Goal: Task Accomplishment & Management: Use online tool/utility

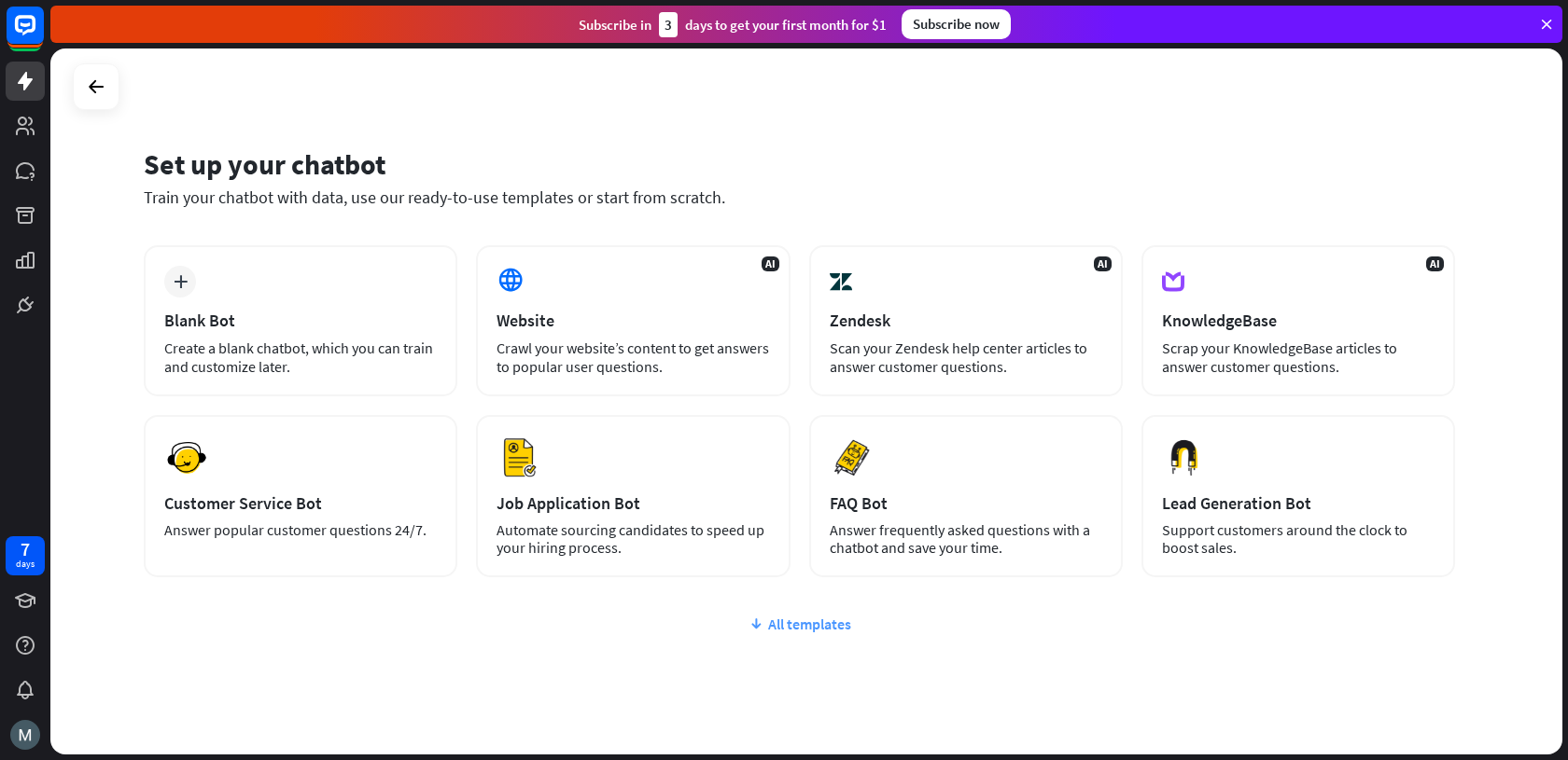
click at [792, 621] on div "All templates" at bounding box center [799, 624] width 1311 height 19
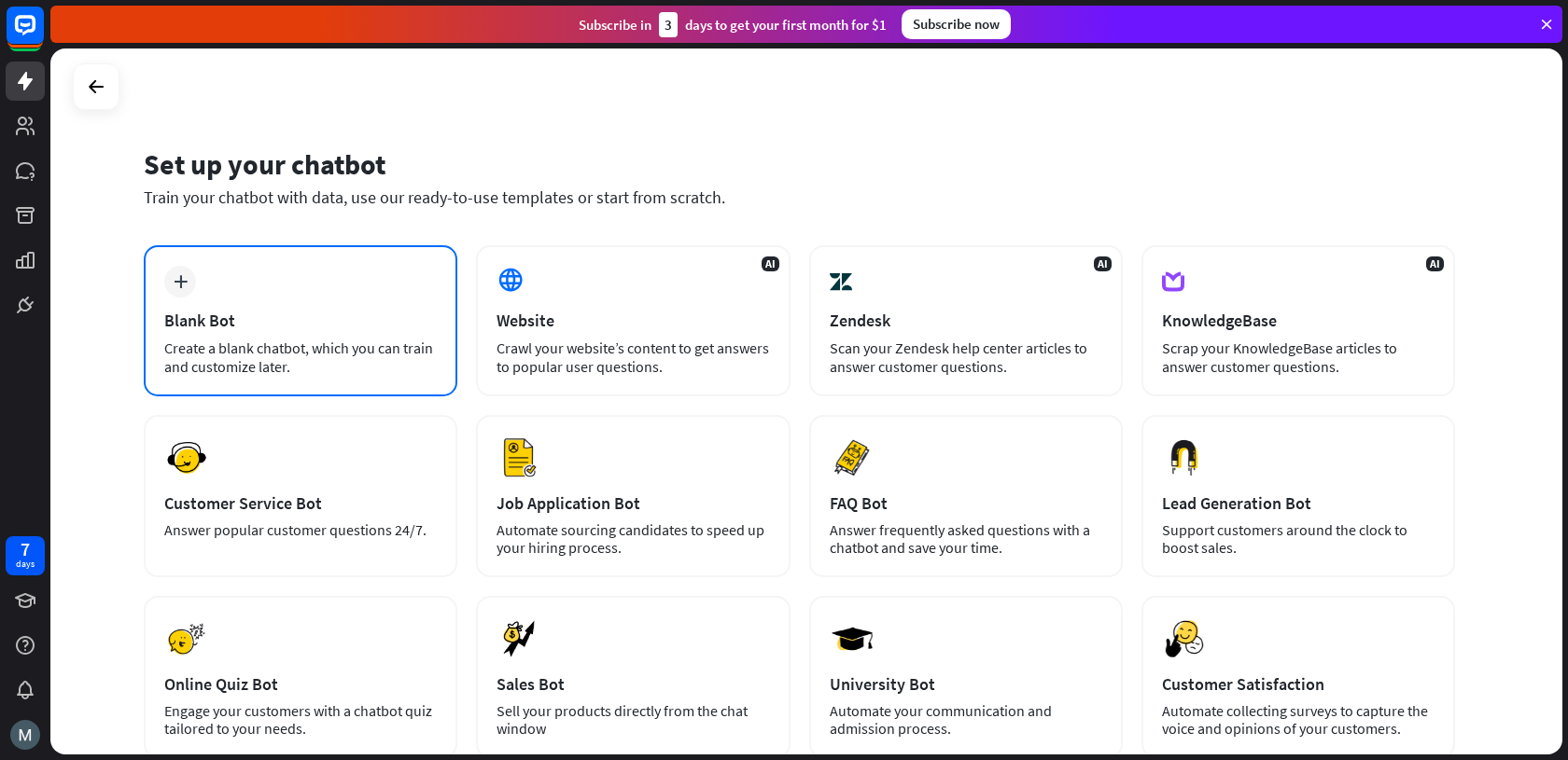
click at [362, 277] on div "plus Blank Bot Create a blank chatbot, which you can train and customize later." at bounding box center [301, 320] width 314 height 151
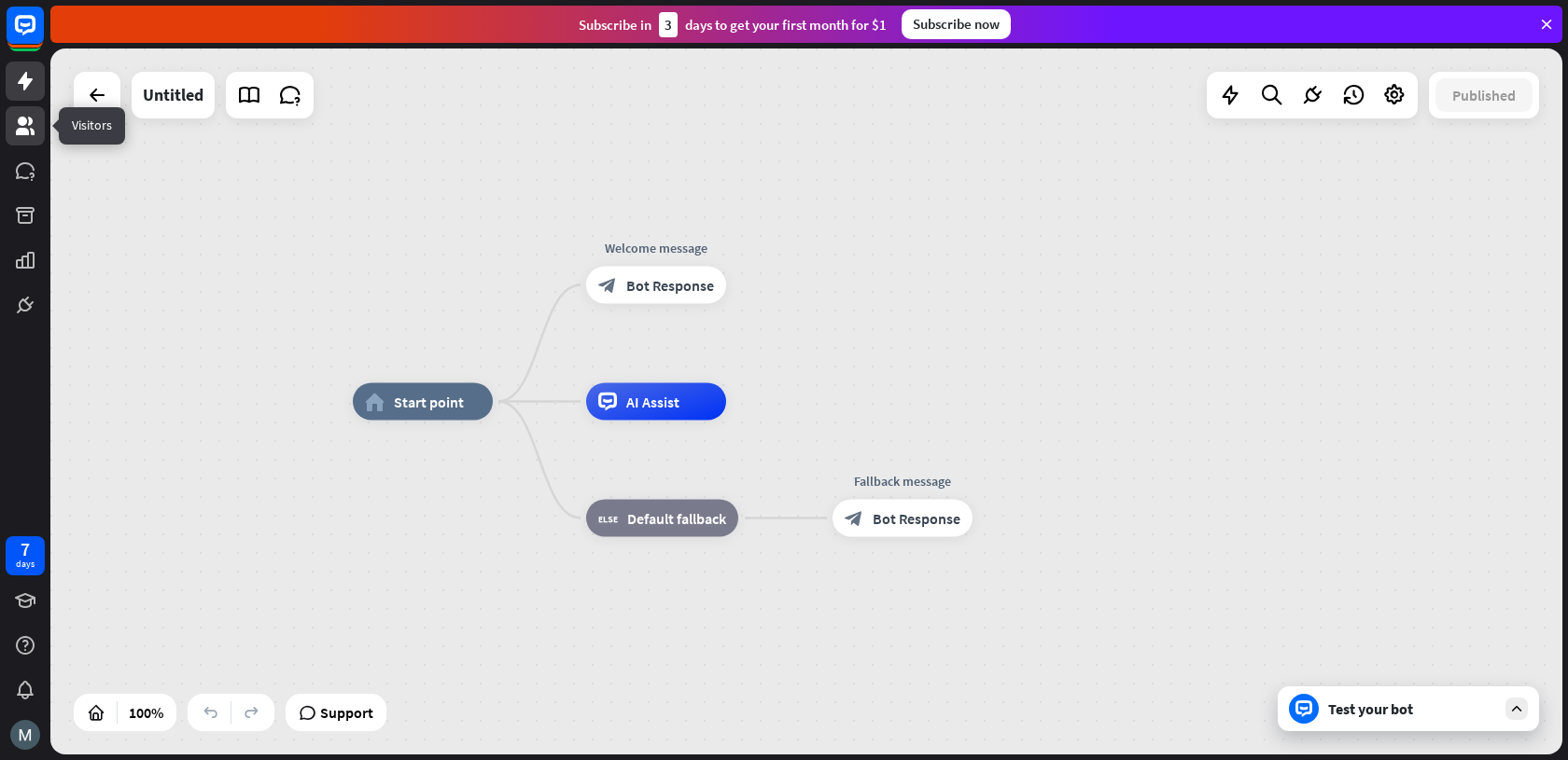
click at [18, 127] on icon at bounding box center [25, 126] width 23 height 23
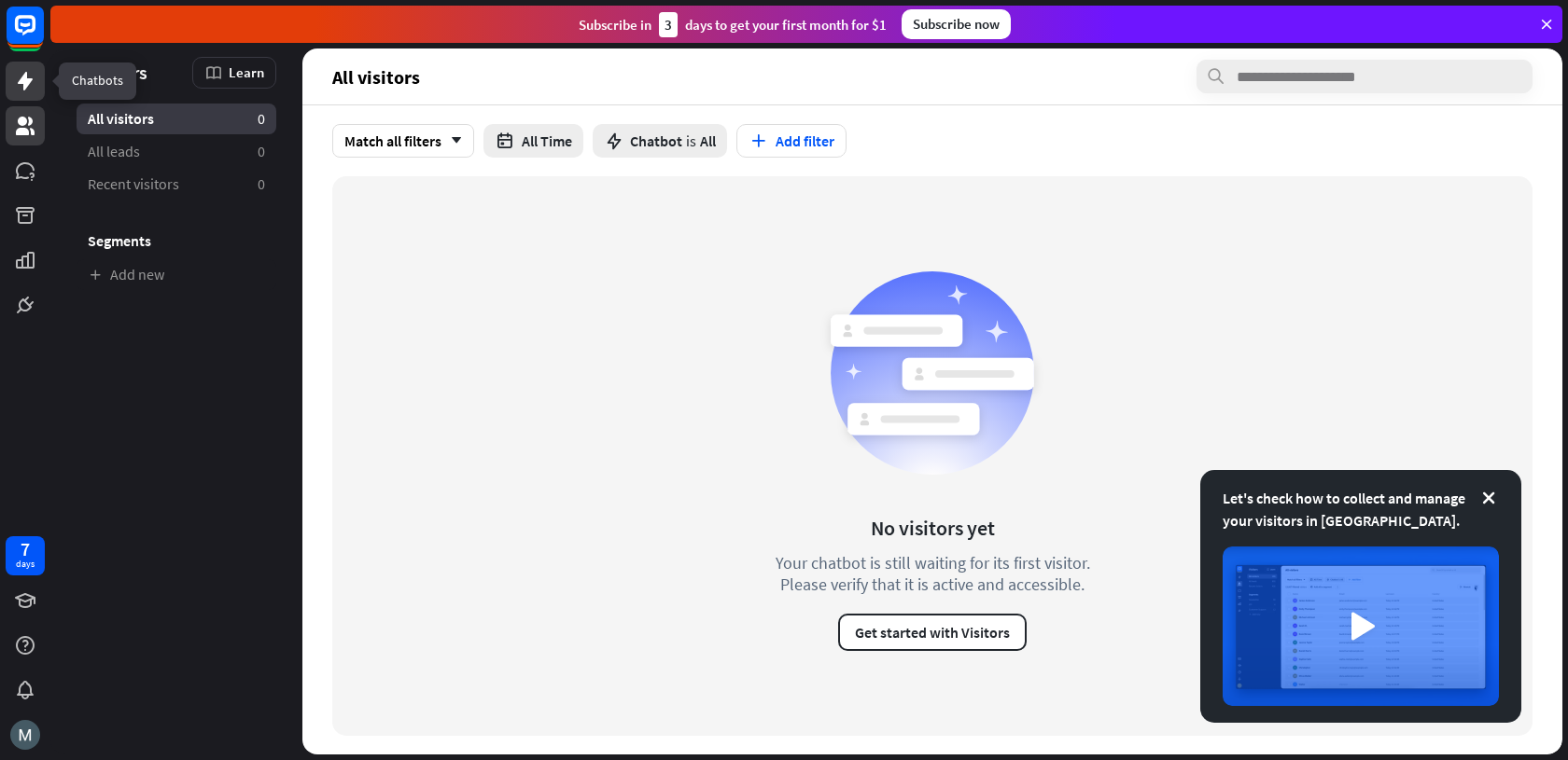
click at [22, 89] on icon at bounding box center [25, 81] width 23 height 23
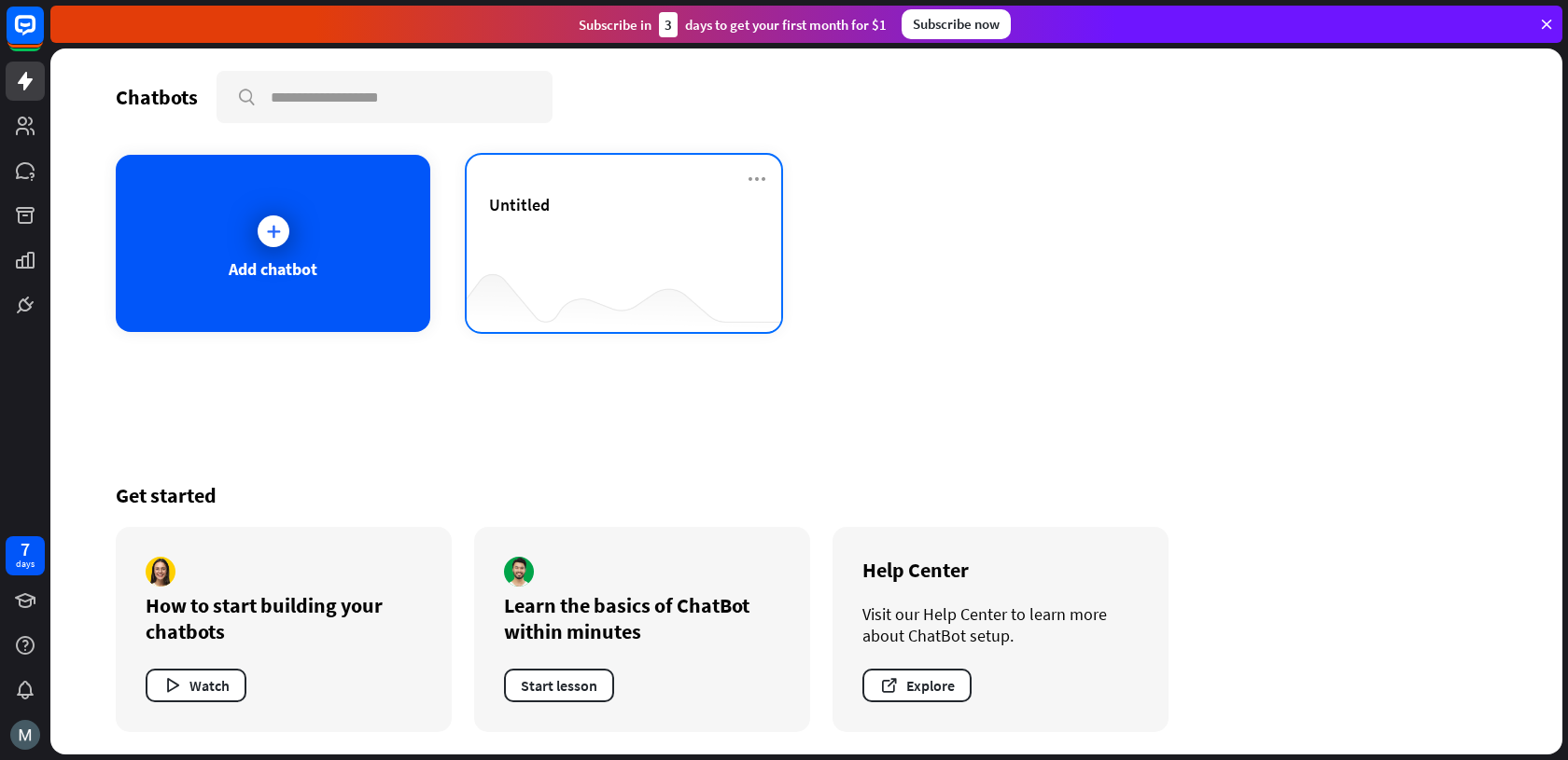
click at [611, 245] on div "Untitled" at bounding box center [624, 226] width 270 height 65
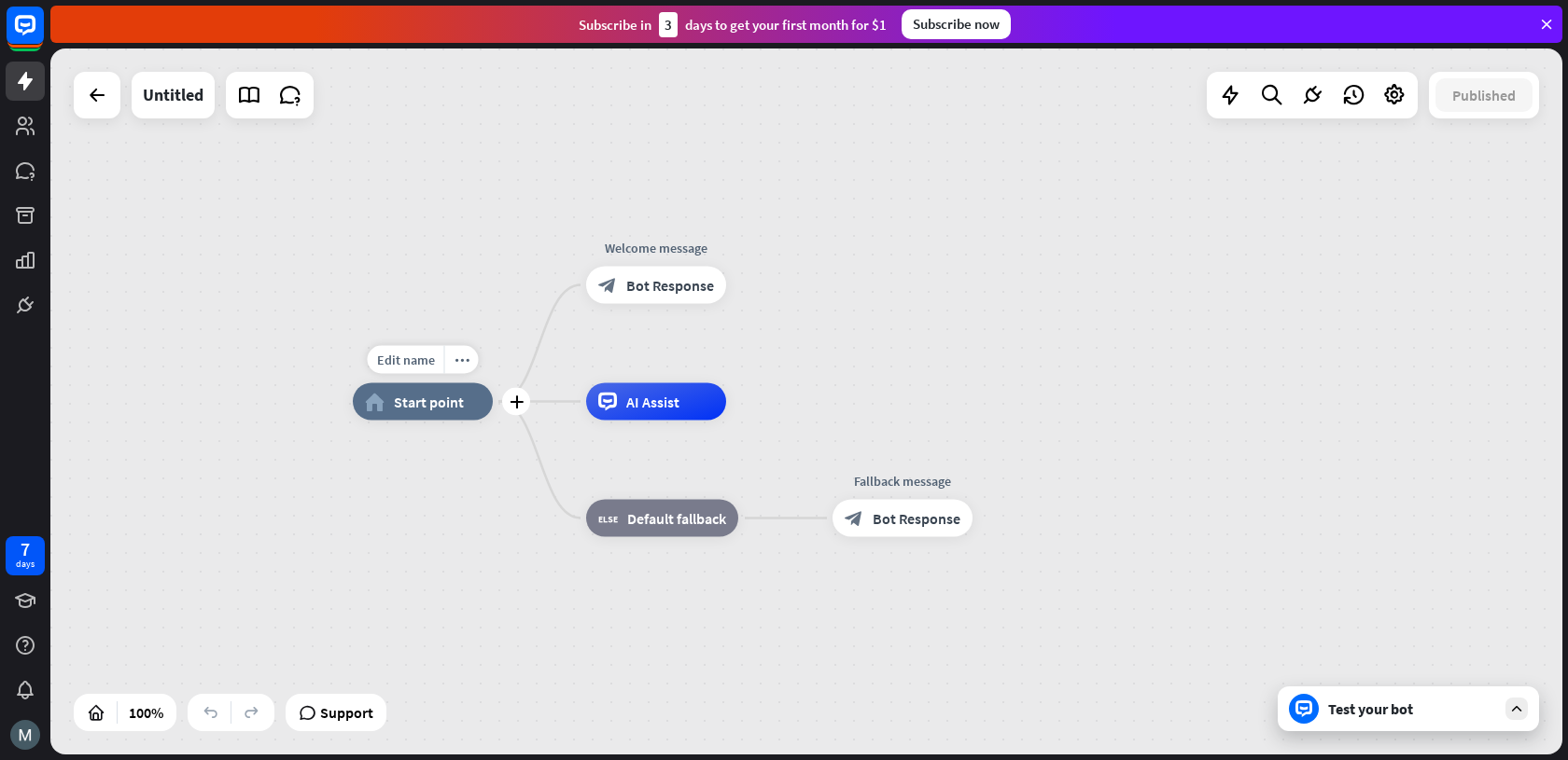
click at [425, 401] on span "Start point" at bounding box center [429, 402] width 70 height 19
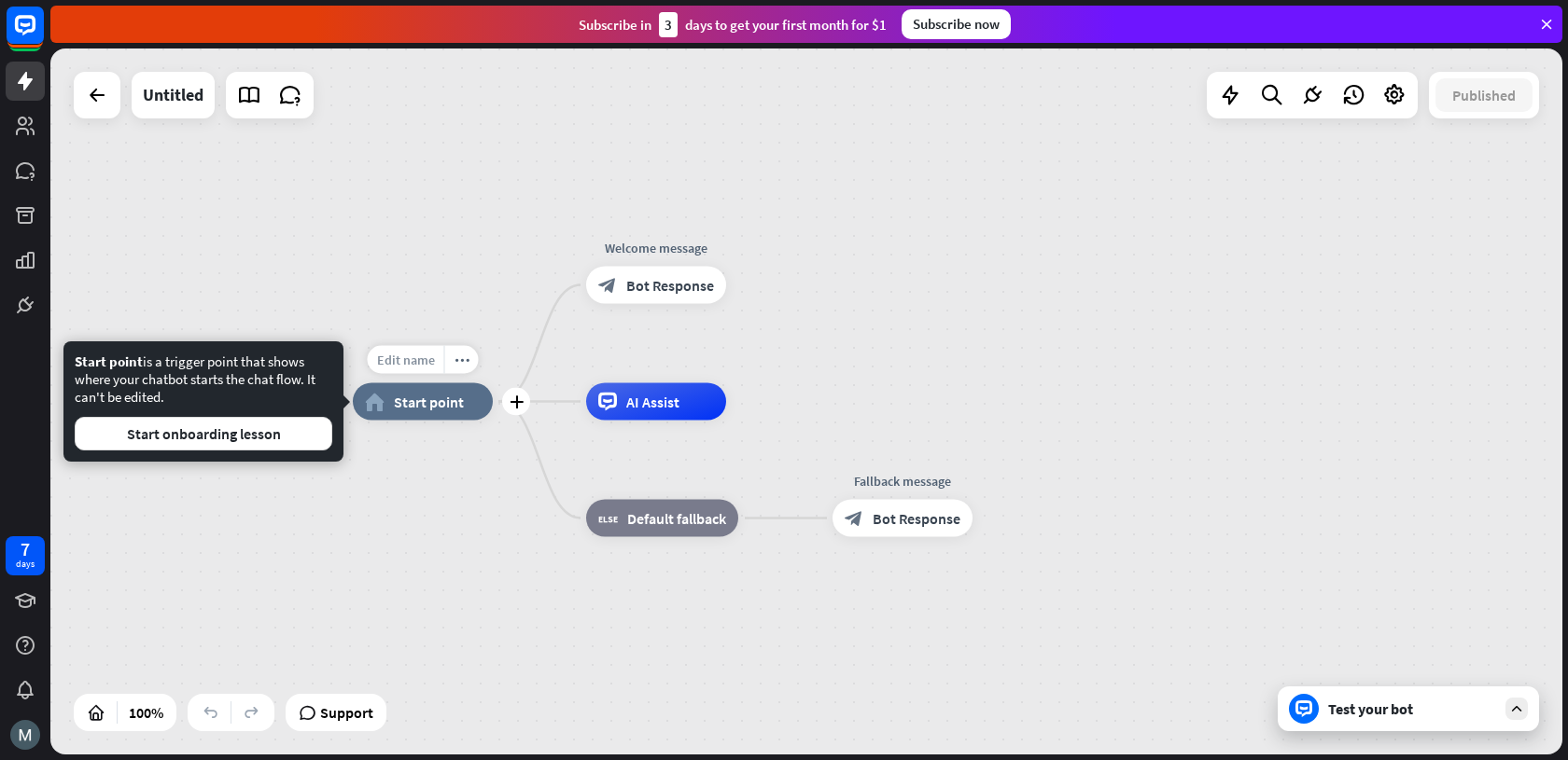
click at [423, 358] on span "Edit name" at bounding box center [405, 360] width 57 height 17
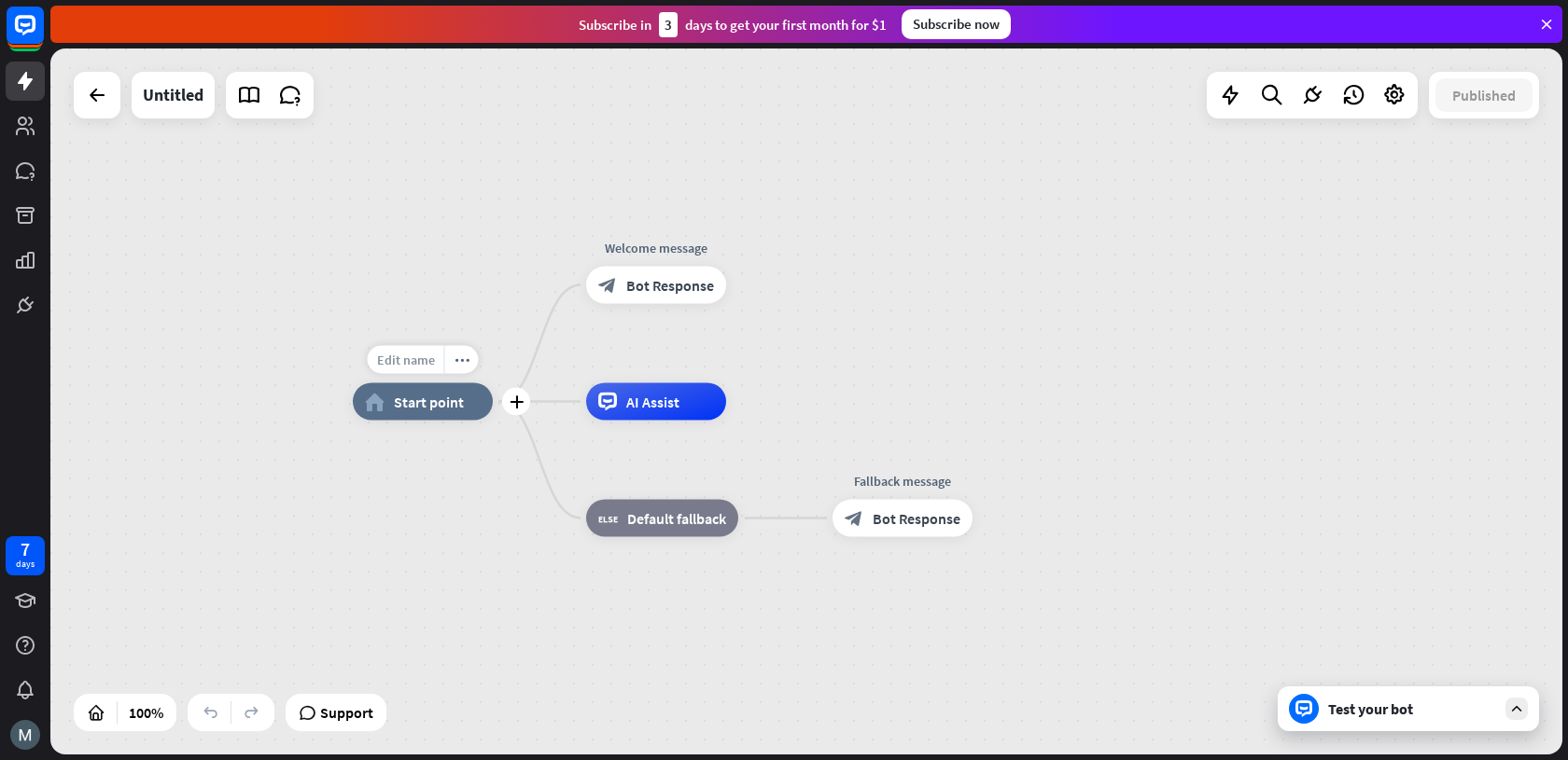
click at [416, 360] on span "Edit name" at bounding box center [405, 360] width 57 height 17
type input "*"
type input "**********"
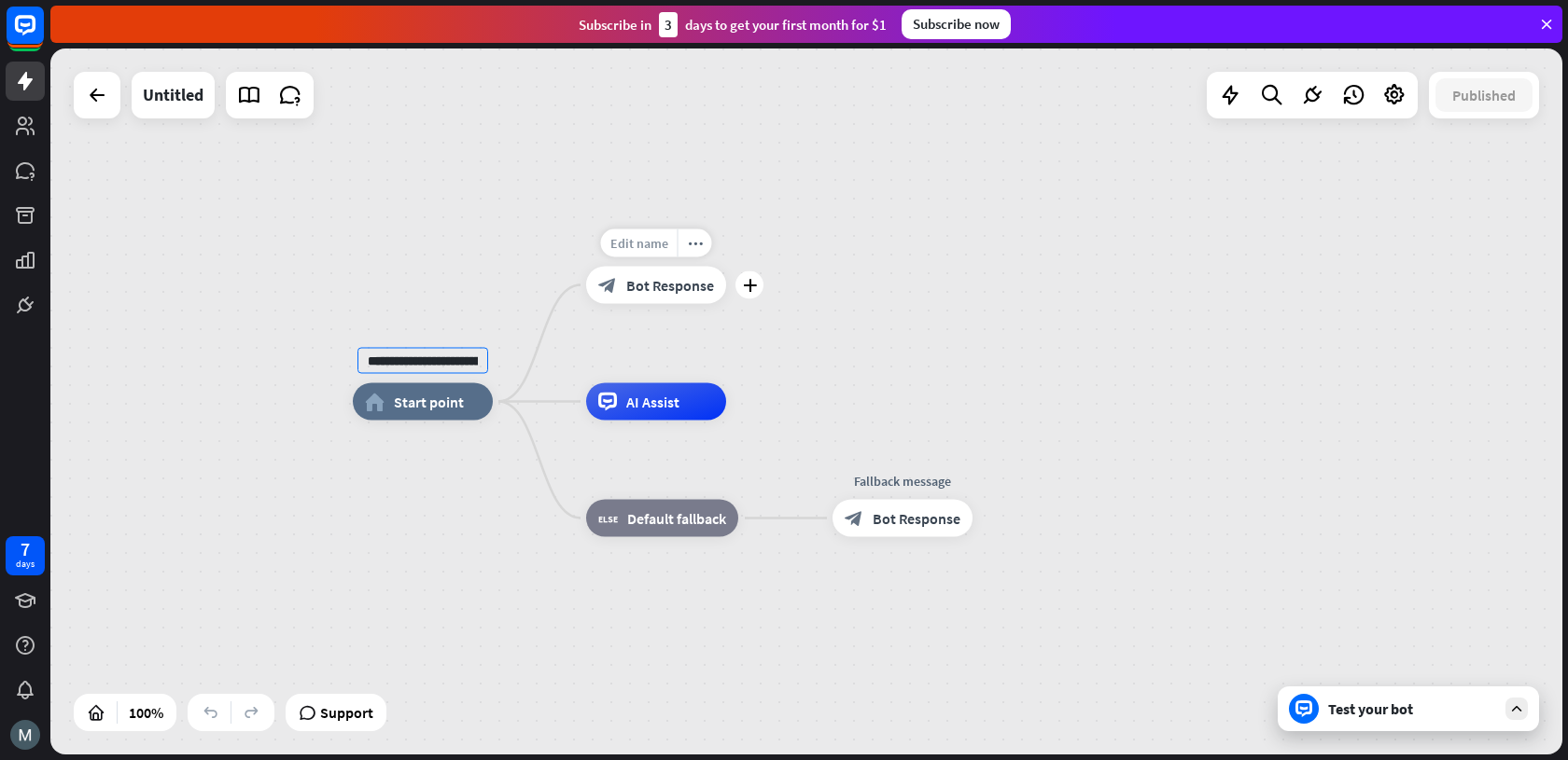
click at [649, 245] on div "**********" at bounding box center [806, 401] width 1511 height 706
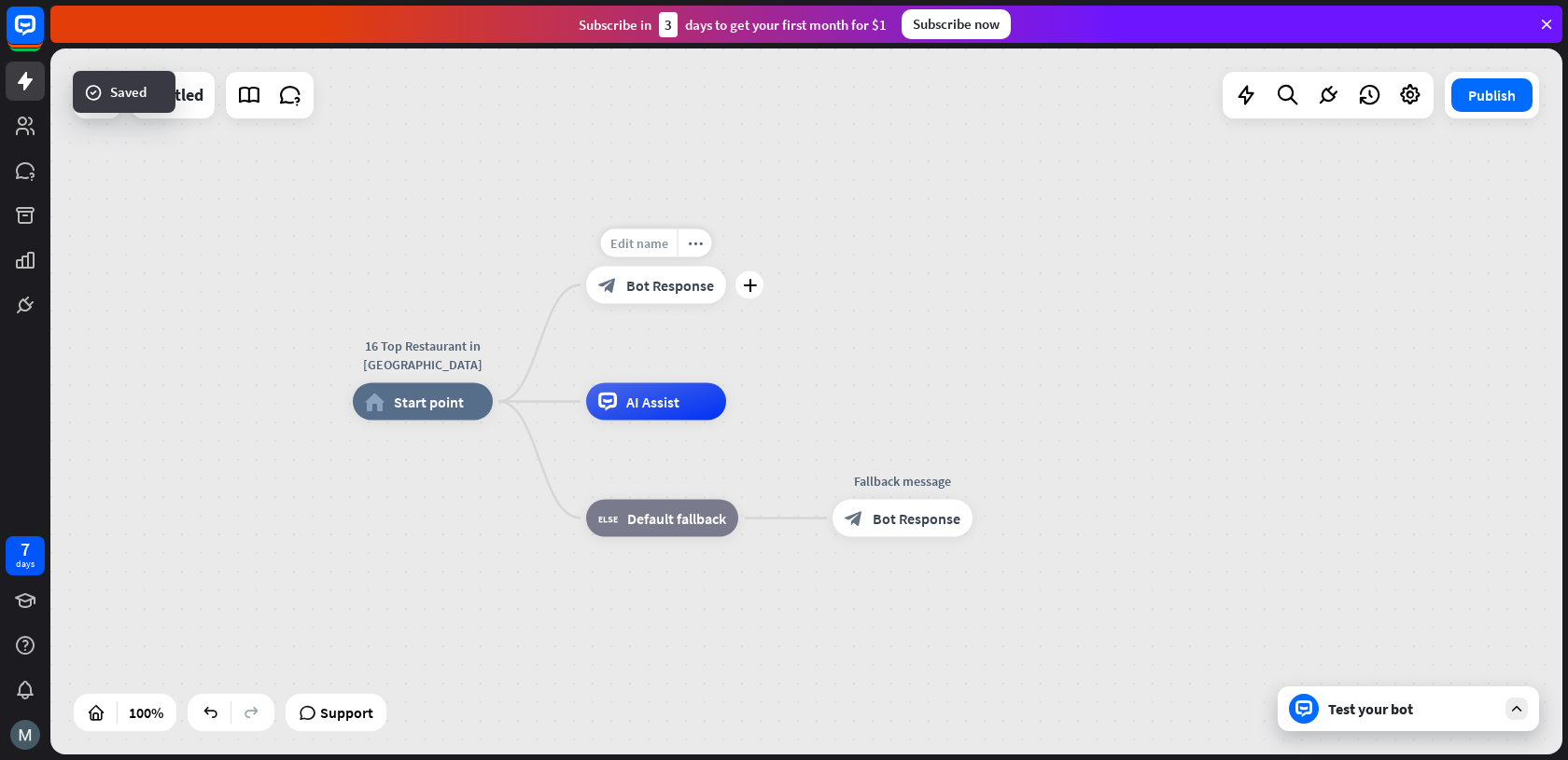
click at [650, 253] on div "Edit name" at bounding box center [639, 244] width 76 height 28
click at [654, 241] on input "**********" at bounding box center [656, 245] width 131 height 26
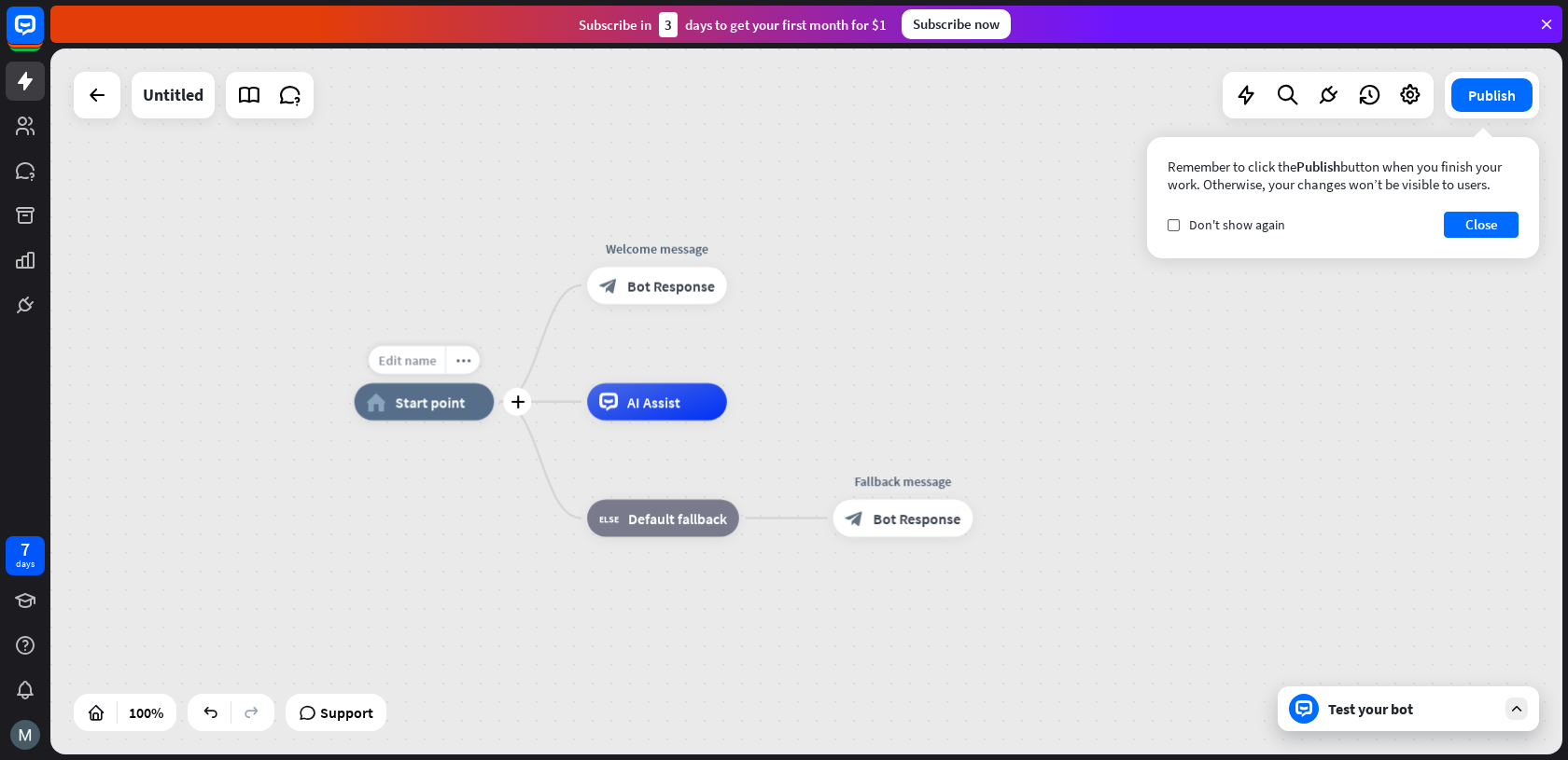
click at [402, 366] on span "Edit name" at bounding box center [406, 360] width 57 height 17
type input "*"
type input "*****"
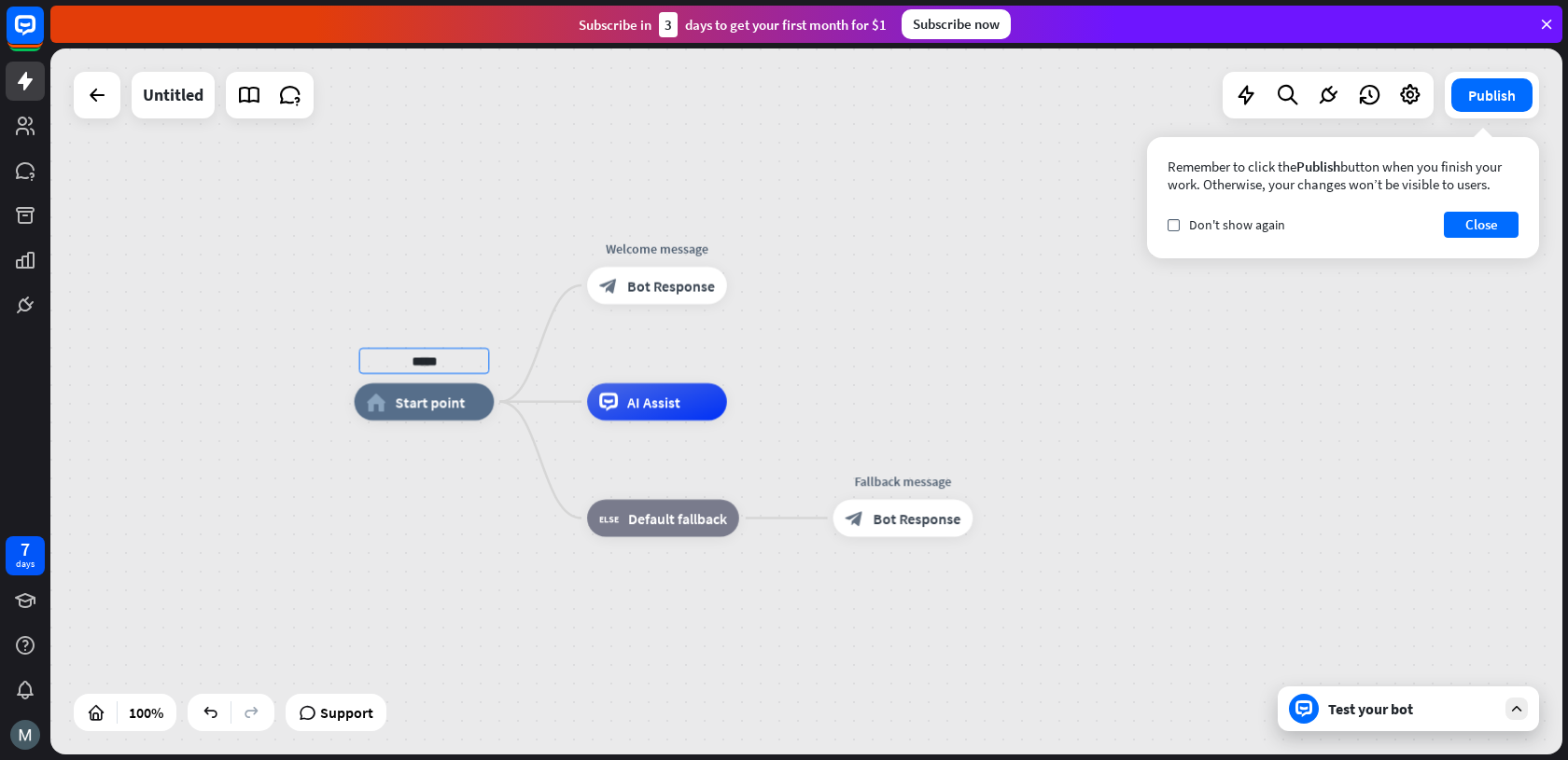
click at [367, 496] on div "***** home_2 Start point Welcome message block_bot_response Bot Response AI Ass…" at bounding box center [806, 401] width 1511 height 706
click at [416, 418] on div "home_2 Start point" at bounding box center [424, 402] width 140 height 38
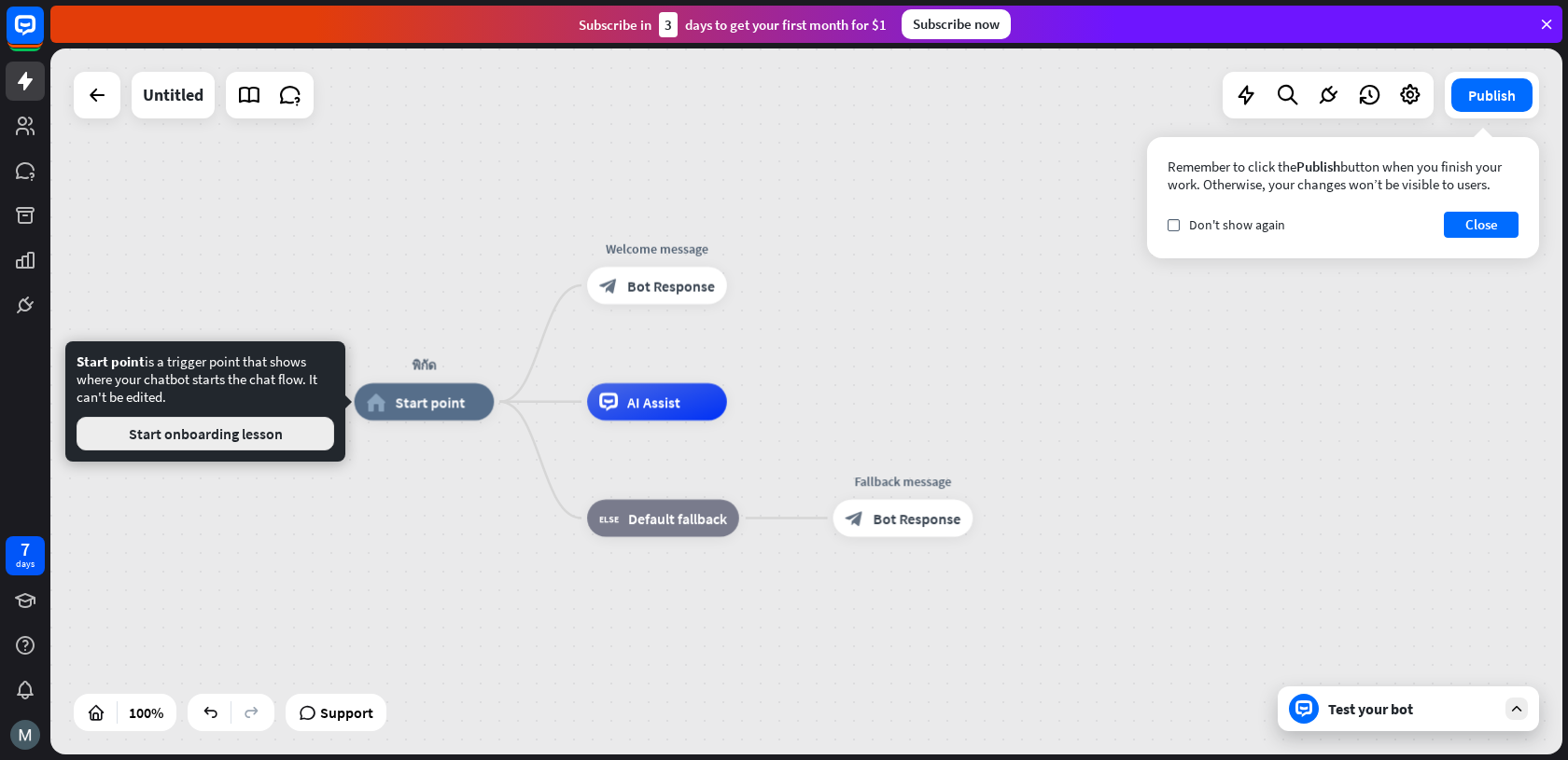
click at [303, 440] on button "Start onboarding lesson" at bounding box center [204, 434] width 257 height 34
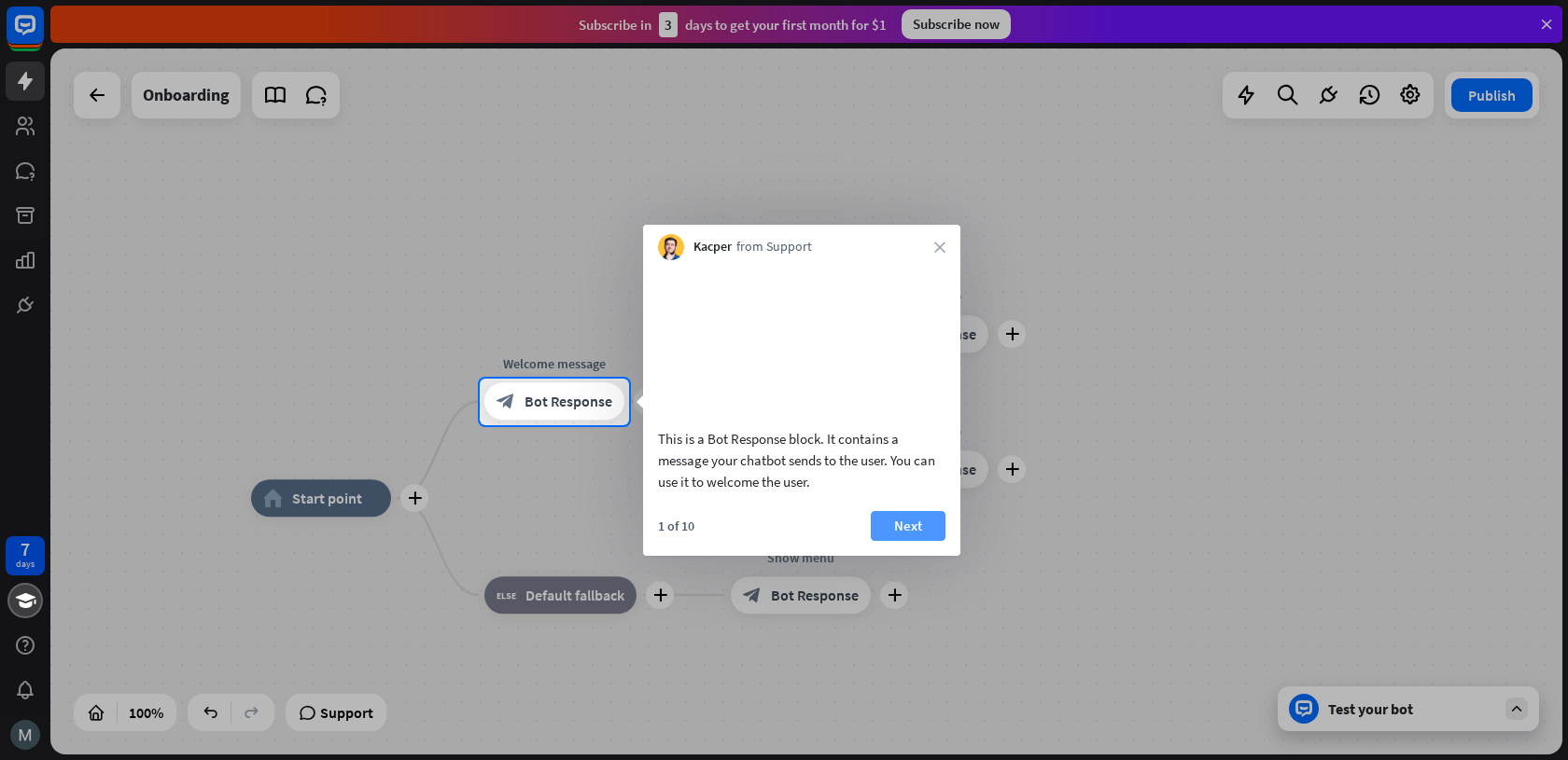
click at [894, 541] on button "Next" at bounding box center [907, 526] width 74 height 30
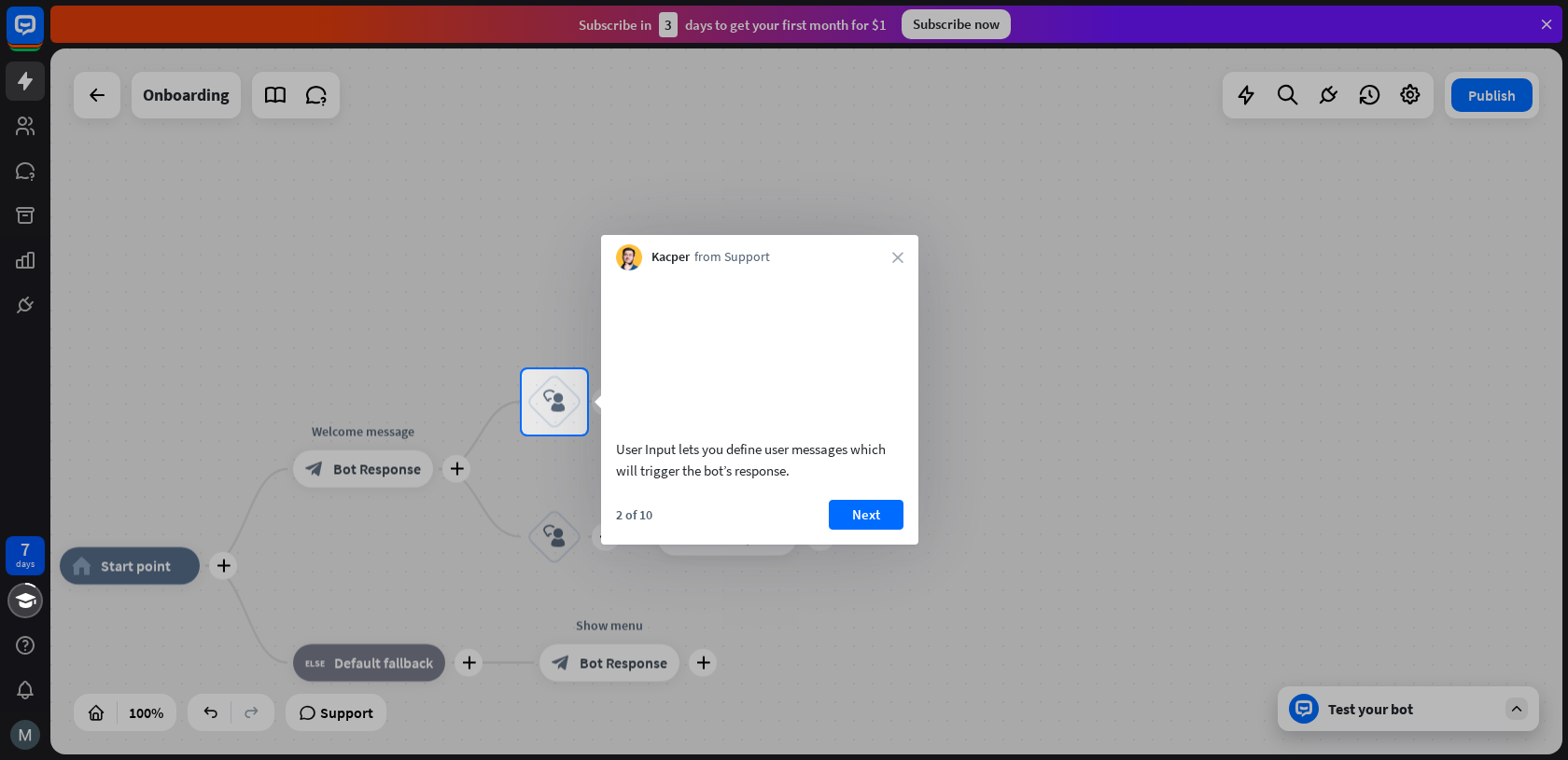
click at [894, 530] on button "Next" at bounding box center [865, 515] width 74 height 30
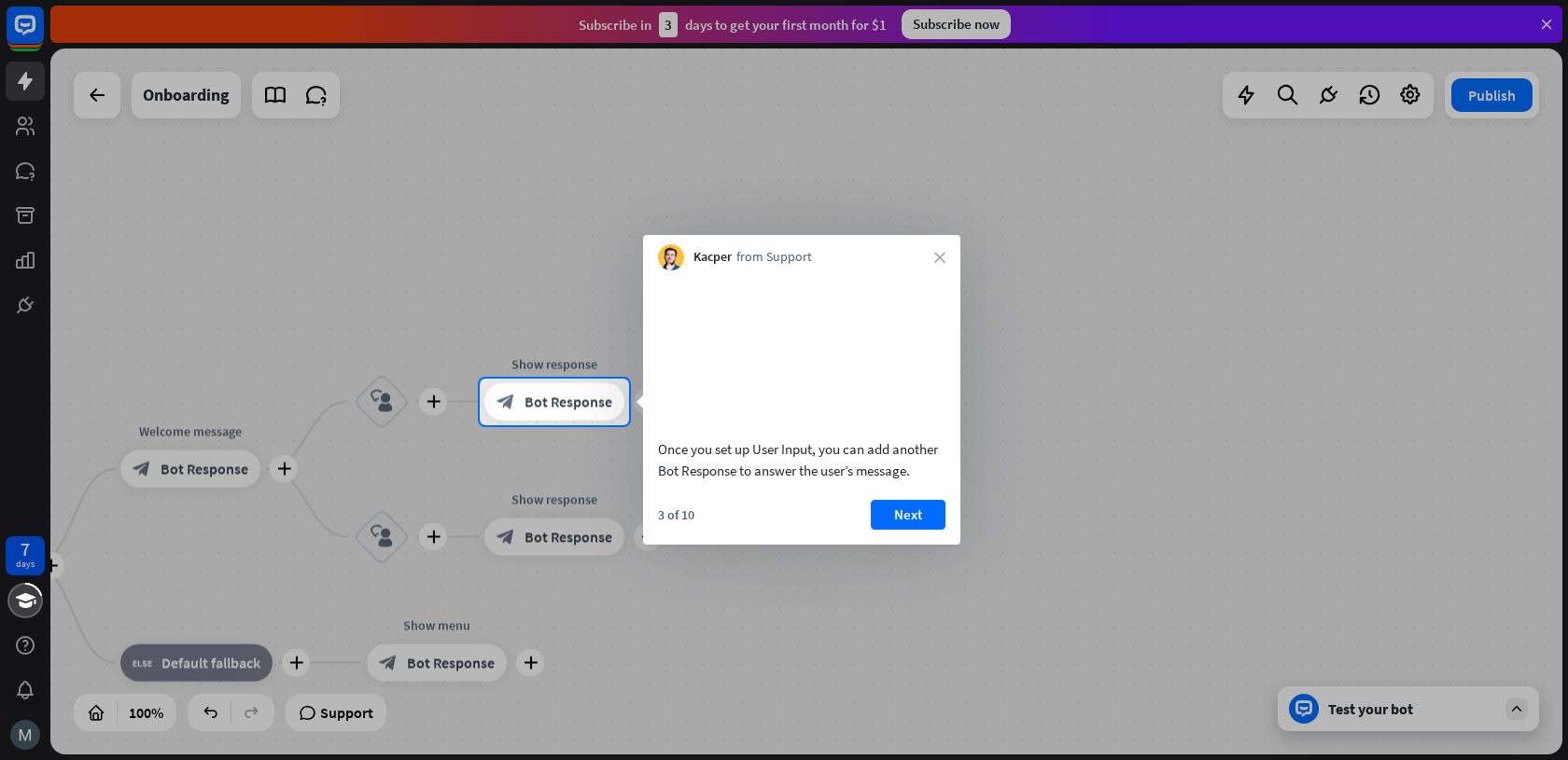
click at [894, 530] on button "Next" at bounding box center [907, 515] width 74 height 30
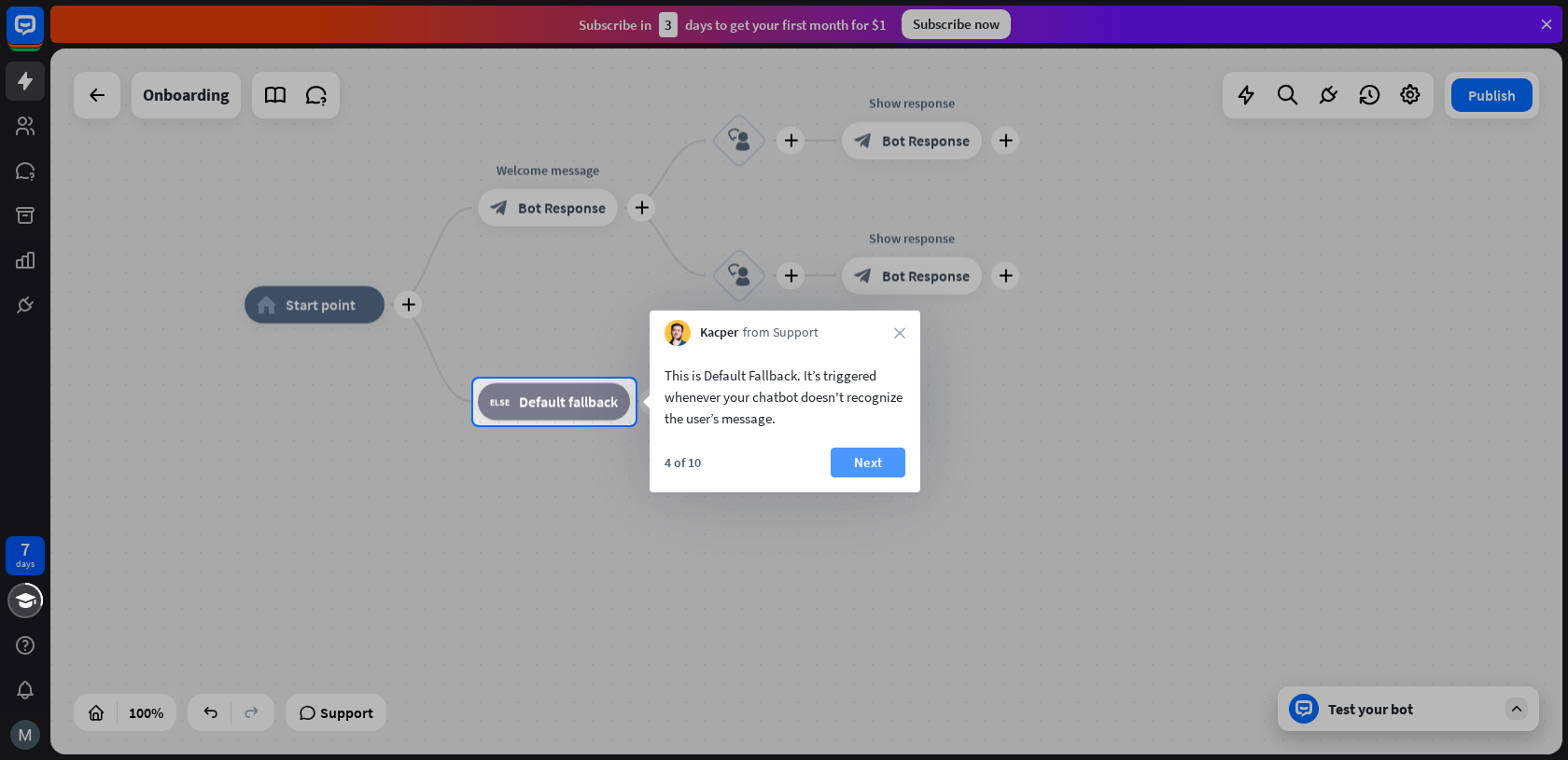
click at [874, 471] on button "Next" at bounding box center [867, 462] width 74 height 30
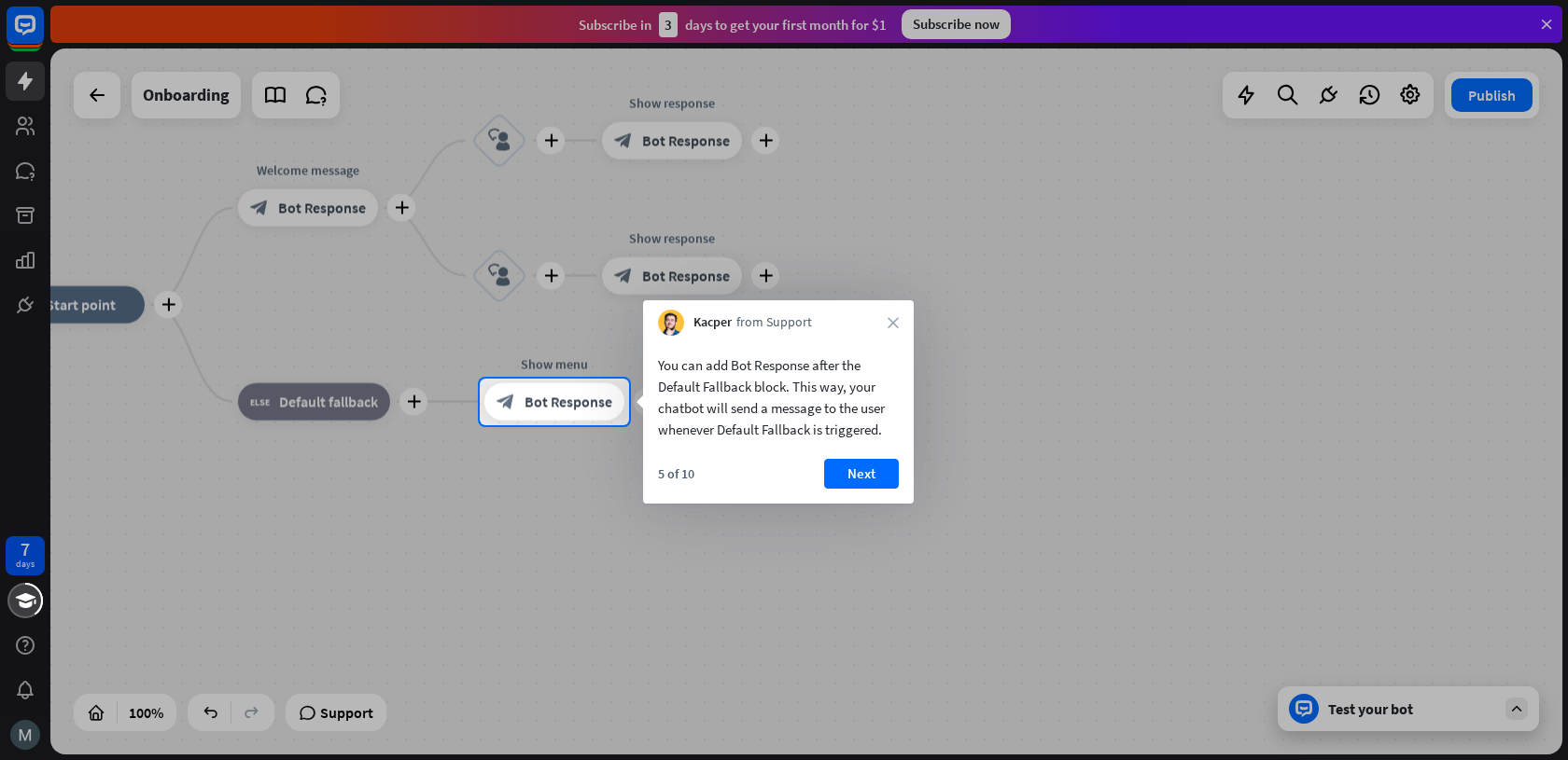
click at [874, 471] on button "Next" at bounding box center [860, 474] width 74 height 30
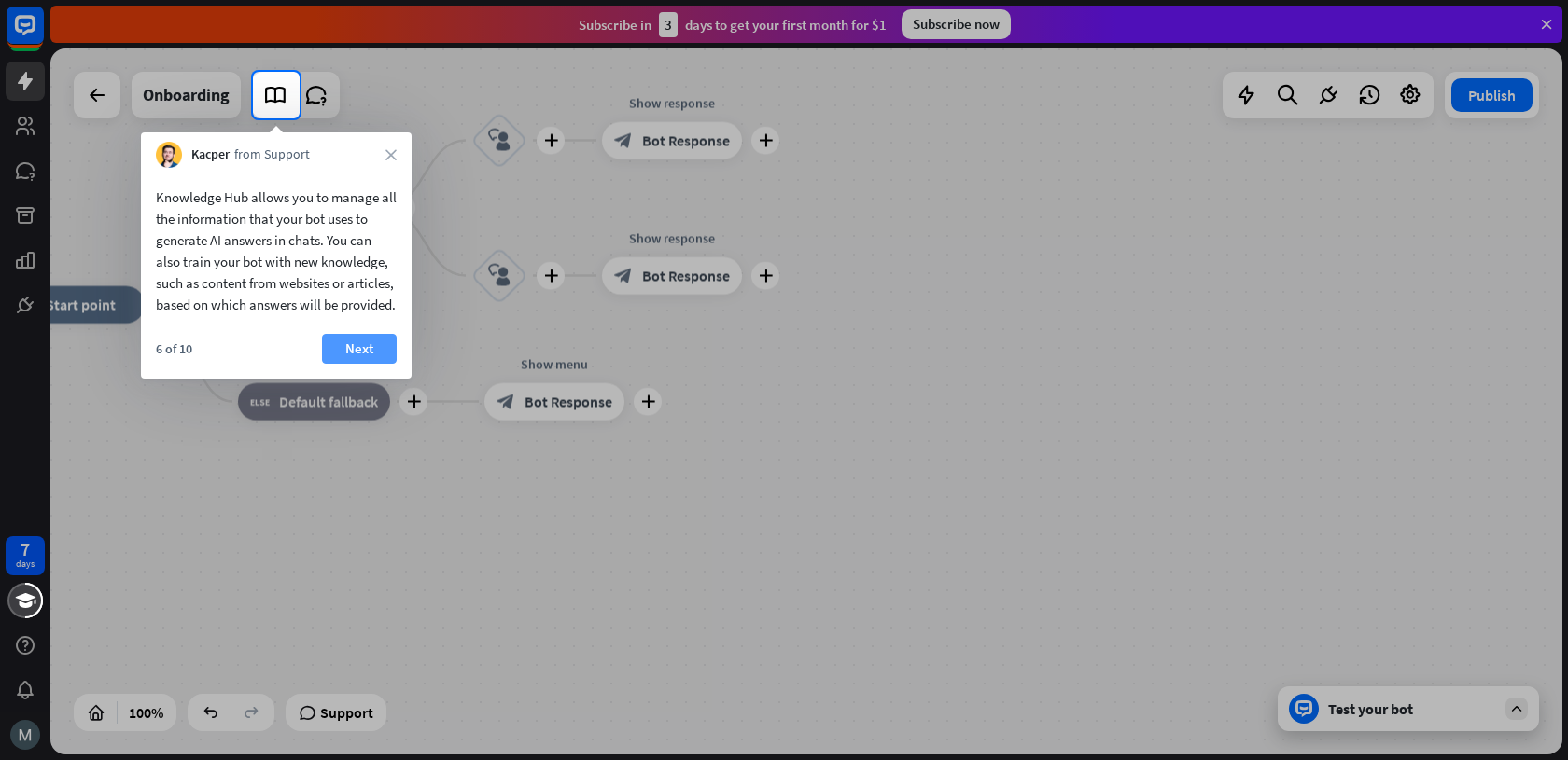
click at [337, 364] on button "Next" at bounding box center [359, 349] width 74 height 30
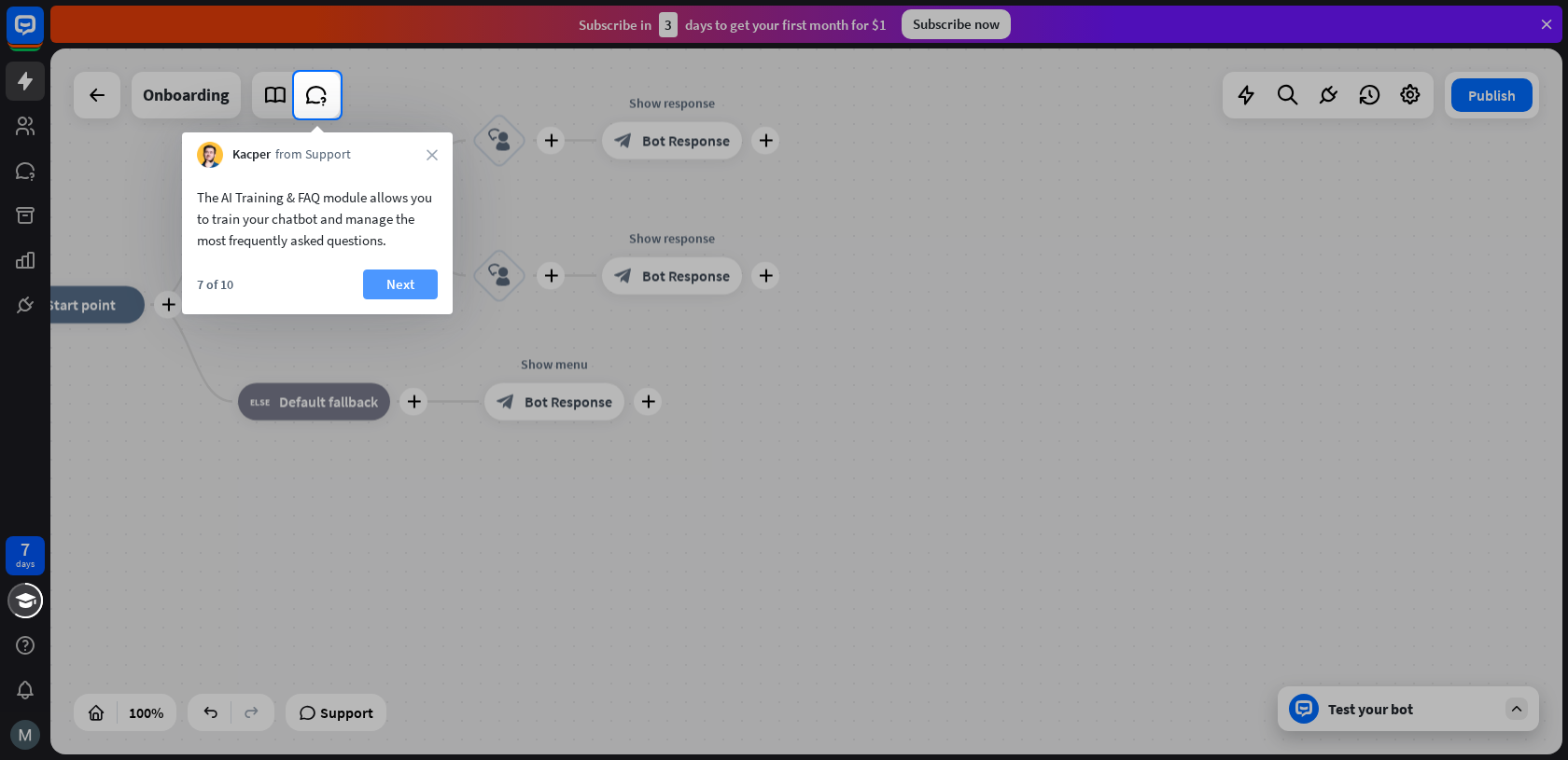
click at [400, 283] on button "Next" at bounding box center [400, 284] width 74 height 30
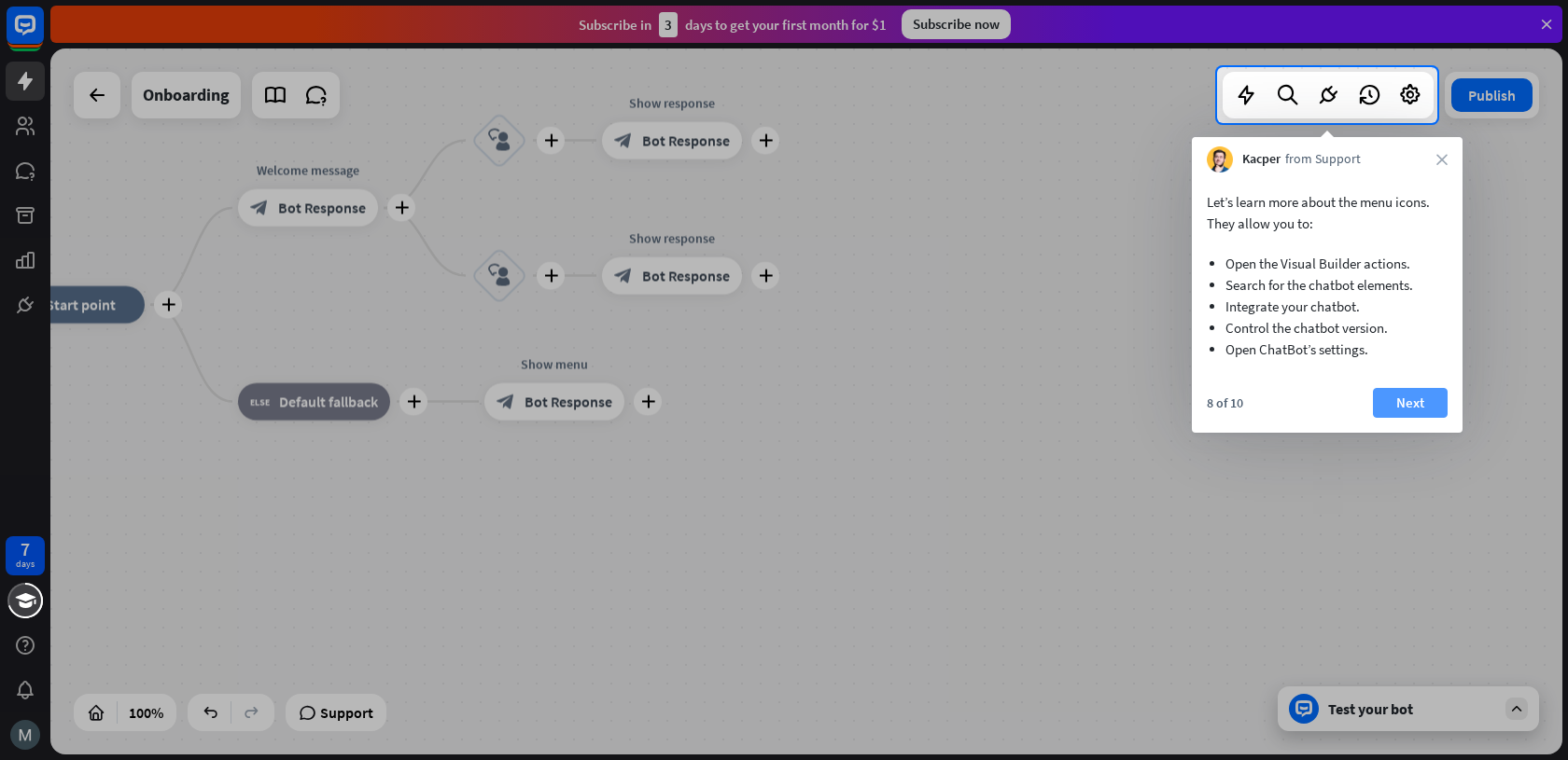
click at [1391, 393] on button "Next" at bounding box center [1410, 403] width 74 height 30
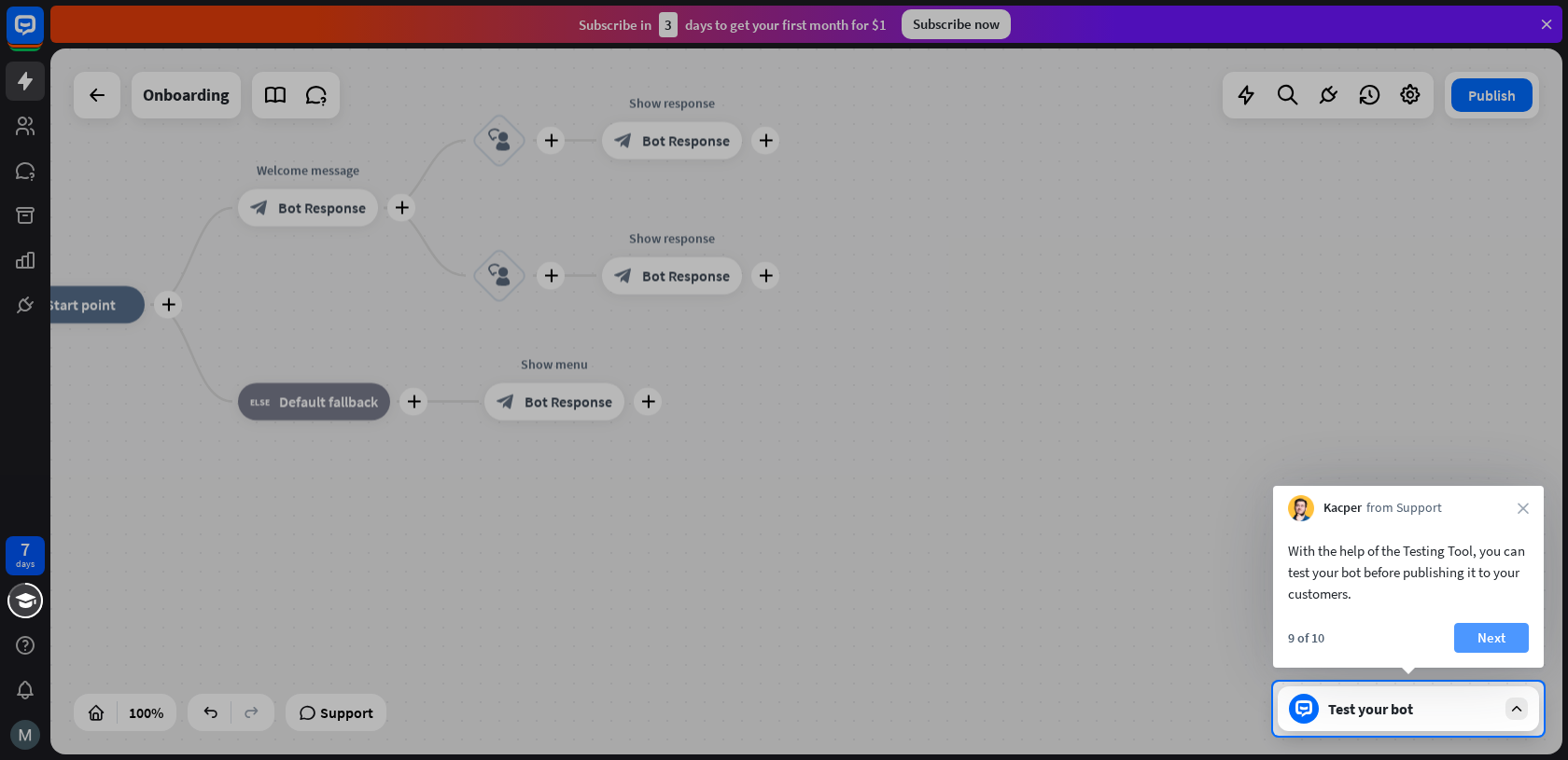
click at [1492, 636] on button "Next" at bounding box center [1491, 639] width 74 height 30
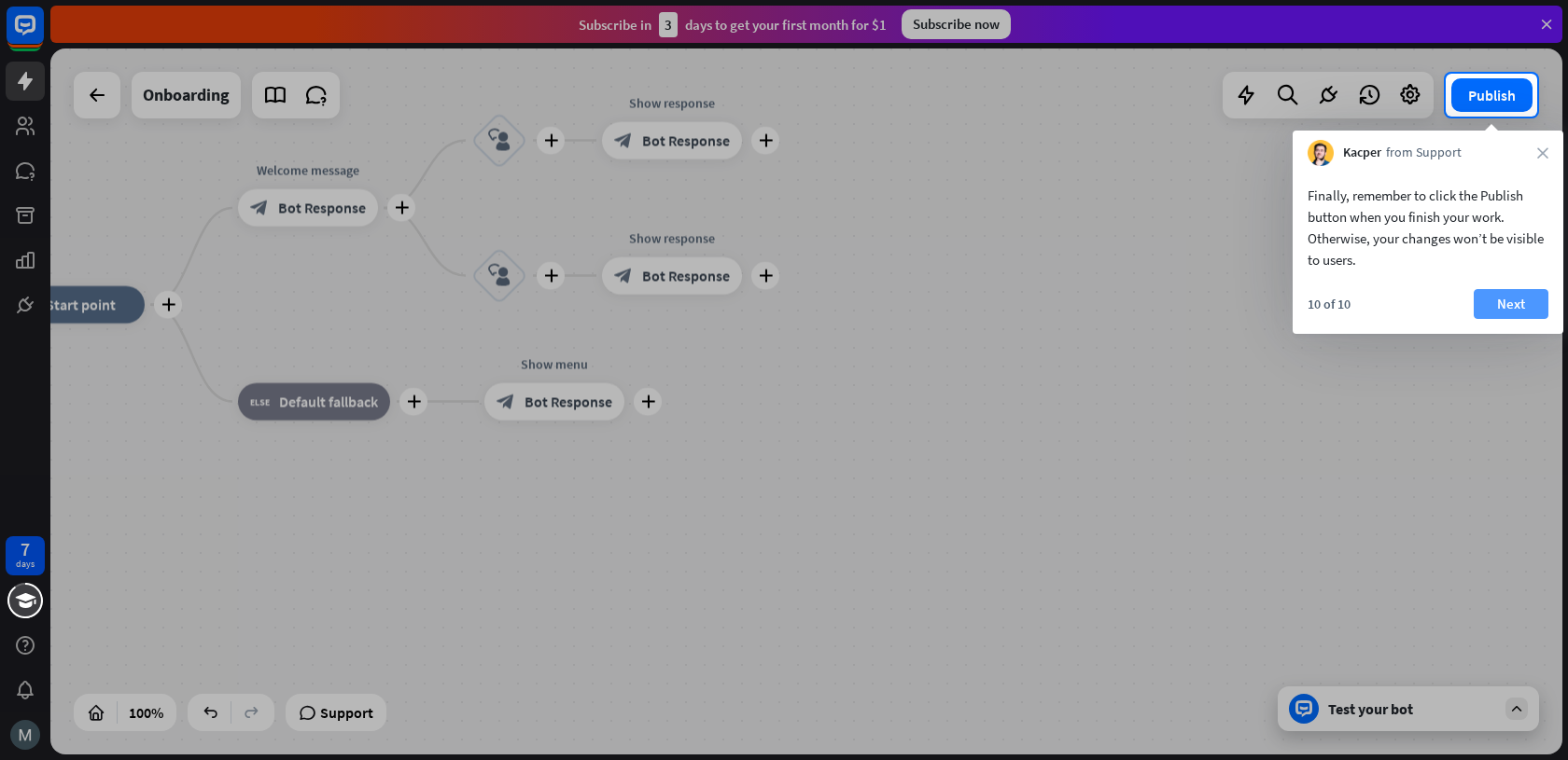
click at [1505, 300] on button "Next" at bounding box center [1511, 304] width 74 height 30
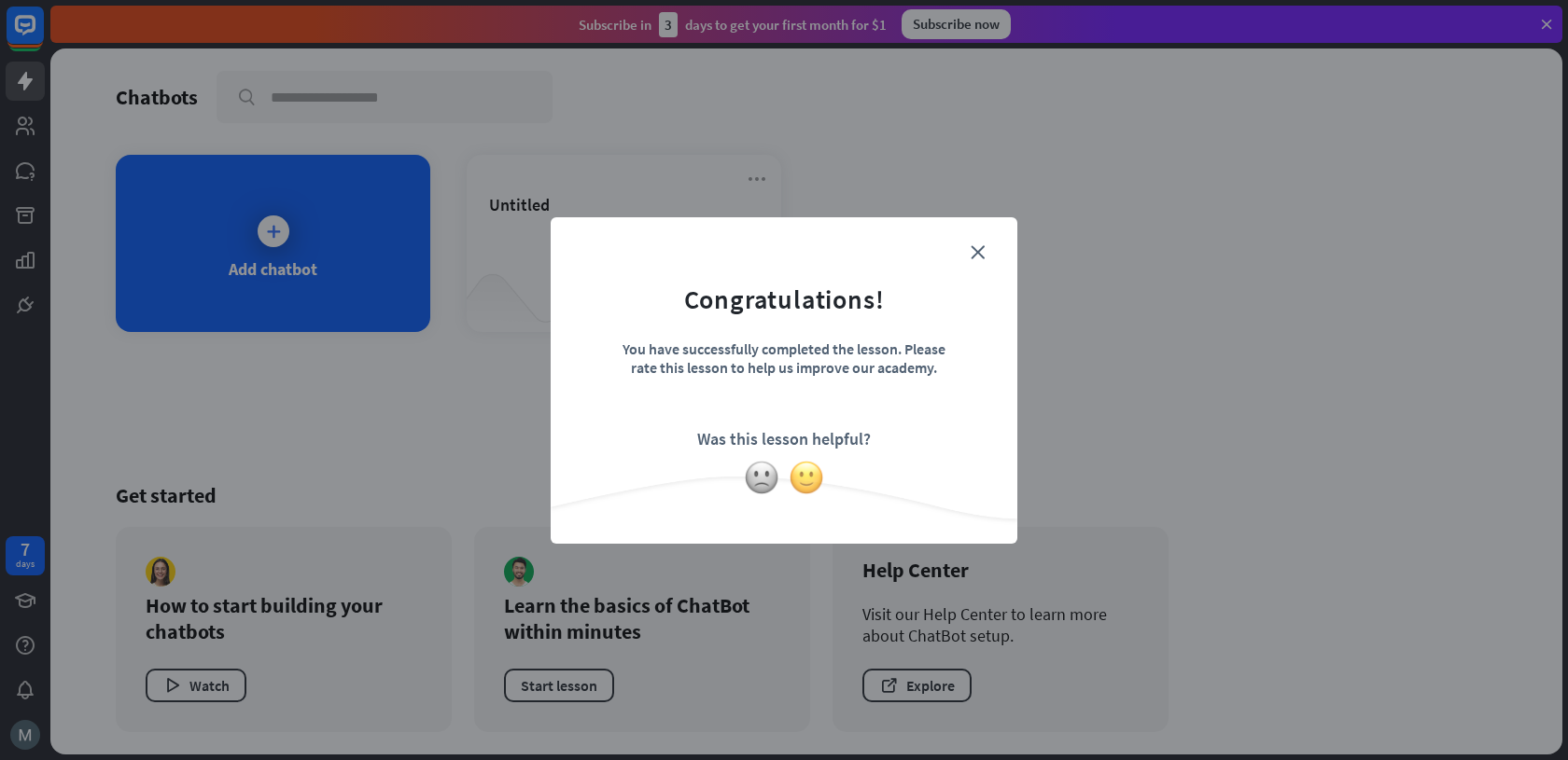
click at [807, 477] on img at bounding box center [807, 477] width 36 height 36
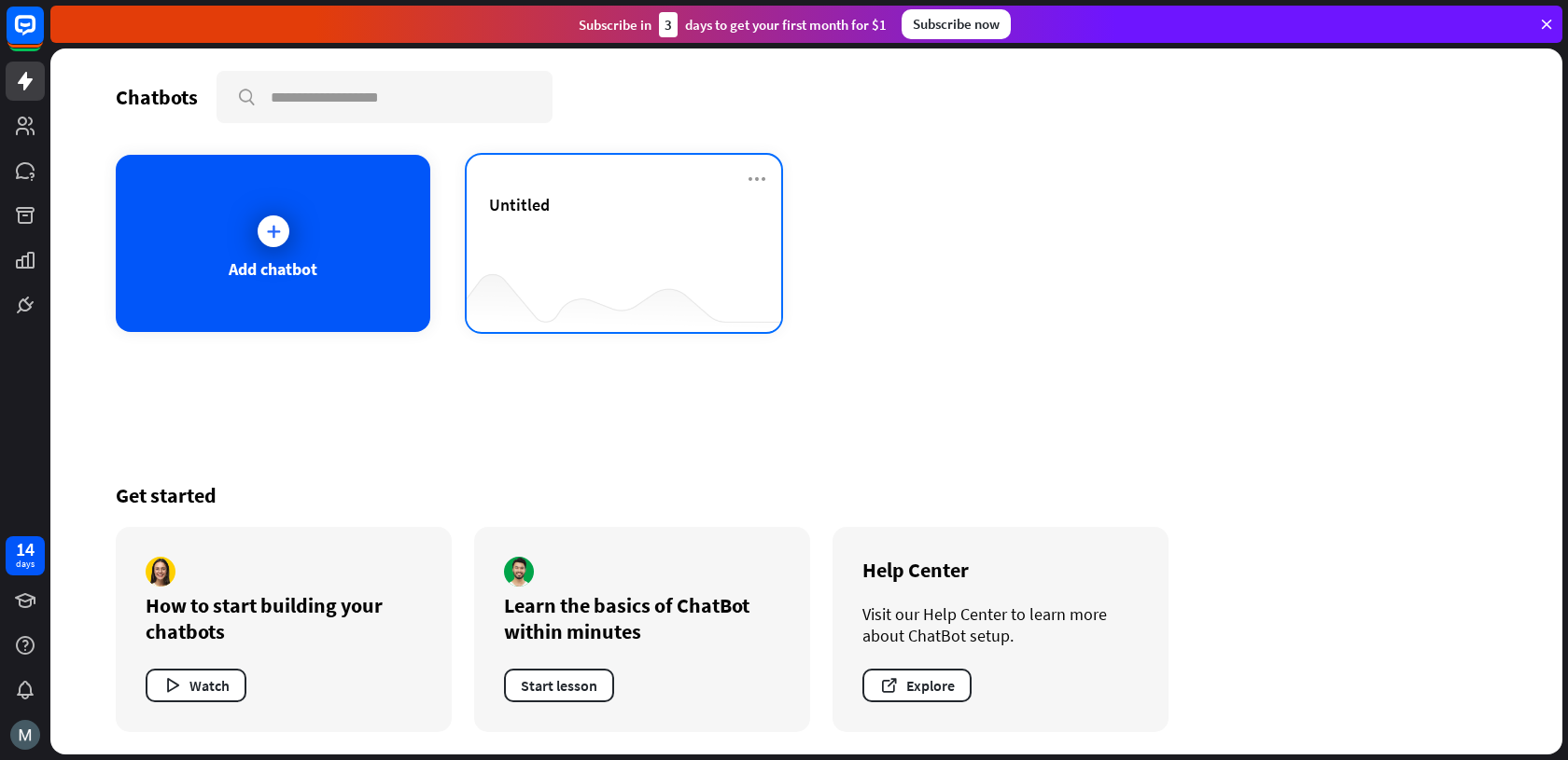
click at [535, 239] on div "Untitled" at bounding box center [624, 226] width 270 height 65
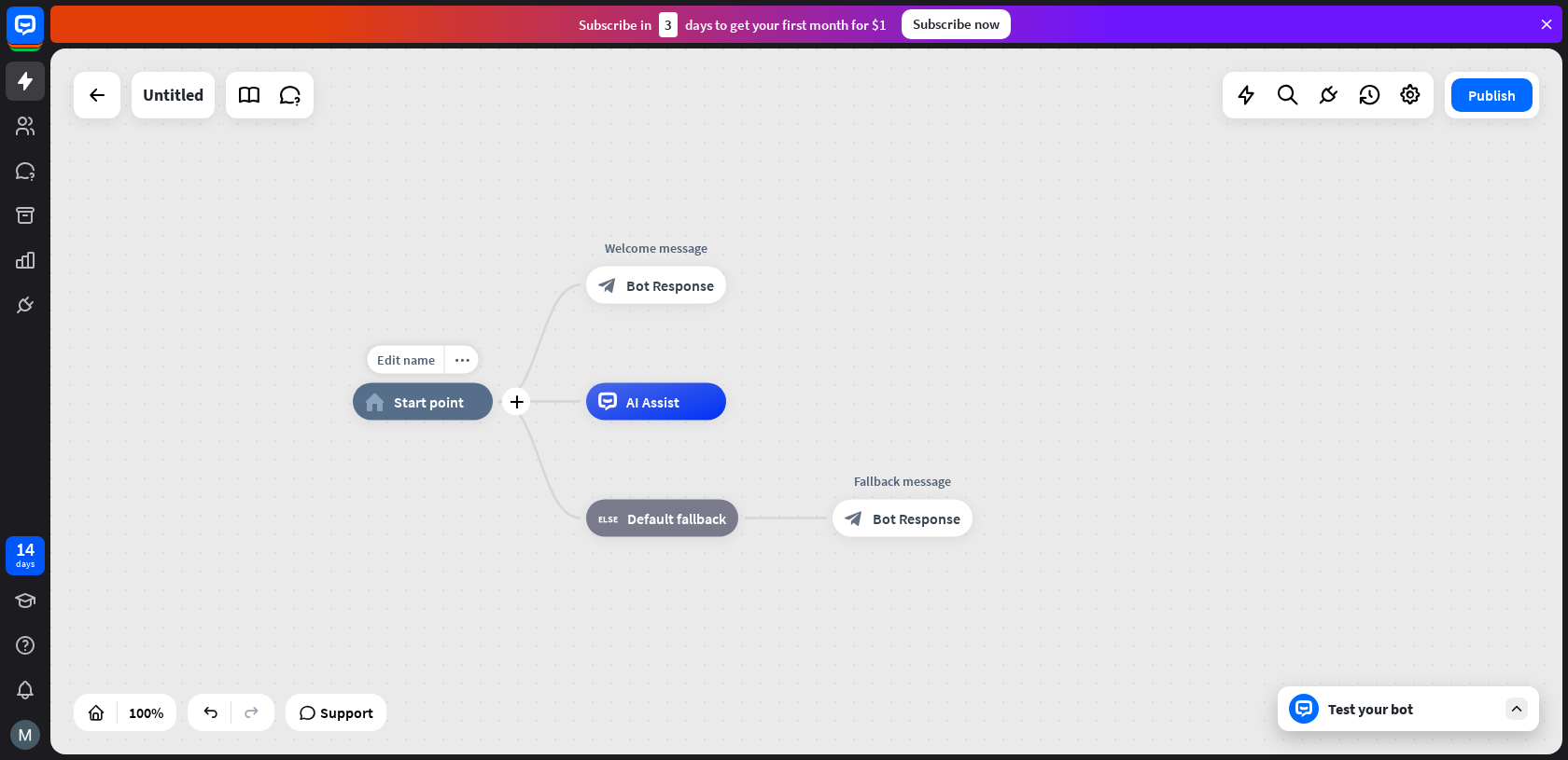
click at [415, 411] on div "home_2 Start point" at bounding box center [422, 402] width 140 height 38
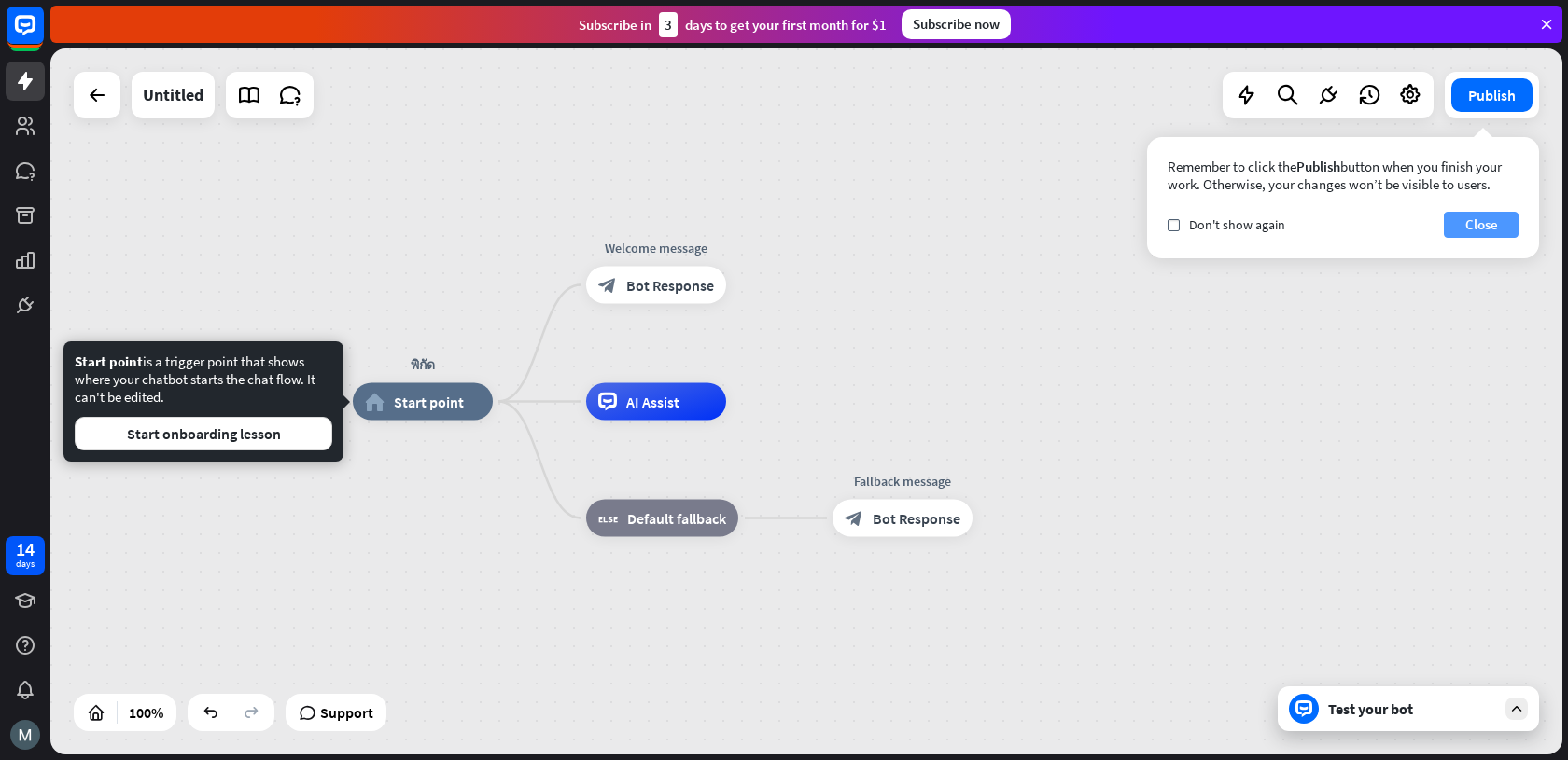
click at [1482, 231] on button "Close" at bounding box center [1480, 225] width 74 height 26
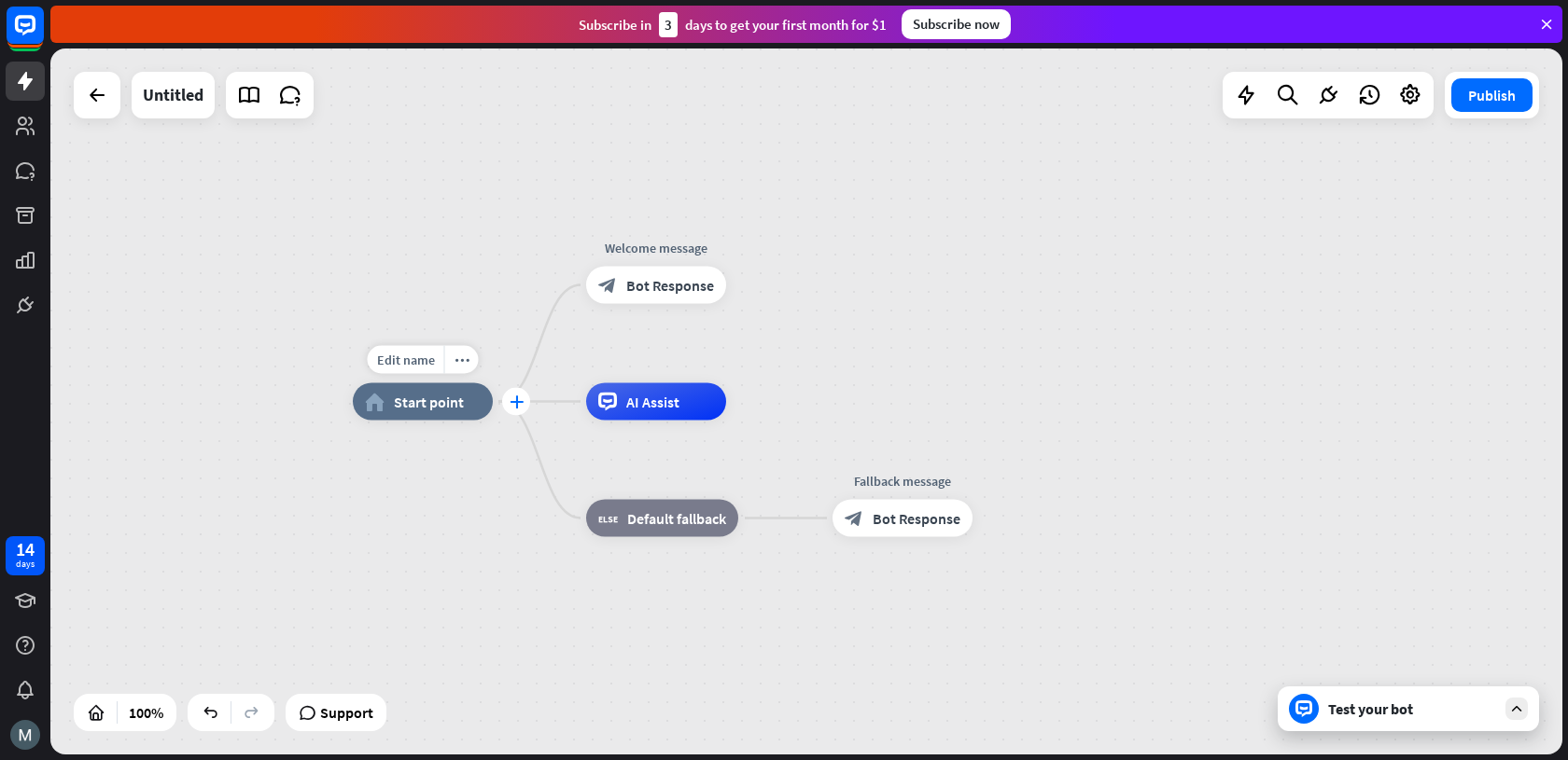
click at [510, 405] on icon "plus" at bounding box center [516, 402] width 14 height 13
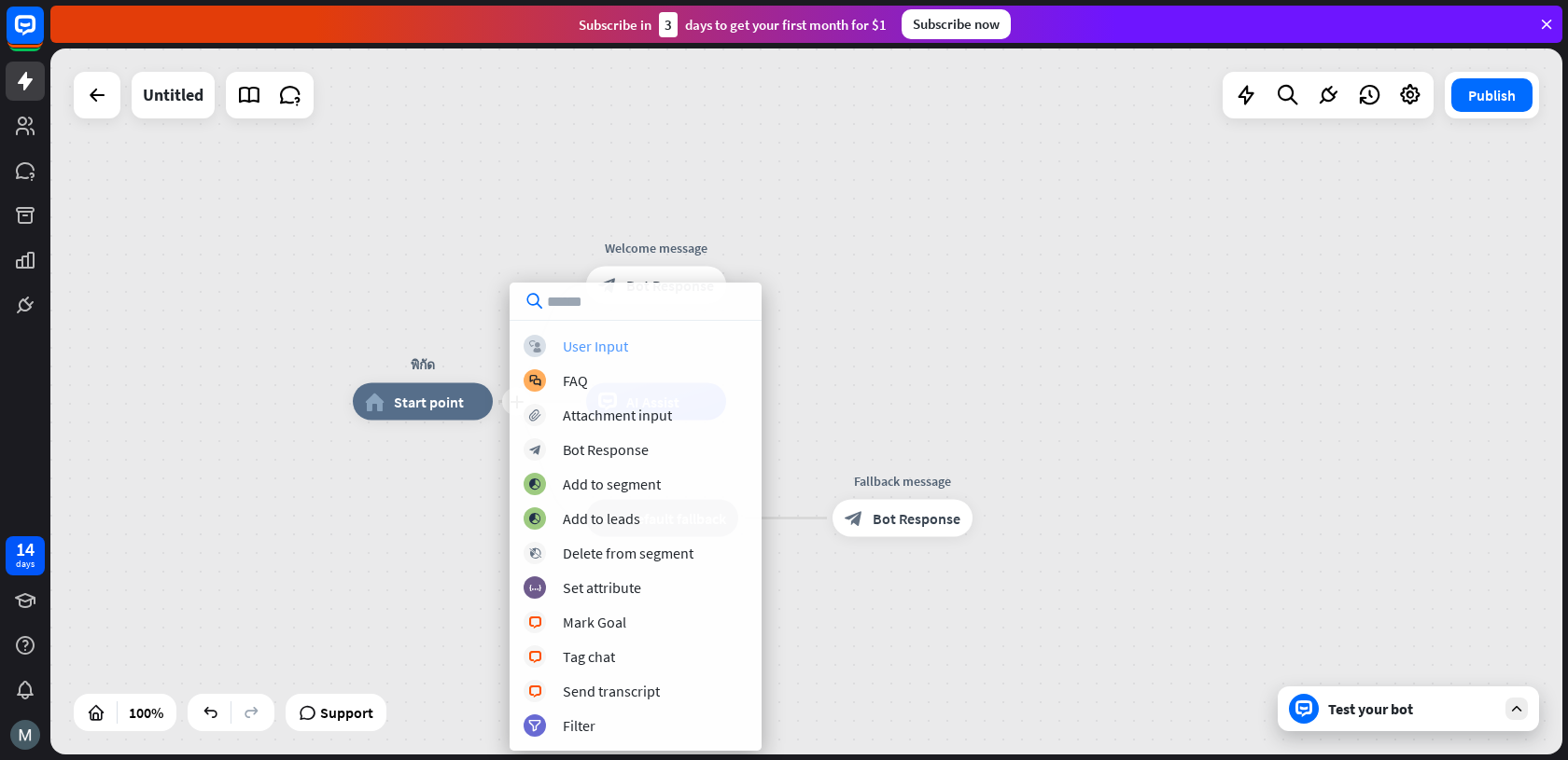
click at [578, 350] on div "User Input" at bounding box center [595, 347] width 65 height 19
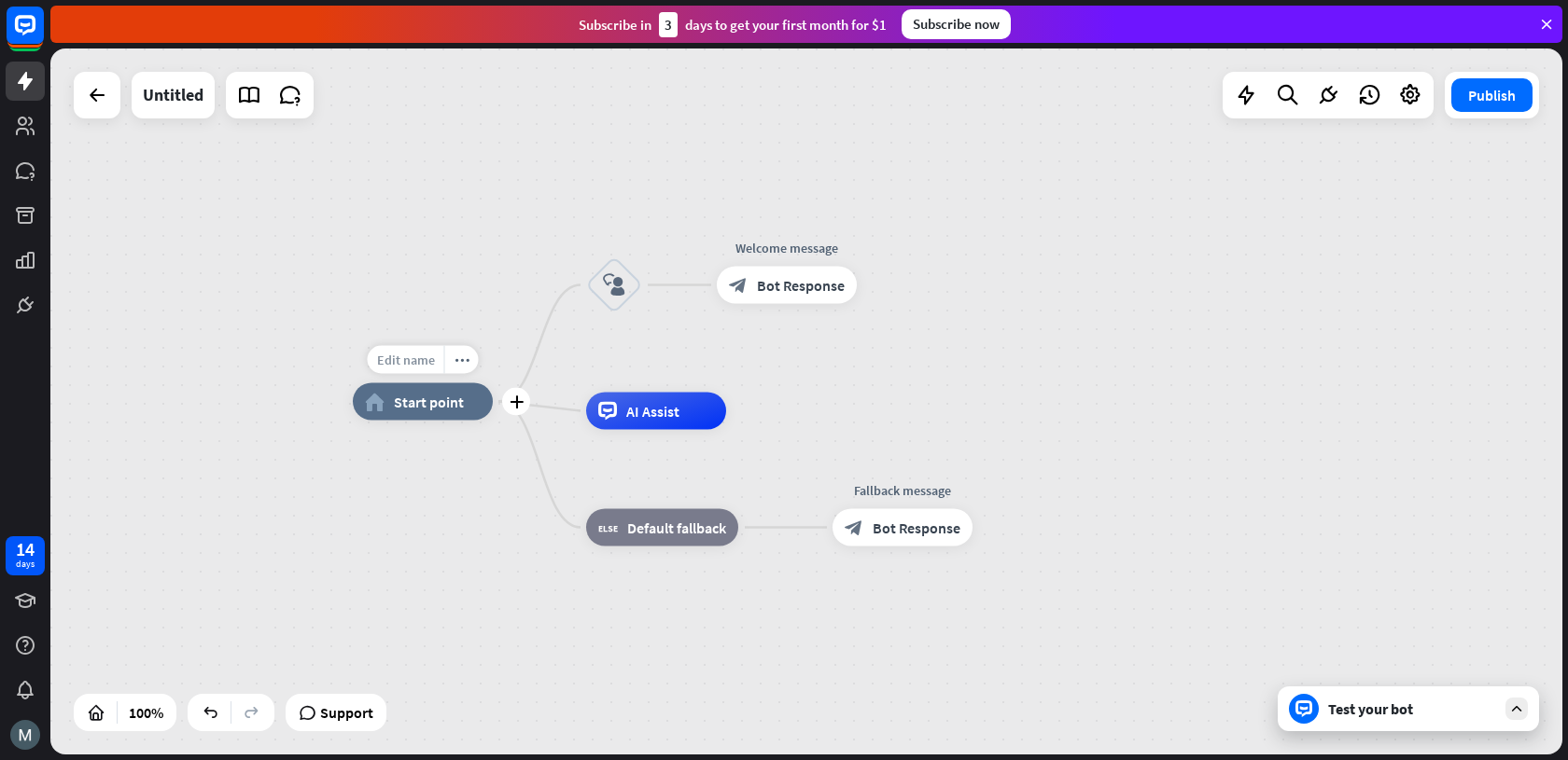
click at [426, 361] on span "Edit name" at bounding box center [405, 360] width 57 height 17
click at [425, 362] on input "*****" at bounding box center [422, 361] width 131 height 26
type input "*"
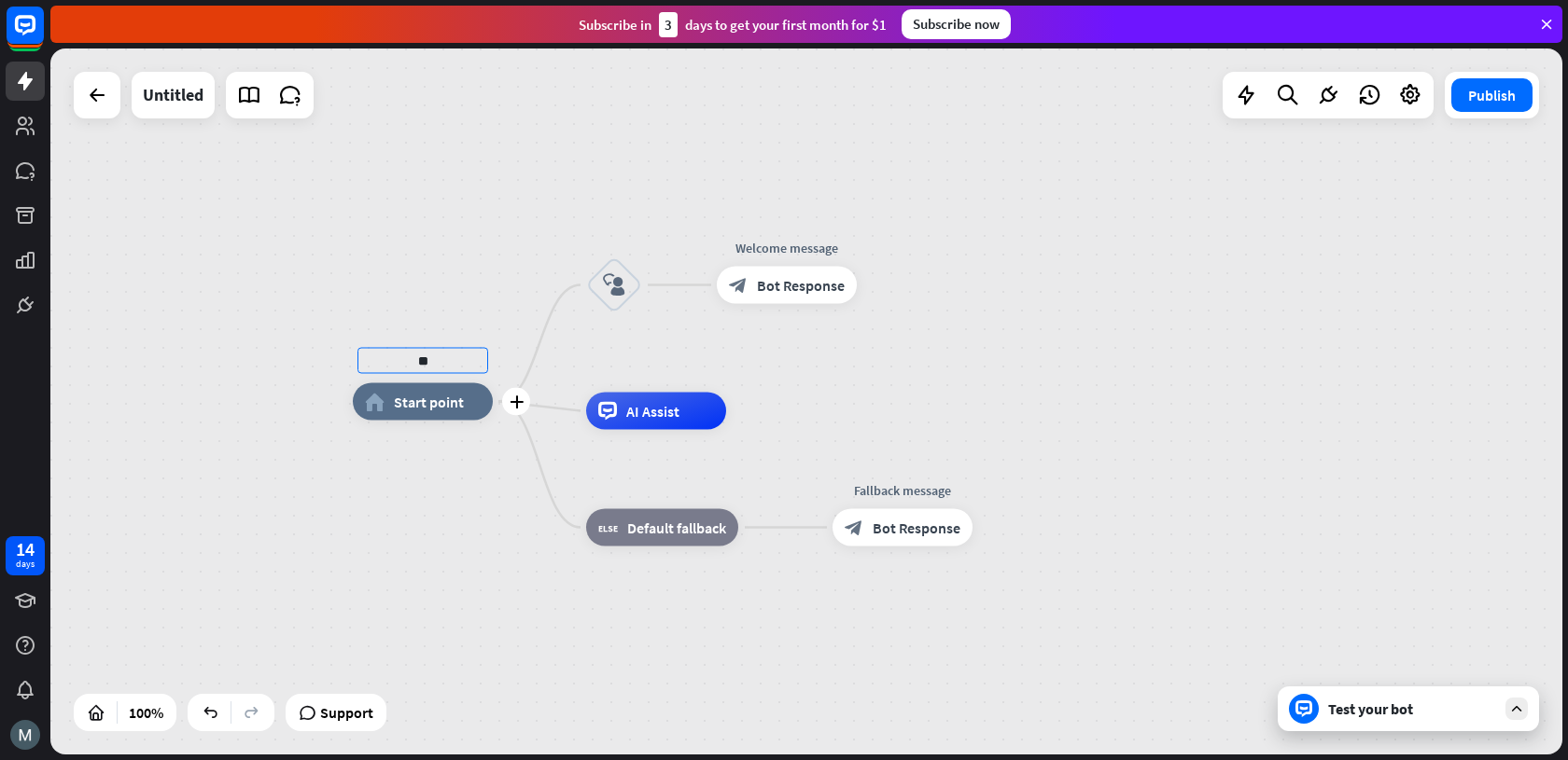
type input "*"
type input "******"
type input "**********"
click at [534, 578] on div "Restaurant in [GEOGRAPHIC_DATA] home_2 Start point block_user_input Welcome mes…" at bounding box center [1108, 755] width 1511 height 706
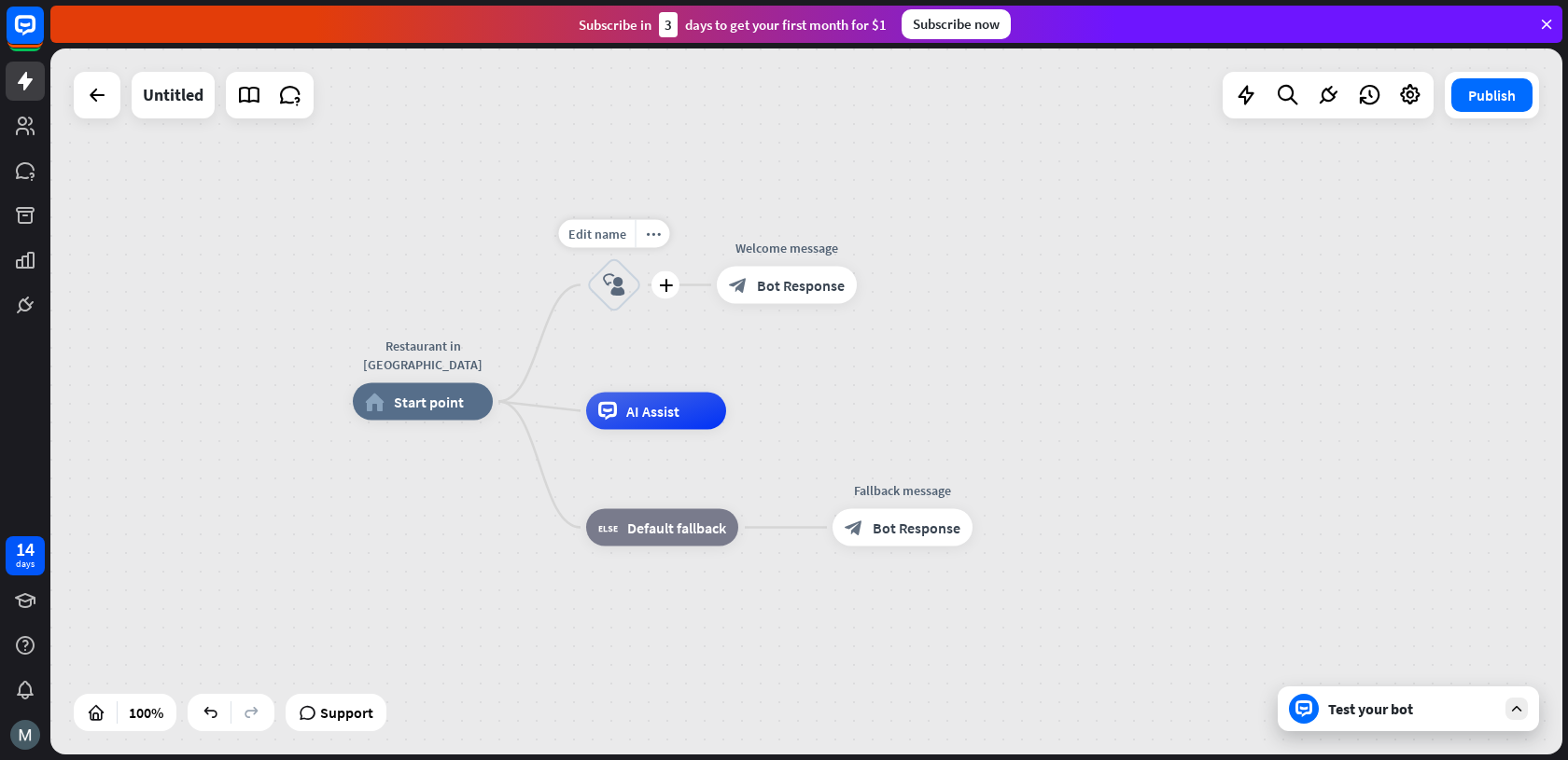
click at [617, 291] on icon "block_user_input" at bounding box center [614, 285] width 23 height 23
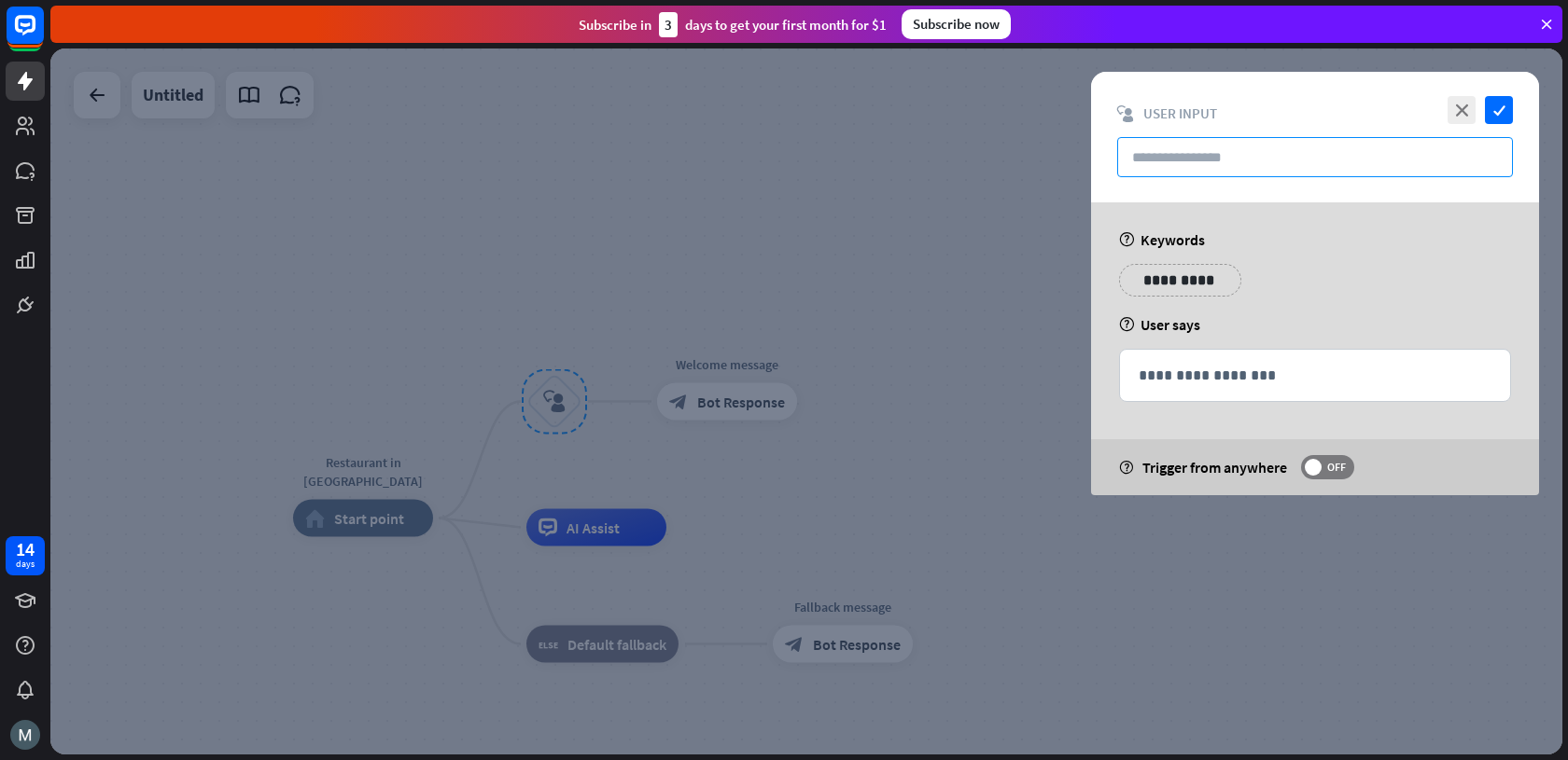
click at [1168, 159] on input "text" at bounding box center [1315, 157] width 396 height 40
type input "*"
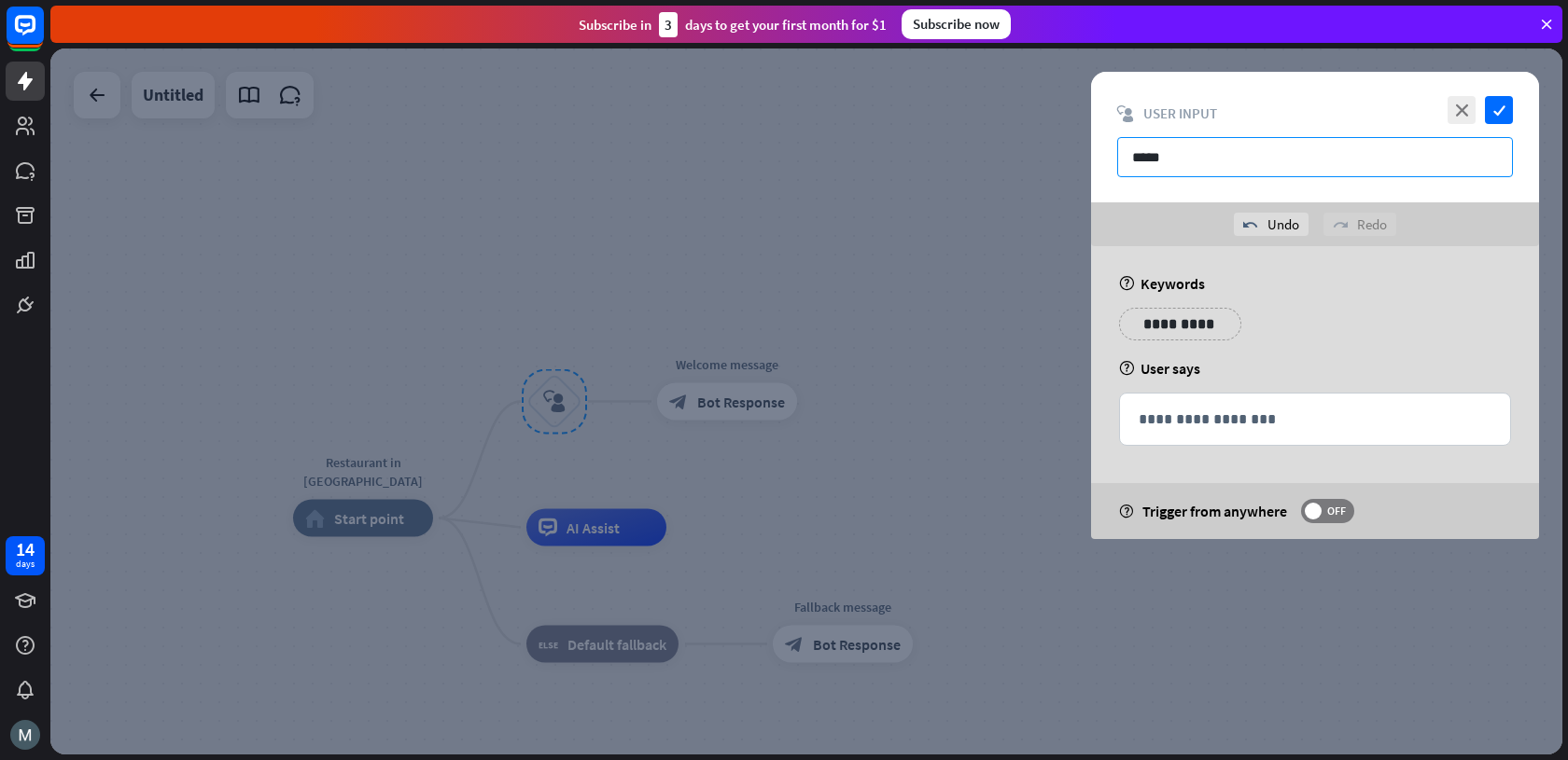
type input "*****"
click at [1227, 107] on div "block_user_input User Input" at bounding box center [1315, 113] width 396 height 18
click at [1189, 329] on p "**********" at bounding box center [1180, 324] width 94 height 24
click at [1312, 359] on div "help User says" at bounding box center [1315, 368] width 392 height 19
click at [1310, 321] on p "**********" at bounding box center [1294, 324] width 94 height 24
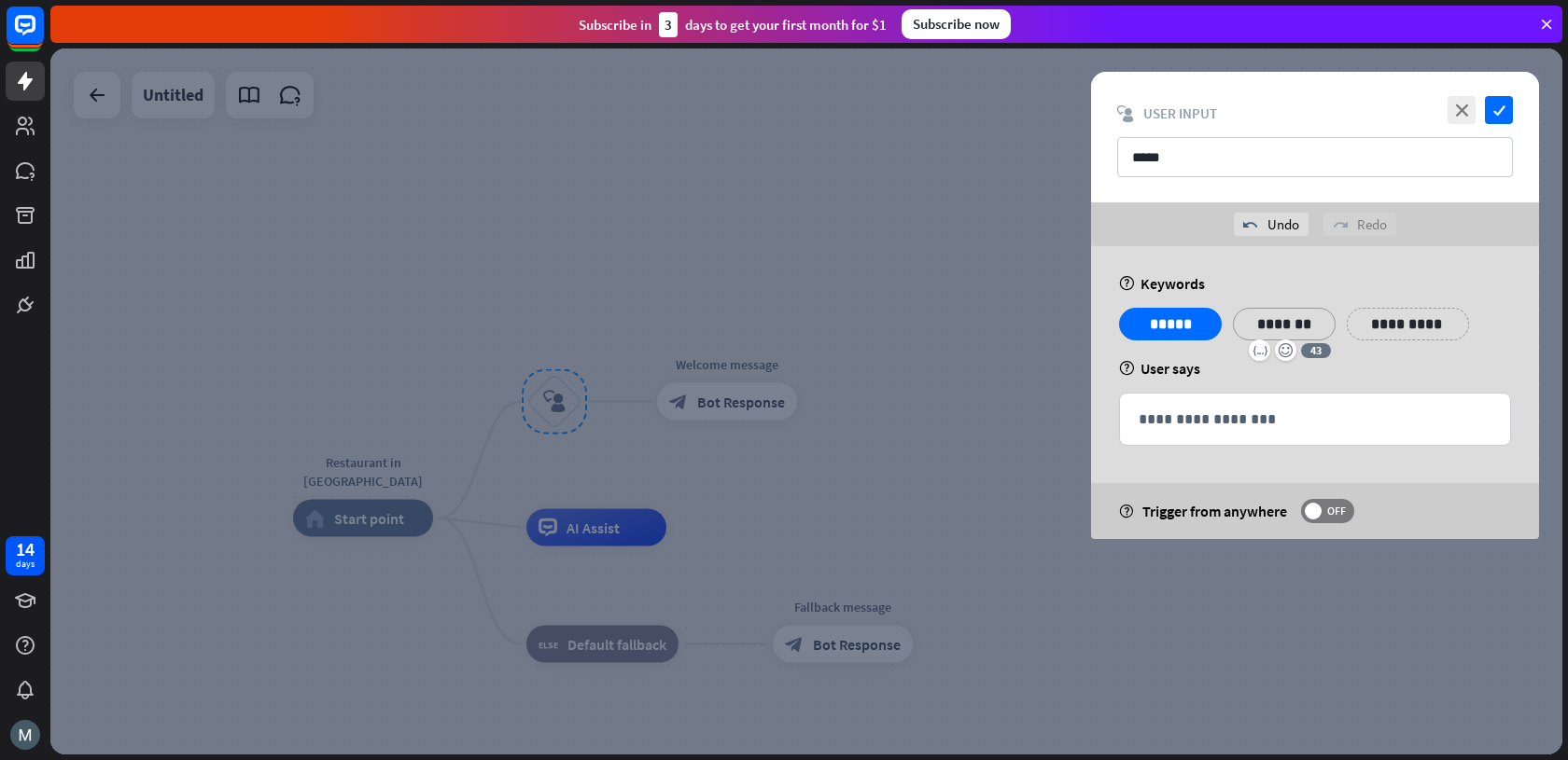
click at [1354, 366] on div "help User says" at bounding box center [1315, 368] width 392 height 19
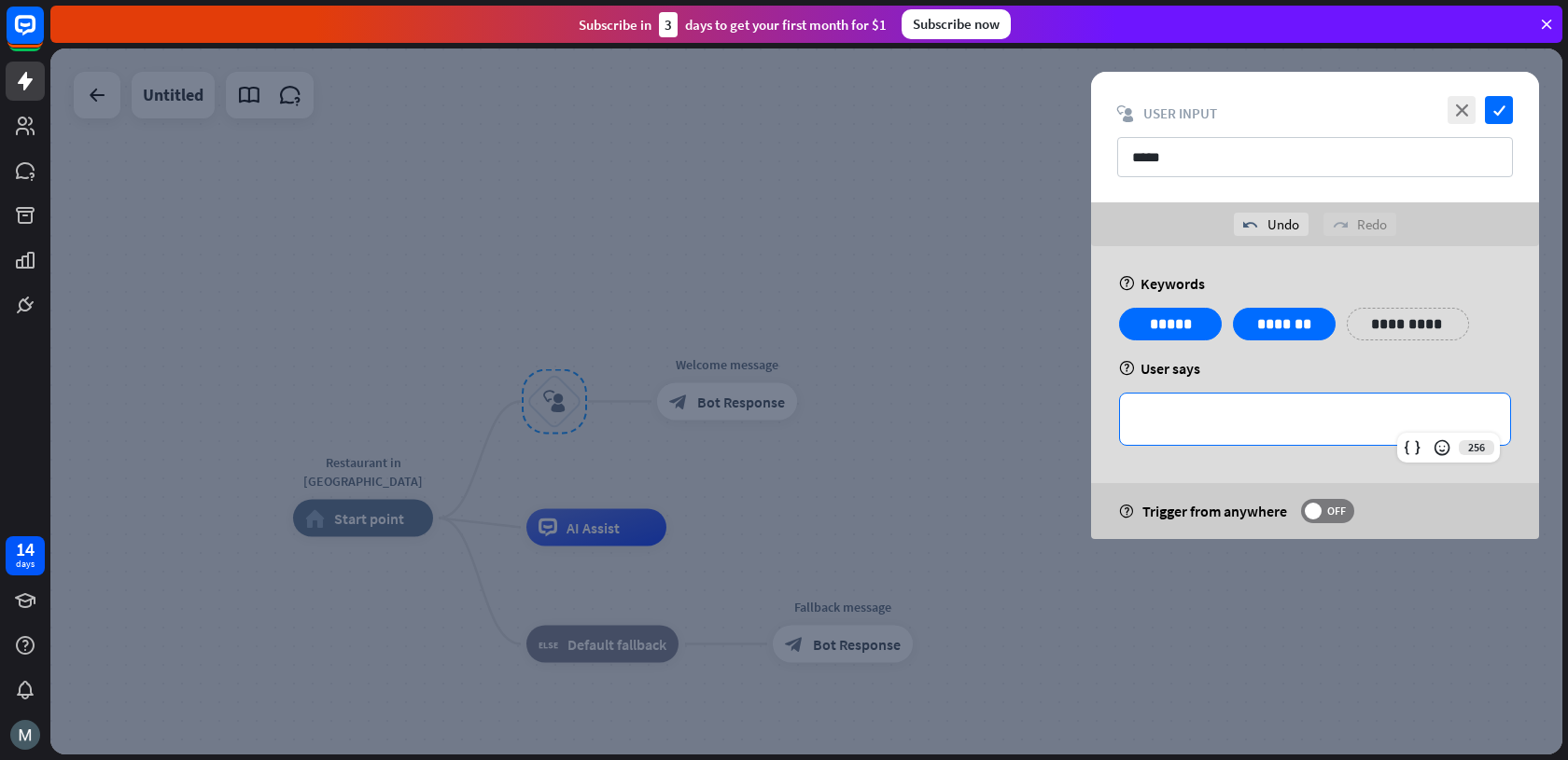
click at [1195, 435] on div "**********" at bounding box center [1315, 419] width 390 height 51
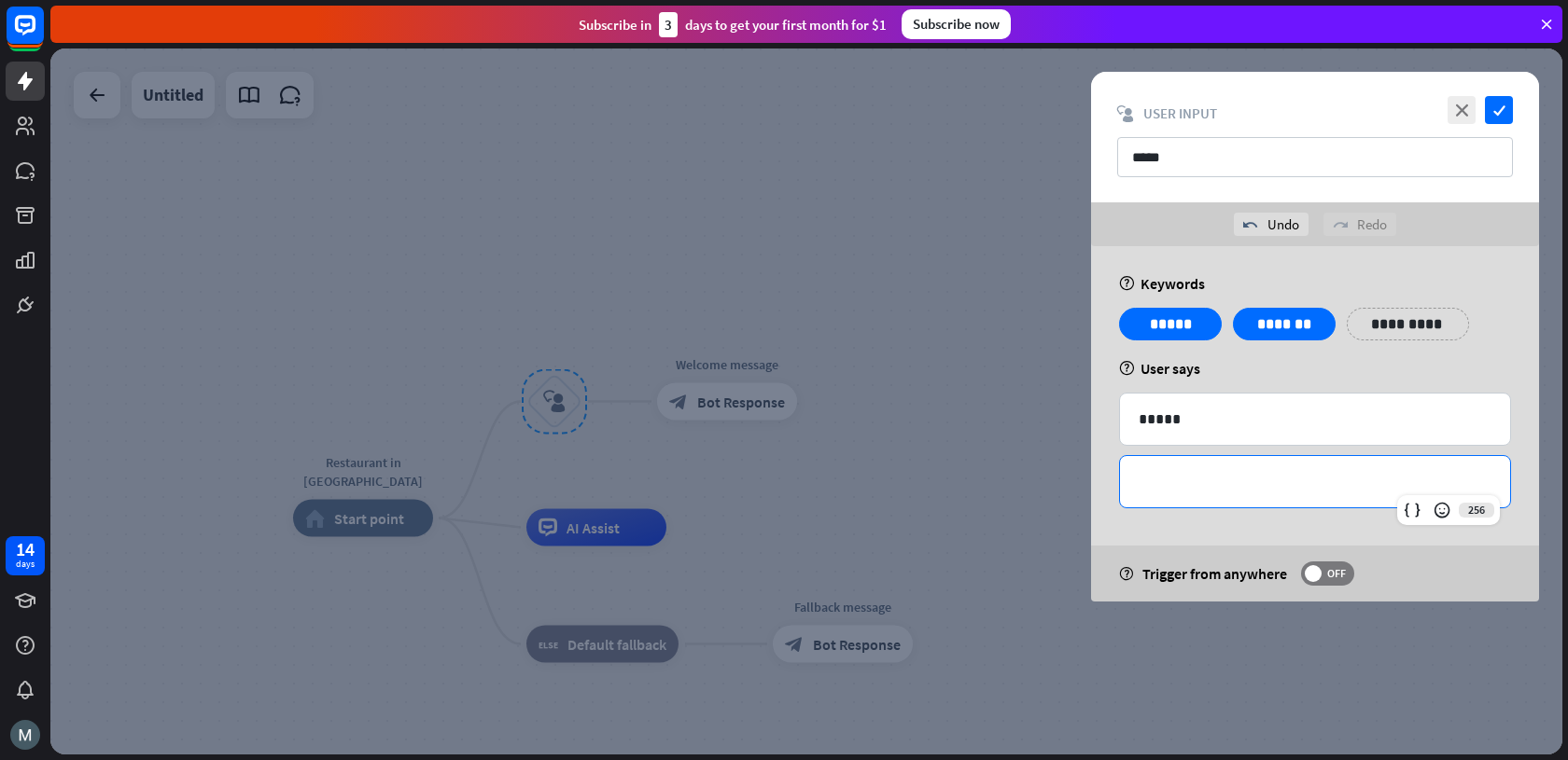
click at [1258, 475] on p "**********" at bounding box center [1315, 481] width 352 height 24
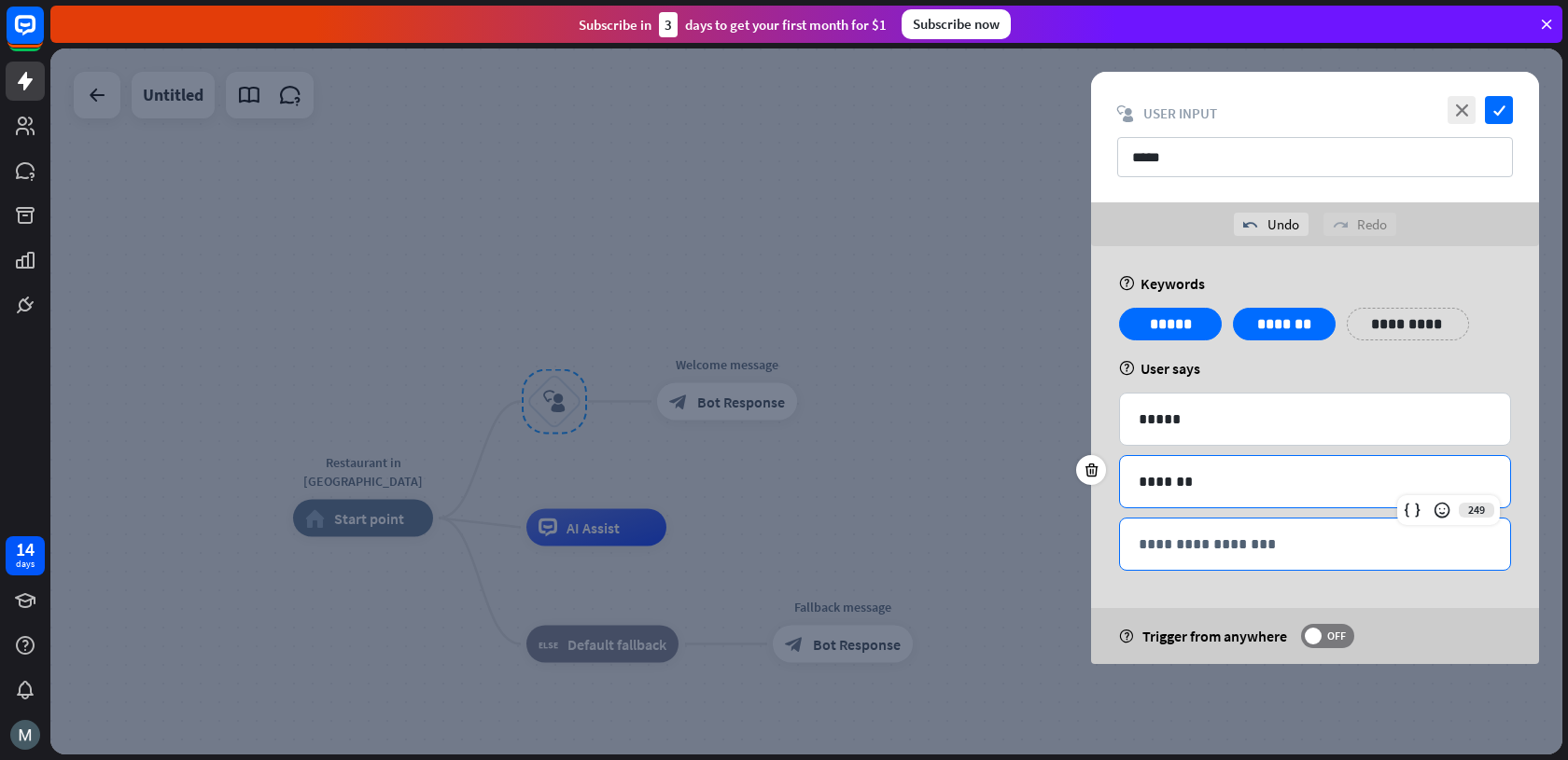
click at [1325, 528] on div "**********" at bounding box center [1315, 544] width 390 height 51
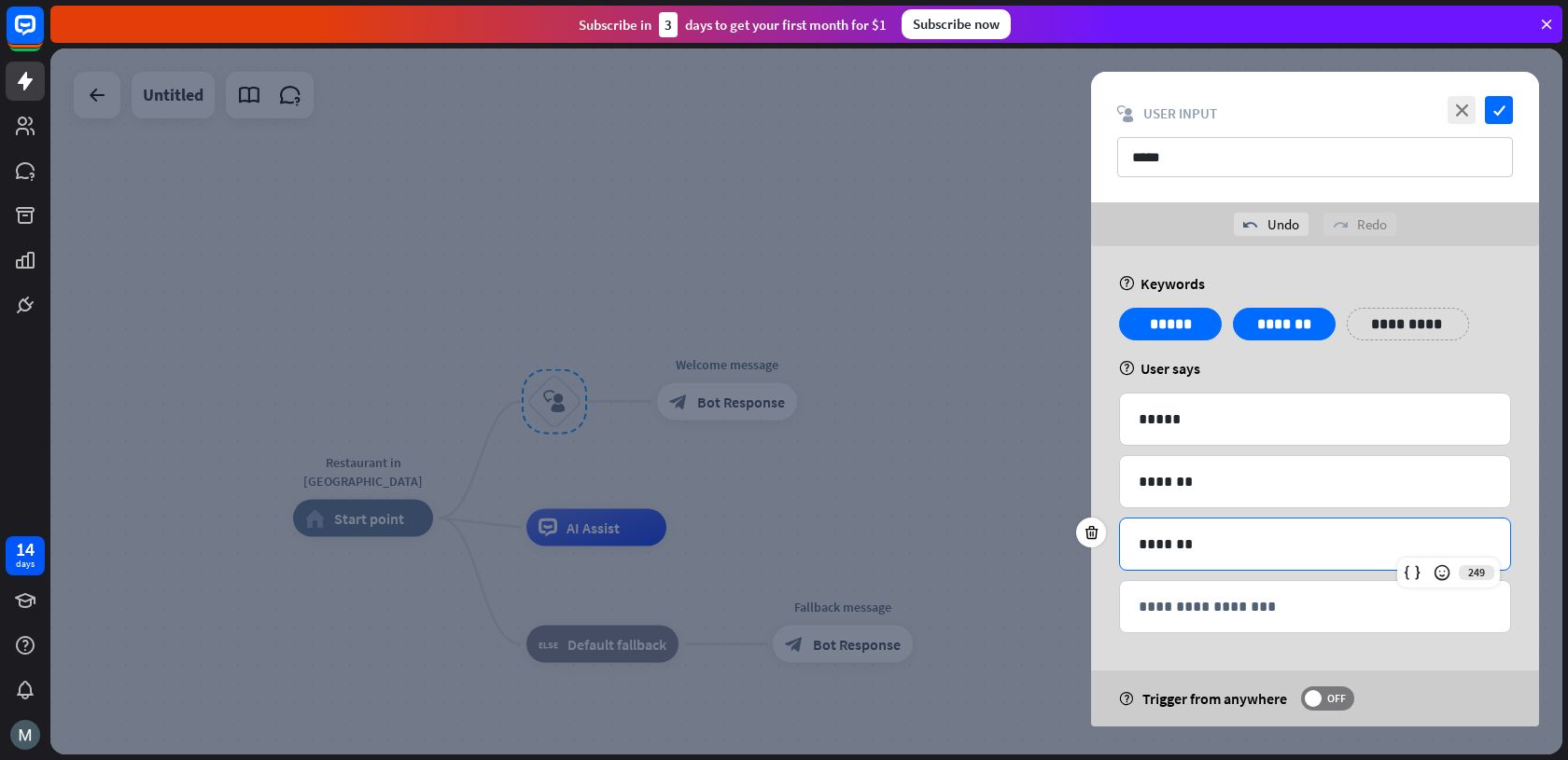
click at [1396, 381] on div "**********" at bounding box center [1315, 486] width 448 height 480
click at [1348, 146] on input "*****" at bounding box center [1315, 157] width 396 height 40
click at [1501, 109] on icon "check" at bounding box center [1499, 110] width 28 height 28
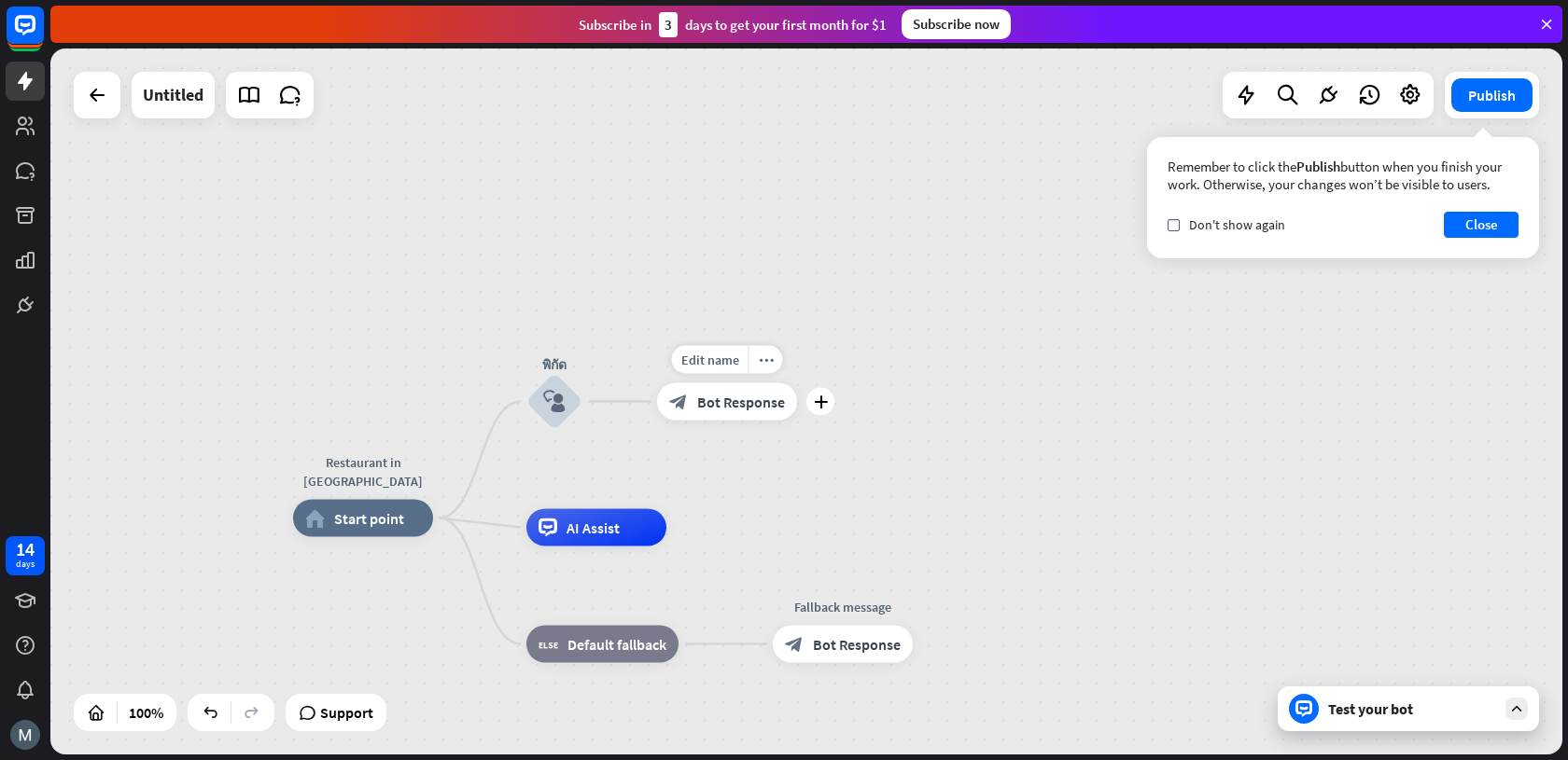
click at [730, 405] on span "Bot Response" at bounding box center [741, 402] width 88 height 19
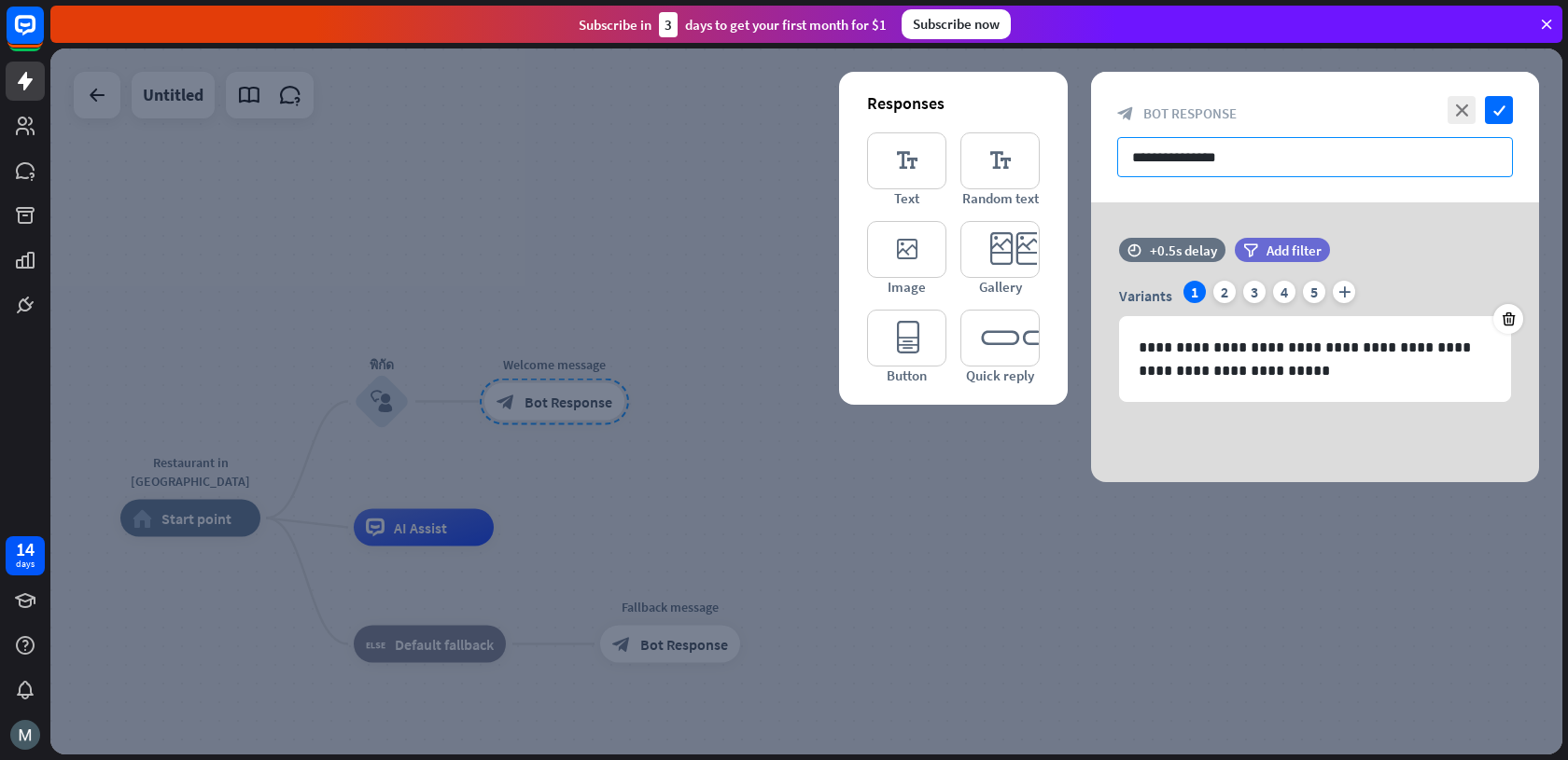
click at [1166, 155] on input "**********" at bounding box center [1315, 157] width 396 height 40
click at [1233, 159] on input "**********" at bounding box center [1315, 157] width 396 height 40
paste input "**********"
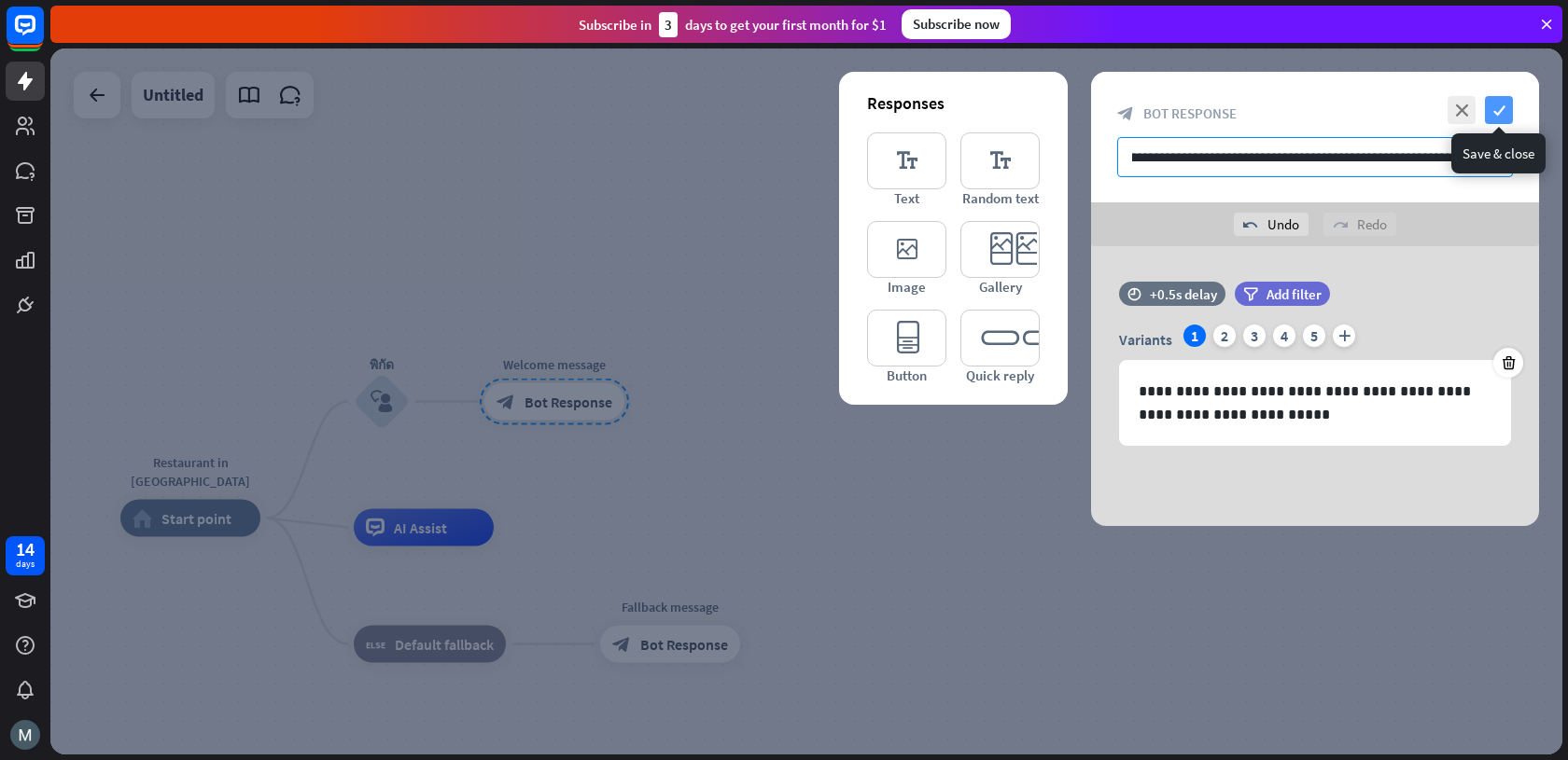
type input "**********"
click at [1495, 105] on icon "check" at bounding box center [1499, 110] width 28 height 28
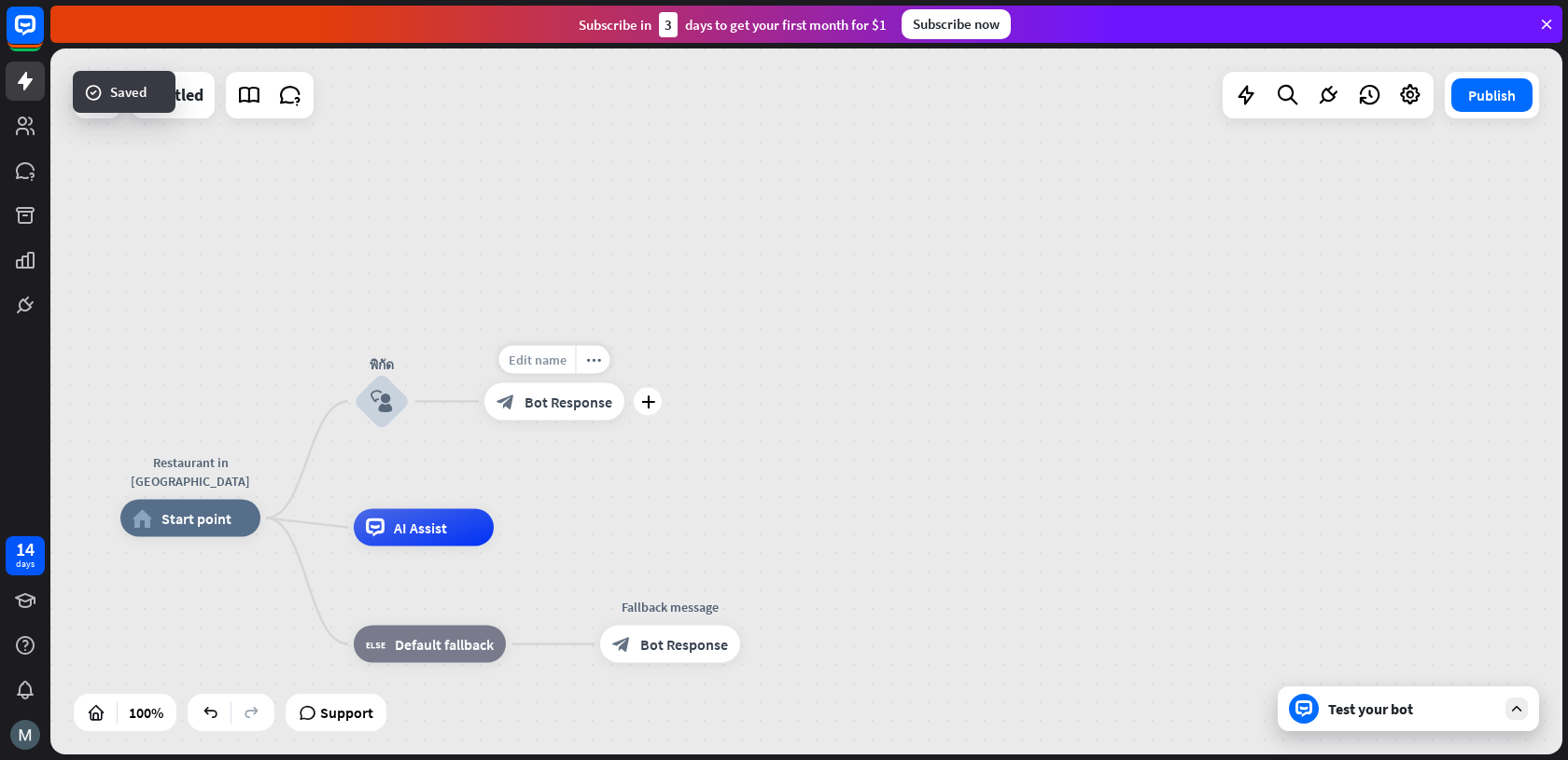
click at [529, 368] on div "Edit name" at bounding box center [537, 360] width 76 height 28
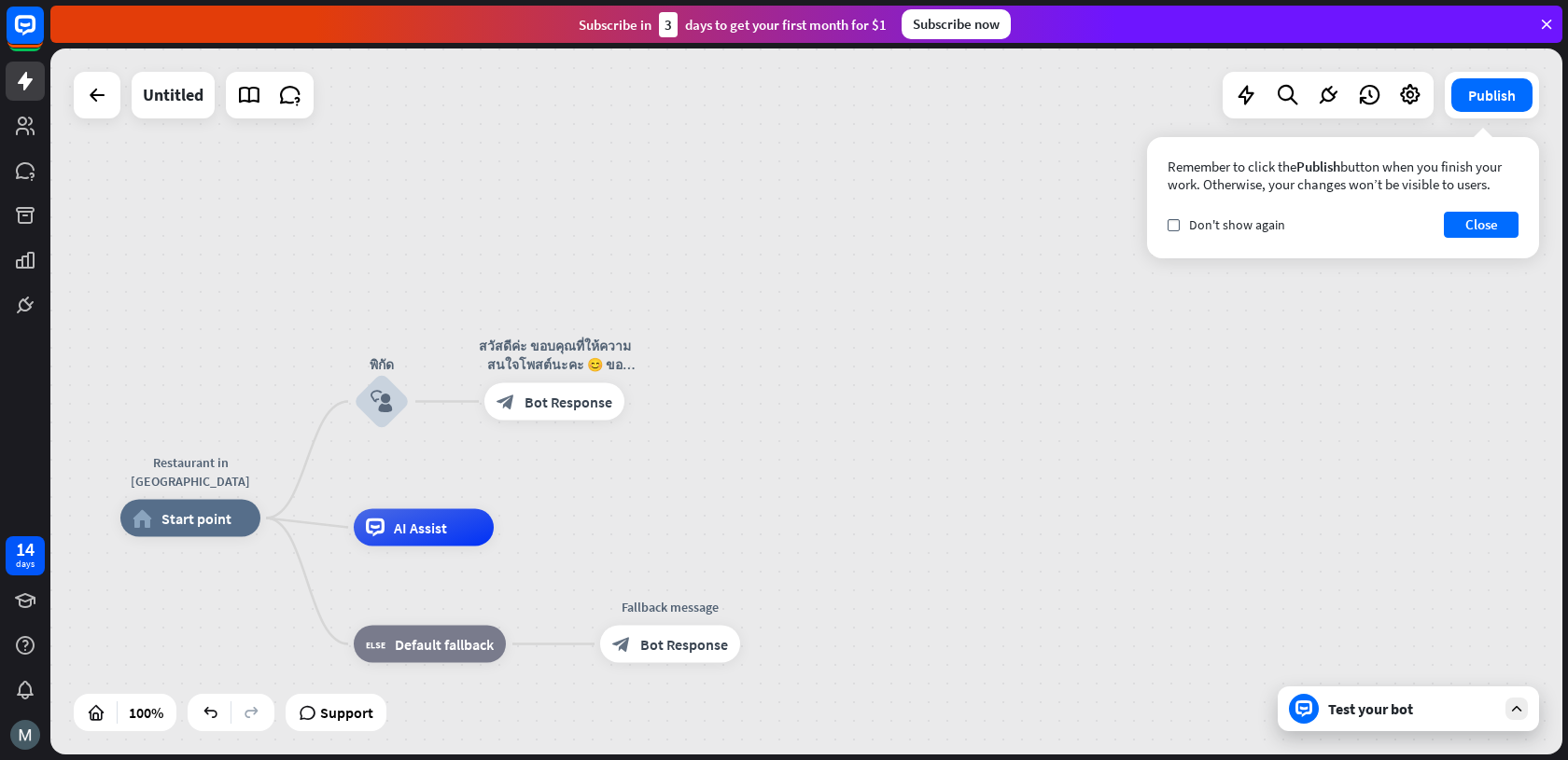
click at [1090, 378] on div "**********" at bounding box center [806, 401] width 1511 height 706
click at [641, 398] on icon "plus" at bounding box center [647, 402] width 14 height 13
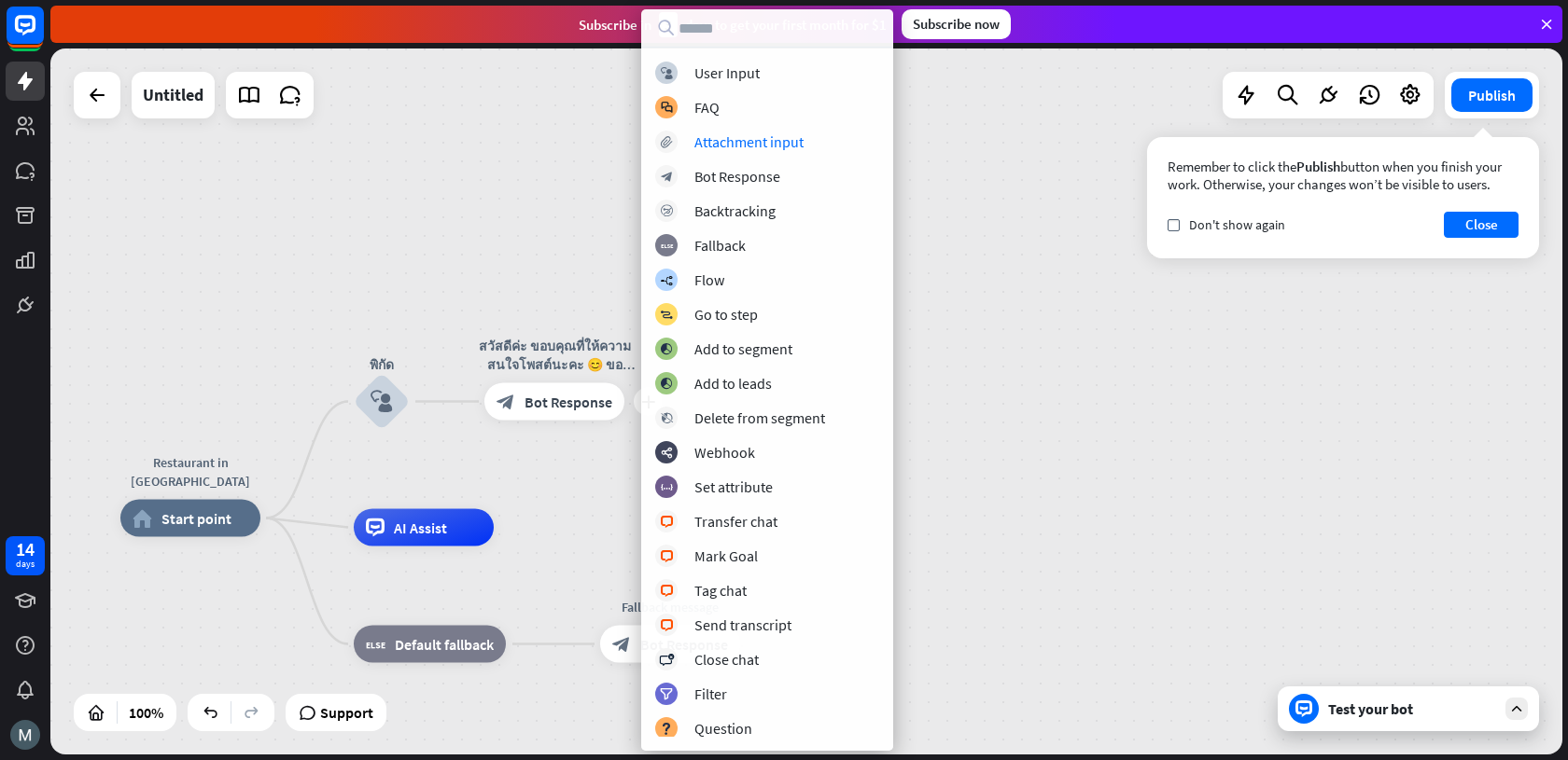
click at [1020, 237] on div "Restaurant in [GEOGRAPHIC_DATA] home_2 Start point พิกัด block_user_input plus …" at bounding box center [806, 401] width 1511 height 706
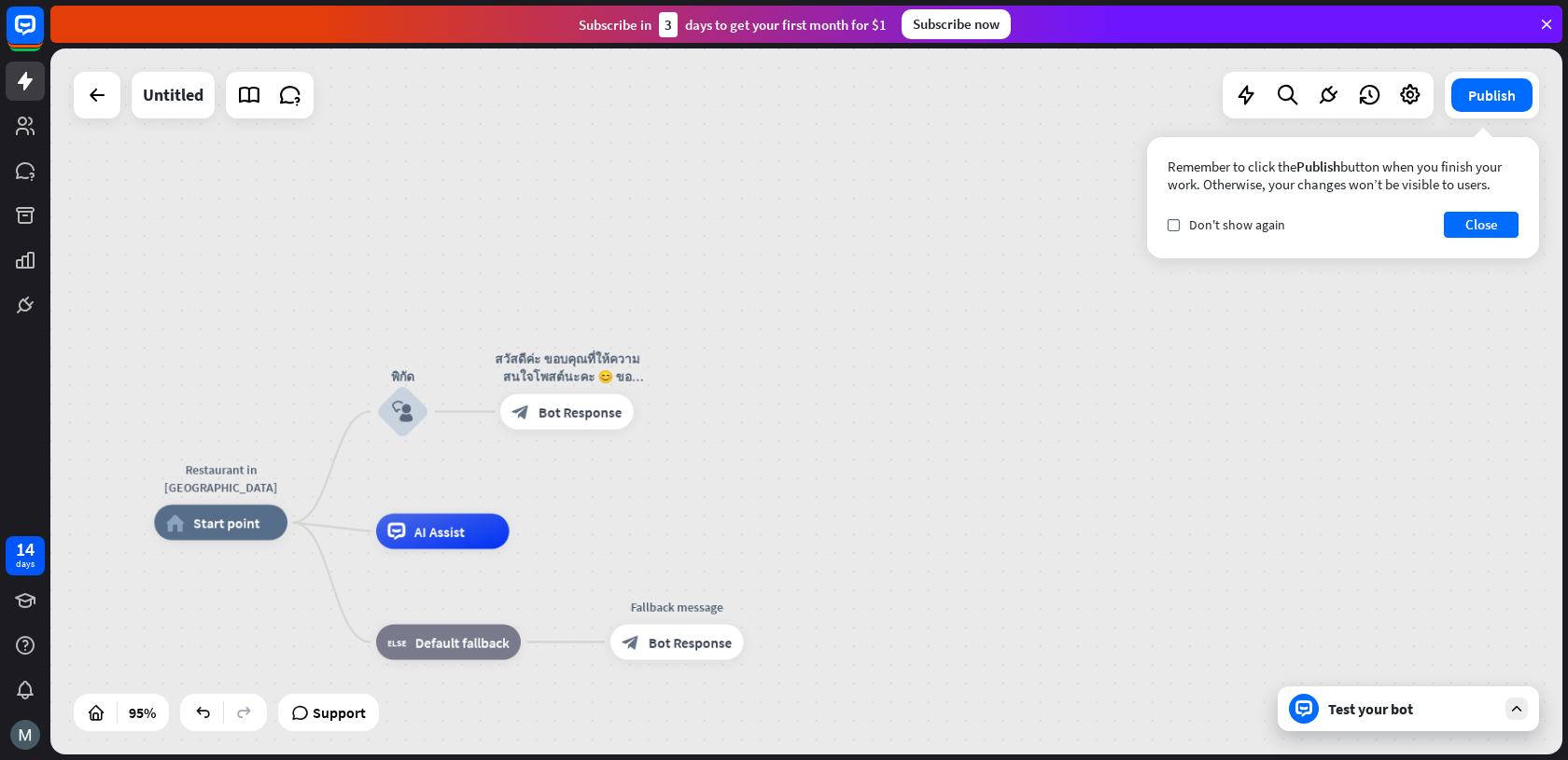
click at [1413, 717] on div "Test your bot" at bounding box center [1412, 709] width 168 height 19
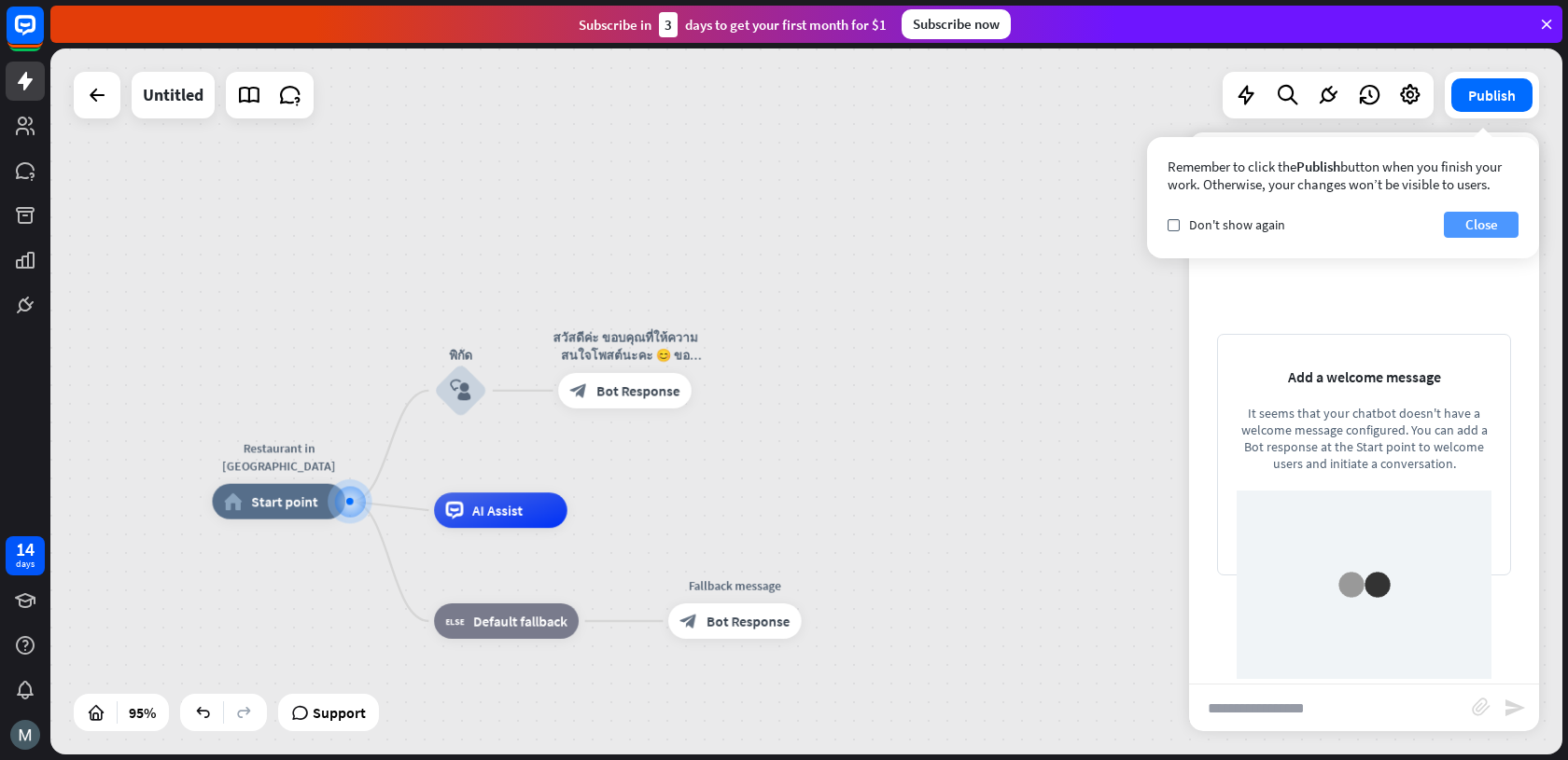
click at [1504, 221] on button "Close" at bounding box center [1480, 225] width 74 height 26
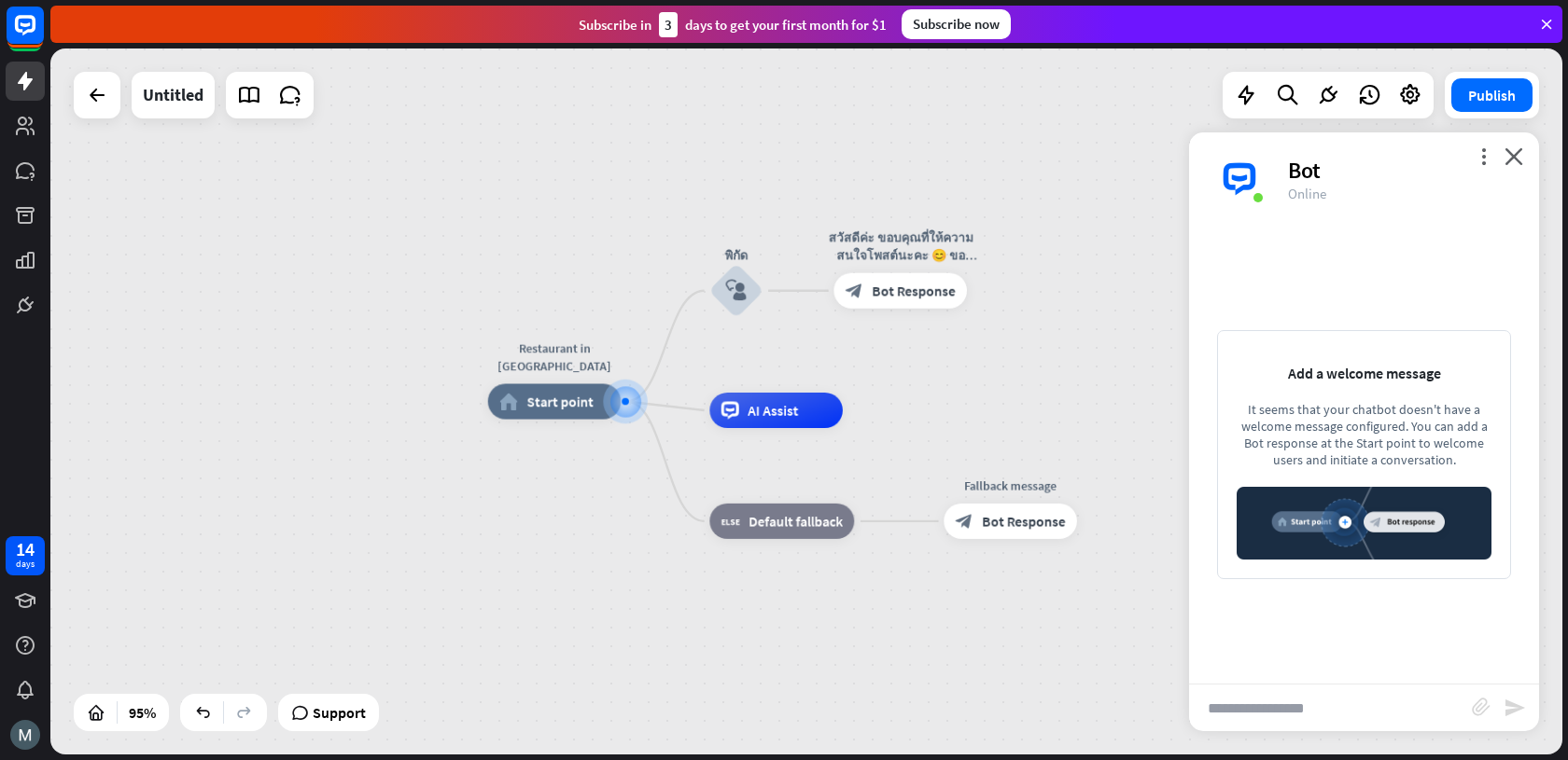
click at [1296, 716] on input "text" at bounding box center [1331, 708] width 283 height 47
type input "*"
type input "*****"
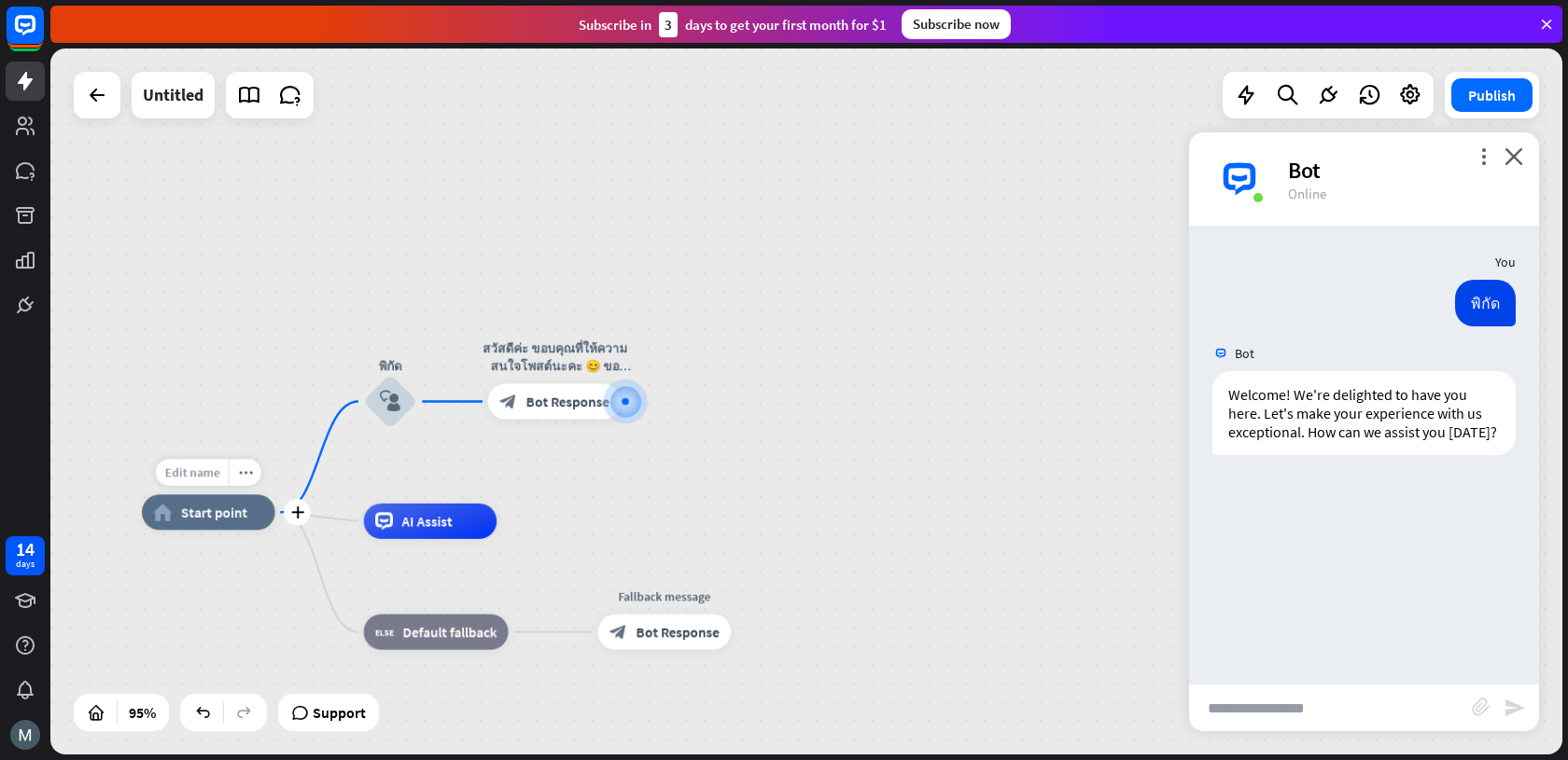
click at [201, 476] on span "Edit name" at bounding box center [191, 472] width 55 height 16
click at [204, 474] on input "**********" at bounding box center [208, 473] width 124 height 25
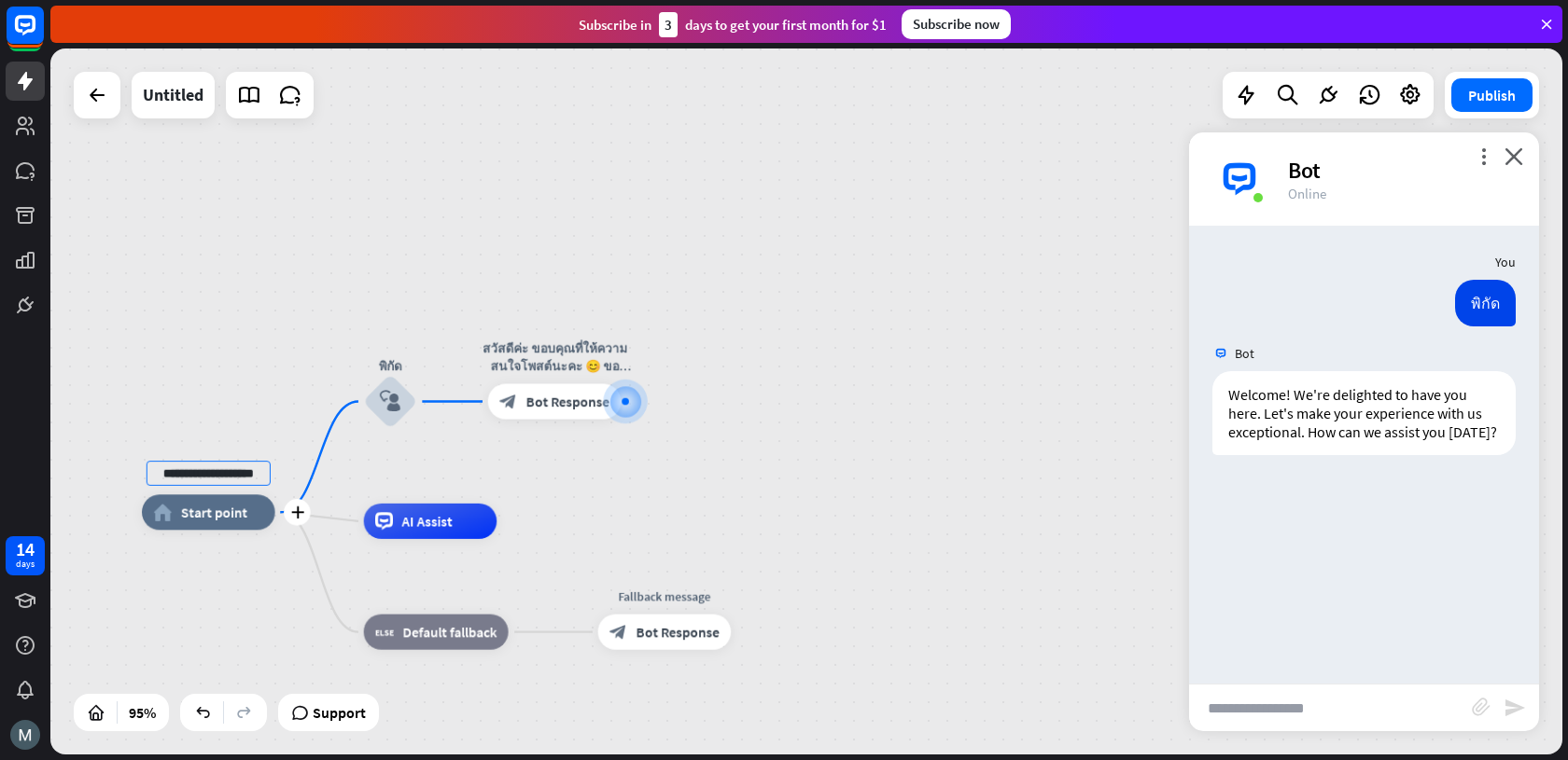
scroll to position [0, 0]
click at [184, 530] on div "**********" at bounding box center [209, 512] width 134 height 36
click at [195, 509] on span "Start point" at bounding box center [213, 513] width 66 height 18
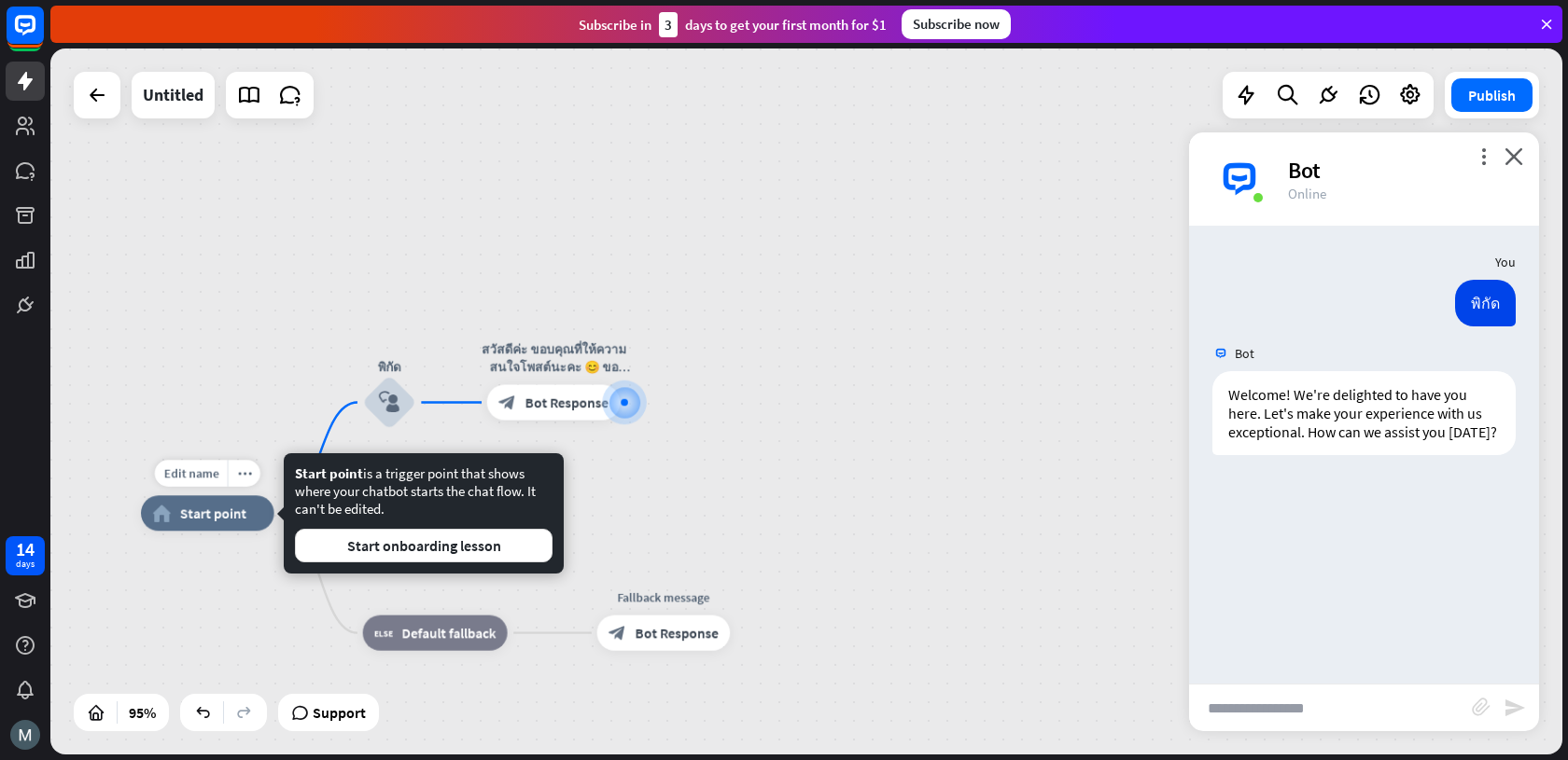
click at [194, 514] on span "Start point" at bounding box center [213, 513] width 66 height 18
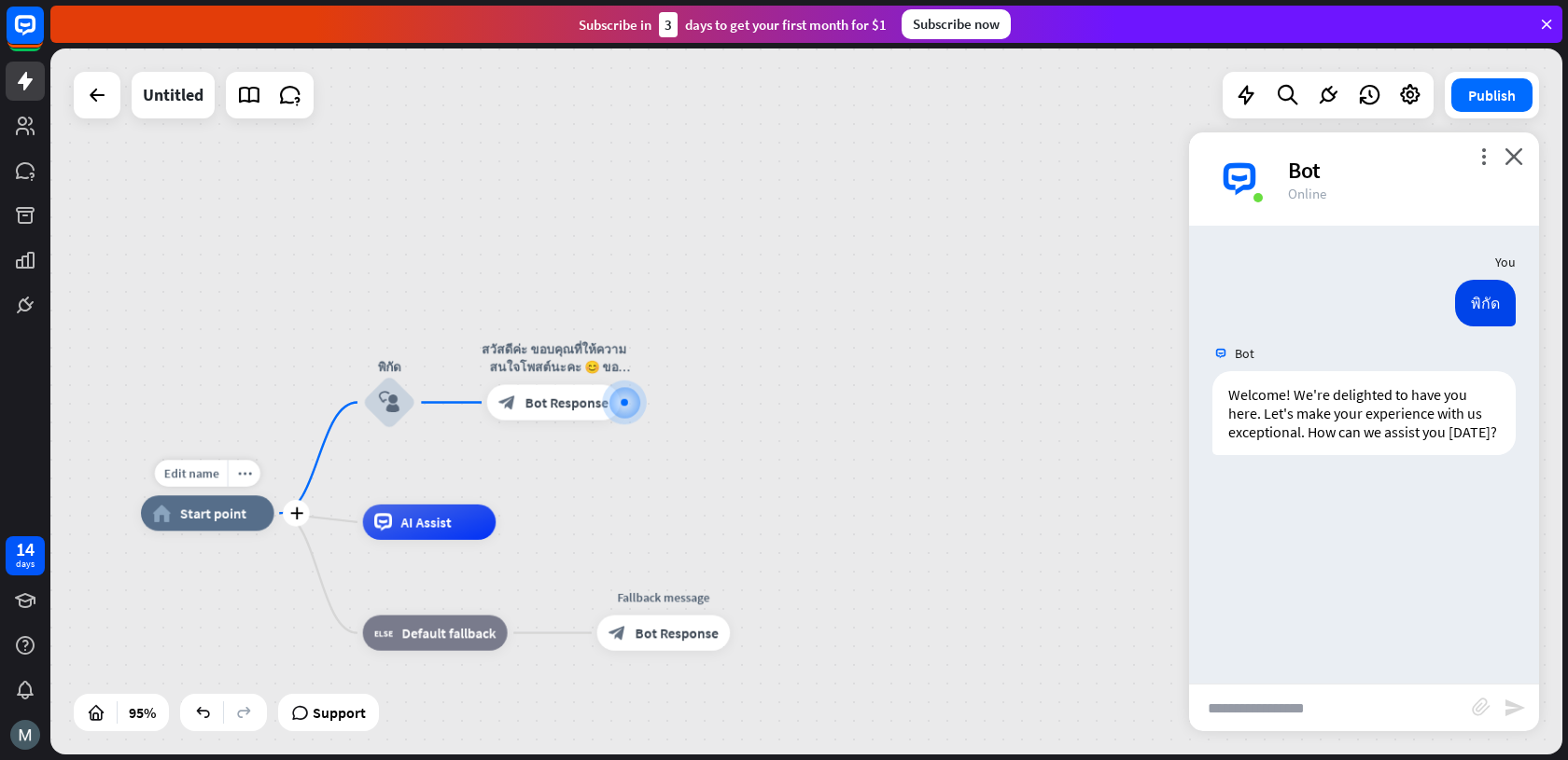
click at [194, 514] on span "Start point" at bounding box center [213, 513] width 66 height 18
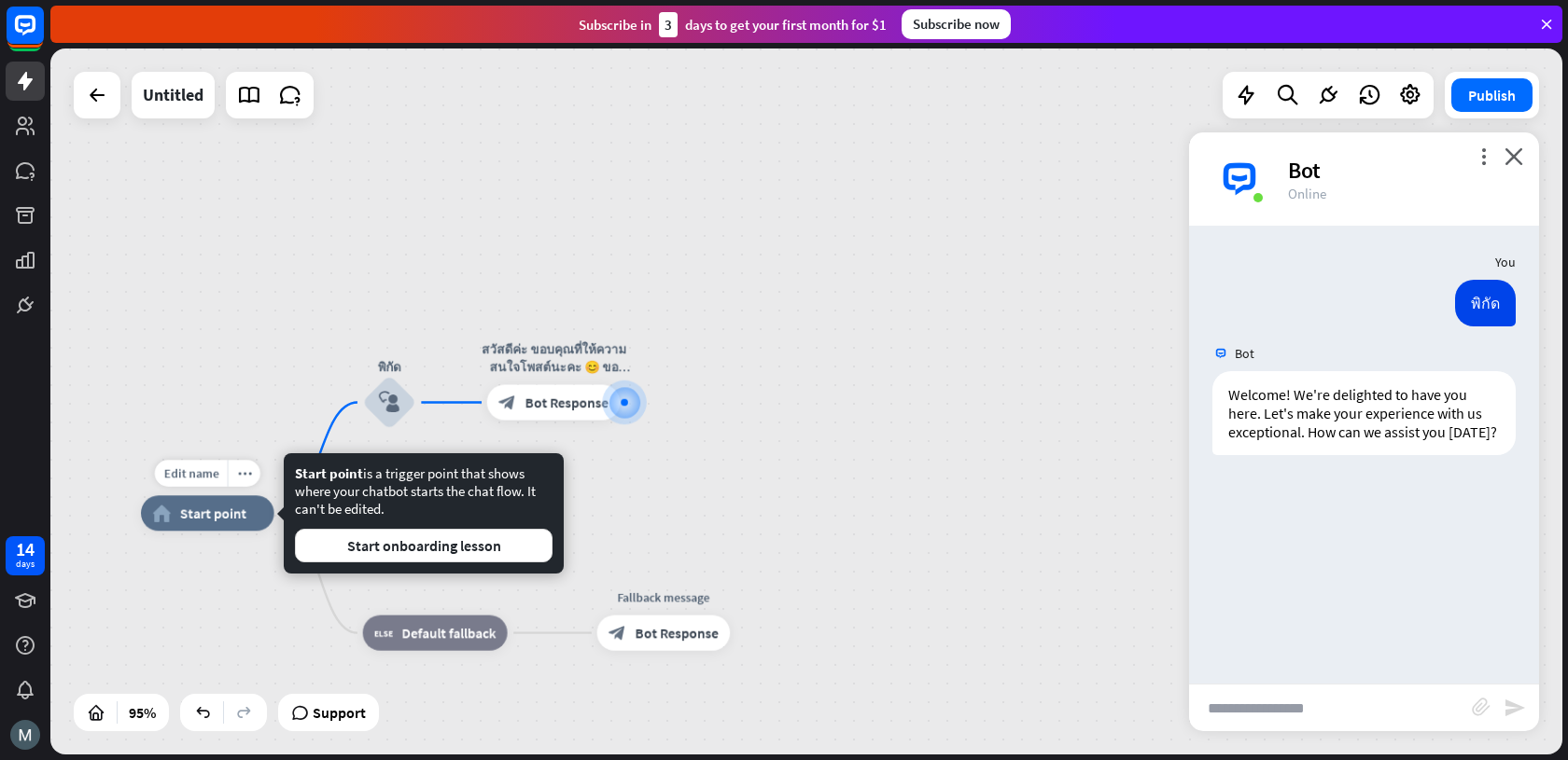
click at [196, 509] on span "Start point" at bounding box center [213, 513] width 66 height 18
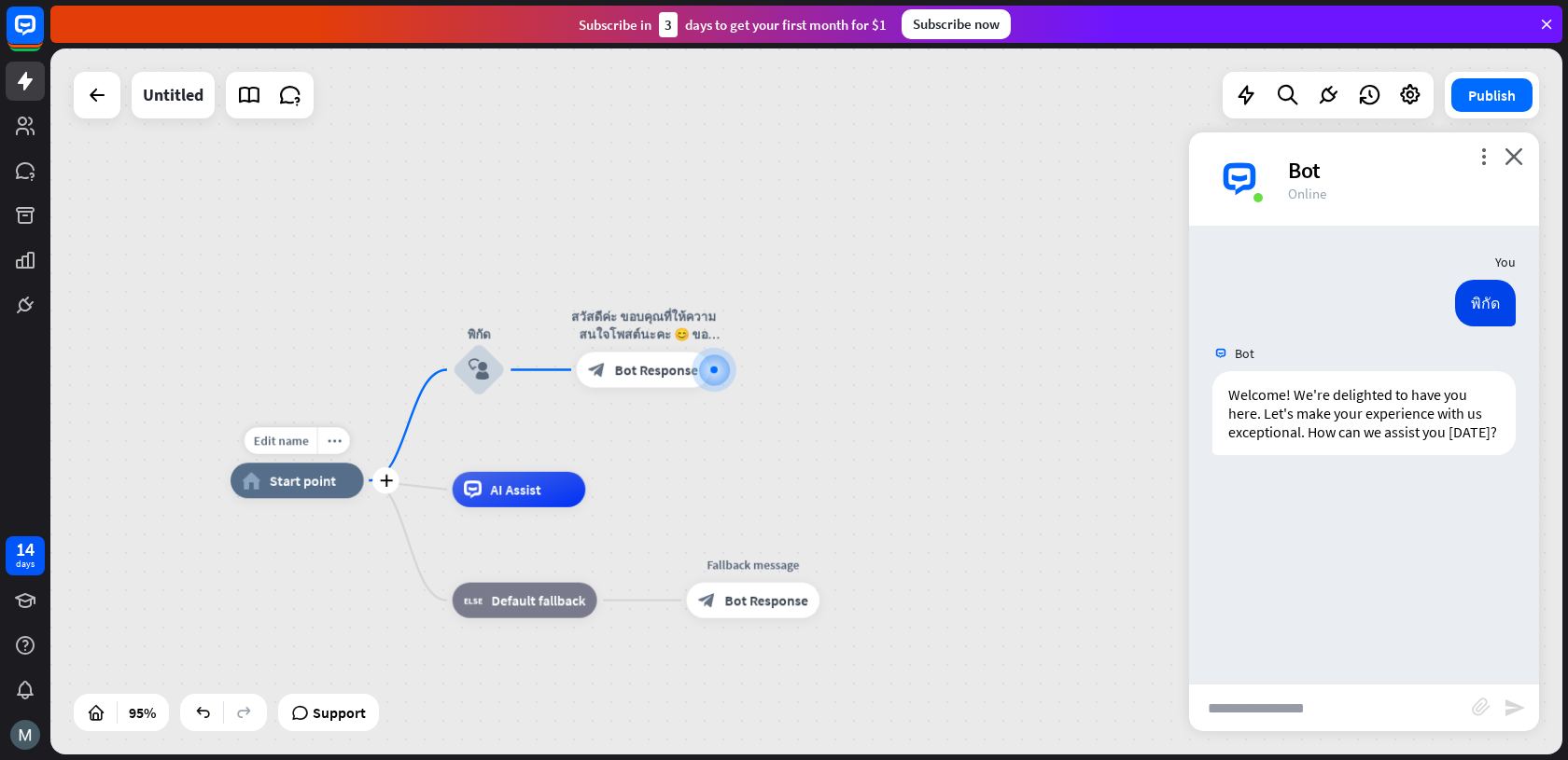
drag, startPoint x: 176, startPoint y: 560, endPoint x: 266, endPoint y: 528, distance: 95.5
click at [266, 498] on div "Edit name more_horiz plus home_2 Start point" at bounding box center [298, 480] width 134 height 36
click at [1439, 574] on div "You พิกัด [DATE] 5:45 PM Show JSON Bot Welcome! We're delighted to have you her…" at bounding box center [1364, 455] width 350 height 458
click at [1309, 412] on div "Welcome! We're delighted to have you here. Let's make your experience with us e…" at bounding box center [1364, 412] width 303 height 84
click at [466, 380] on div "block_user_input" at bounding box center [479, 369] width 53 height 53
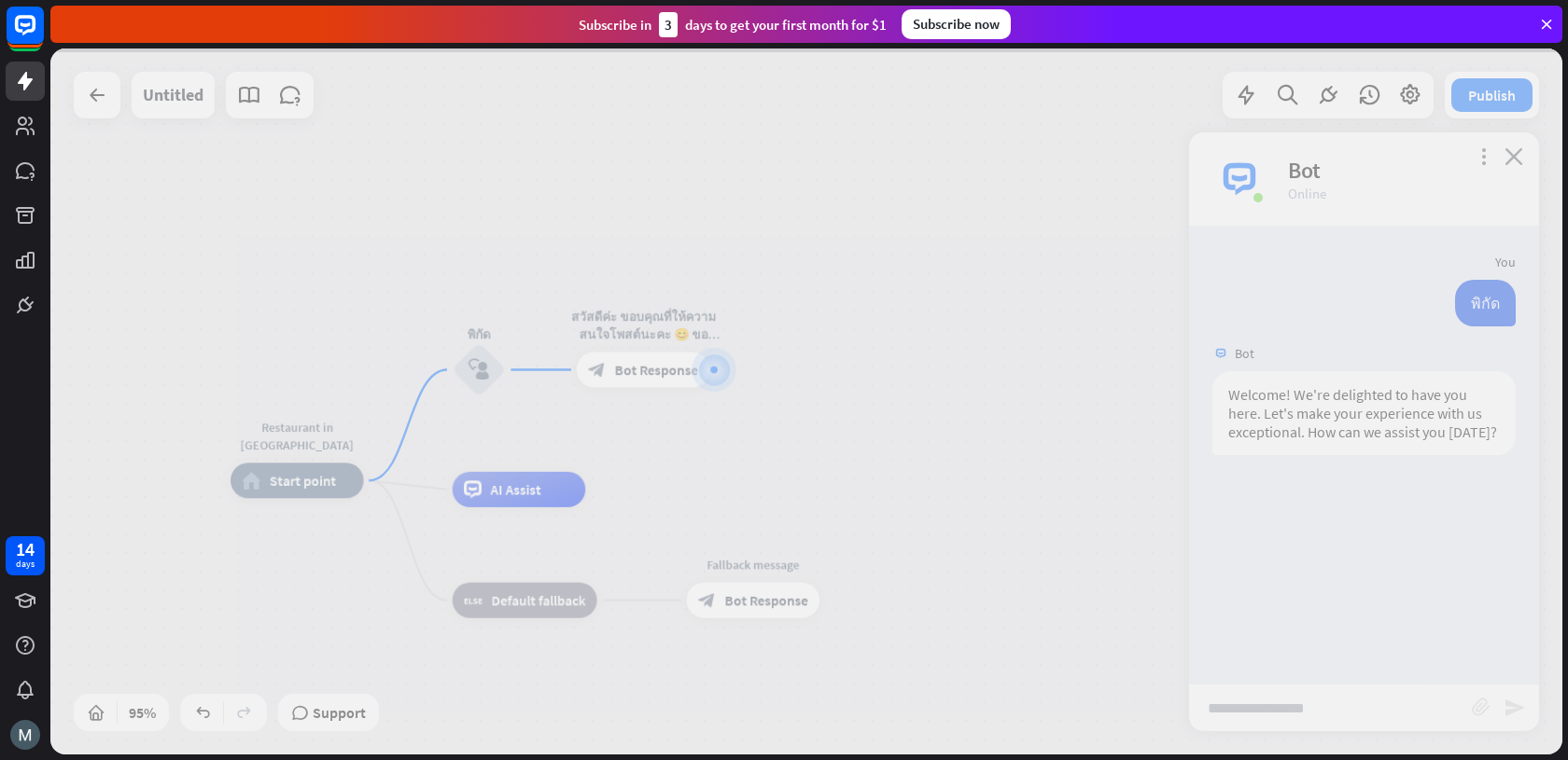
click at [475, 369] on div at bounding box center [806, 401] width 1511 height 706
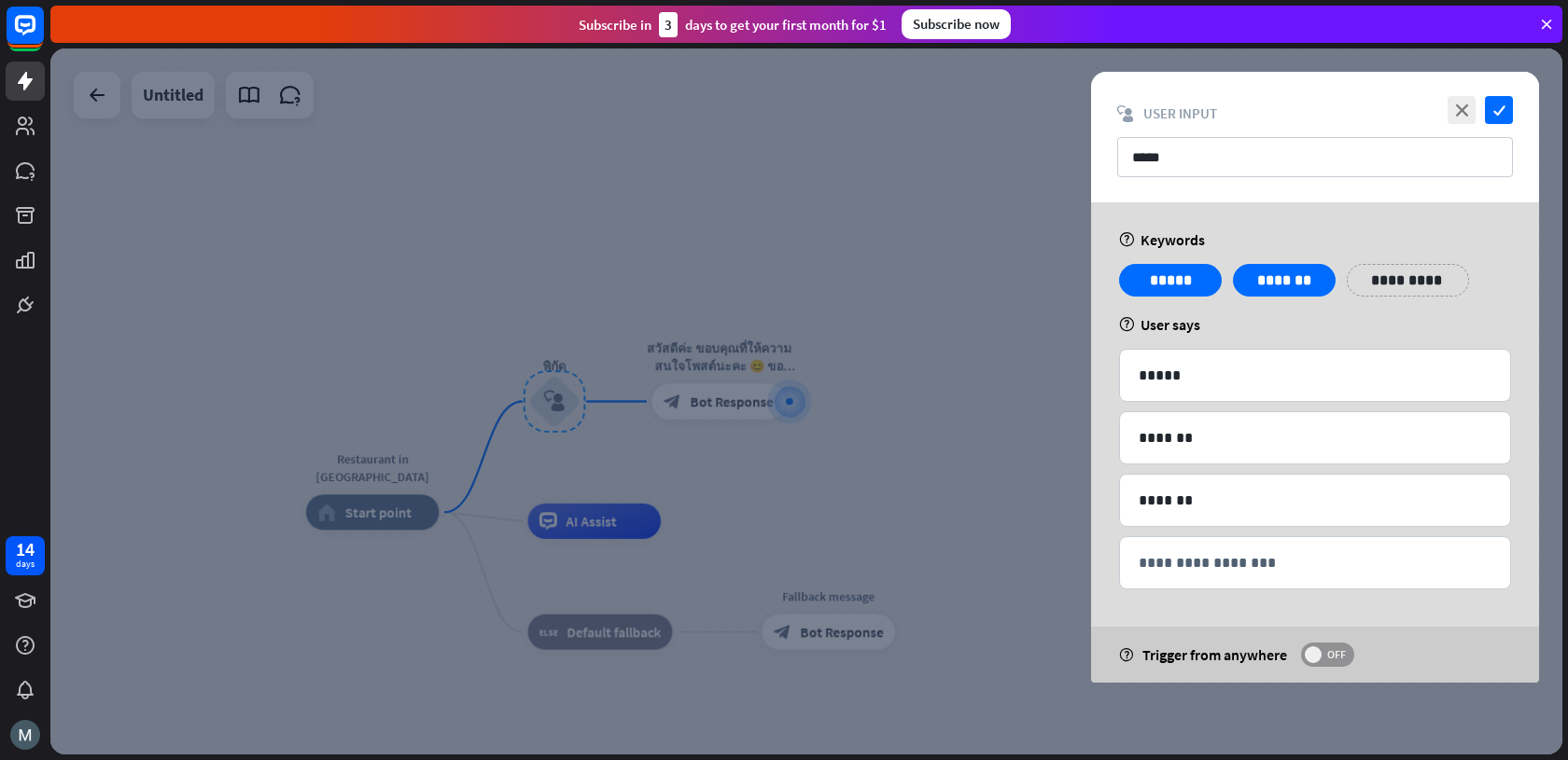
click at [1330, 659] on span "OFF" at bounding box center [1335, 655] width 29 height 15
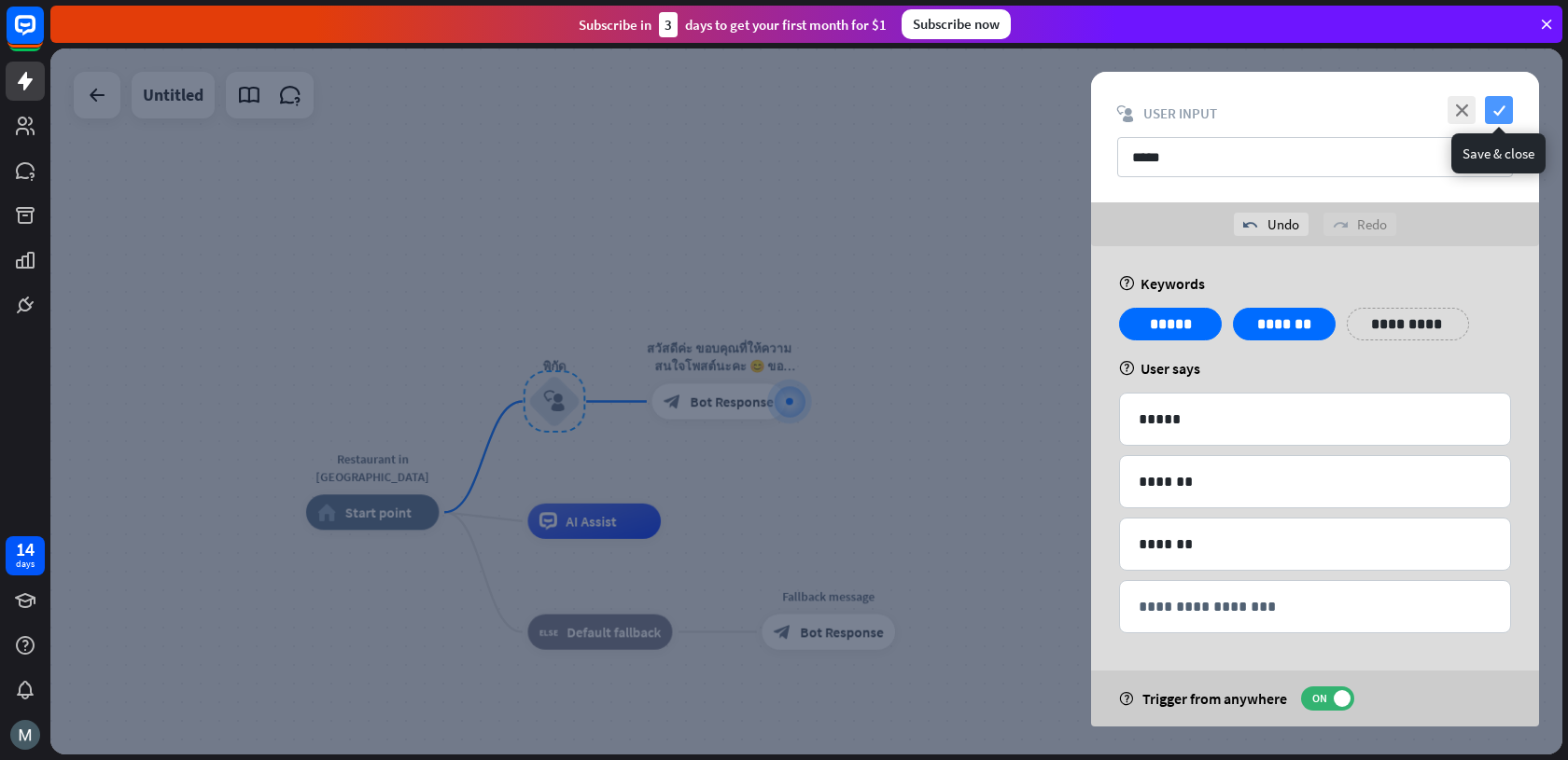
click at [1504, 122] on div "close check block_user_input User Input *****" at bounding box center [1315, 137] width 448 height 131
click at [1506, 113] on icon "check" at bounding box center [1499, 110] width 28 height 28
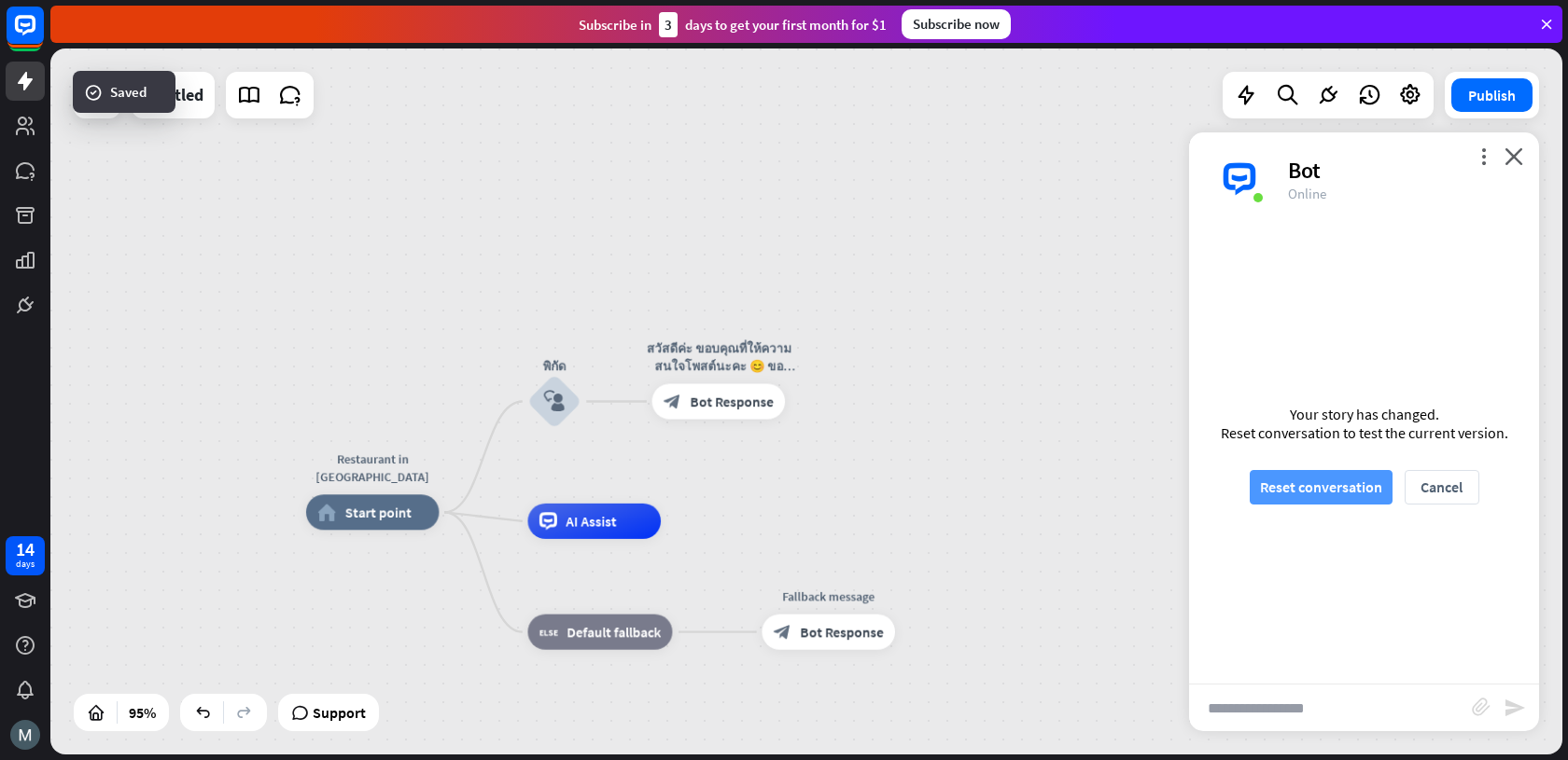
click at [1346, 490] on button "Reset conversation" at bounding box center [1321, 487] width 143 height 35
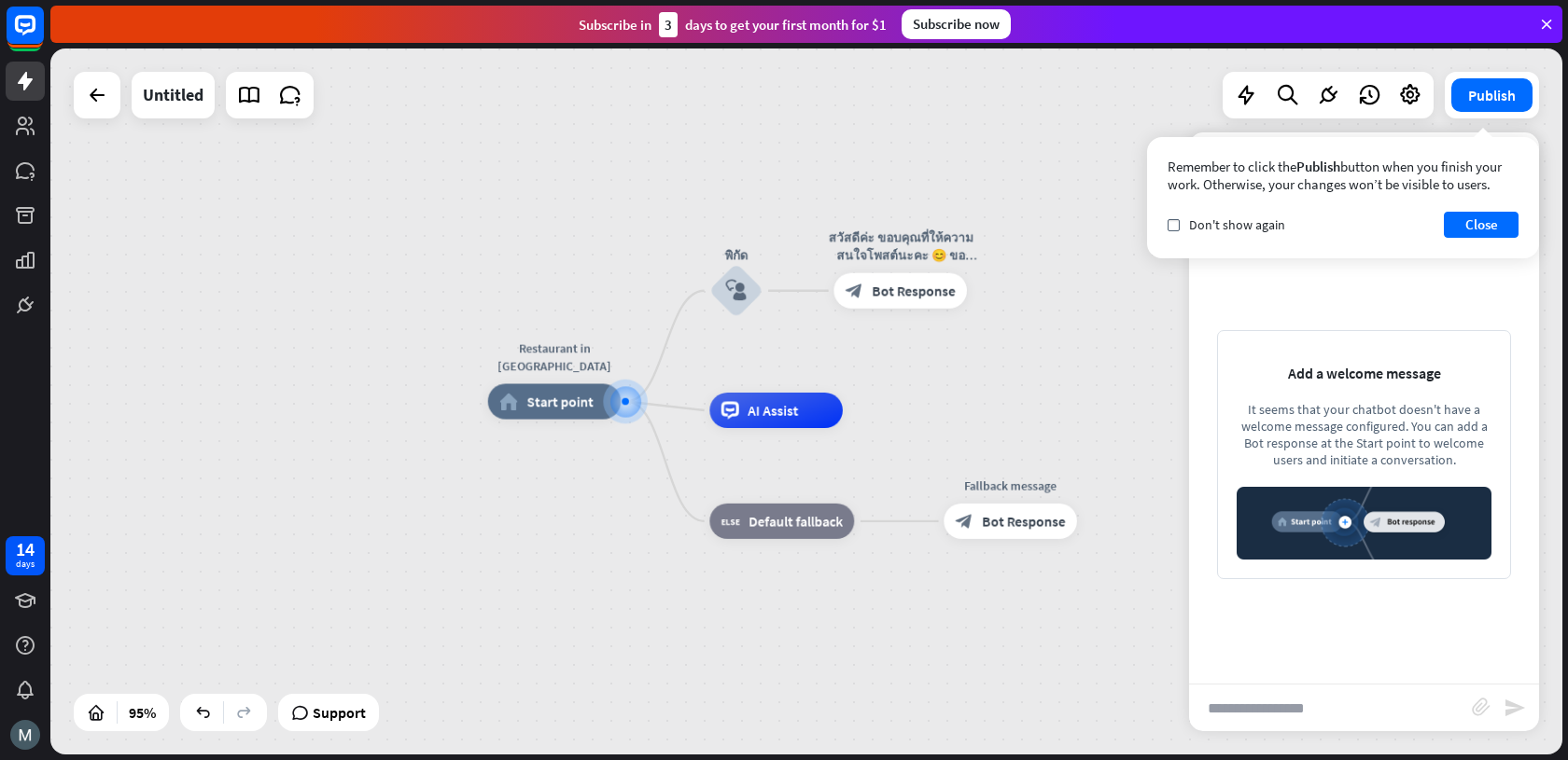
click at [1282, 722] on input "text" at bounding box center [1331, 708] width 283 height 47
type input "*"
type input "**"
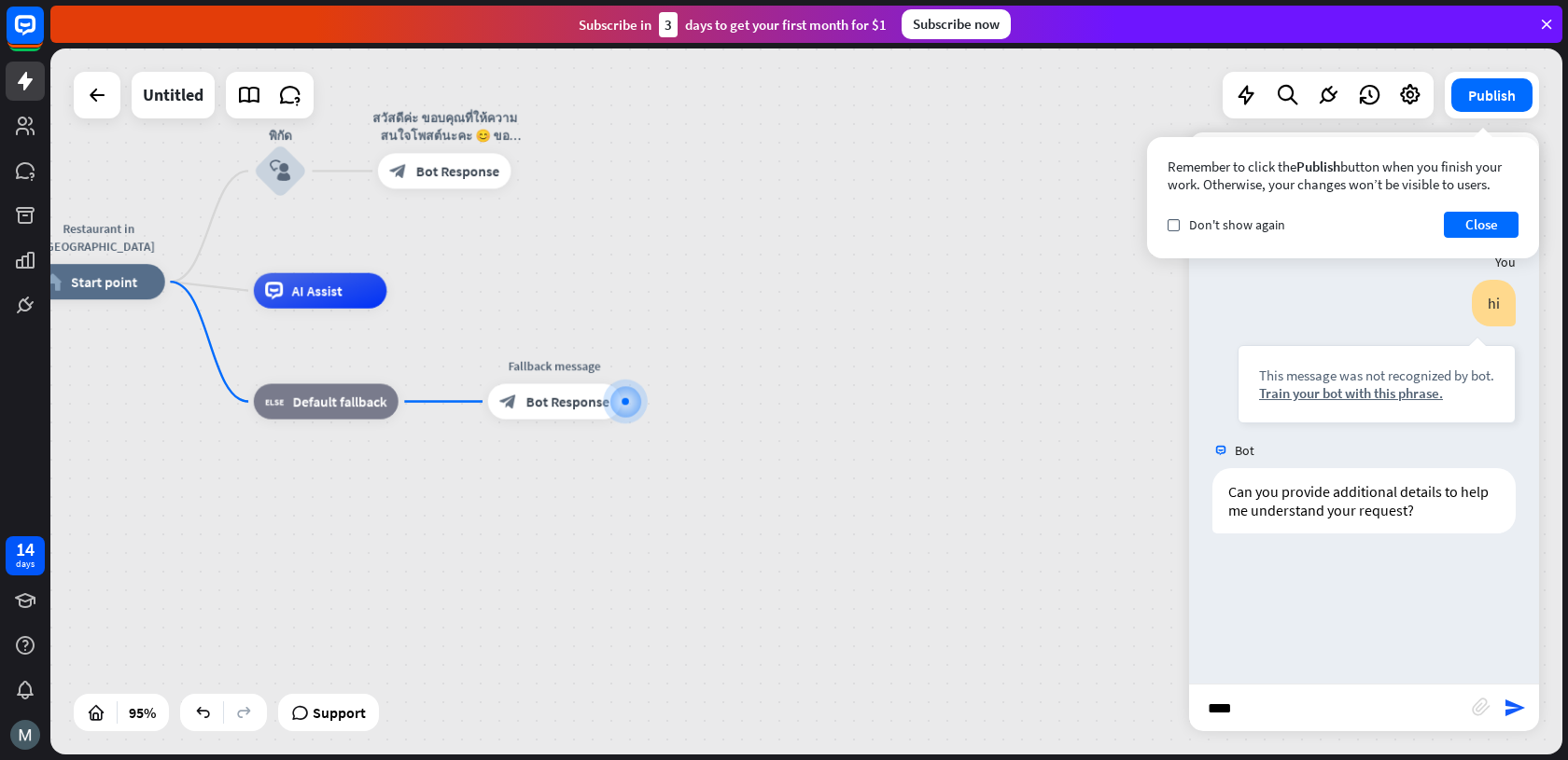
type input "*****"
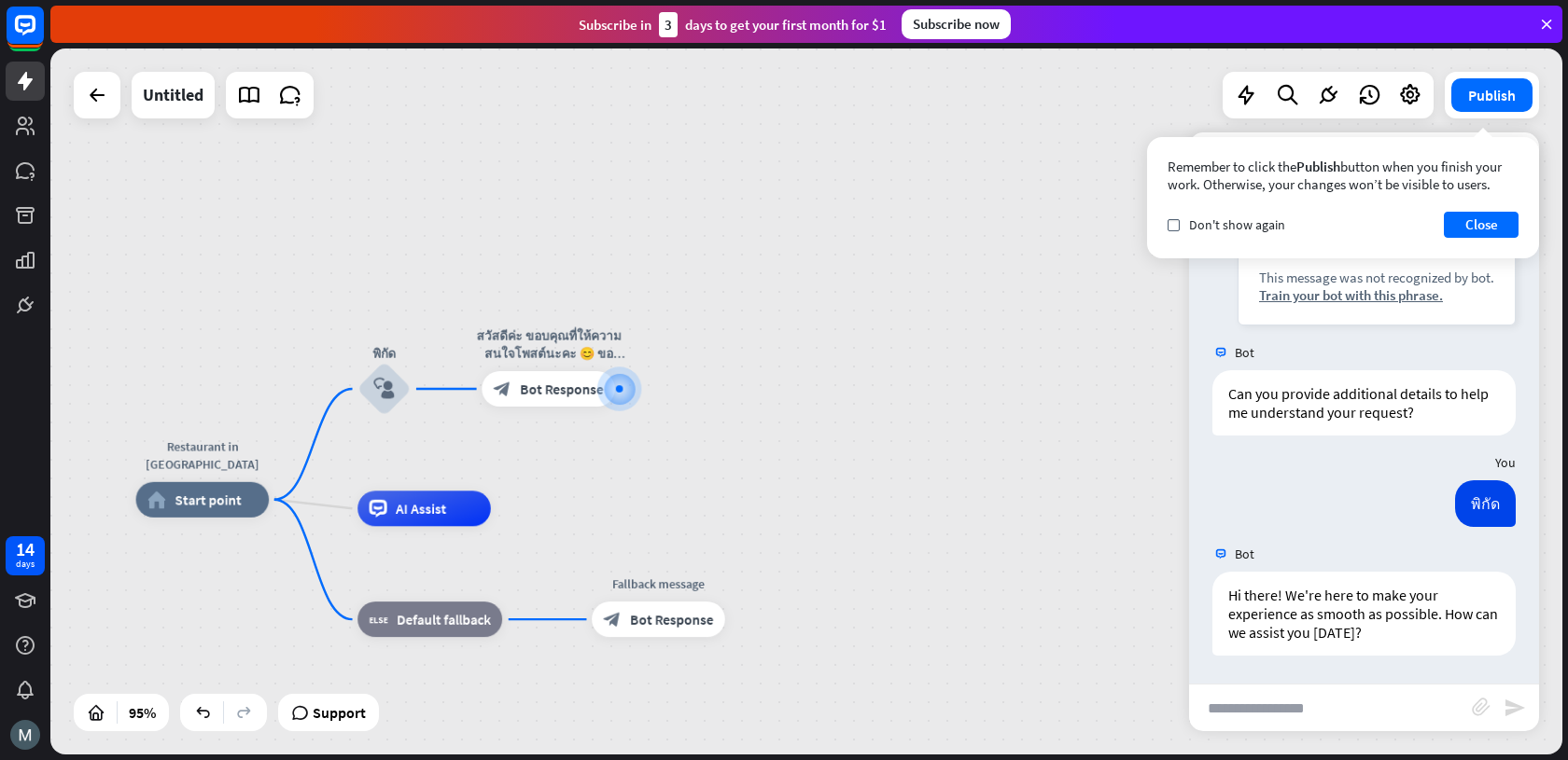
scroll to position [98, 0]
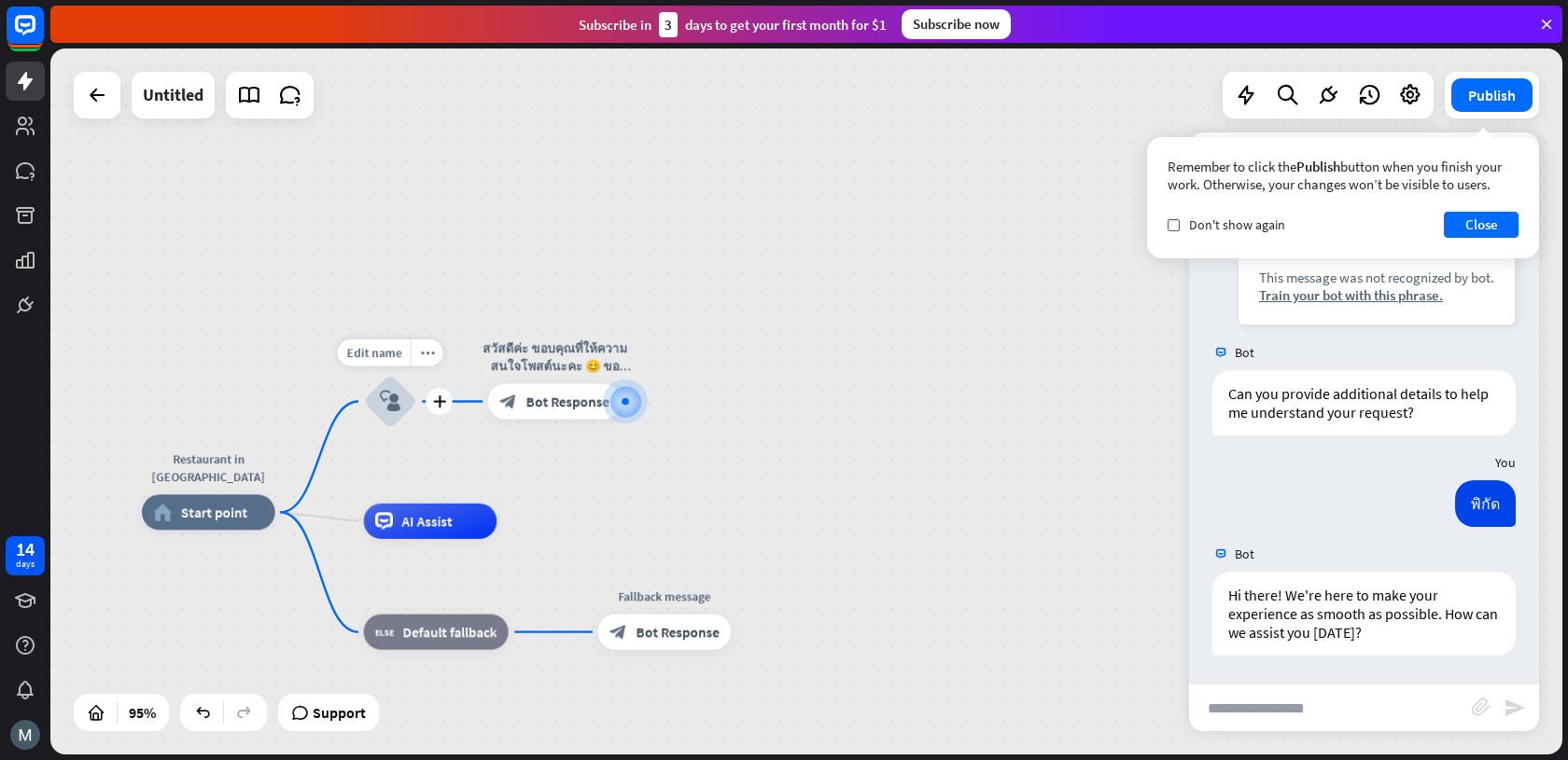
click at [385, 388] on div "block_user_input" at bounding box center [390, 401] width 53 height 53
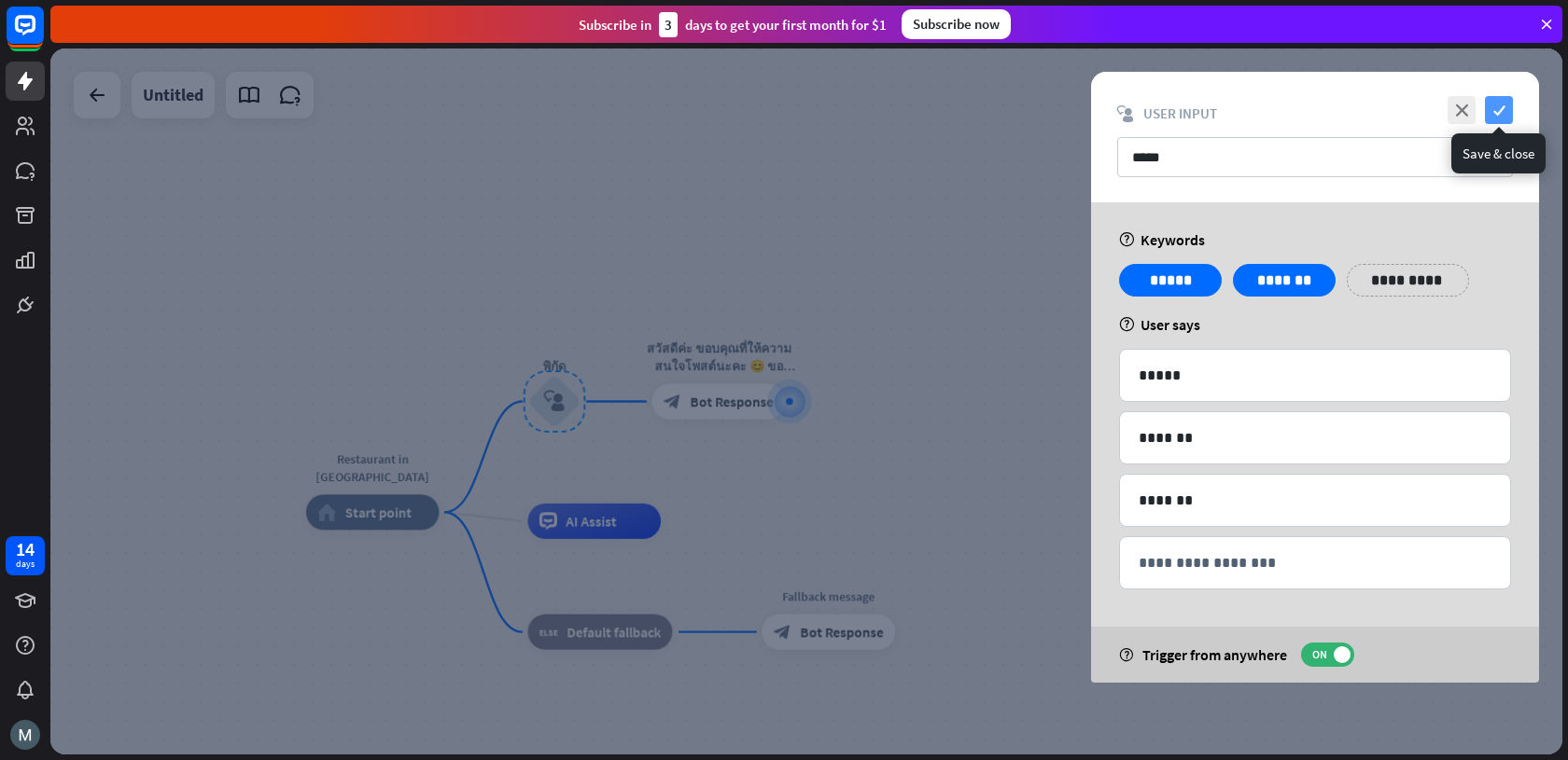
click at [1499, 109] on icon "check" at bounding box center [1499, 110] width 28 height 28
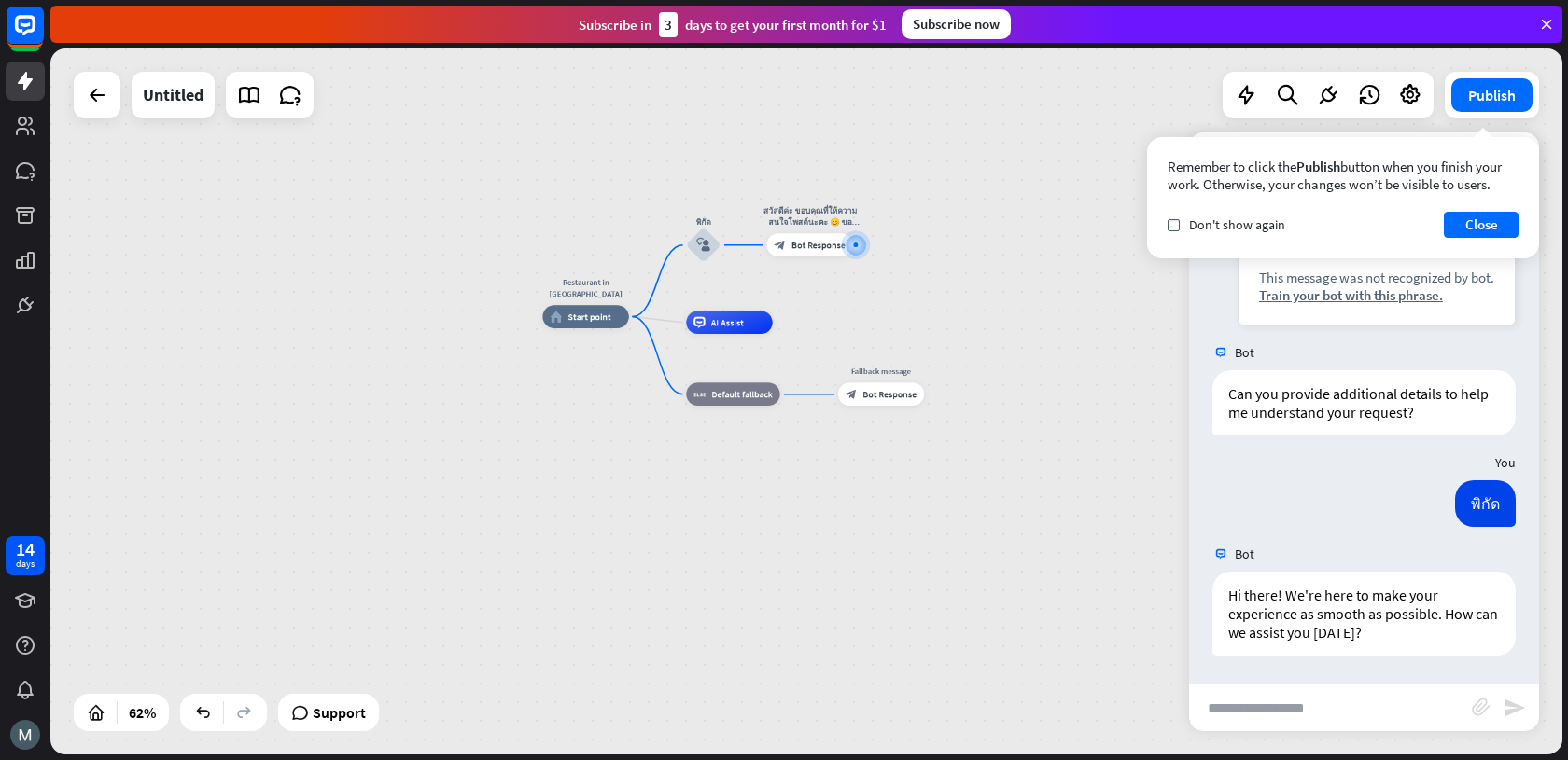
drag, startPoint x: 892, startPoint y: 510, endPoint x: 952, endPoint y: 325, distance: 194.5
click at [952, 325] on div "Restaurant in [GEOGRAPHIC_DATA] home_2 Start point พิกัด block_user_input สวัสด…" at bounding box center [1006, 534] width 930 height 434
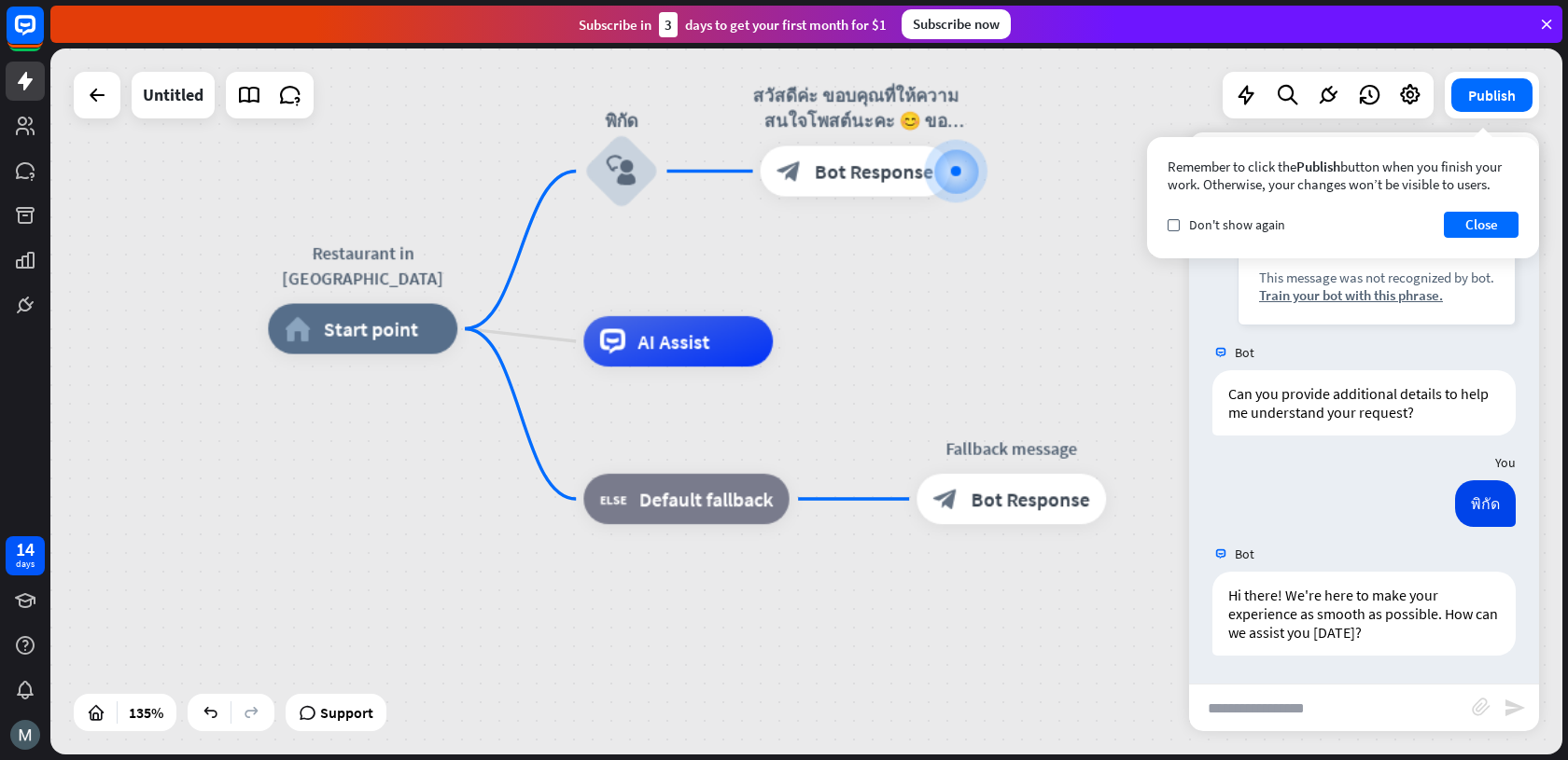
drag, startPoint x: 646, startPoint y: 579, endPoint x: 710, endPoint y: 689, distance: 127.3
click at [22, 166] on icon at bounding box center [25, 170] width 19 height 17
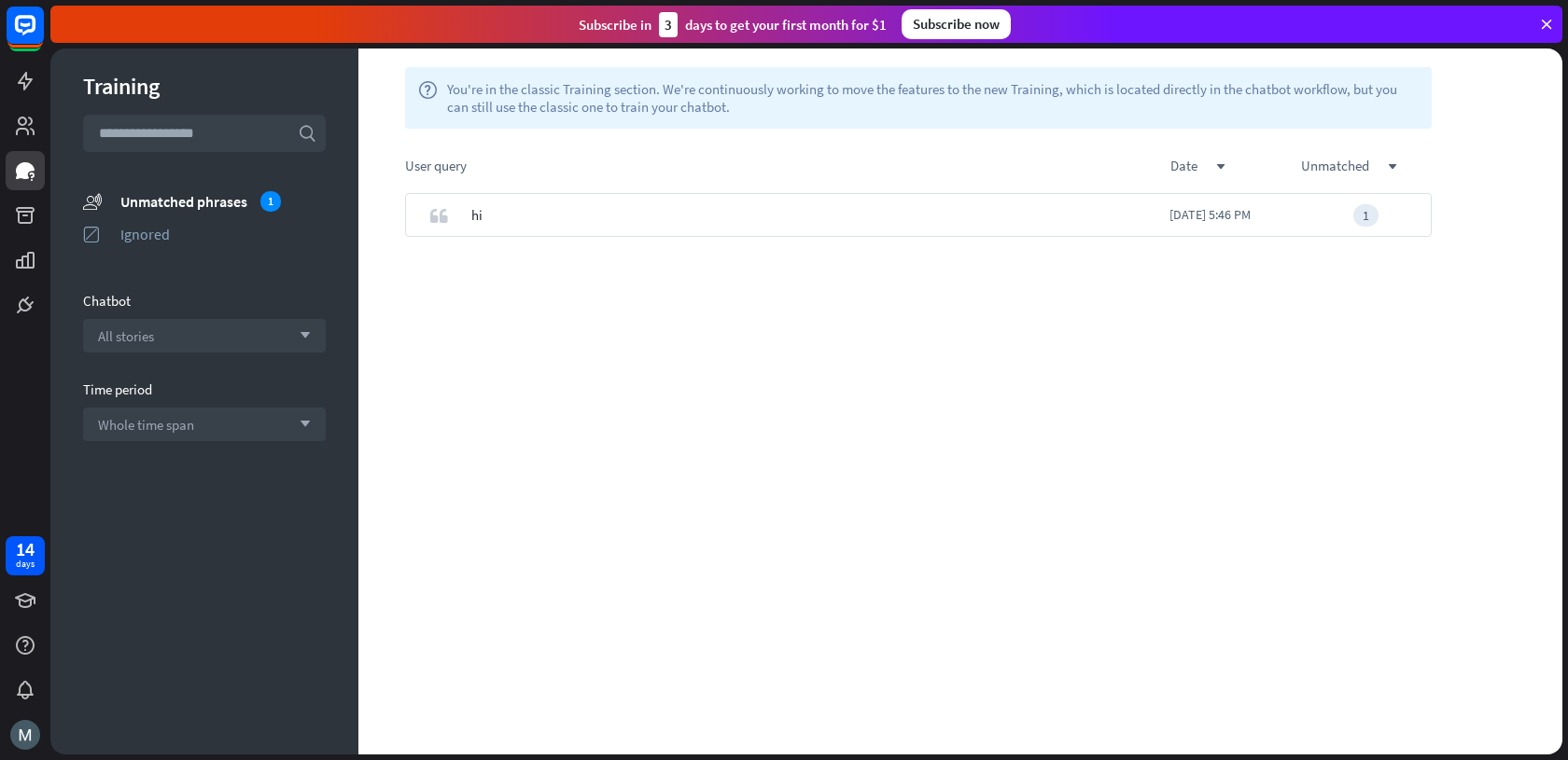
click at [224, 213] on section "unmatched_phrases Unmatched phrases 1 ignored Ignored" at bounding box center [204, 221] width 242 height 65
click at [188, 342] on div "All stories arrow_down" at bounding box center [204, 336] width 242 height 34
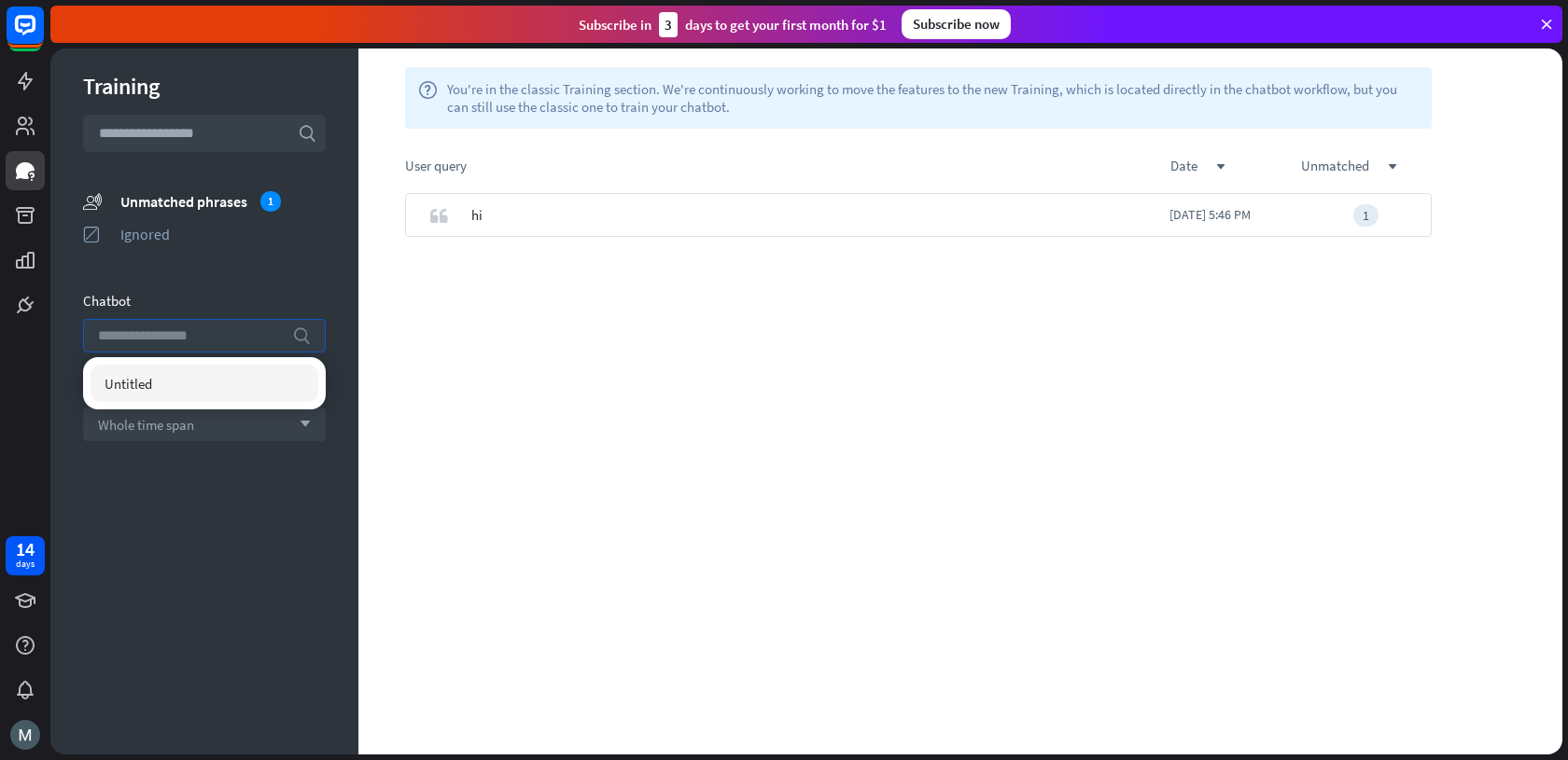
click at [188, 342] on input "search" at bounding box center [190, 336] width 185 height 32
click at [27, 94] on link at bounding box center [25, 81] width 40 height 40
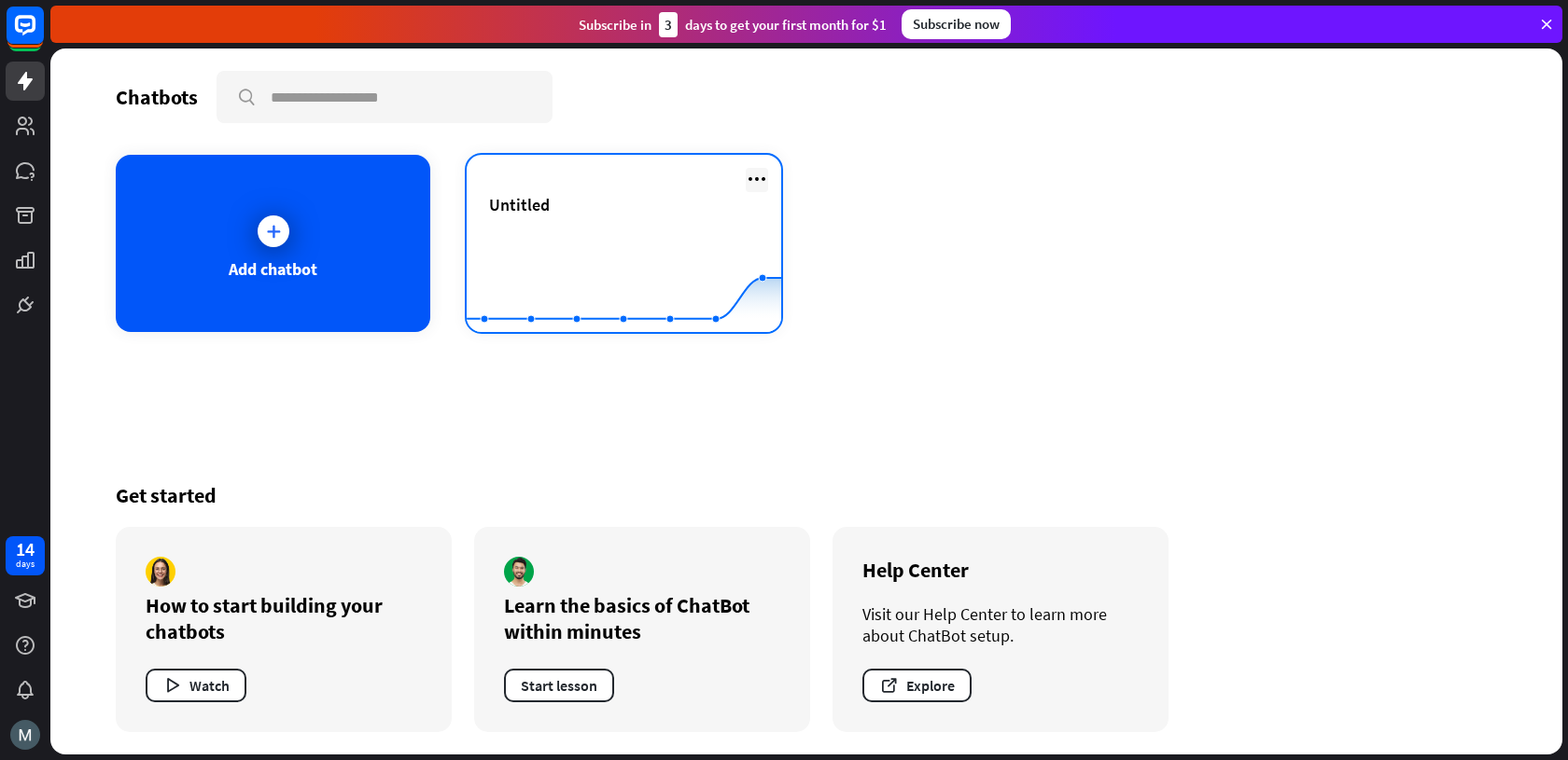
click at [749, 173] on icon at bounding box center [757, 179] width 23 height 23
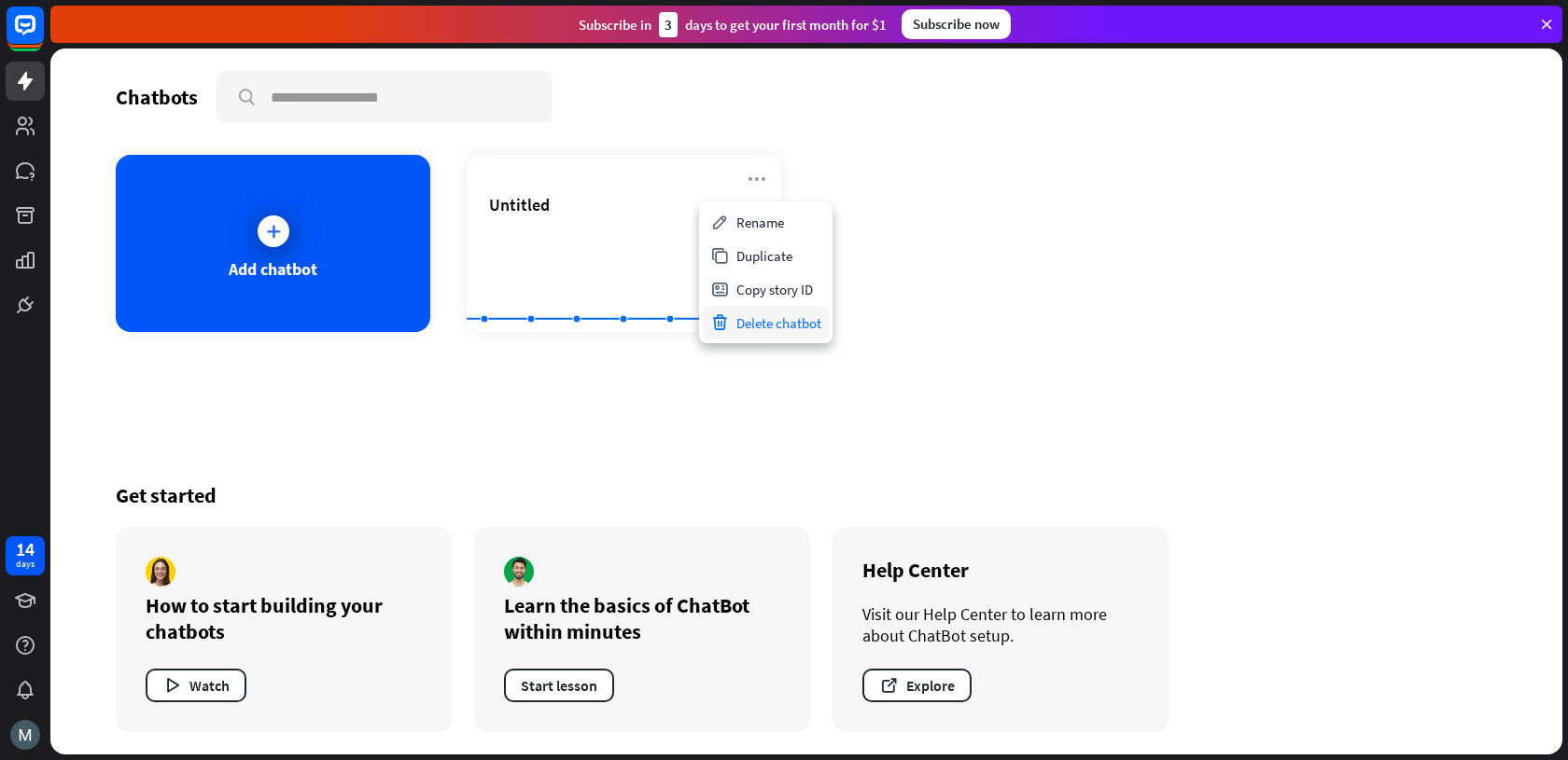
click at [760, 324] on div "Delete chatbot" at bounding box center [766, 323] width 126 height 34
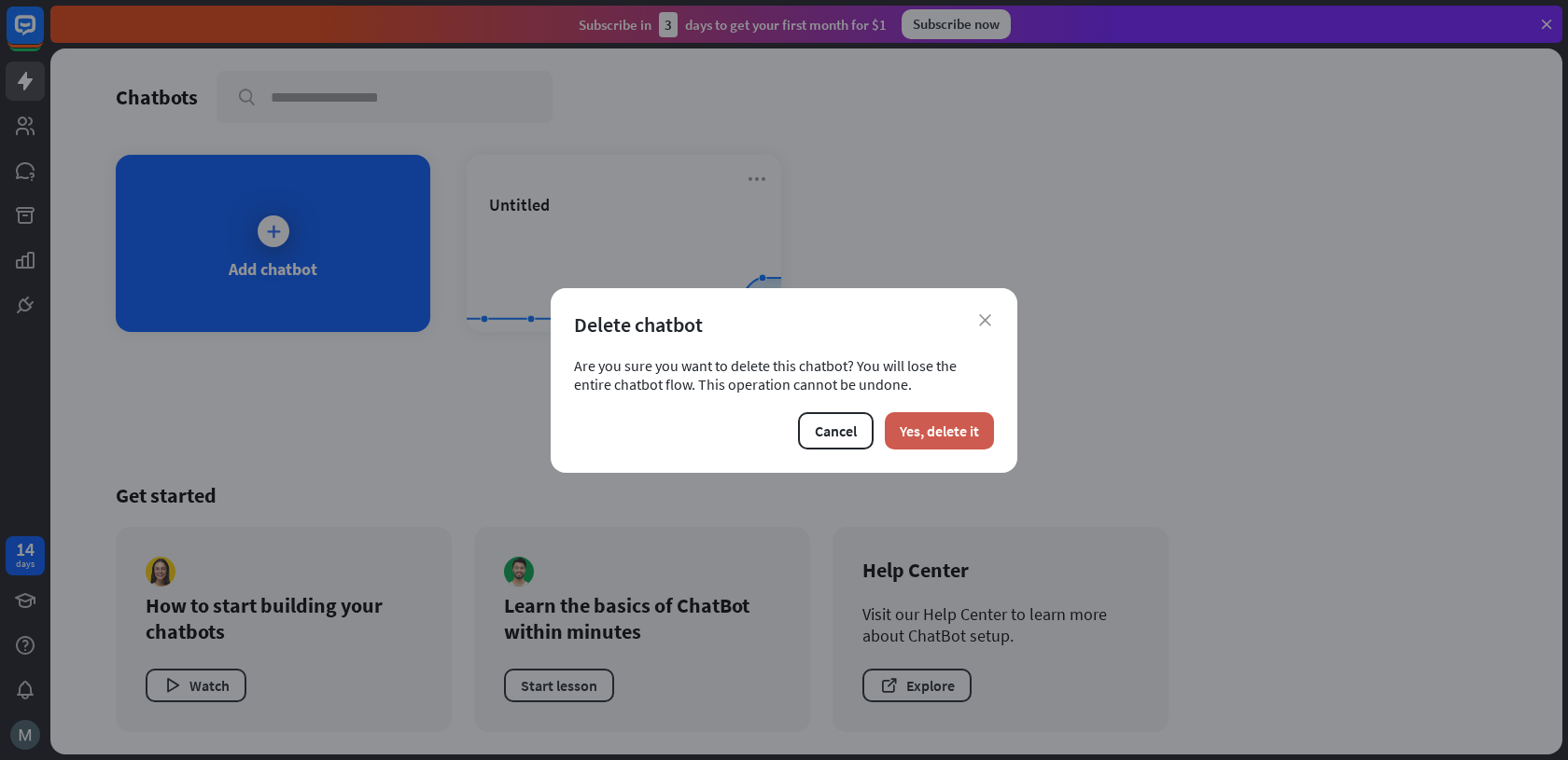
click at [967, 438] on button "Yes, delete it" at bounding box center [939, 431] width 109 height 38
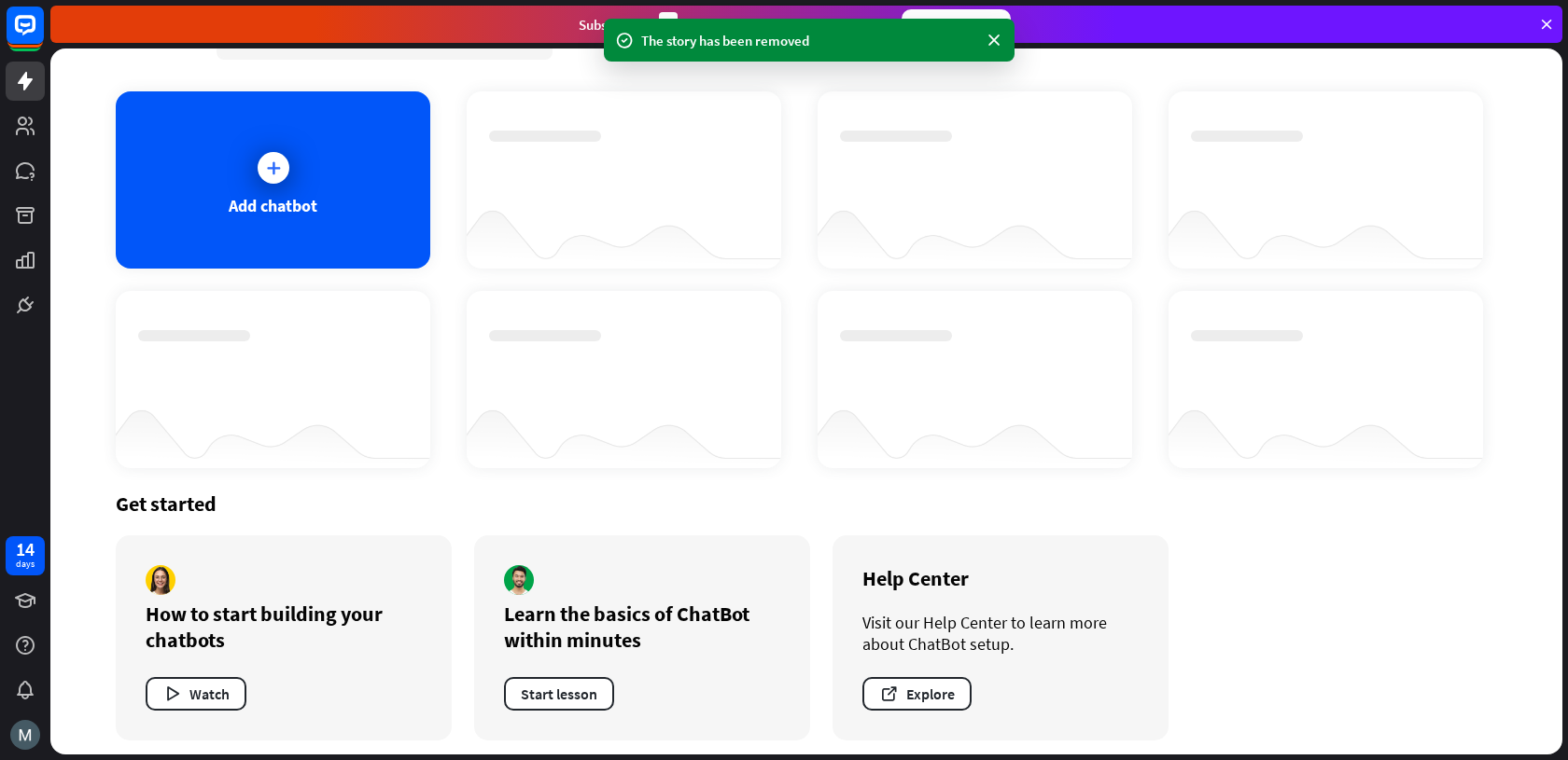
scroll to position [72, 0]
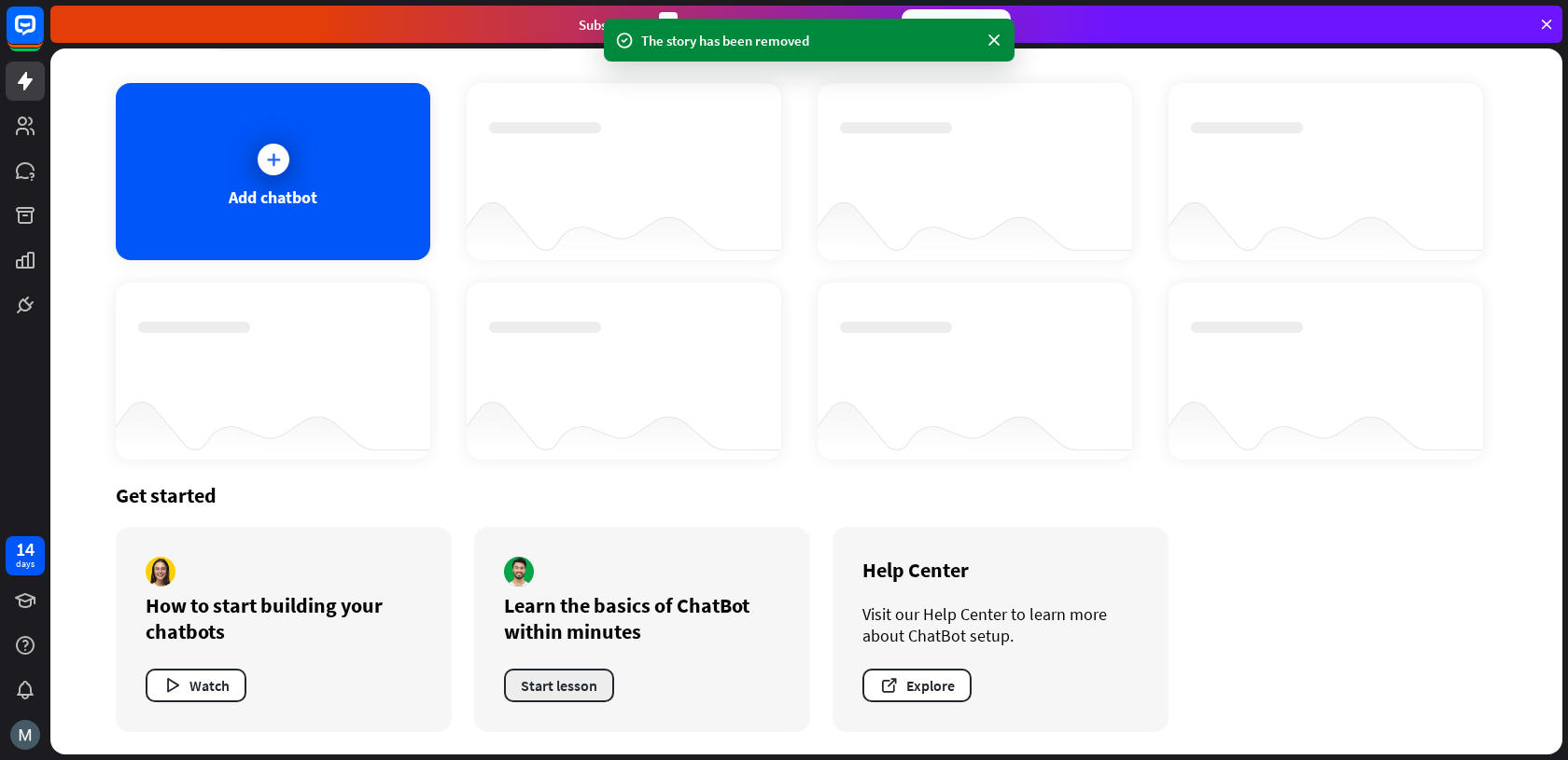
click at [567, 683] on button "Start lesson" at bounding box center [559, 686] width 110 height 34
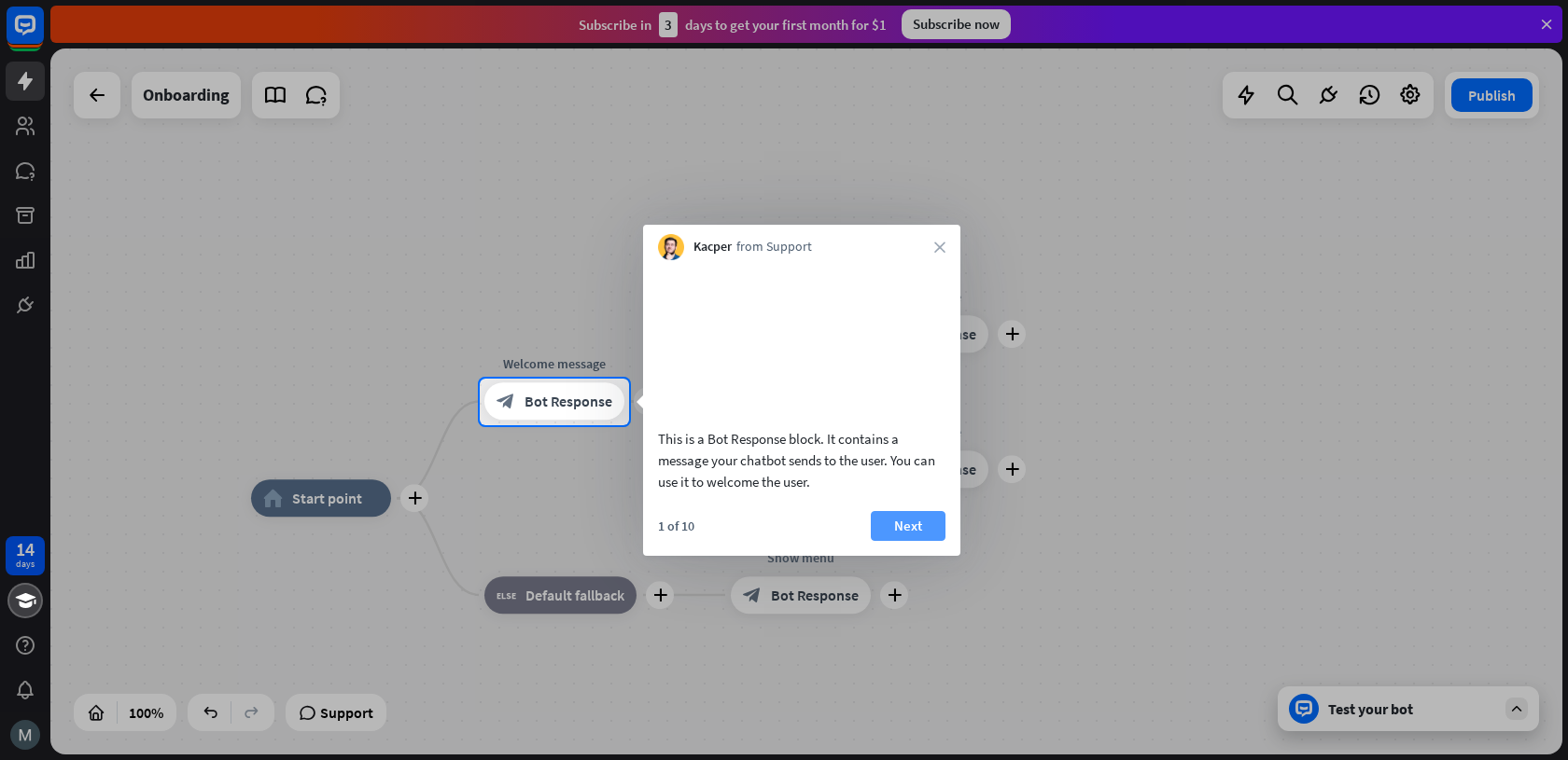
click at [912, 541] on button "Next" at bounding box center [907, 526] width 74 height 30
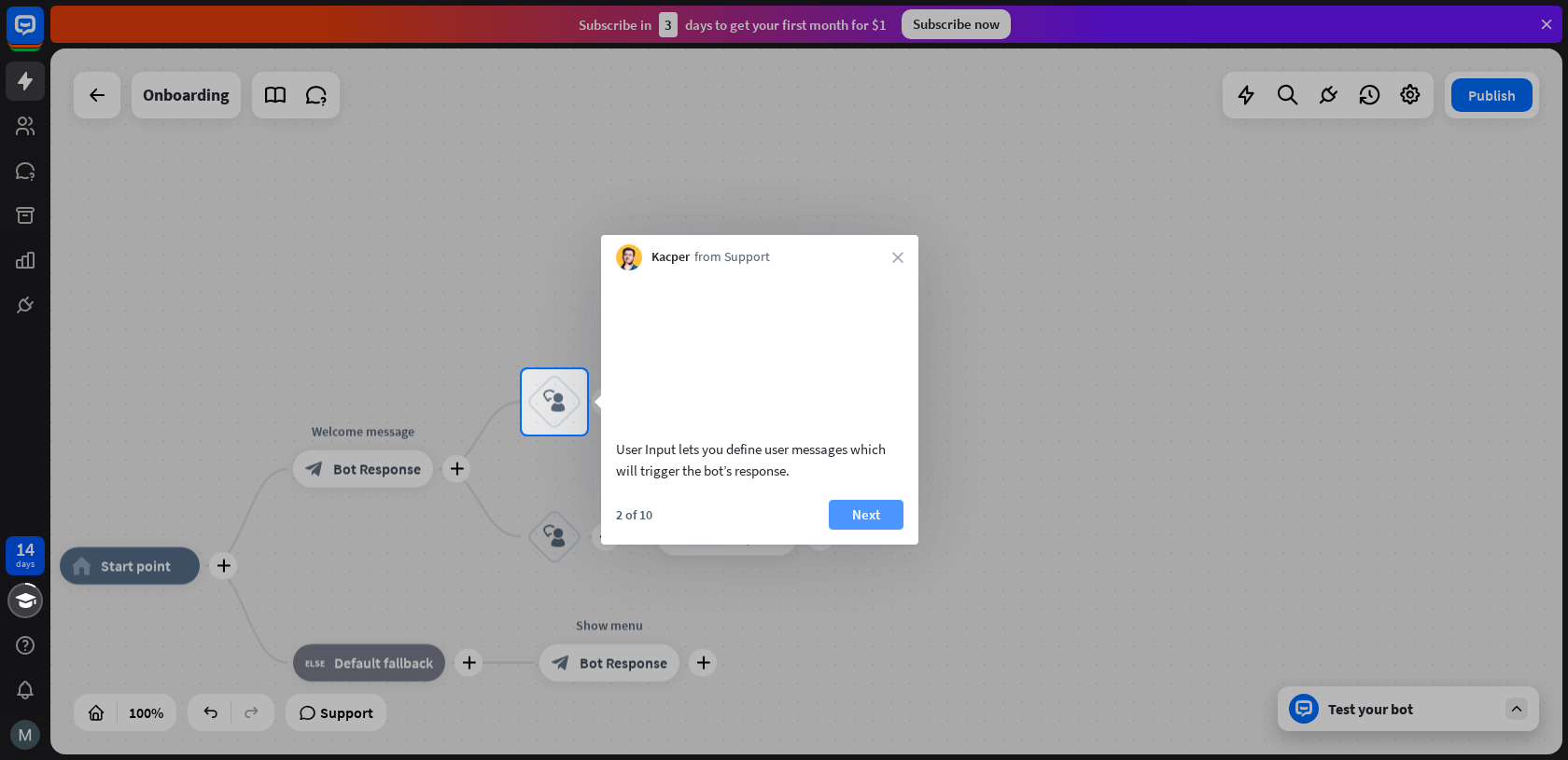
click at [844, 530] on button "Next" at bounding box center [865, 515] width 74 height 30
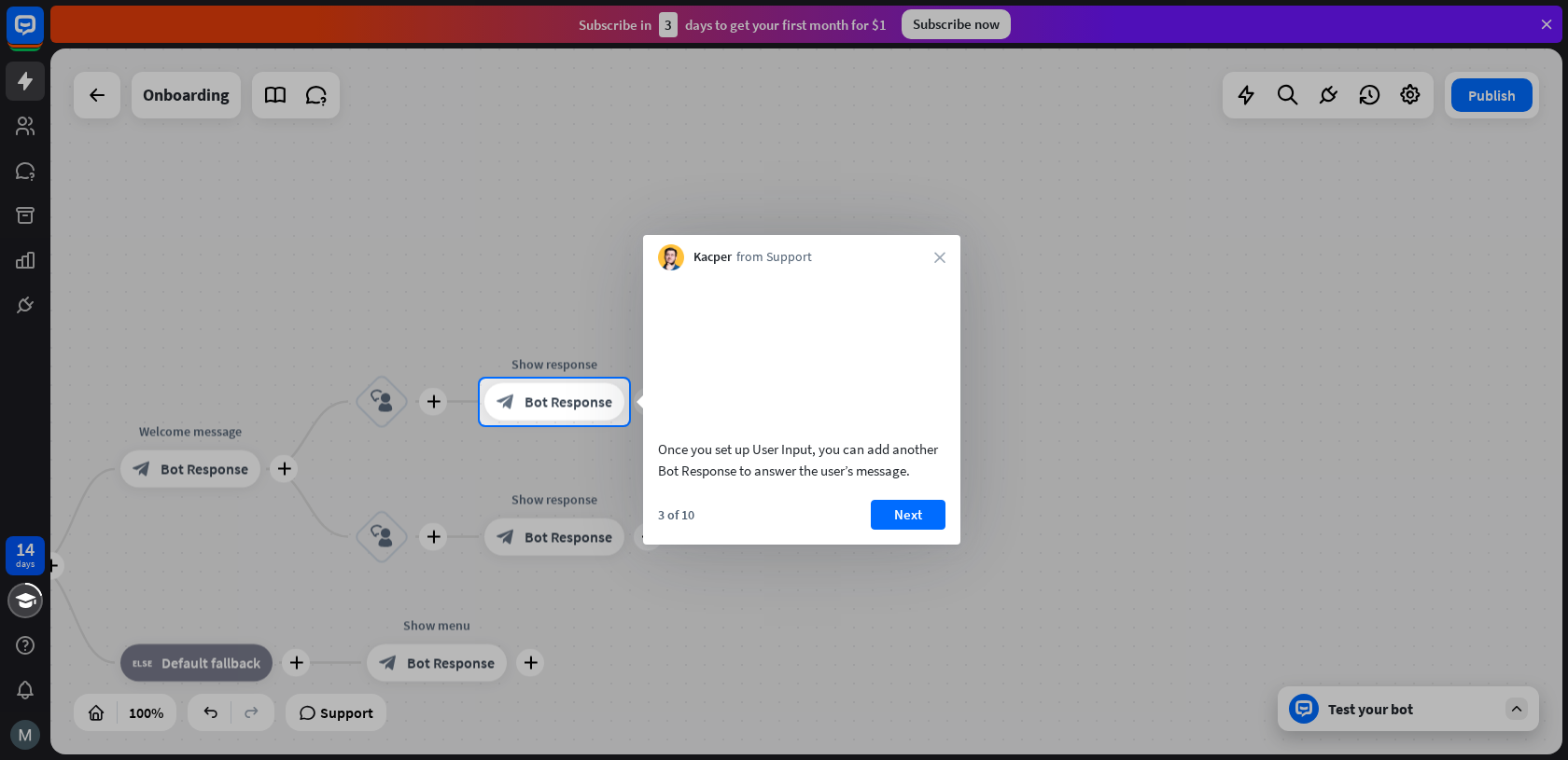
click at [852, 540] on div "3 of 10 Next" at bounding box center [801, 523] width 318 height 45
click at [900, 530] on button "Next" at bounding box center [907, 515] width 74 height 30
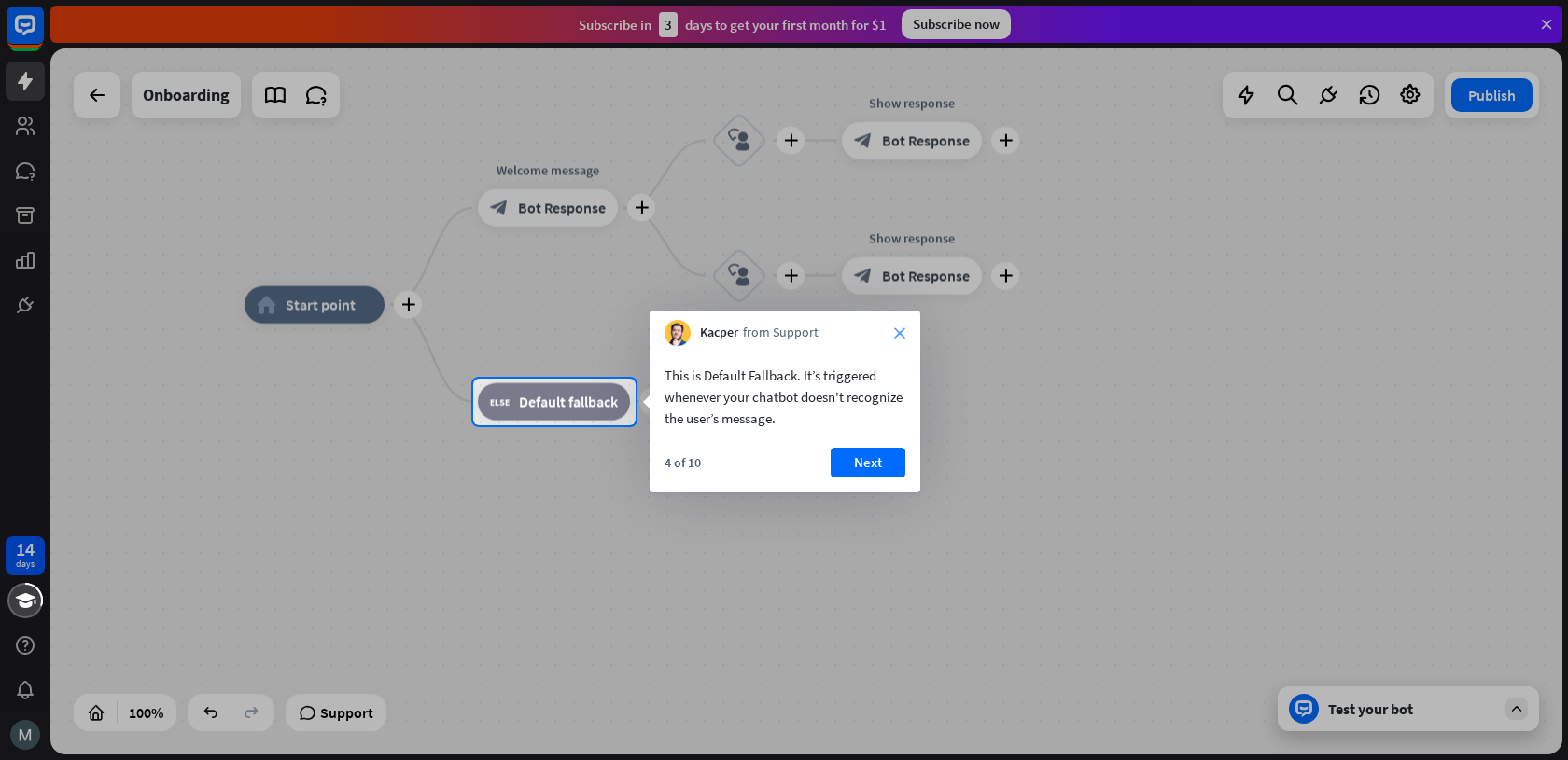
click at [898, 328] on icon "close" at bounding box center [900, 333] width 11 height 11
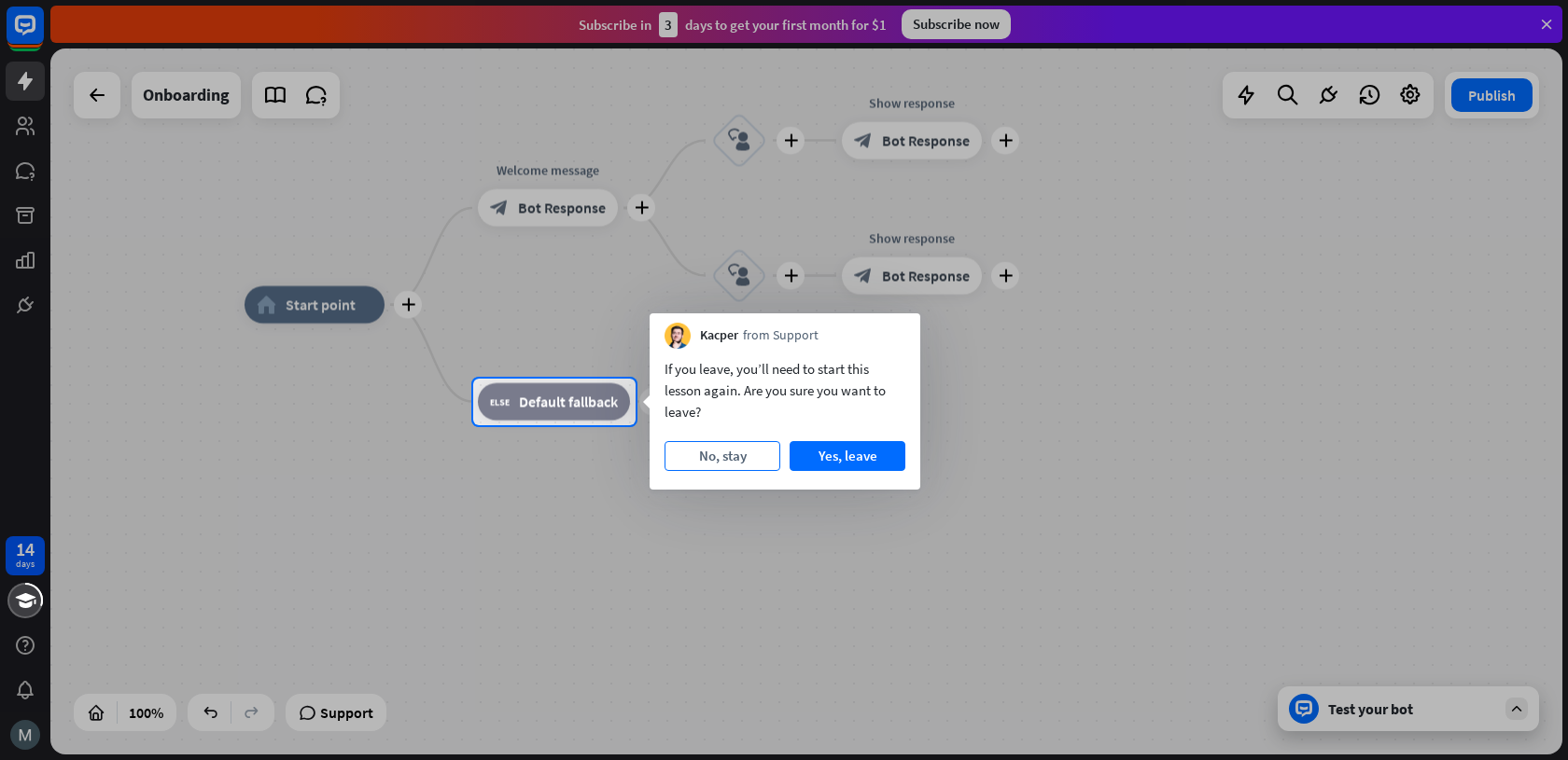
click at [746, 447] on button "No, stay" at bounding box center [722, 456] width 116 height 30
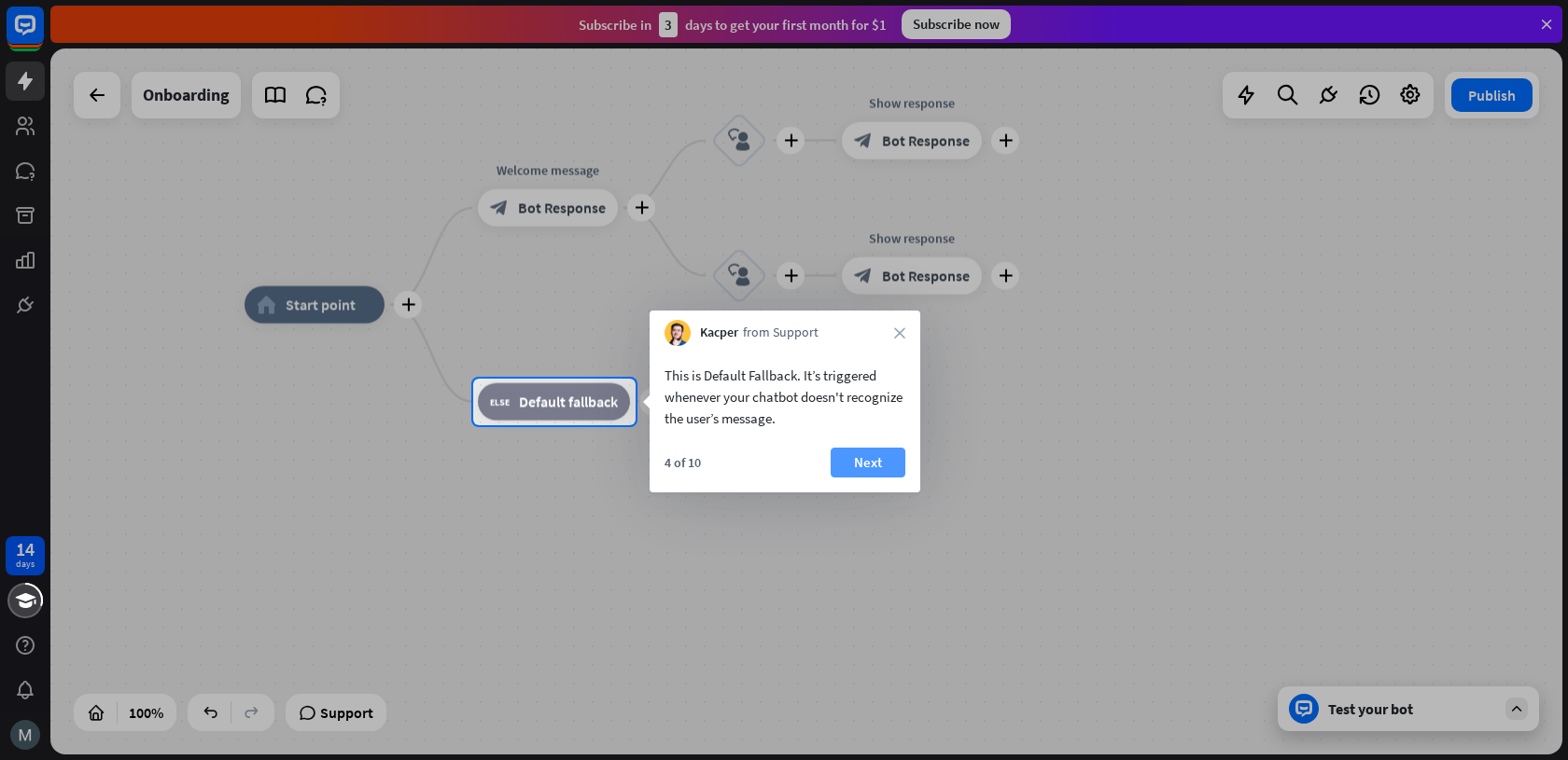
click at [896, 471] on button "Next" at bounding box center [867, 462] width 74 height 30
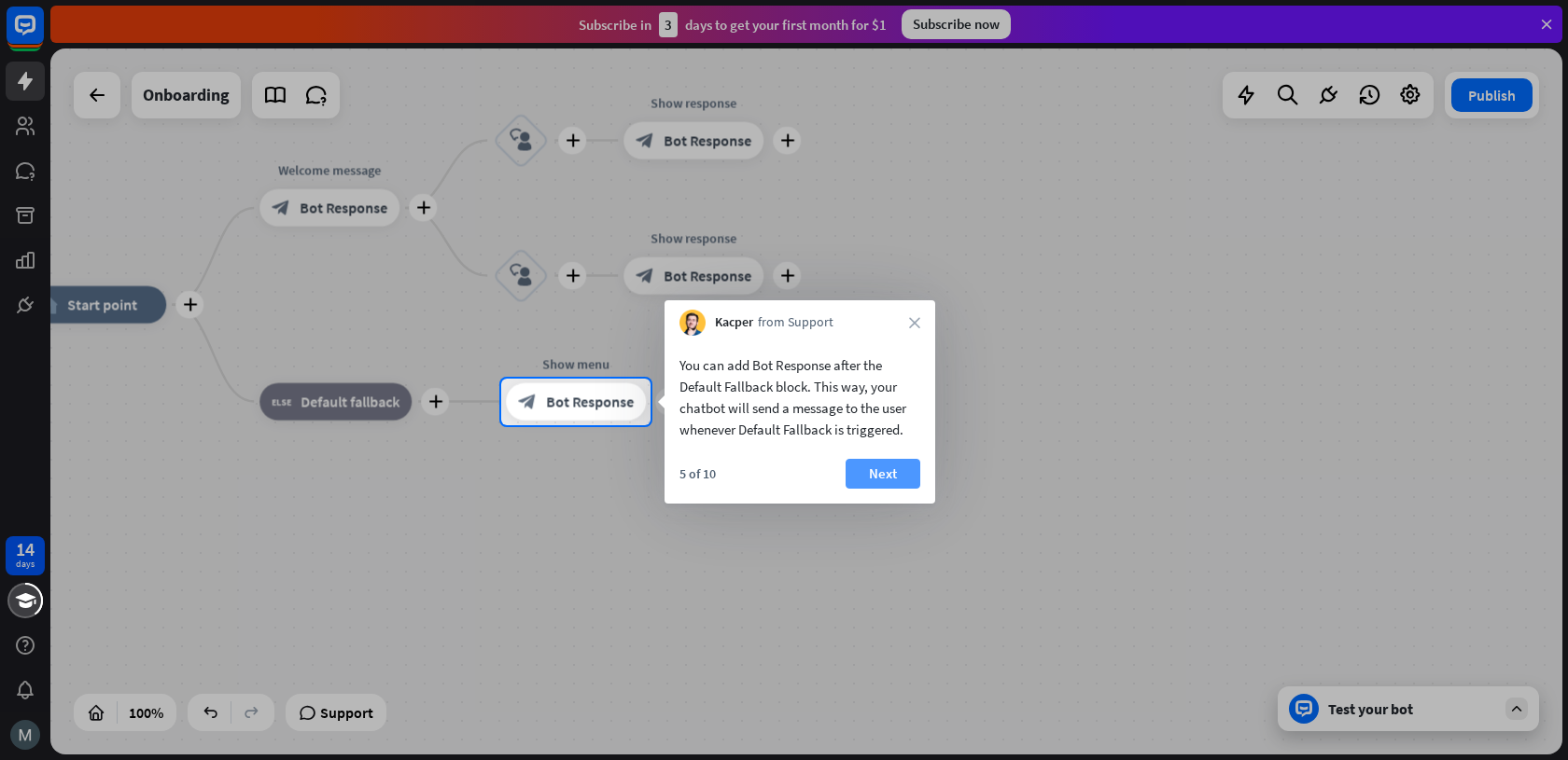
click at [919, 458] on body "14 days close Product Help First steps Get started with ChatBot Help Center Fol…" at bounding box center [784, 380] width 1568 height 760
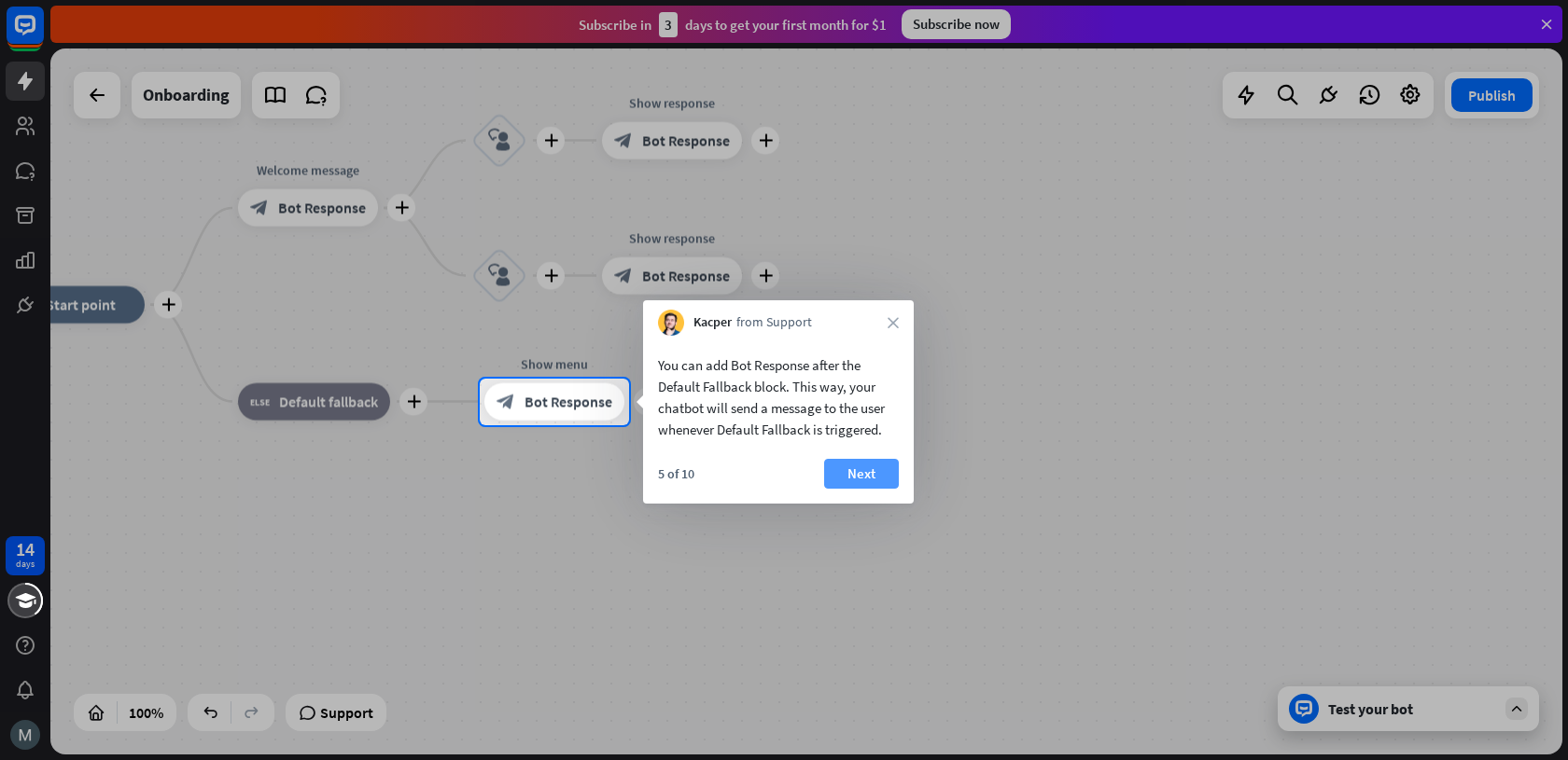
click at [874, 471] on button "Next" at bounding box center [860, 474] width 74 height 30
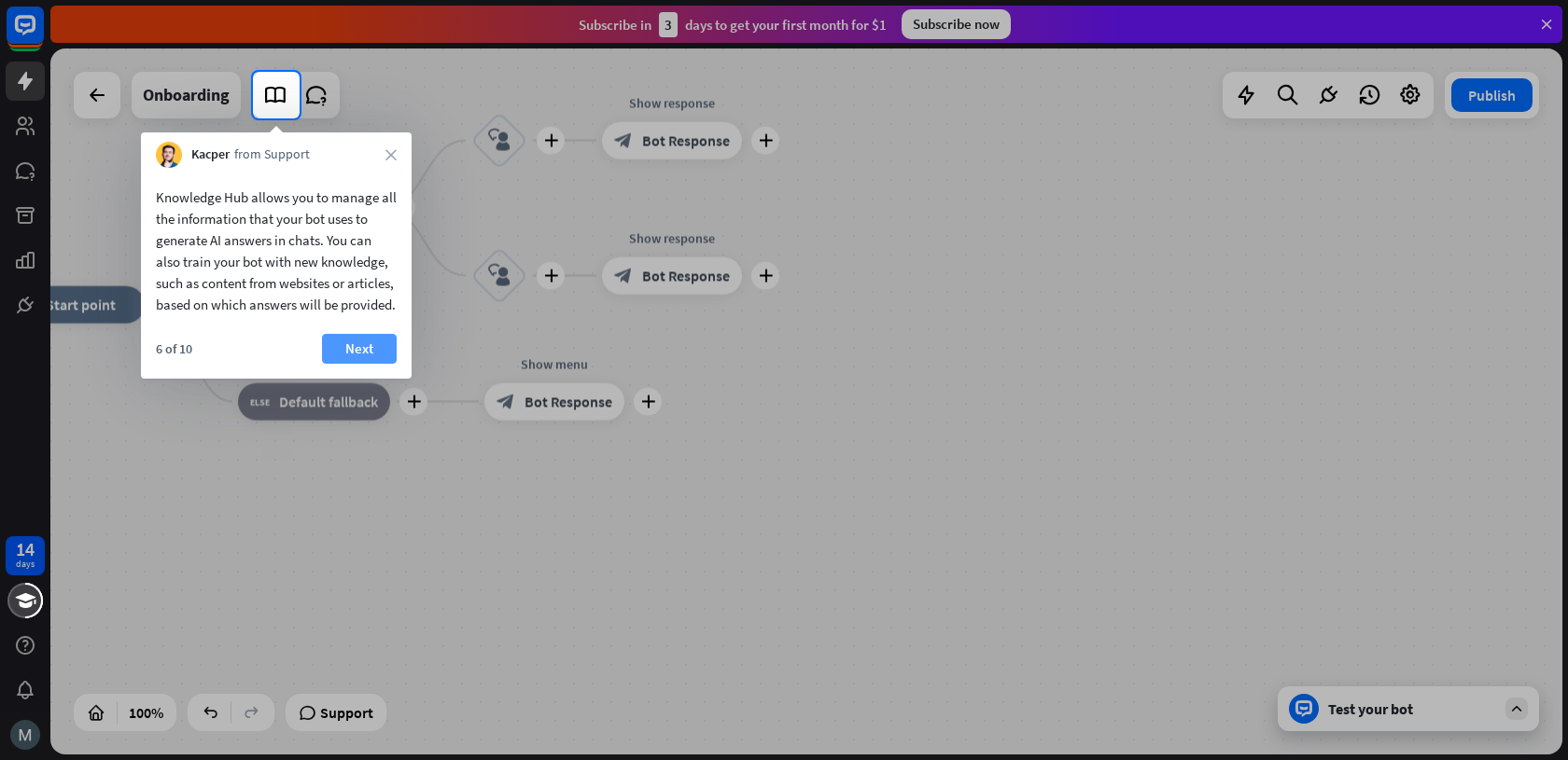
click at [355, 364] on button "Next" at bounding box center [359, 349] width 74 height 30
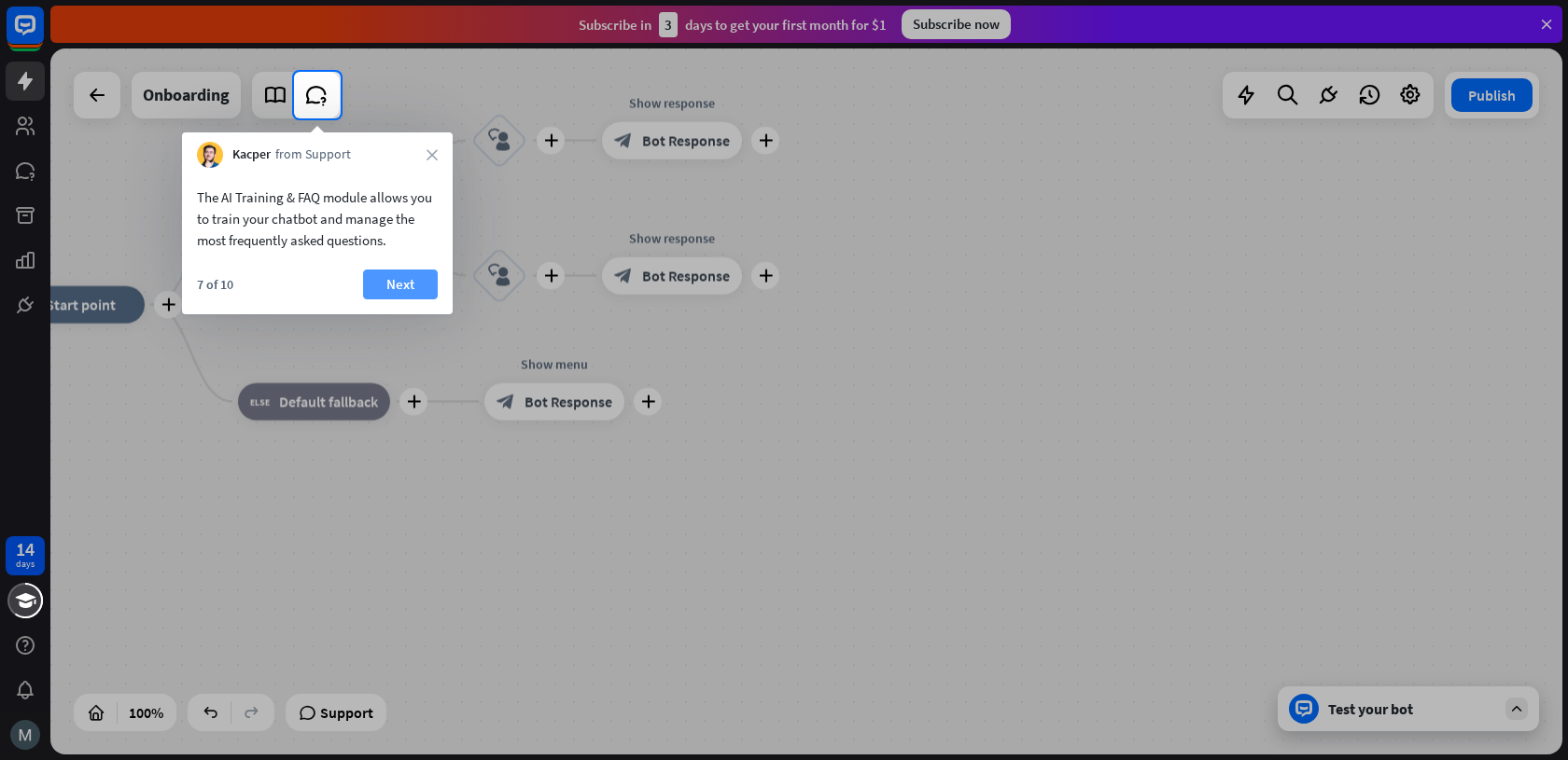
click at [420, 277] on button "Next" at bounding box center [400, 284] width 74 height 30
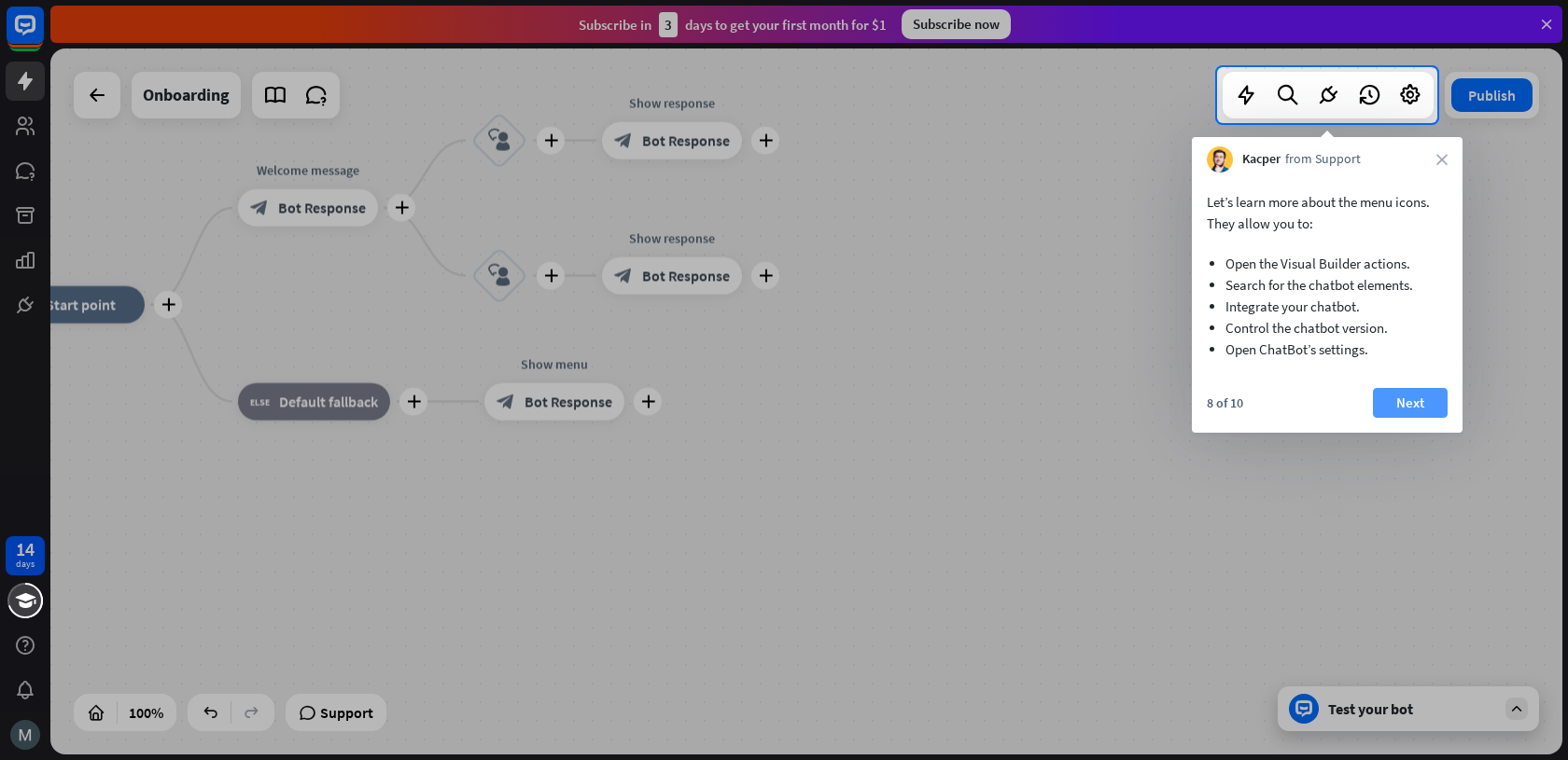
click at [1391, 389] on div "Let’s learn more about the menu icons. They allow you to: Open the Visual Build…" at bounding box center [1327, 302] width 270 height 260
click at [1401, 402] on button "Next" at bounding box center [1410, 403] width 74 height 30
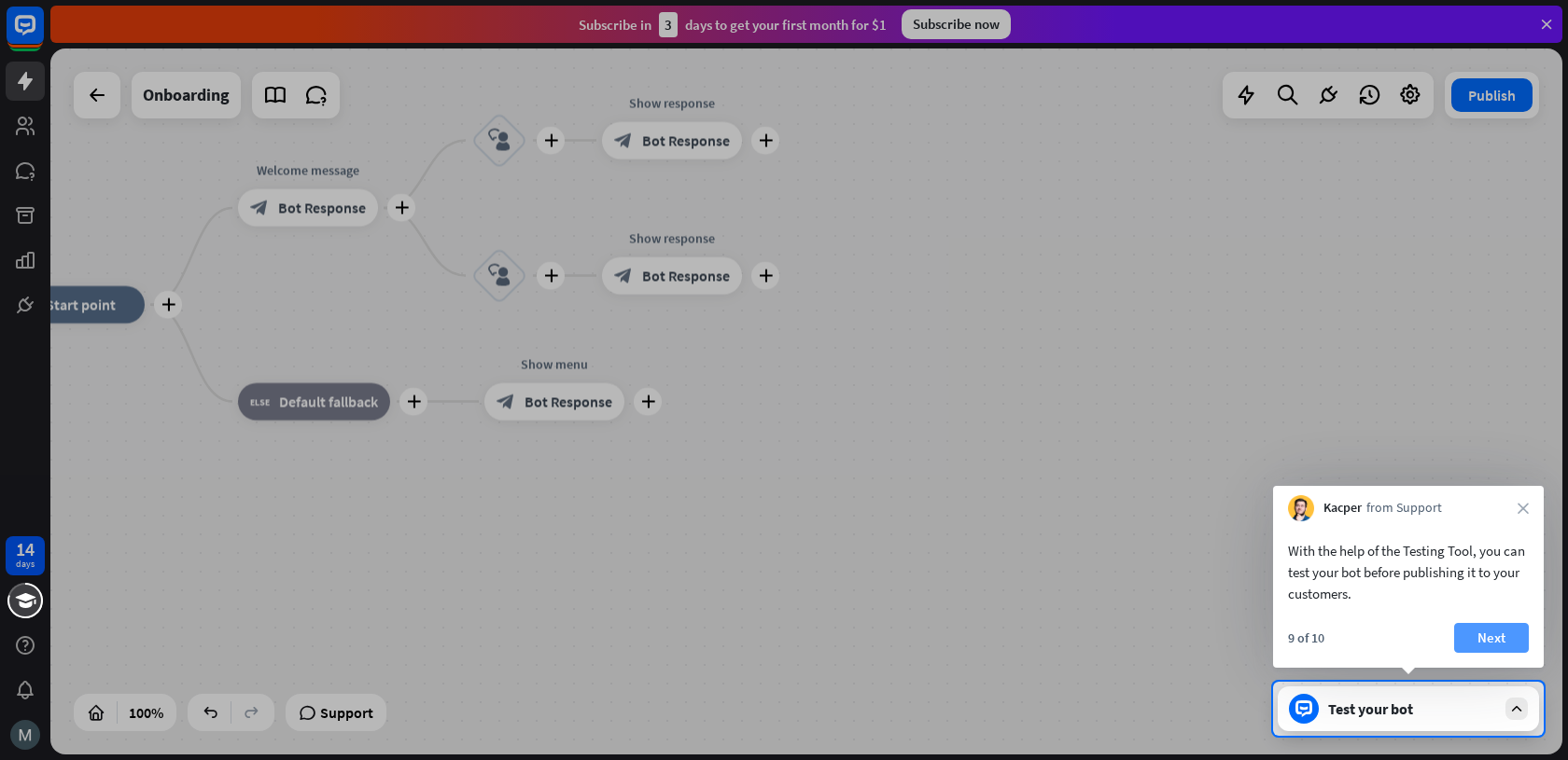
click at [1487, 641] on button "Next" at bounding box center [1491, 639] width 74 height 30
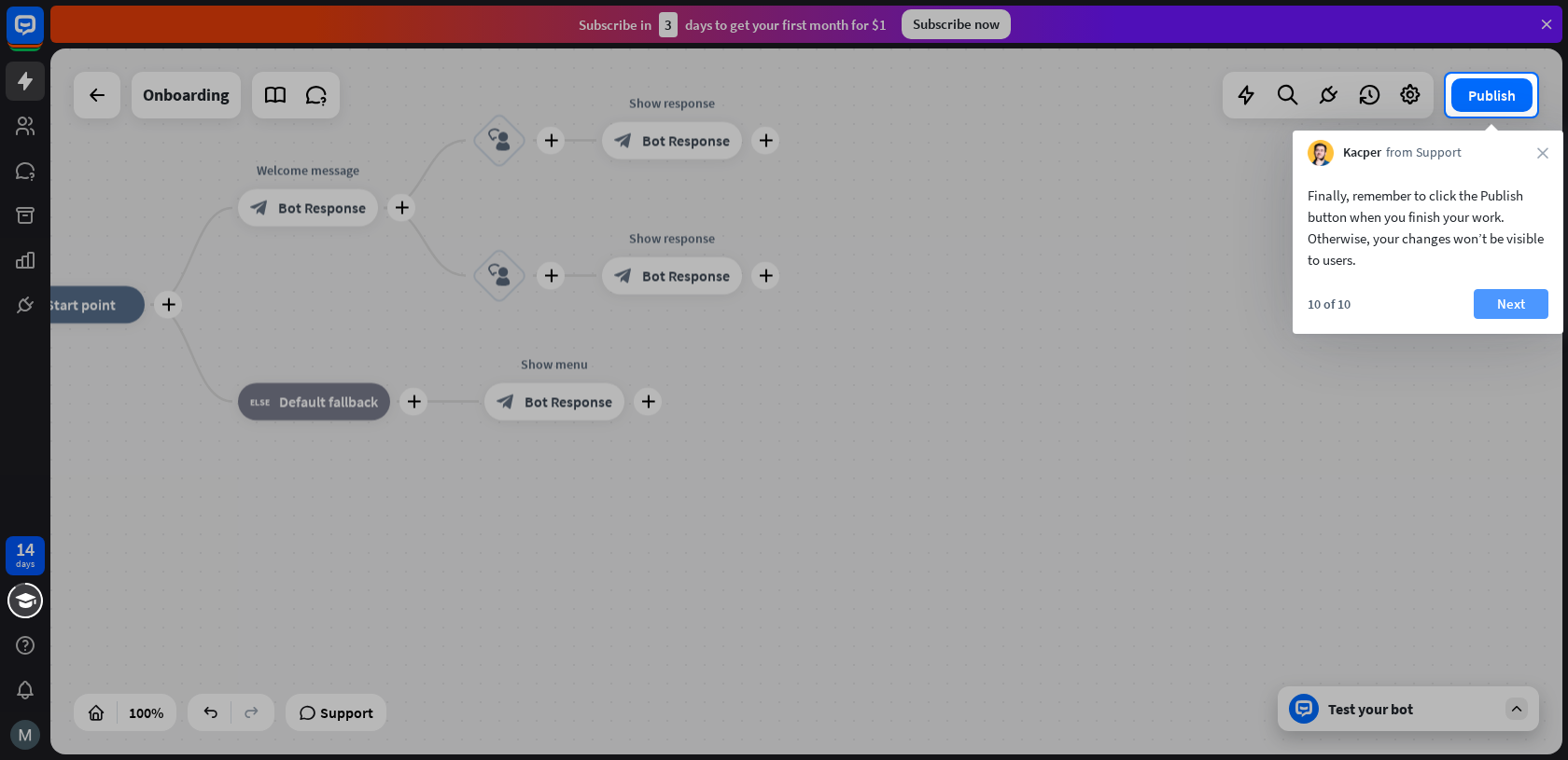
click at [1519, 317] on div "10 of 10 Next" at bounding box center [1428, 312] width 270 height 45
click at [1520, 300] on button "Next" at bounding box center [1511, 304] width 74 height 30
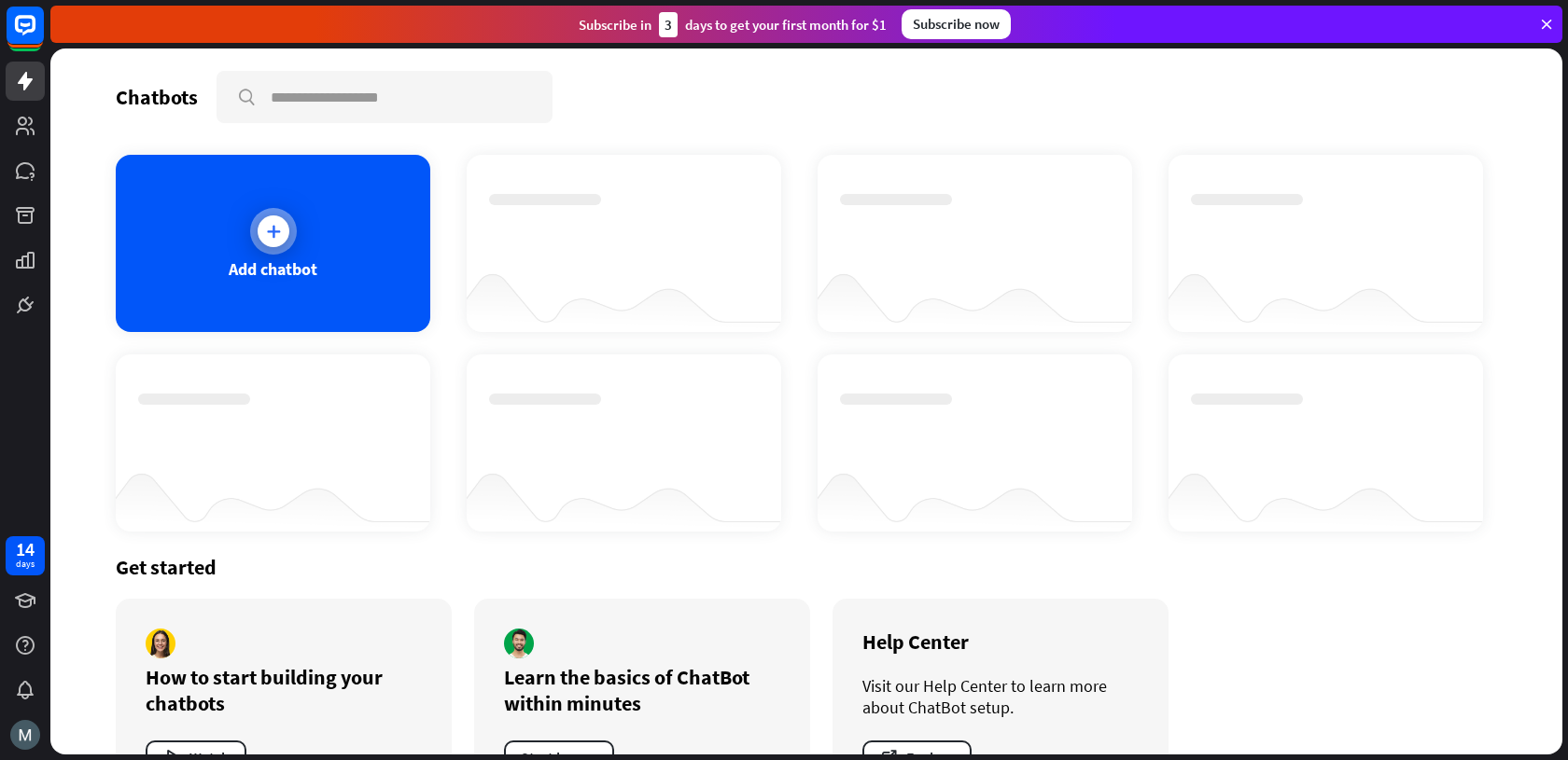
click at [358, 236] on div "Add chatbot" at bounding box center [273, 243] width 315 height 177
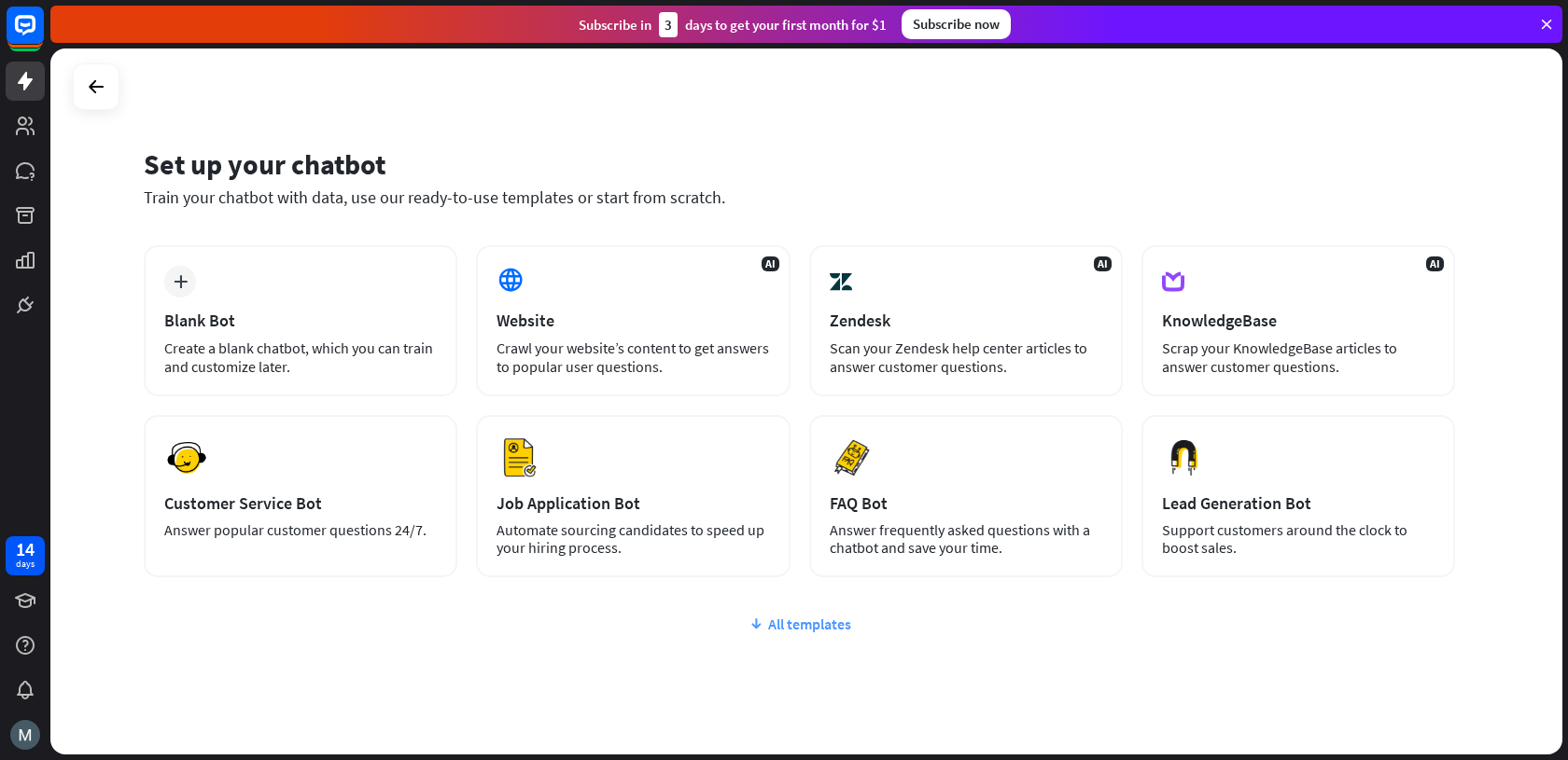
click at [825, 626] on div "All templates" at bounding box center [799, 624] width 1311 height 19
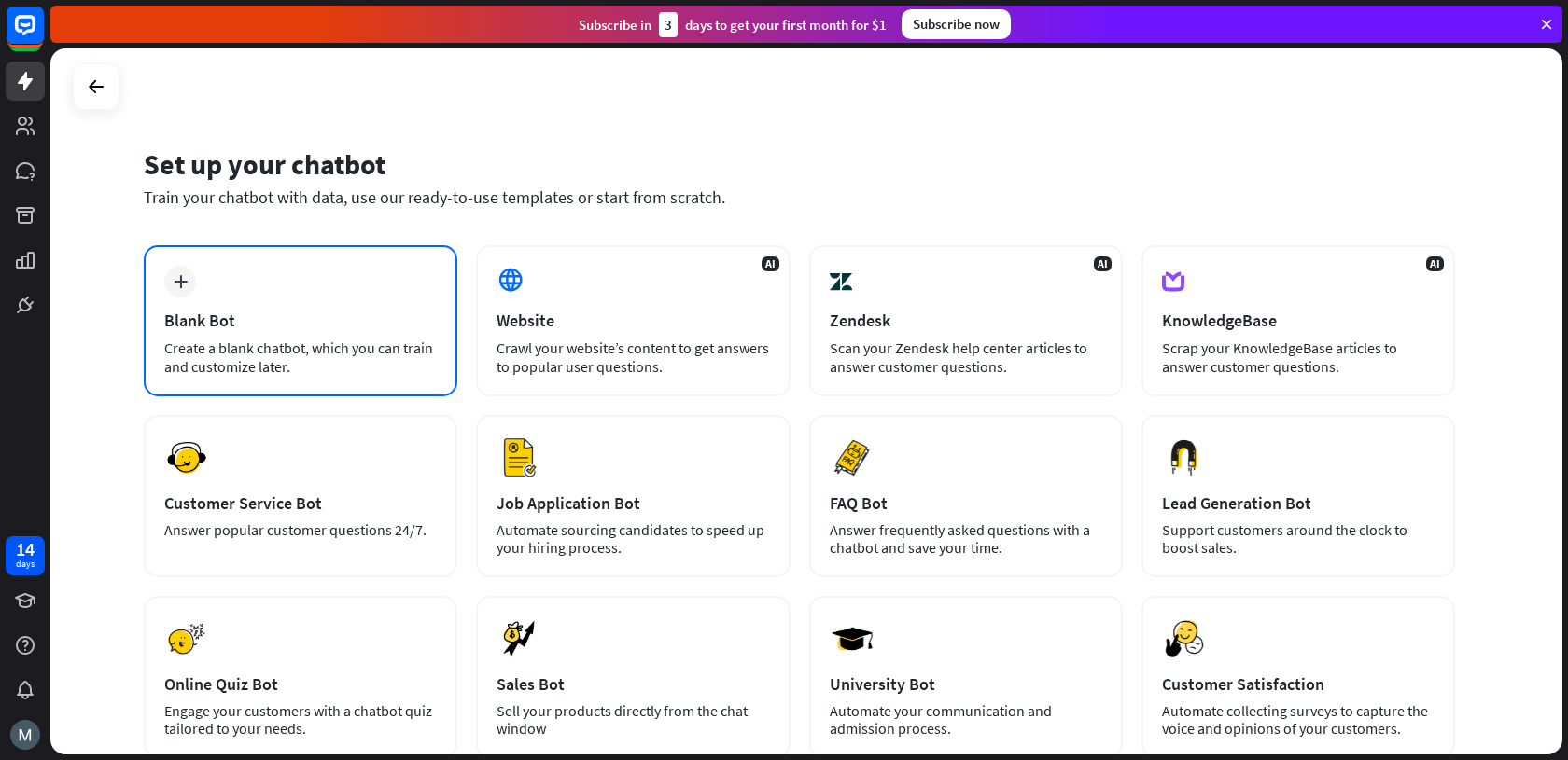
click at [347, 327] on div "Blank Bot" at bounding box center [300, 320] width 272 height 22
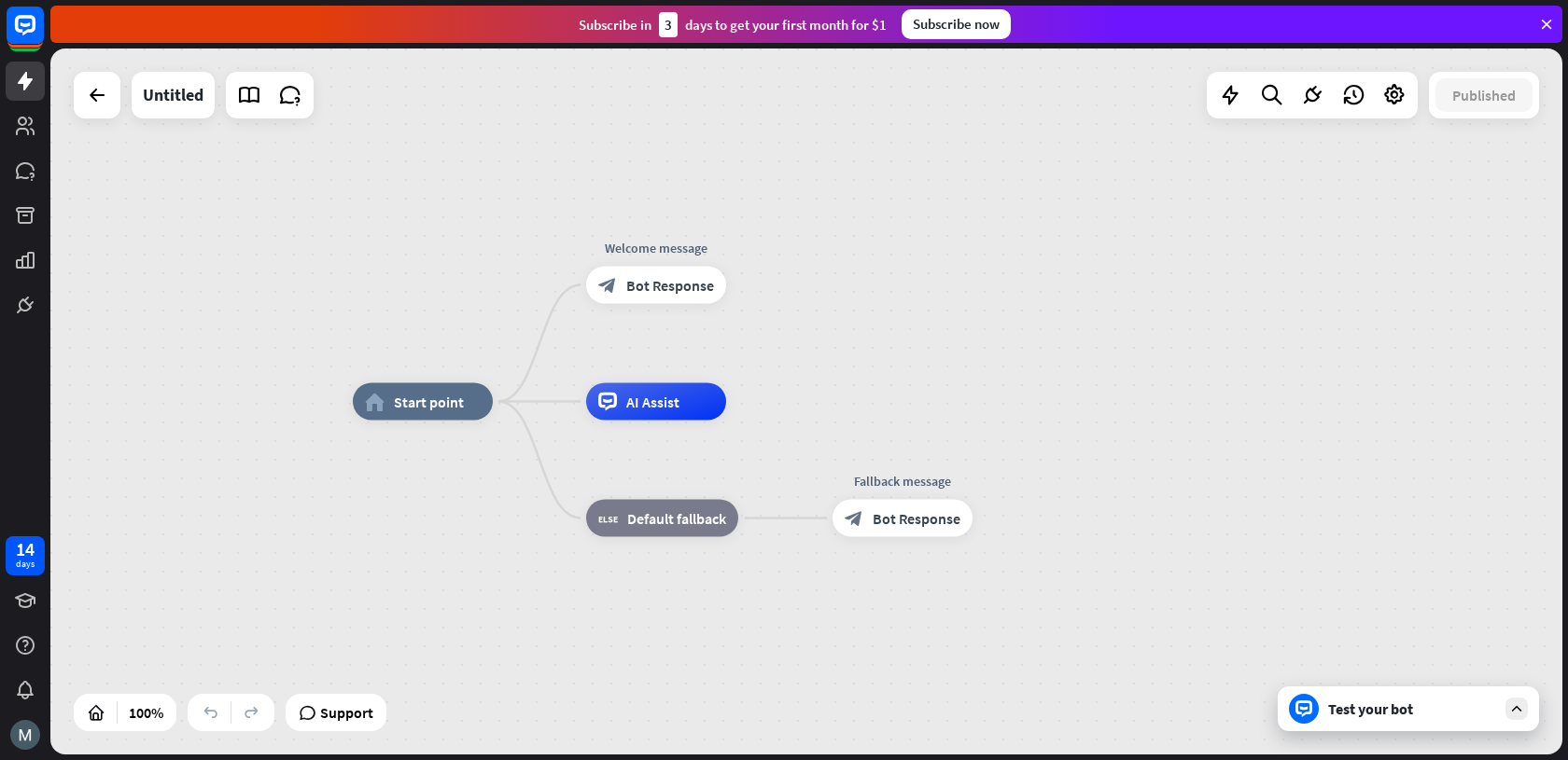
click at [428, 611] on div "Edit name more_horiz home_2 Start point Welcome message block_bot_response Bot …" at bounding box center [1108, 755] width 1511 height 706
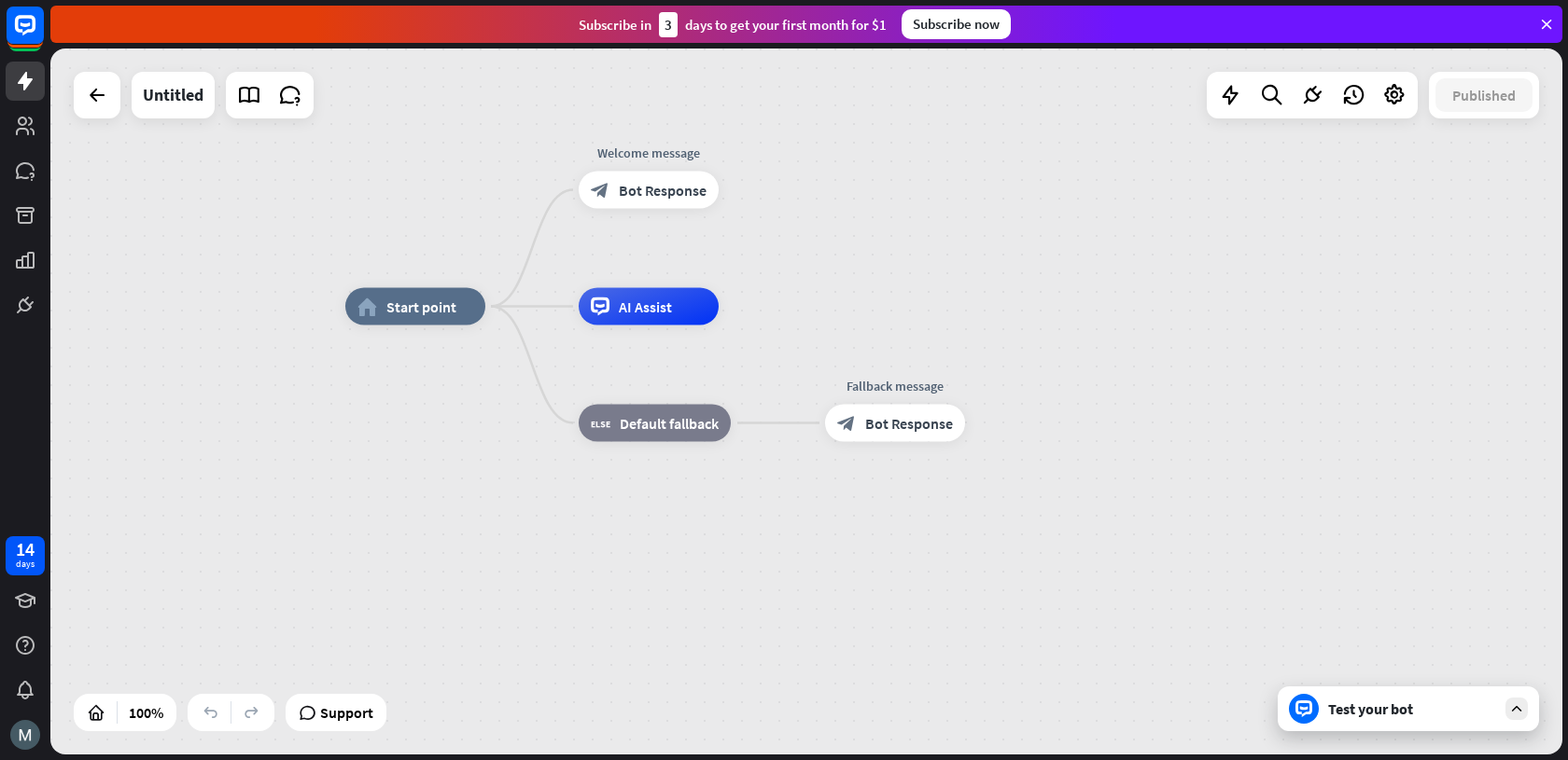
drag, startPoint x: 416, startPoint y: 592, endPoint x: 412, endPoint y: 495, distance: 97.1
click at [412, 495] on div "home_2 Start point Welcome message block_bot_response Bot Response AI Assist bl…" at bounding box center [1101, 660] width 1511 height 706
click at [418, 529] on div "home_2 Start point Welcome message block_bot_response Bot Response AI Assist bl…" at bounding box center [1103, 657] width 1511 height 706
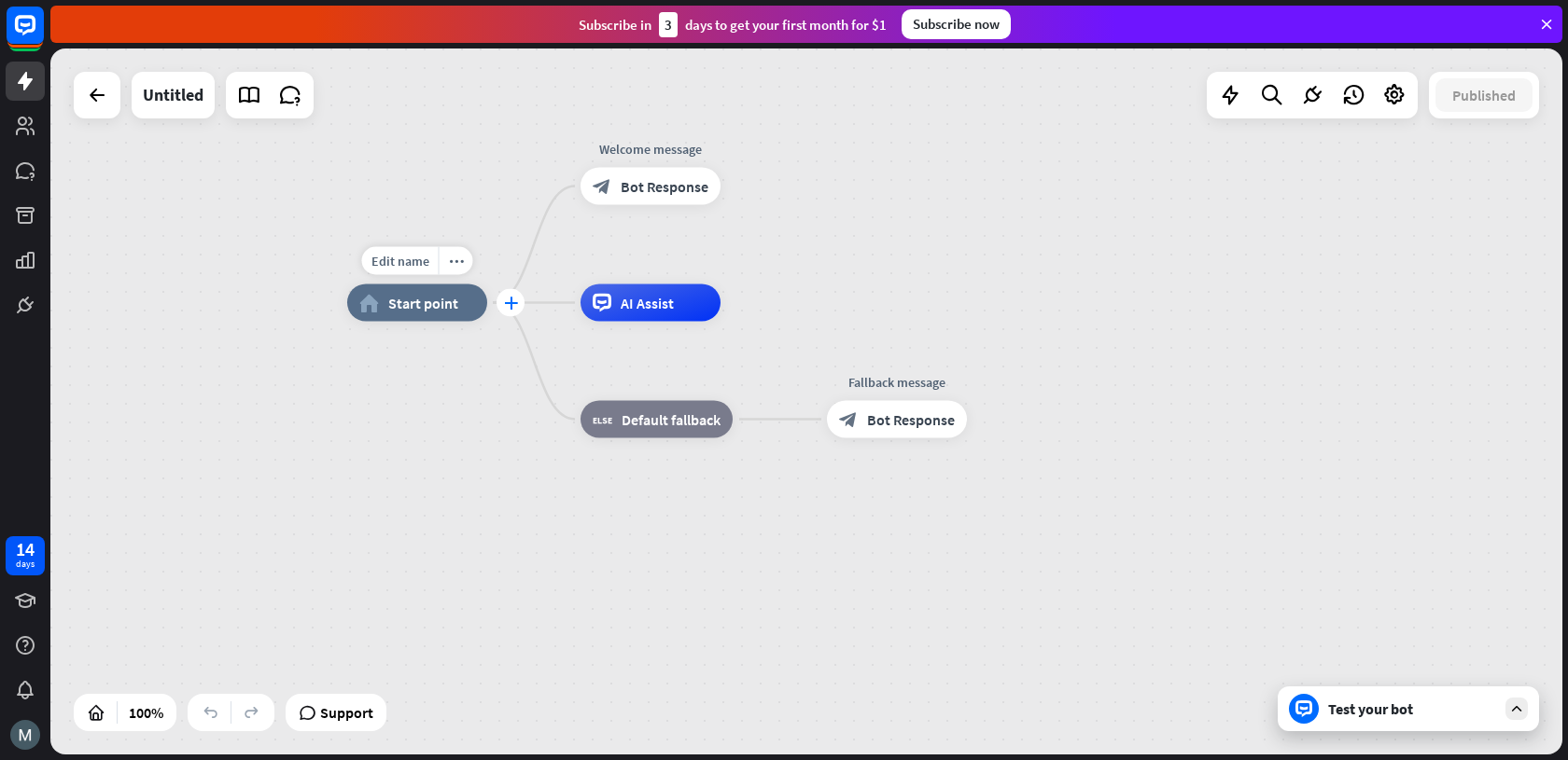
click at [511, 310] on div "plus" at bounding box center [511, 303] width 28 height 28
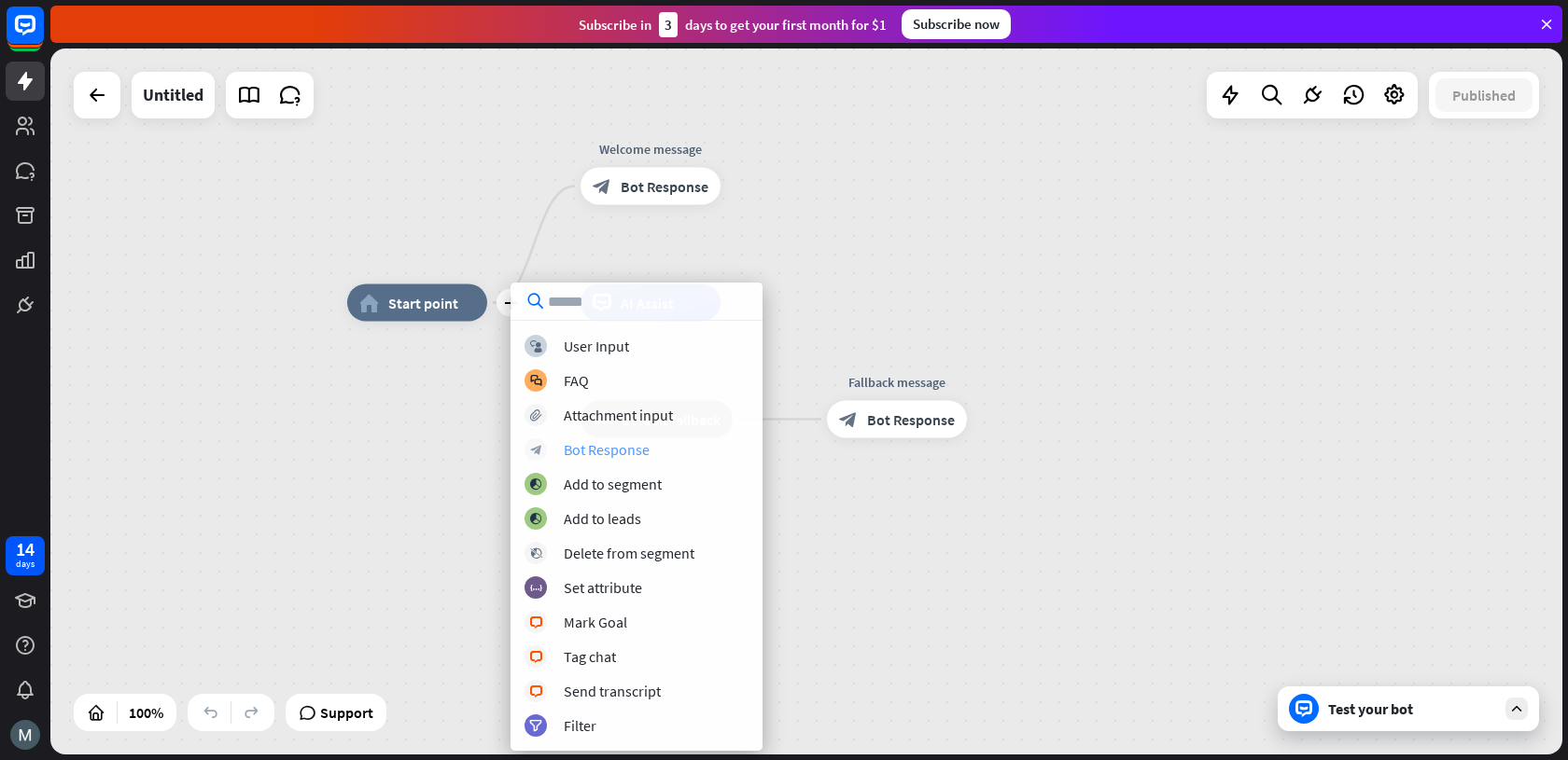
click at [570, 445] on div "Bot Response" at bounding box center [606, 449] width 86 height 19
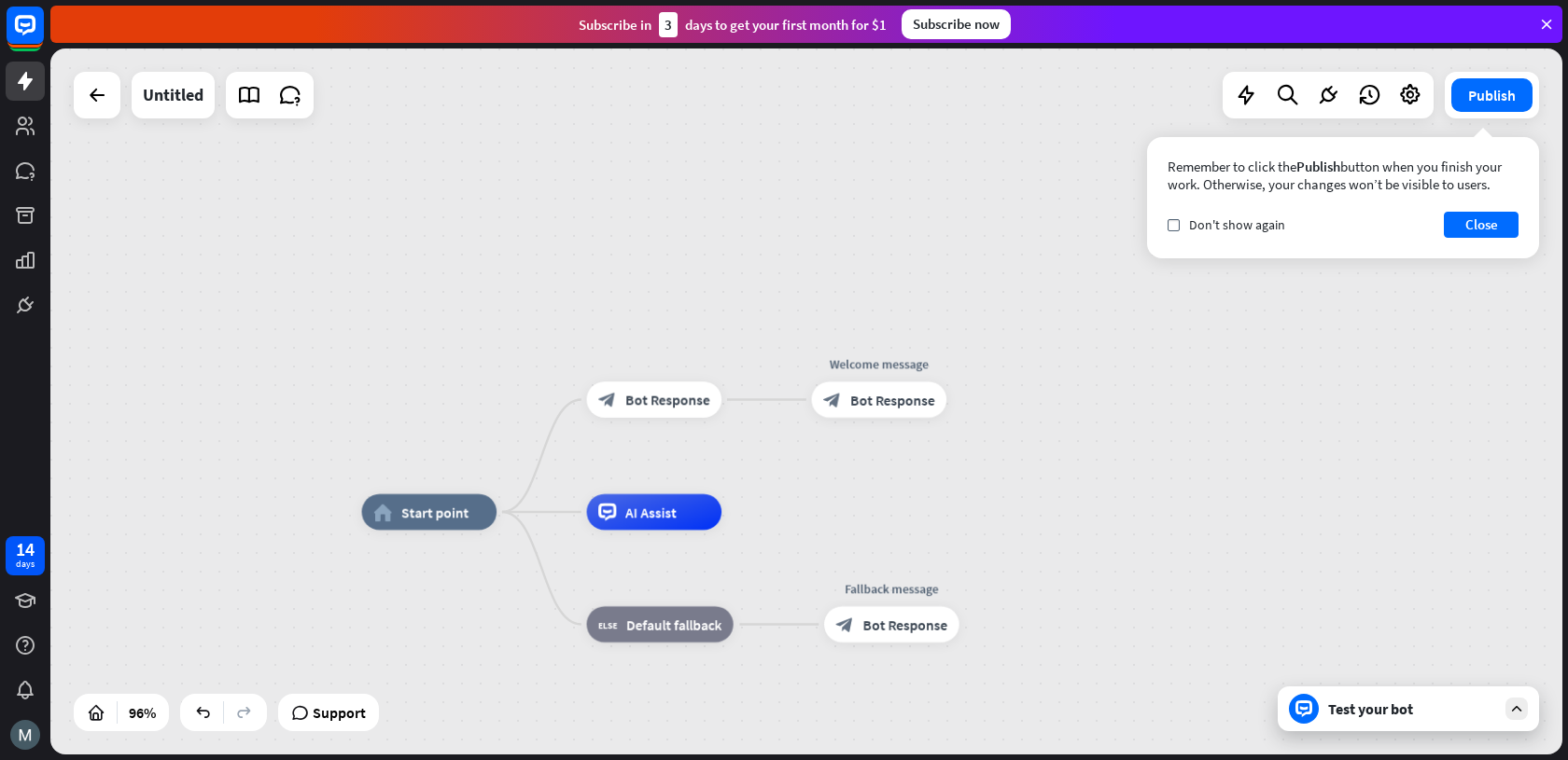
drag, startPoint x: 427, startPoint y: 392, endPoint x: 461, endPoint y: 568, distance: 179.3
click at [514, 514] on icon "plus" at bounding box center [519, 512] width 13 height 12
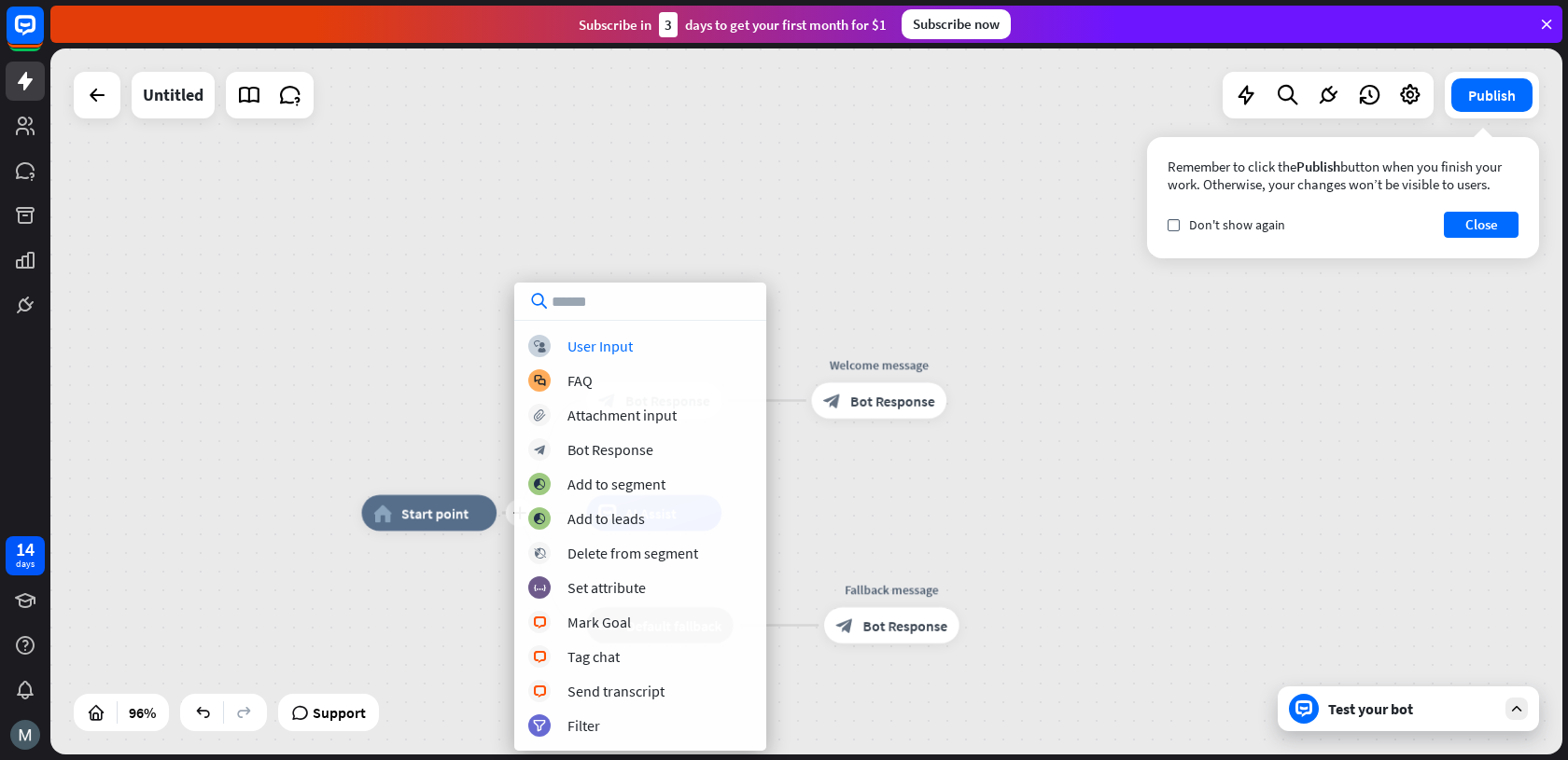
click at [390, 353] on div "plus home_2 Start point block_bot_response Bot Response Welcome message block_b…" at bounding box center [806, 401] width 1511 height 706
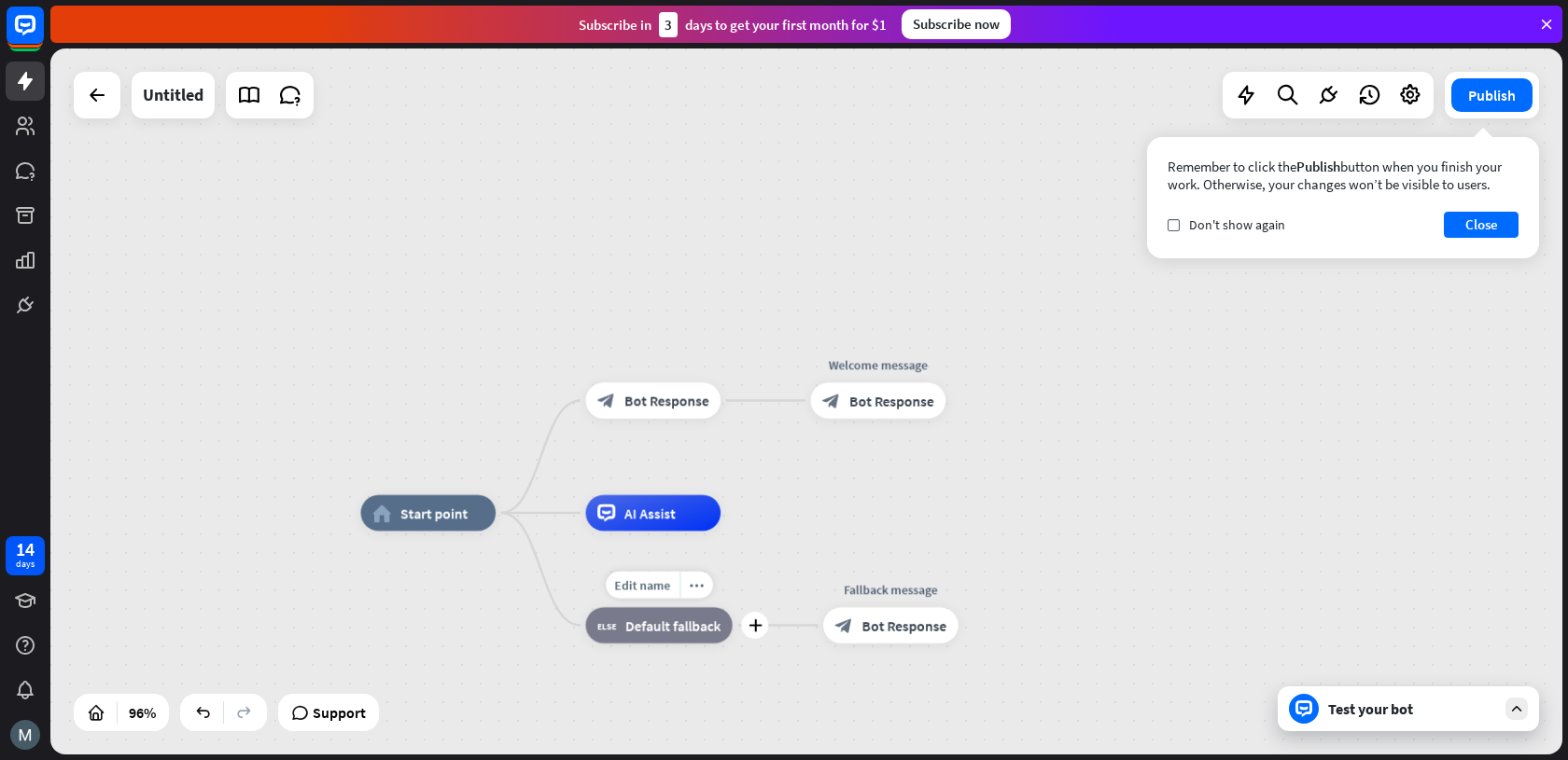
click at [647, 626] on span "Default fallback" at bounding box center [673, 625] width 95 height 18
click at [625, 406] on span "Bot Response" at bounding box center [667, 400] width 85 height 18
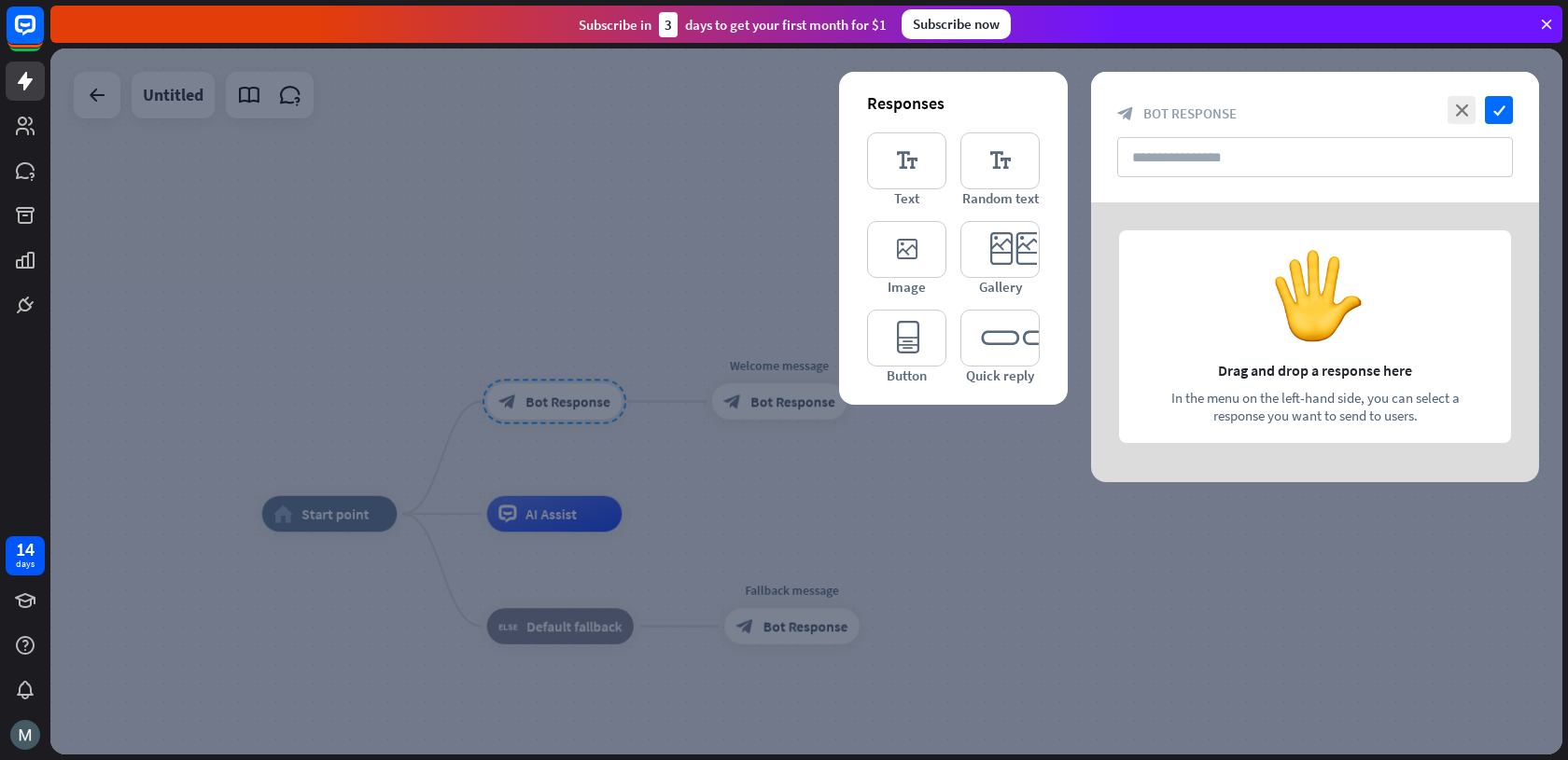
click at [580, 462] on div at bounding box center [806, 401] width 1511 height 706
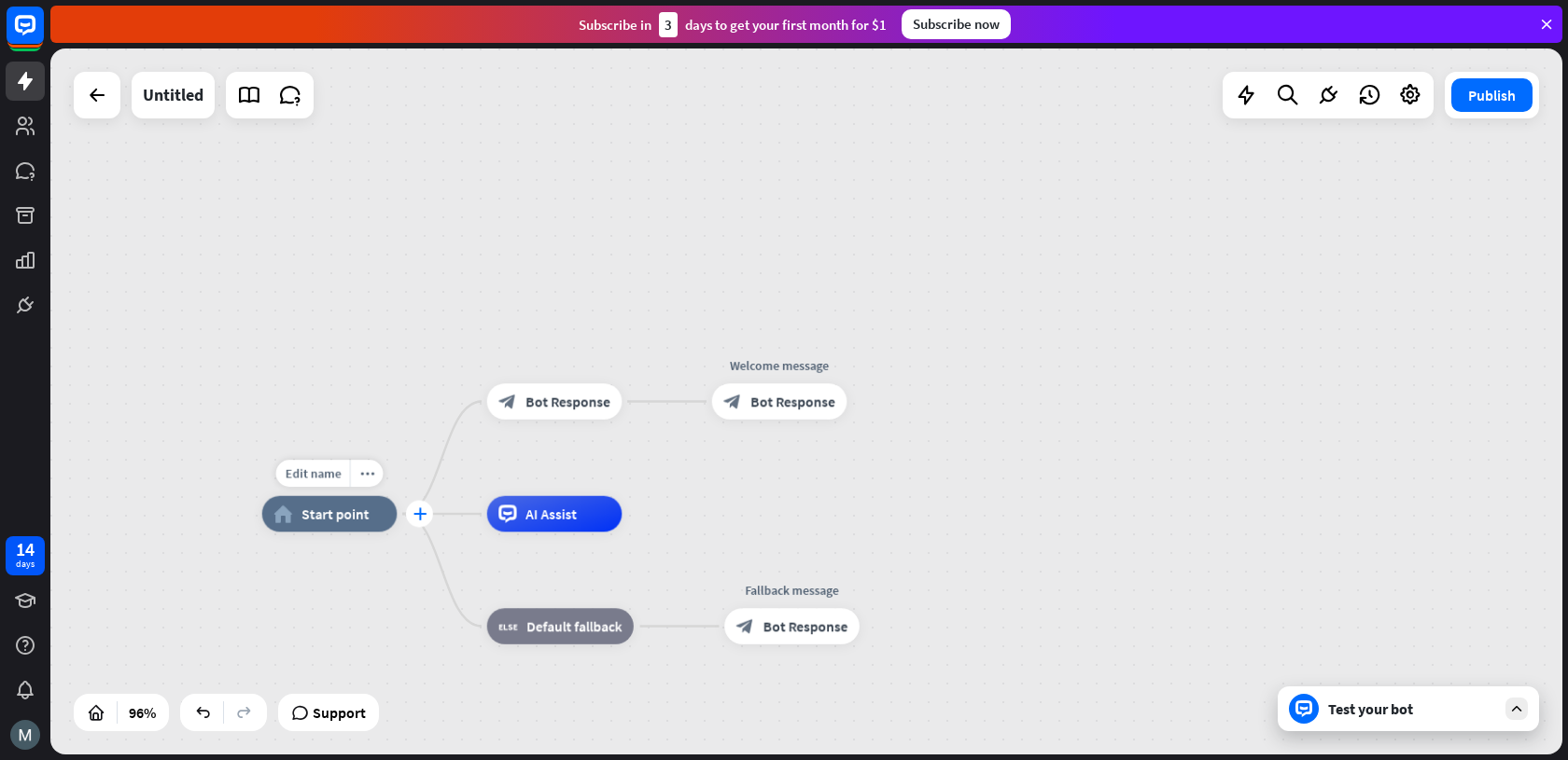
click at [416, 520] on div "plus" at bounding box center [419, 514] width 27 height 27
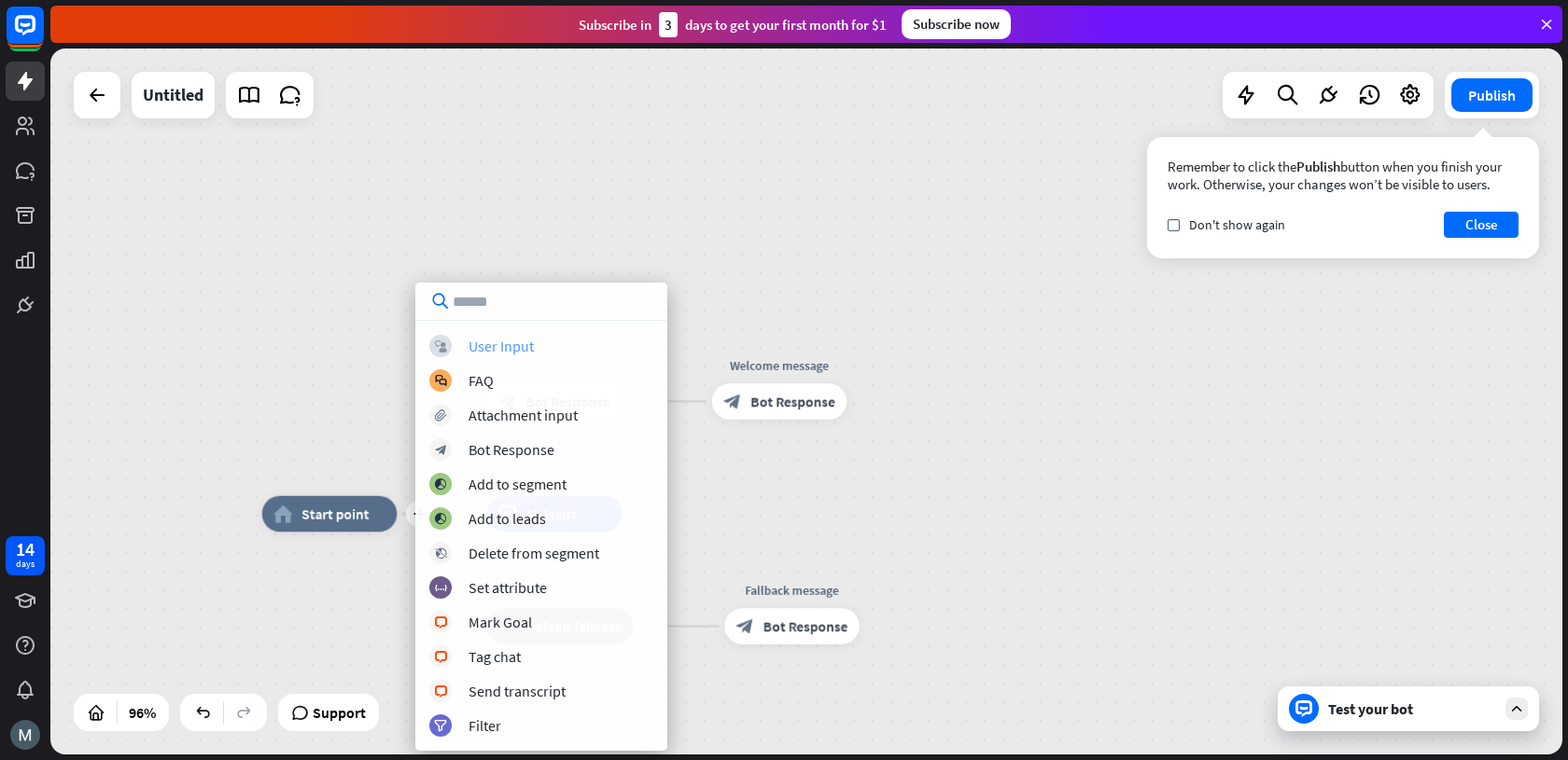
click at [525, 349] on div "User Input" at bounding box center [500, 347] width 65 height 19
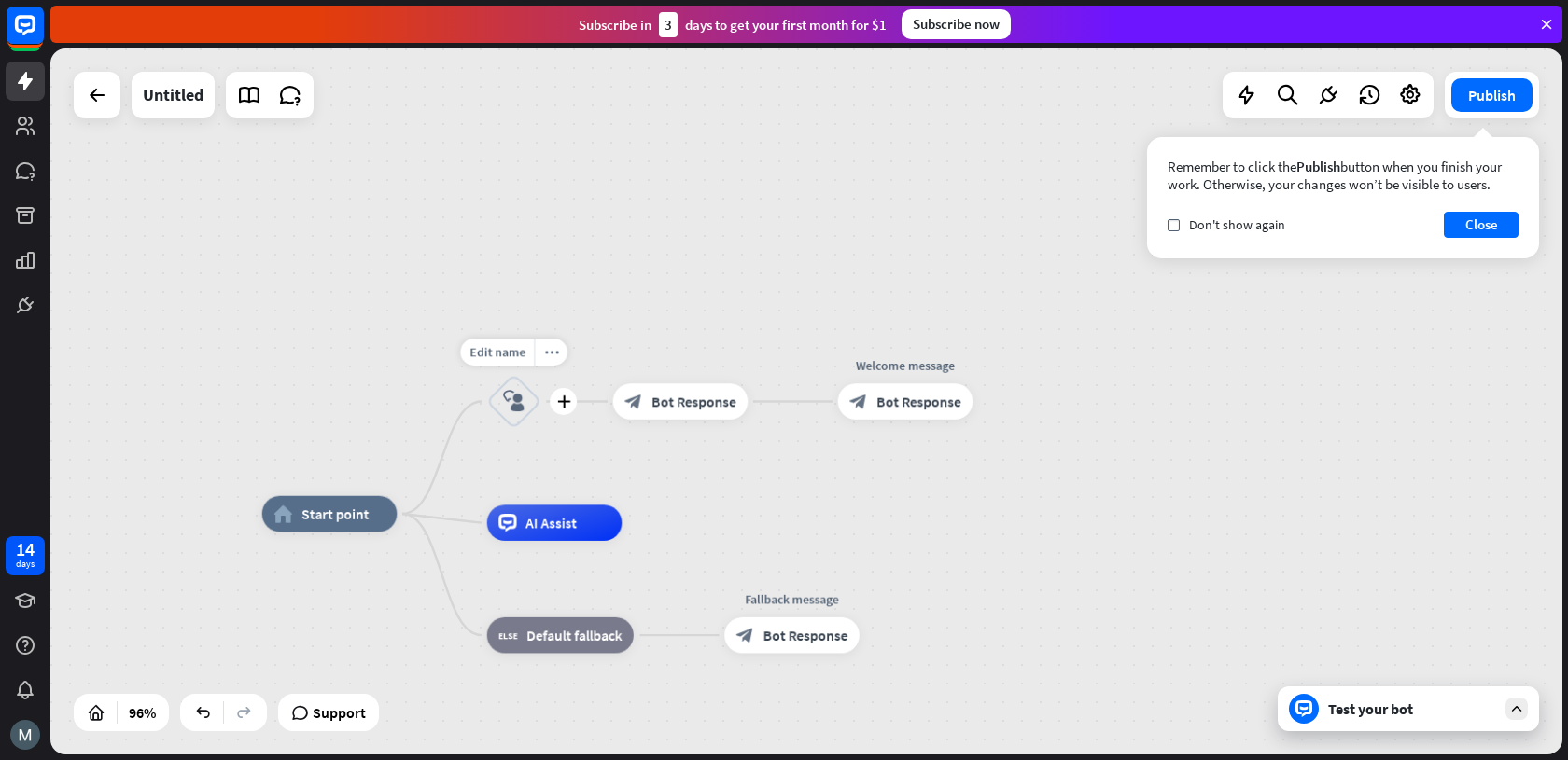
click at [510, 398] on icon "block_user_input" at bounding box center [514, 401] width 22 height 22
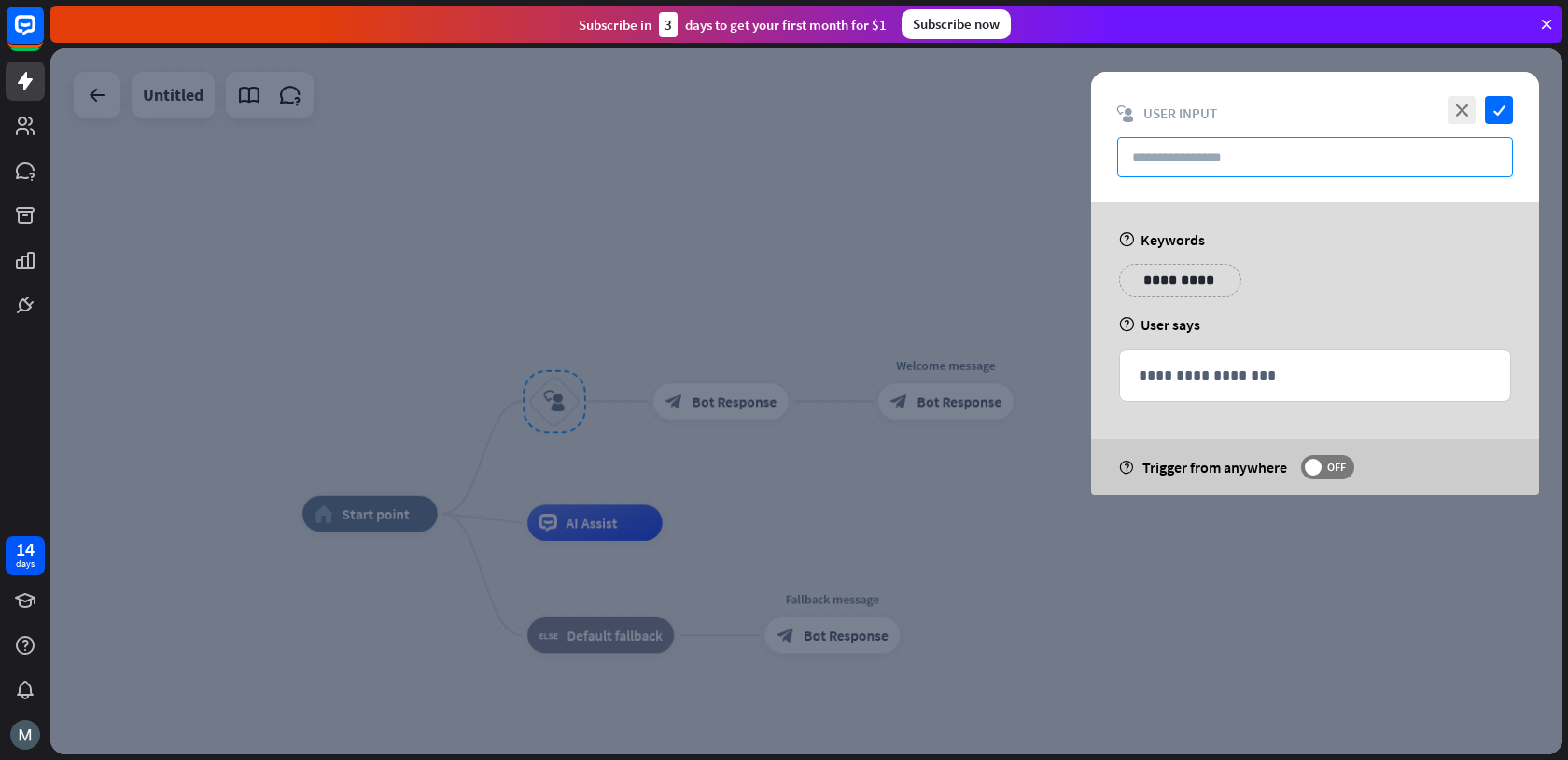
click at [1253, 165] on input "text" at bounding box center [1315, 157] width 396 height 40
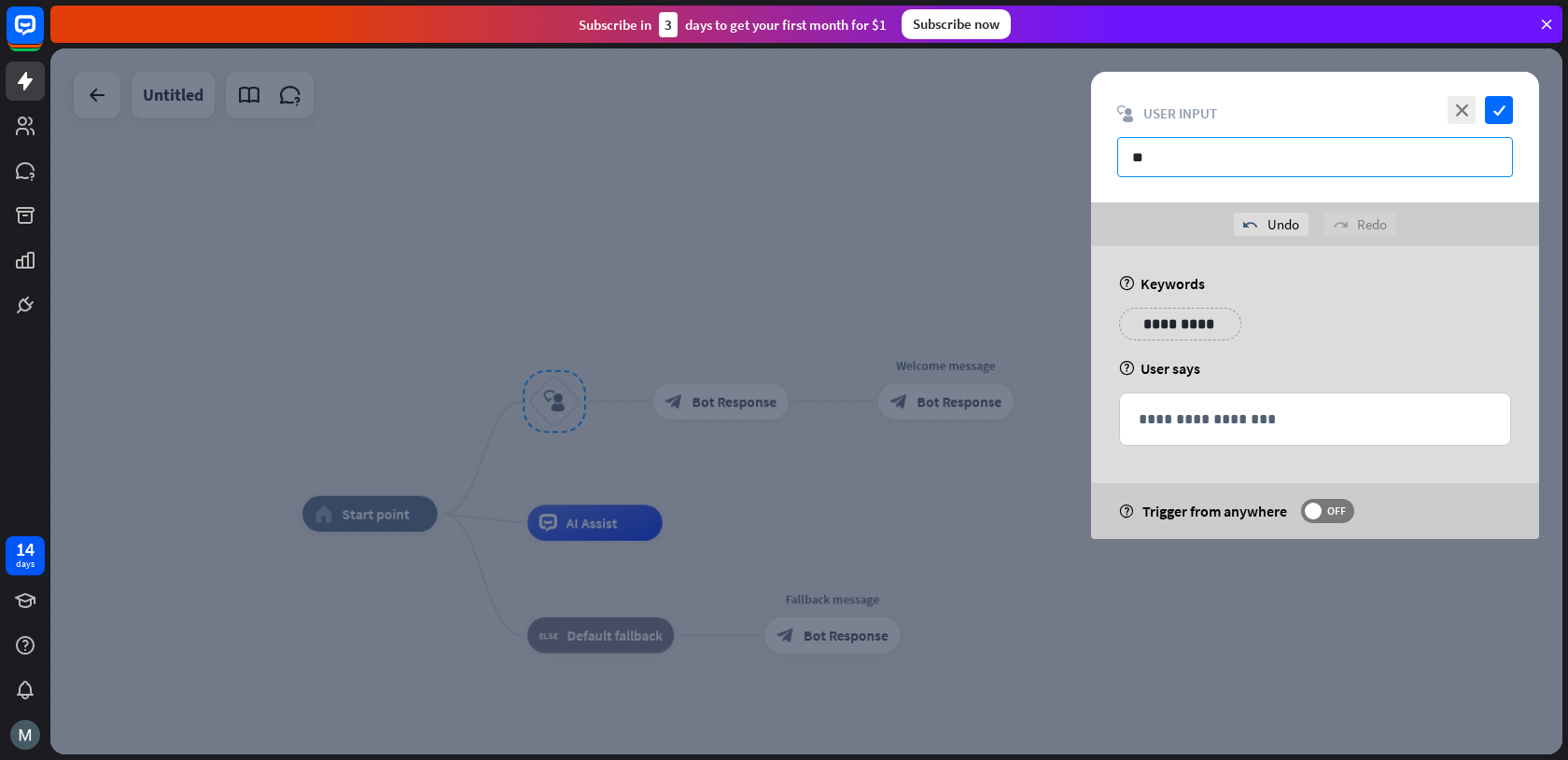
type input "*"
click at [1197, 154] on input "******" at bounding box center [1315, 157] width 396 height 40
type input "******"
click at [1257, 131] on div "close check block_user_input User Input ******" at bounding box center [1315, 137] width 448 height 131
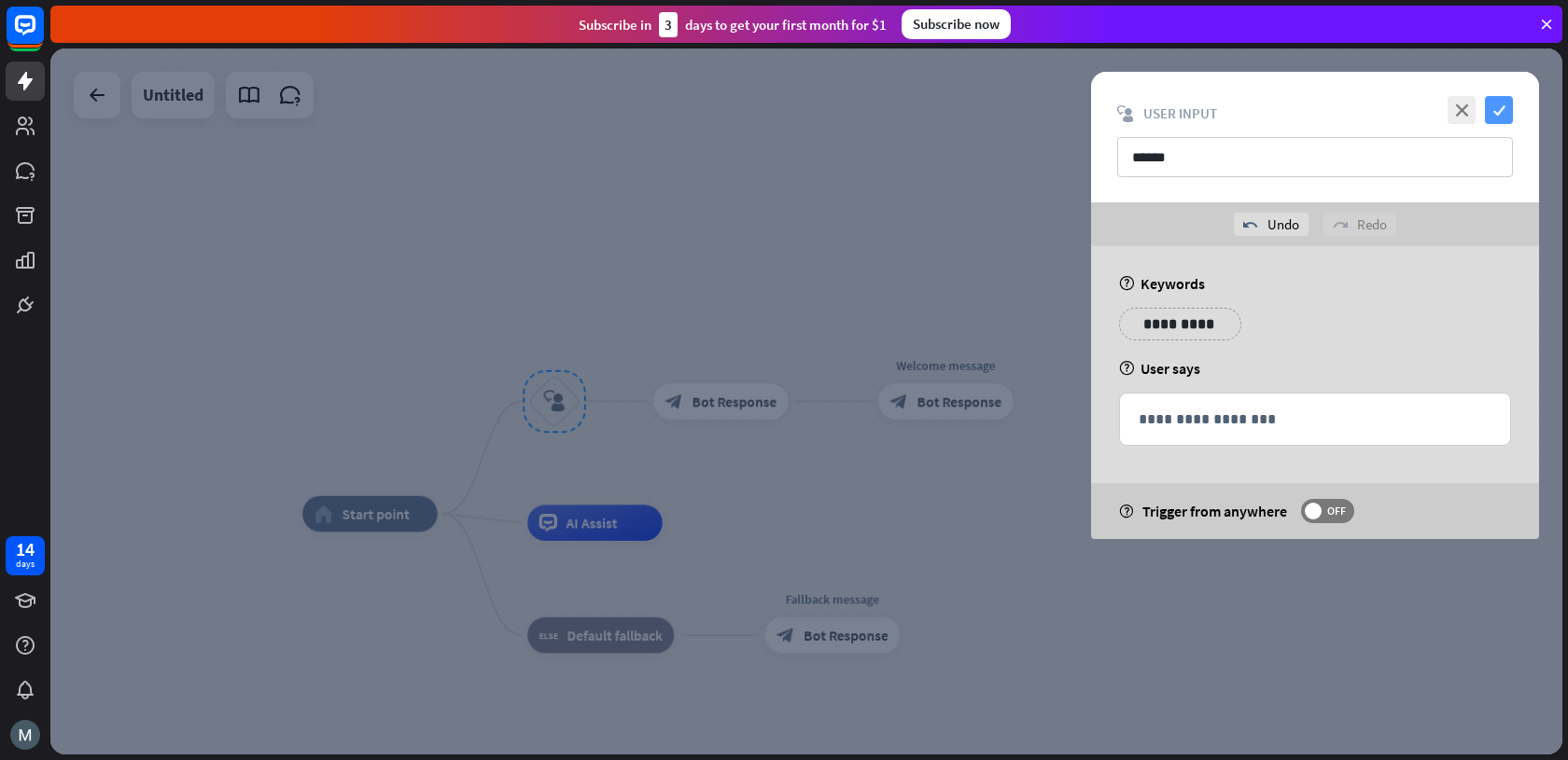
click at [1494, 110] on icon "check" at bounding box center [1499, 110] width 28 height 28
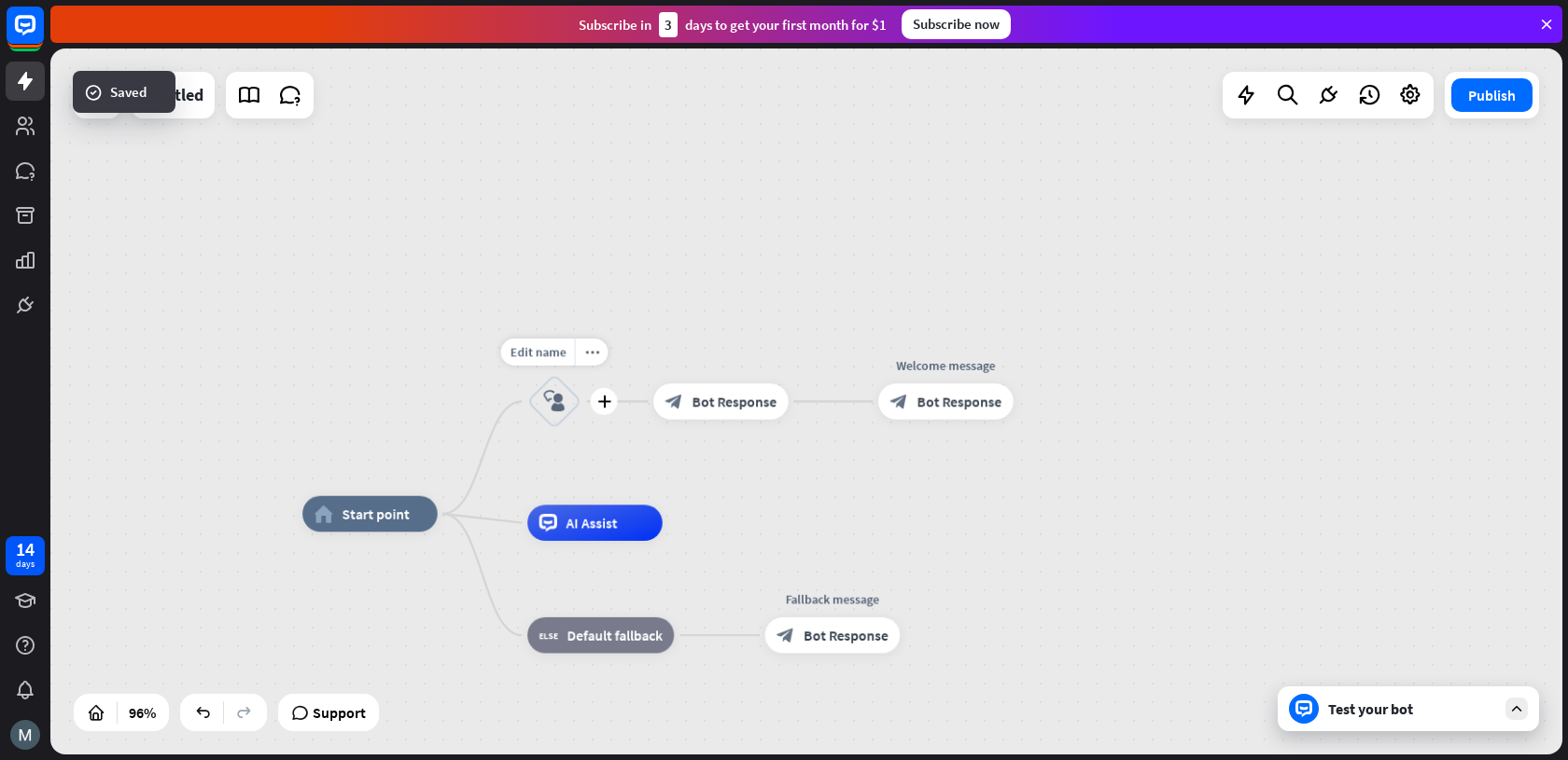
click at [560, 407] on icon "block_user_input" at bounding box center [553, 401] width 22 height 22
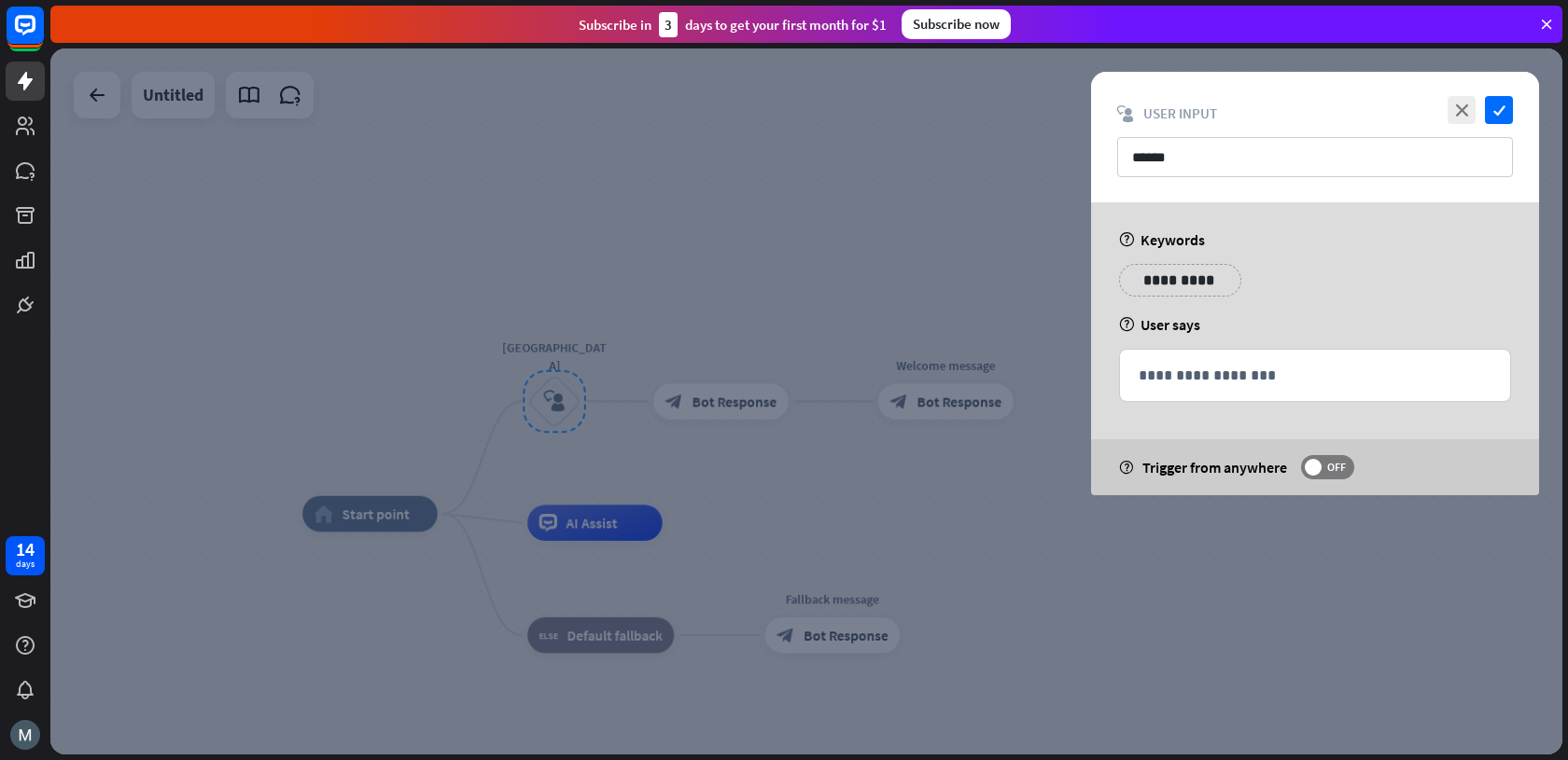
click at [1168, 283] on p "**********" at bounding box center [1180, 280] width 94 height 24
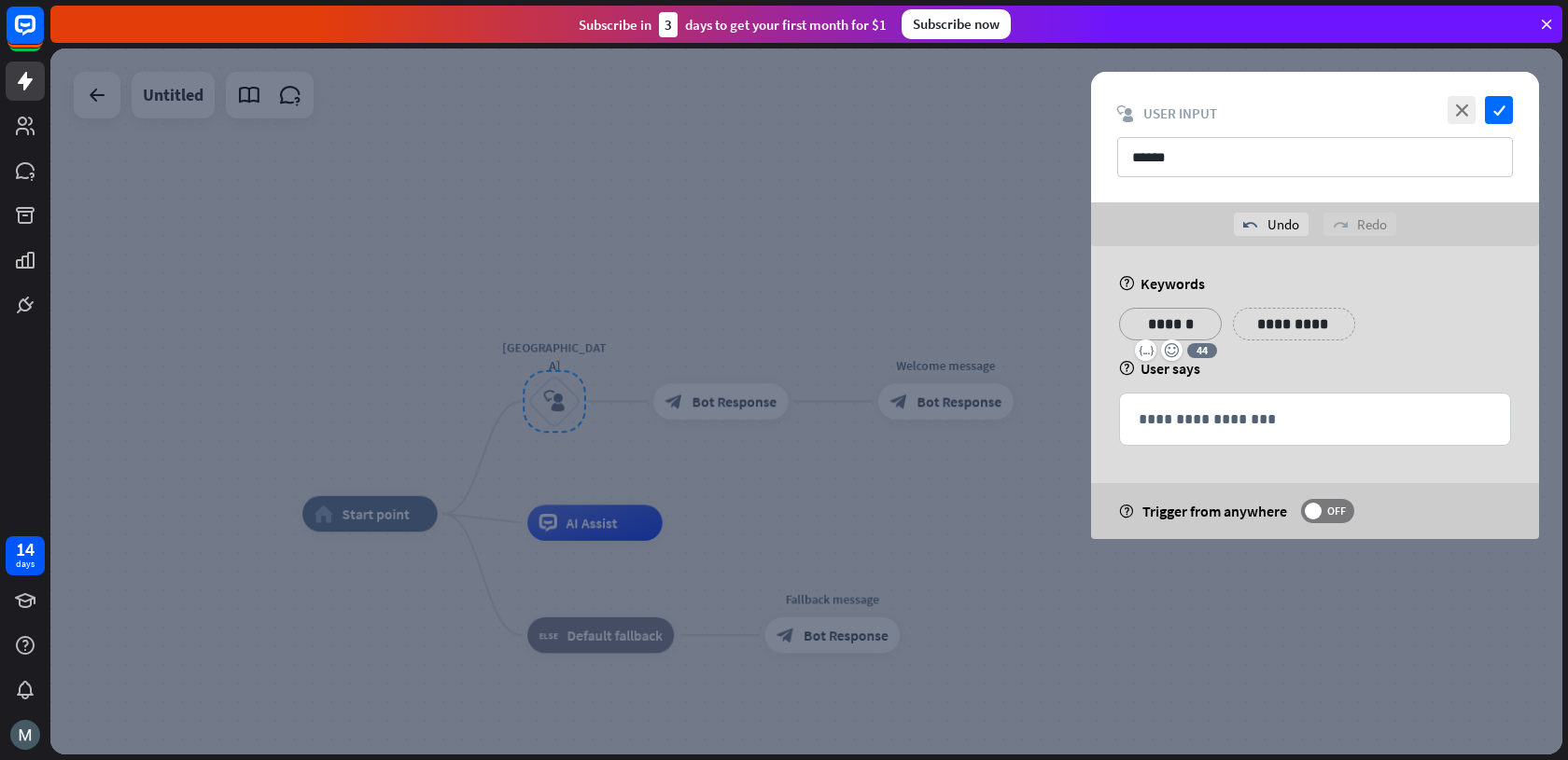
click at [1343, 349] on div "**********" at bounding box center [1315, 331] width 403 height 47
click at [1494, 115] on icon "check" at bounding box center [1499, 110] width 28 height 28
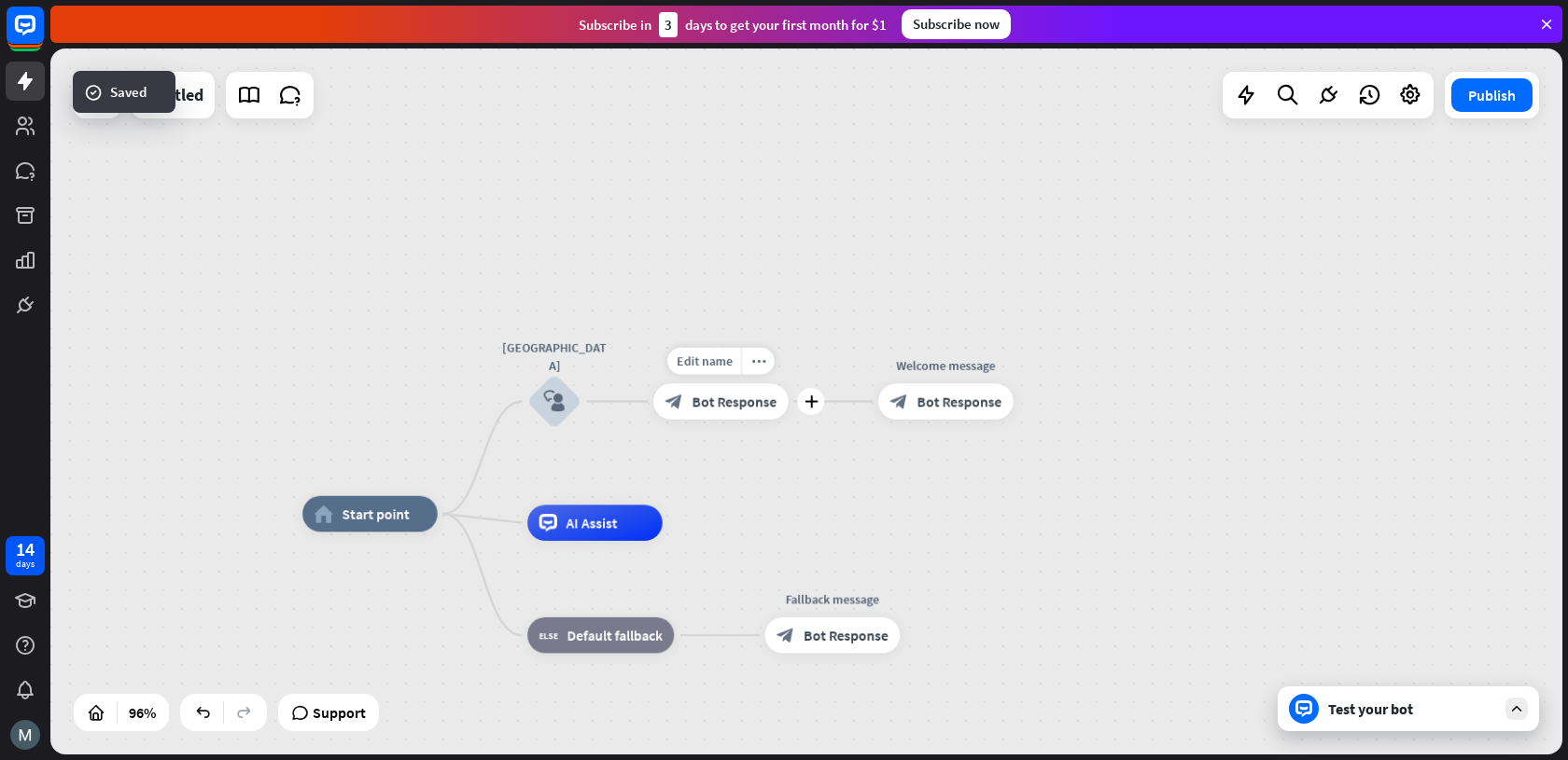
click at [724, 403] on span "Bot Response" at bounding box center [734, 401] width 85 height 18
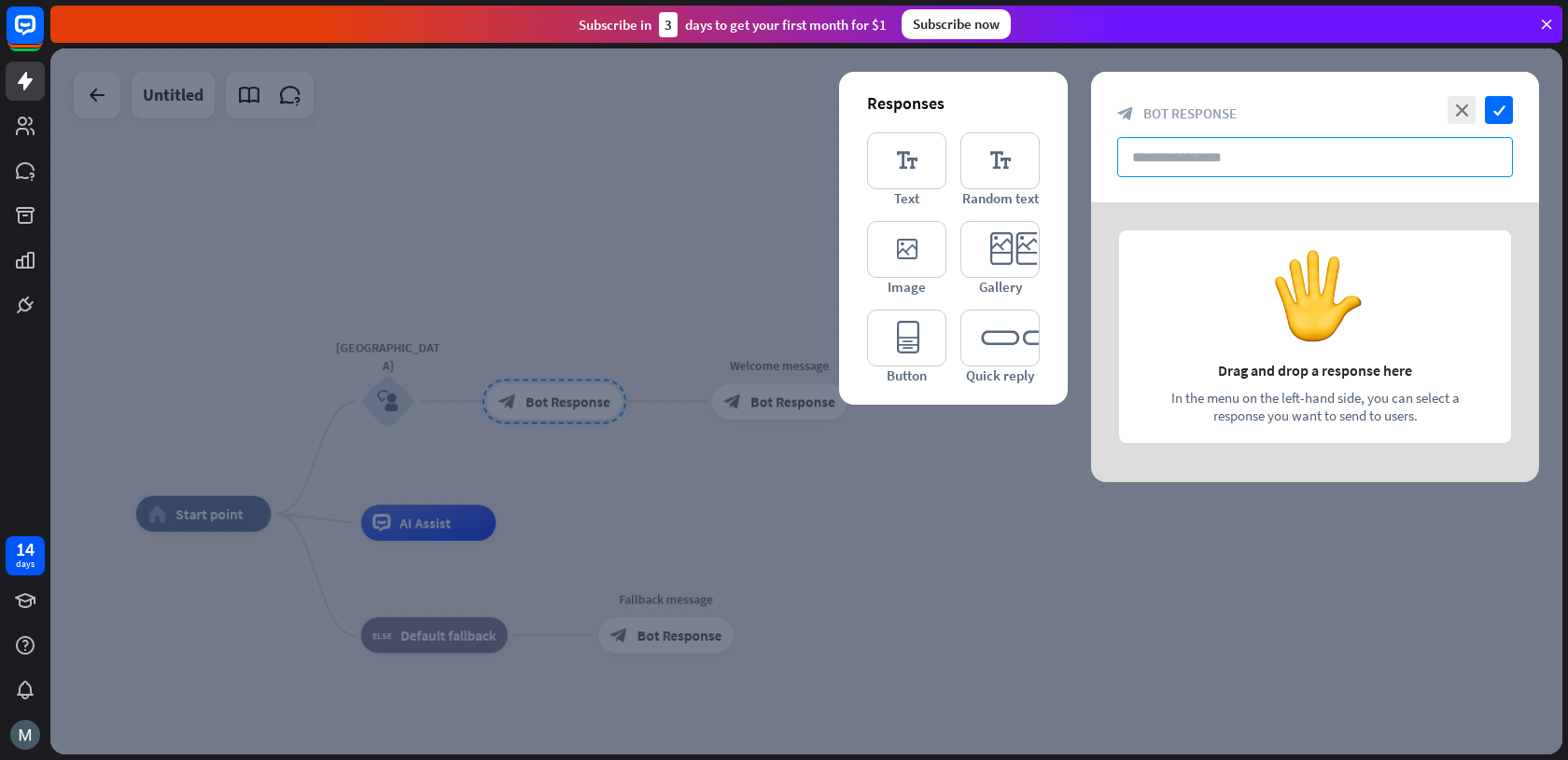
click at [1150, 160] on input "text" at bounding box center [1315, 157] width 396 height 40
click at [918, 337] on icon "editor_button" at bounding box center [906, 338] width 79 height 57
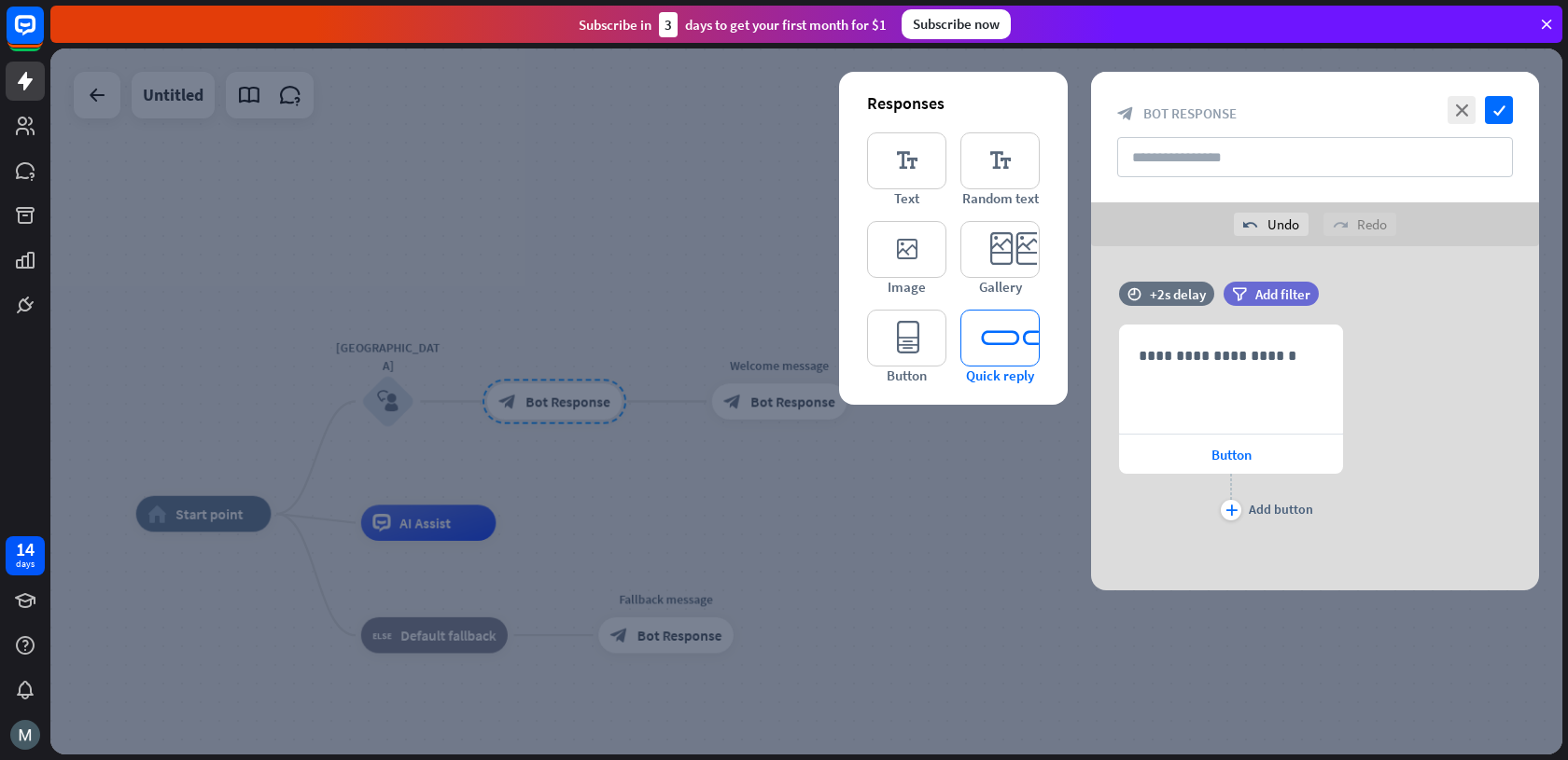
click at [998, 360] on icon "editor_quick_replies" at bounding box center [1000, 338] width 79 height 57
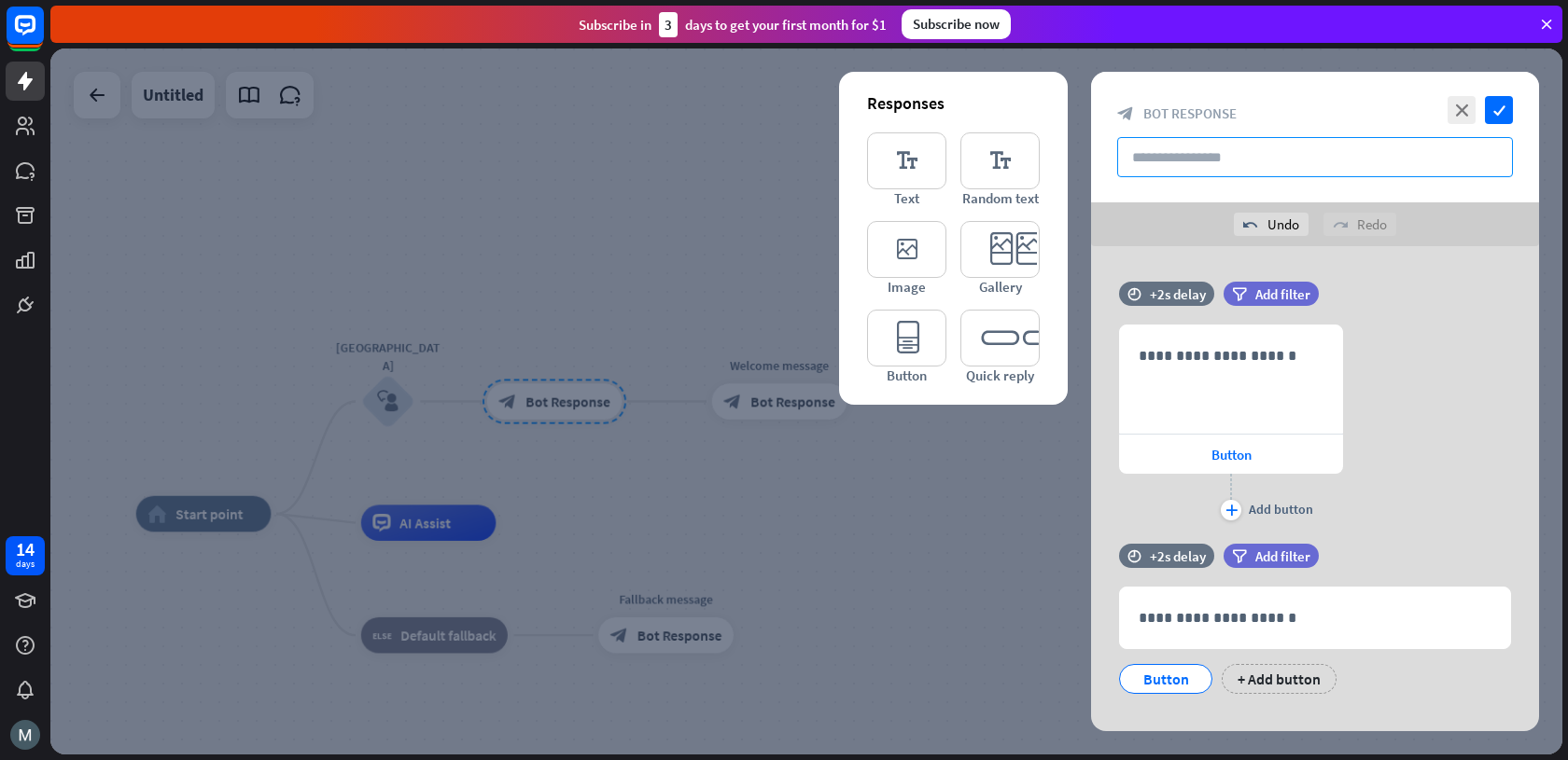
click at [1195, 159] on input "text" at bounding box center [1315, 157] width 396 height 40
type input "*"
type input "**********"
click at [1095, 375] on icon at bounding box center [1091, 380] width 18 height 17
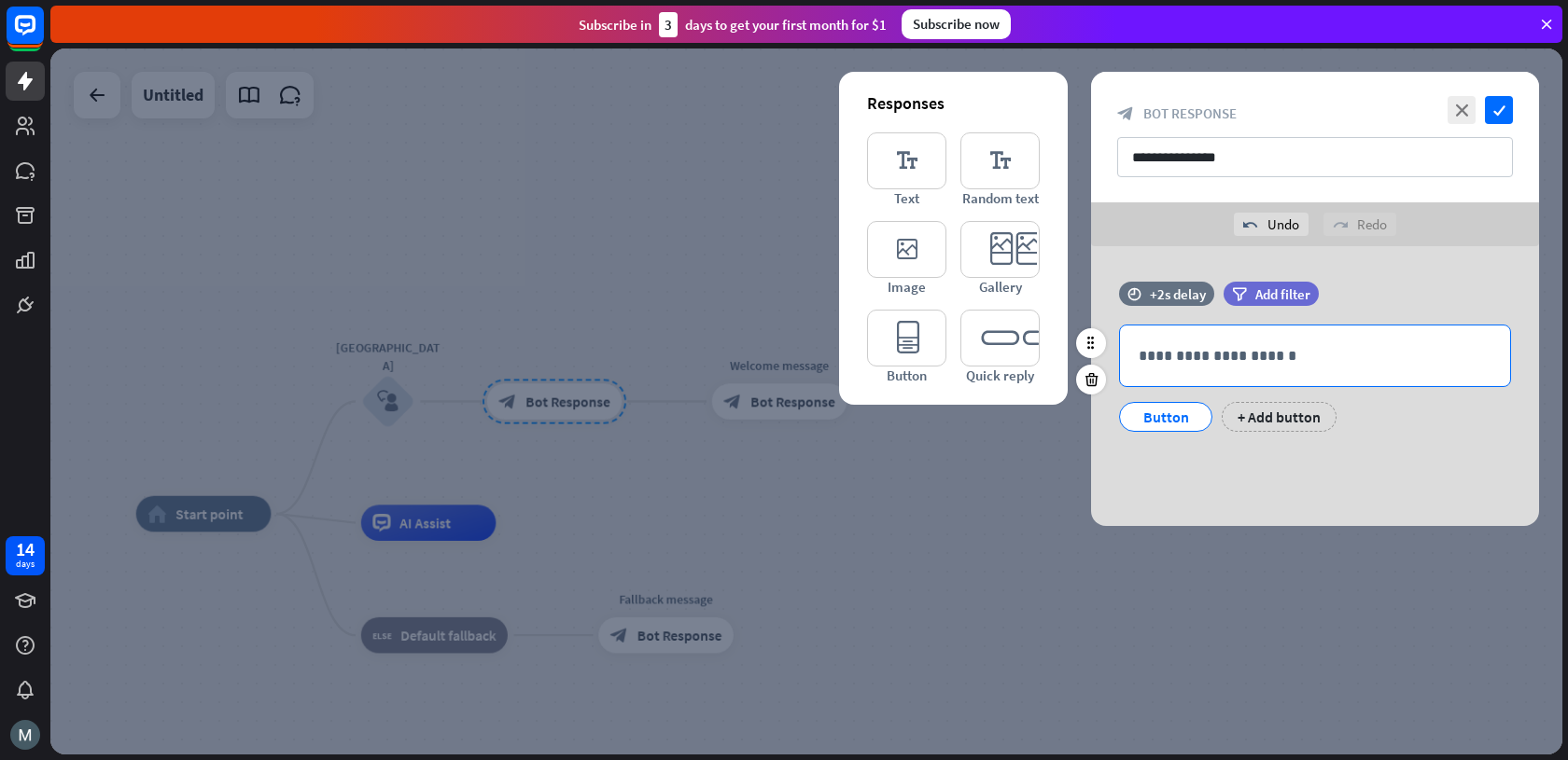
click at [1189, 349] on p "**********" at bounding box center [1315, 355] width 352 height 24
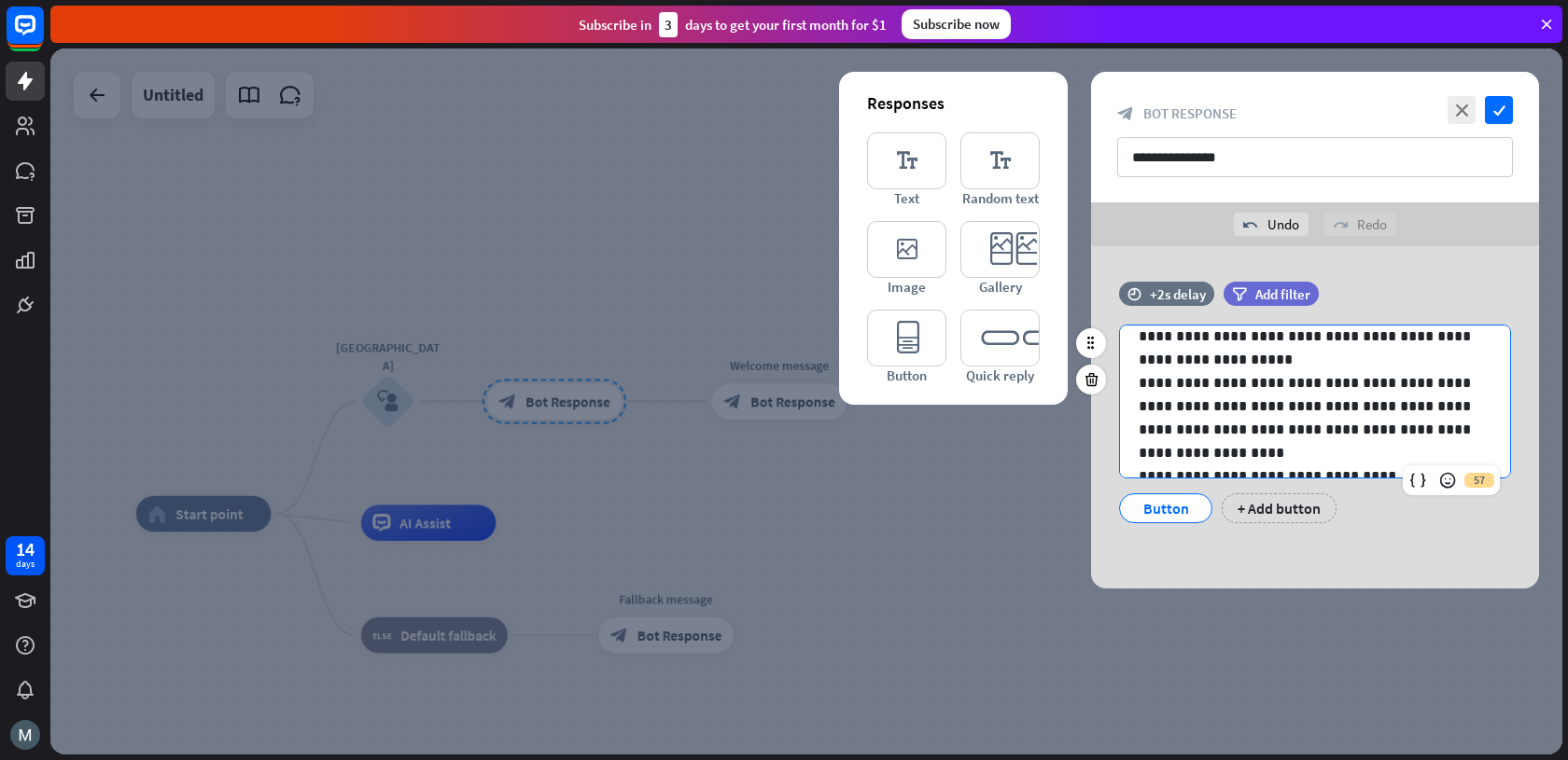
scroll to position [44, 0]
click at [1153, 407] on p "**********" at bounding box center [1307, 429] width 338 height 70
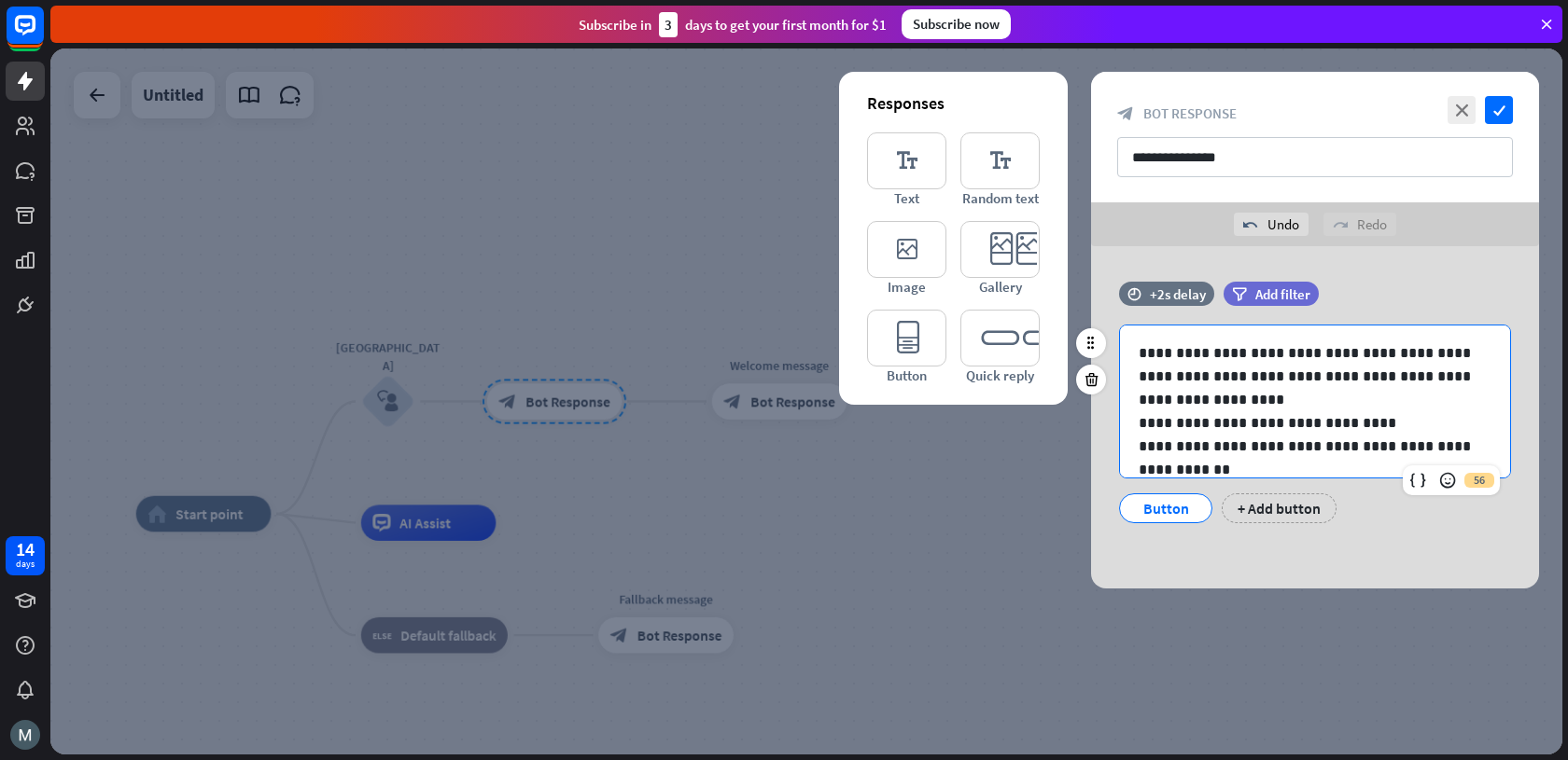
scroll to position [141, 0]
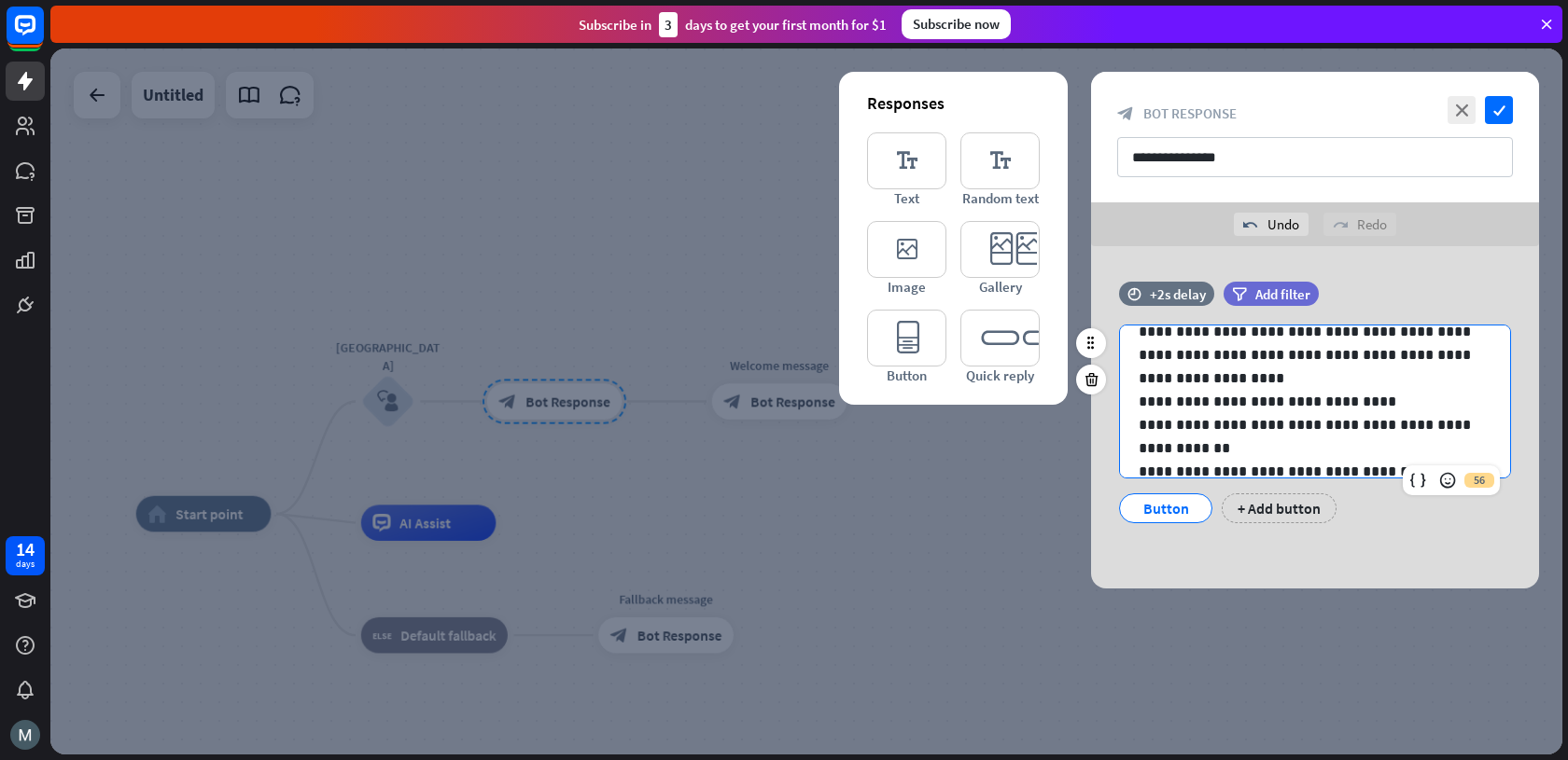
click at [1136, 400] on div "**********" at bounding box center [1315, 425] width 390 height 480
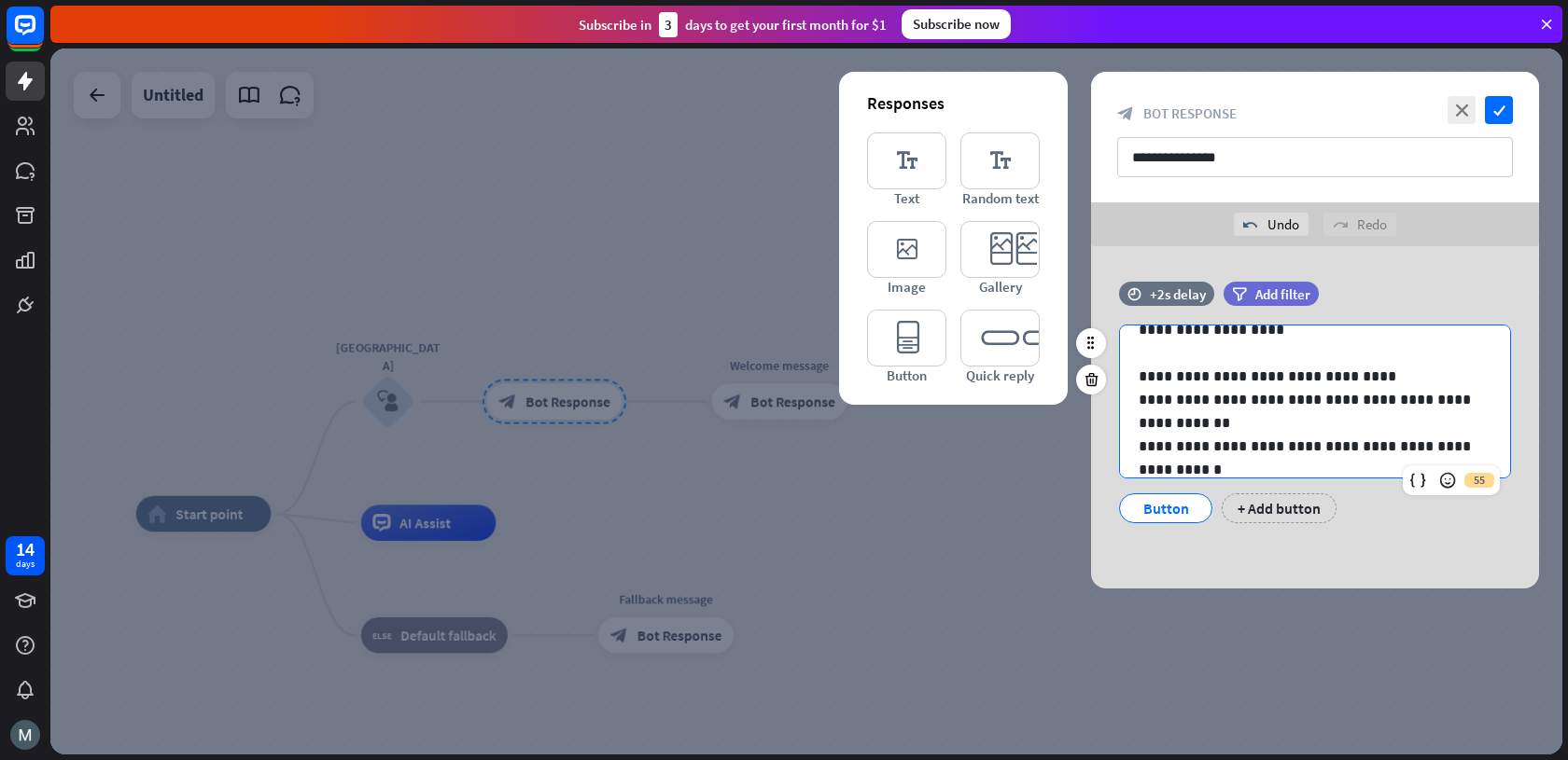
click at [1140, 405] on p "**********" at bounding box center [1307, 412] width 338 height 47
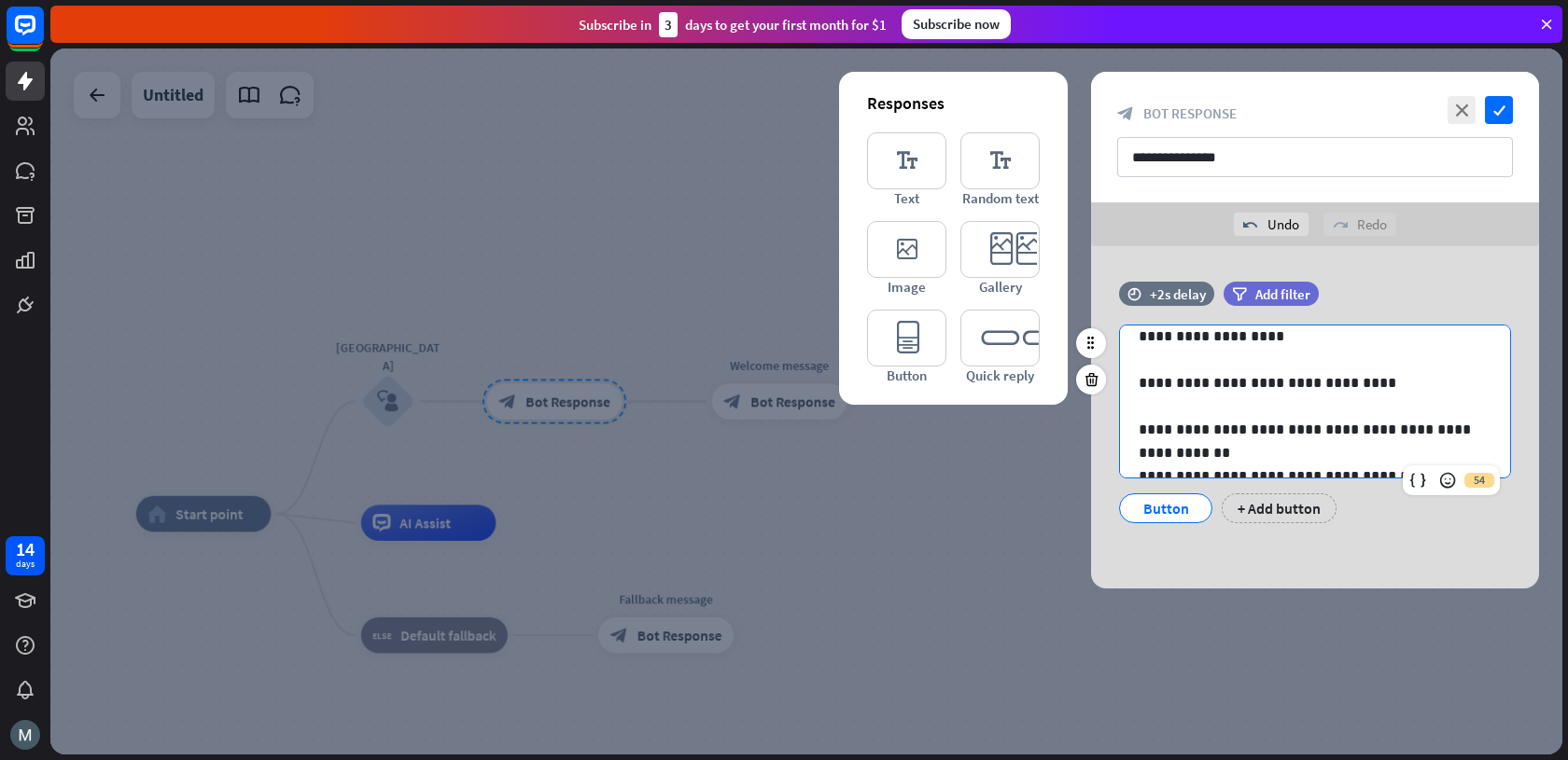
scroll to position [182, 0]
click at [1143, 385] on p "**********" at bounding box center [1307, 383] width 338 height 24
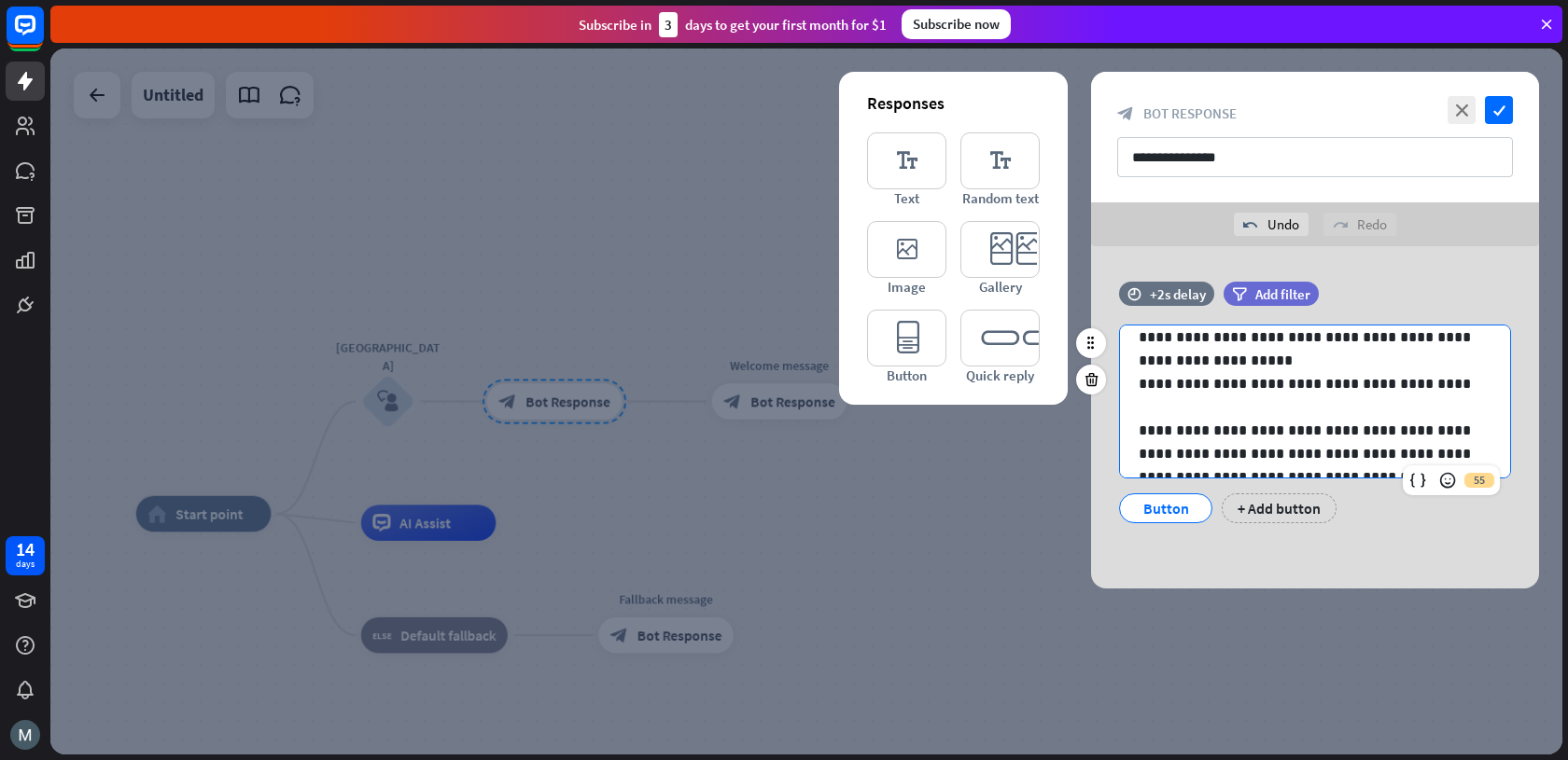
scroll to position [79, 0]
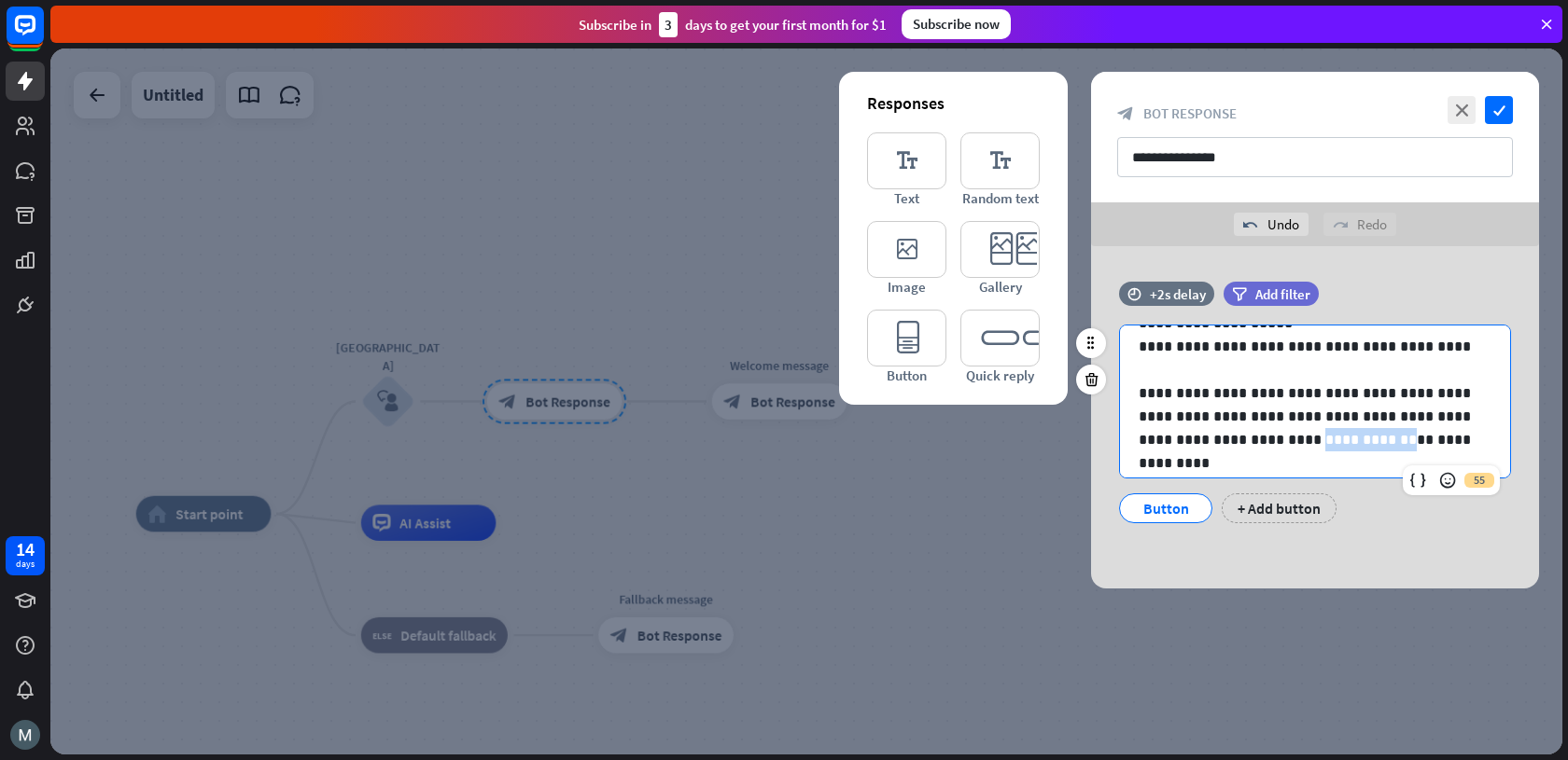
drag, startPoint x: 1266, startPoint y: 439, endPoint x: 1346, endPoint y: 441, distance: 80.0
click at [1346, 441] on p "**********" at bounding box center [1307, 416] width 338 height 70
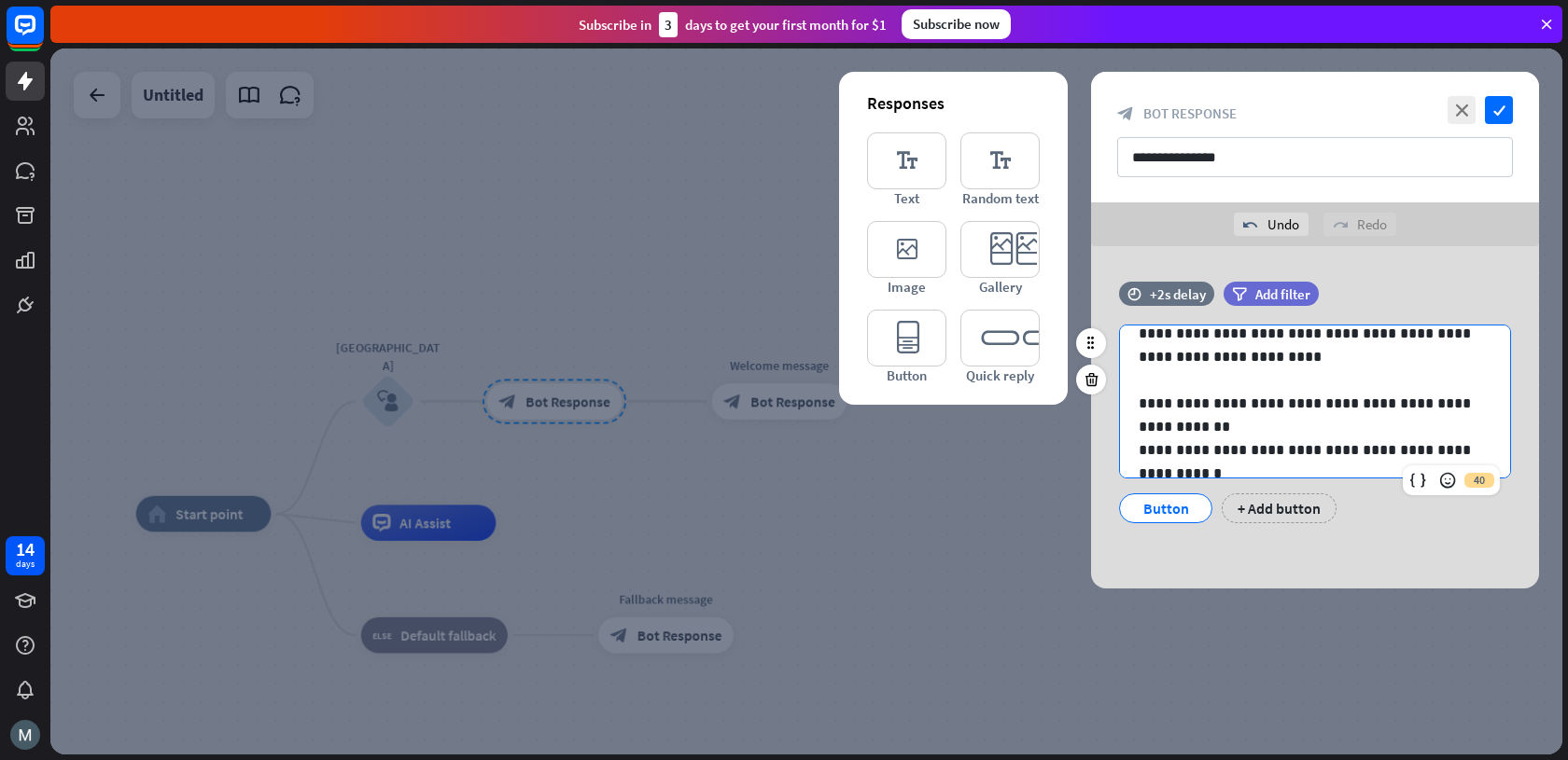
scroll to position [189, 0]
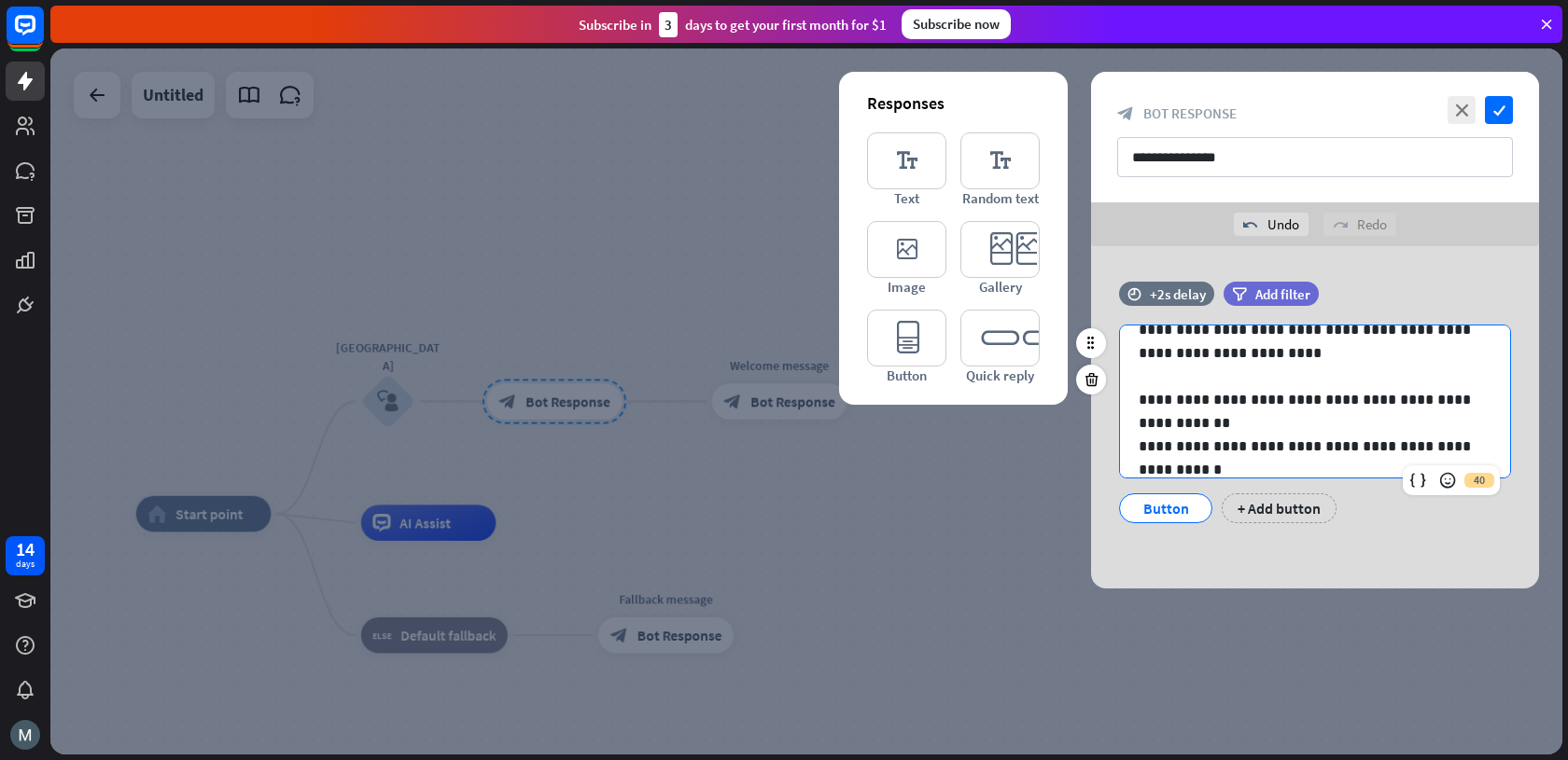
click at [1209, 410] on p "**********" at bounding box center [1307, 412] width 338 height 47
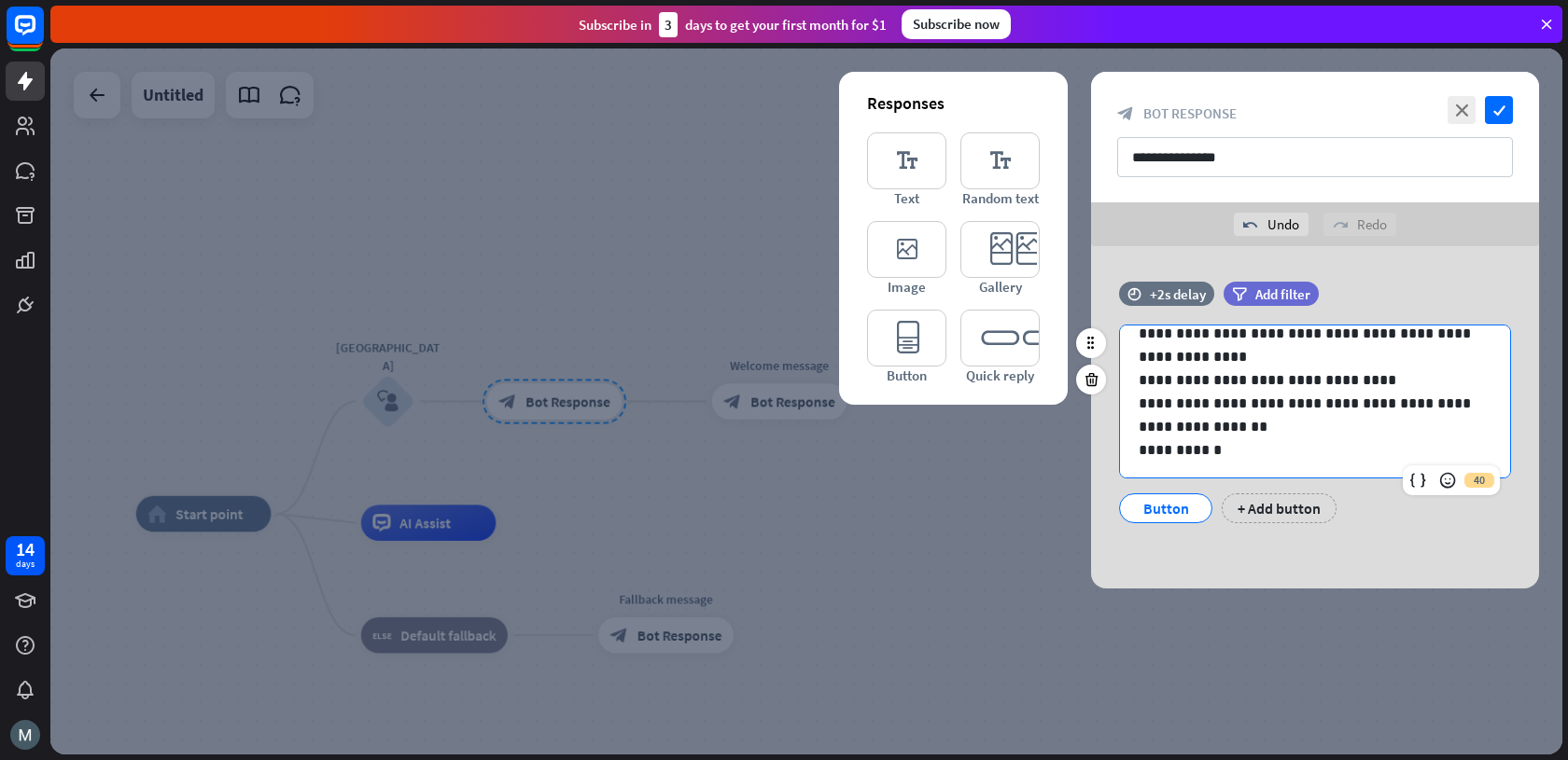
scroll to position [351, 0]
click at [1437, 417] on p "**********" at bounding box center [1307, 412] width 338 height 47
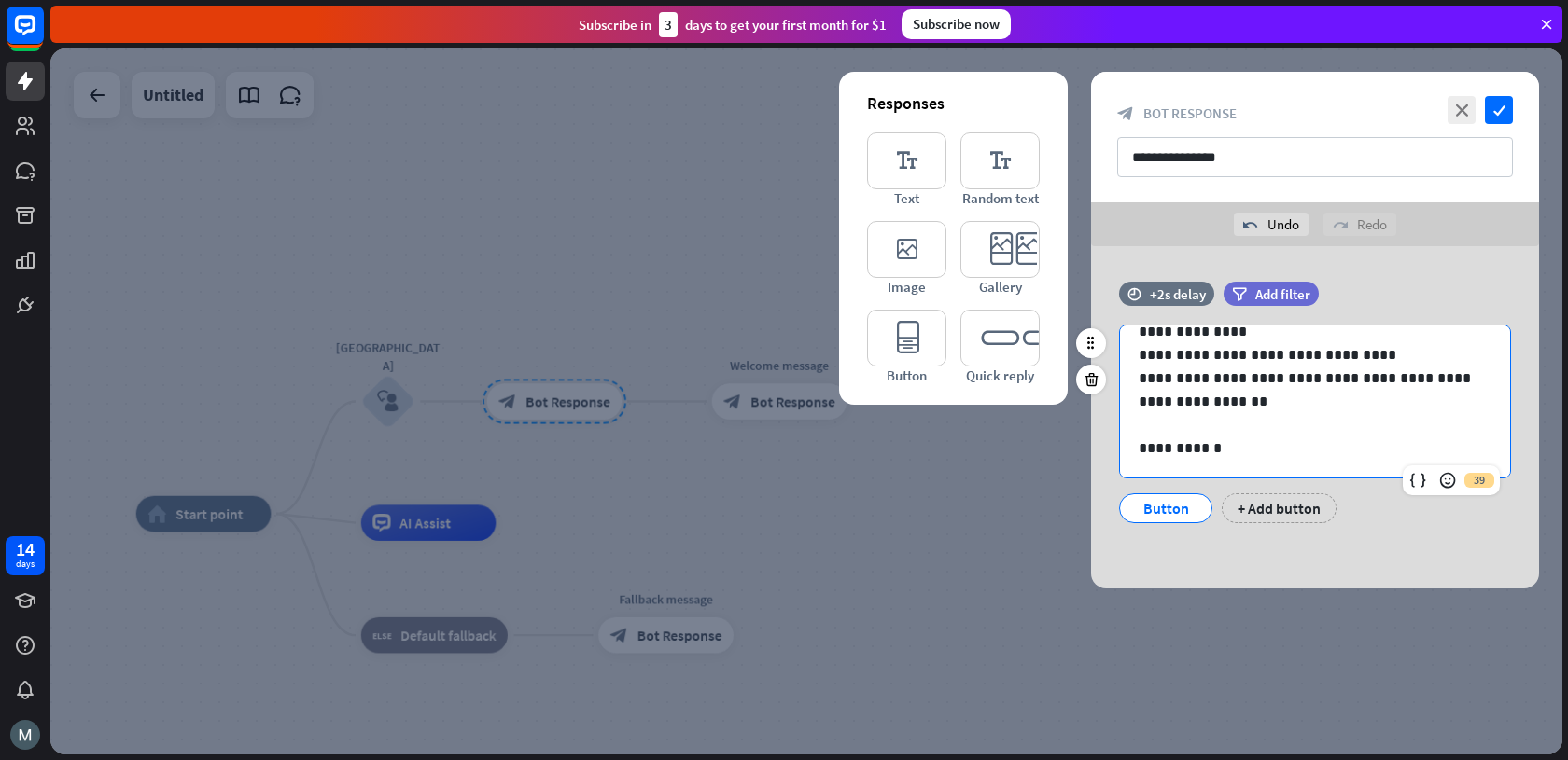
scroll to position [375, 0]
click at [1237, 577] on div "**********" at bounding box center [1315, 416] width 448 height 342
click at [1507, 115] on icon "check" at bounding box center [1499, 110] width 28 height 28
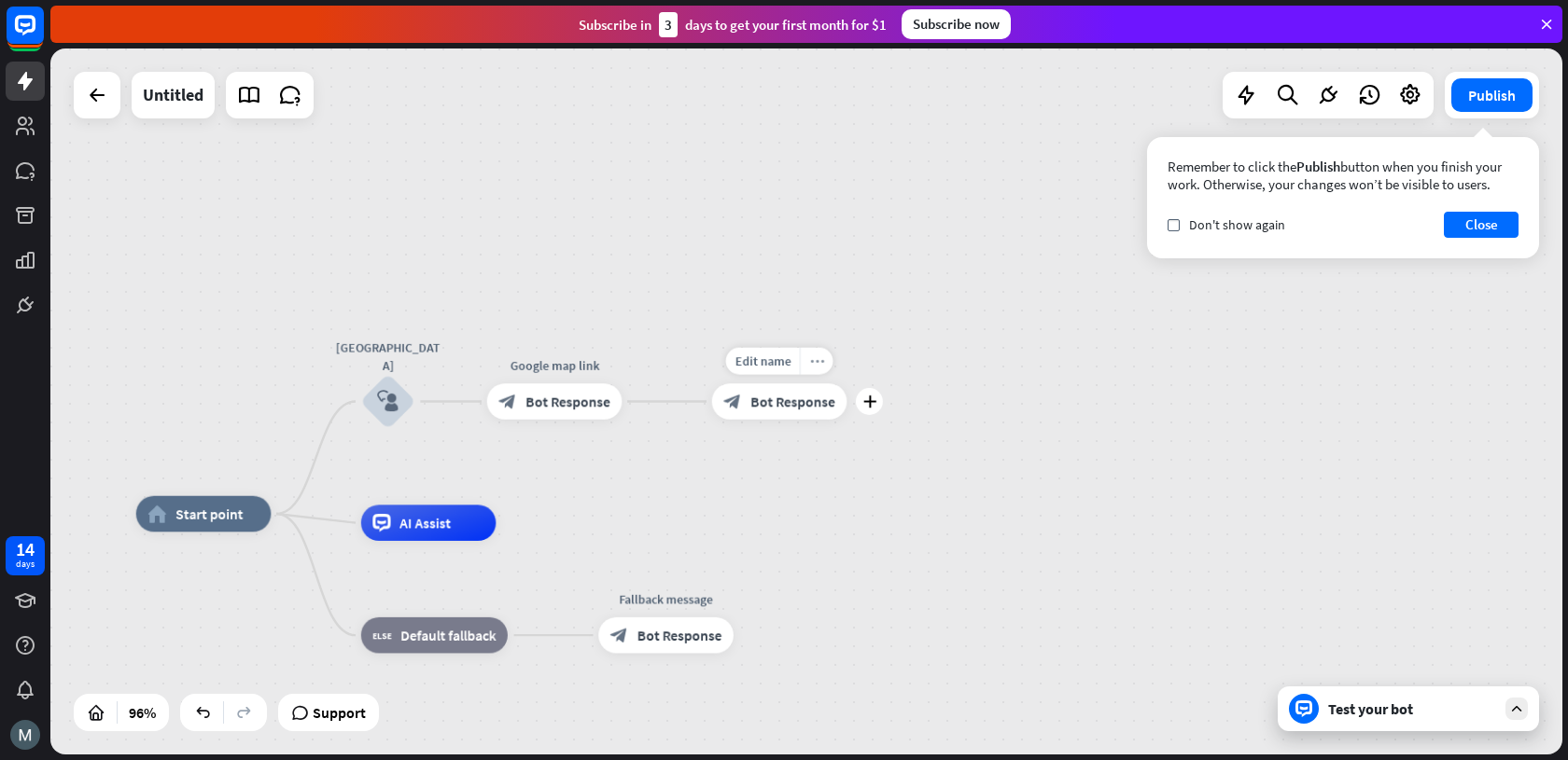
click at [824, 365] on div "more_horiz" at bounding box center [817, 361] width 34 height 27
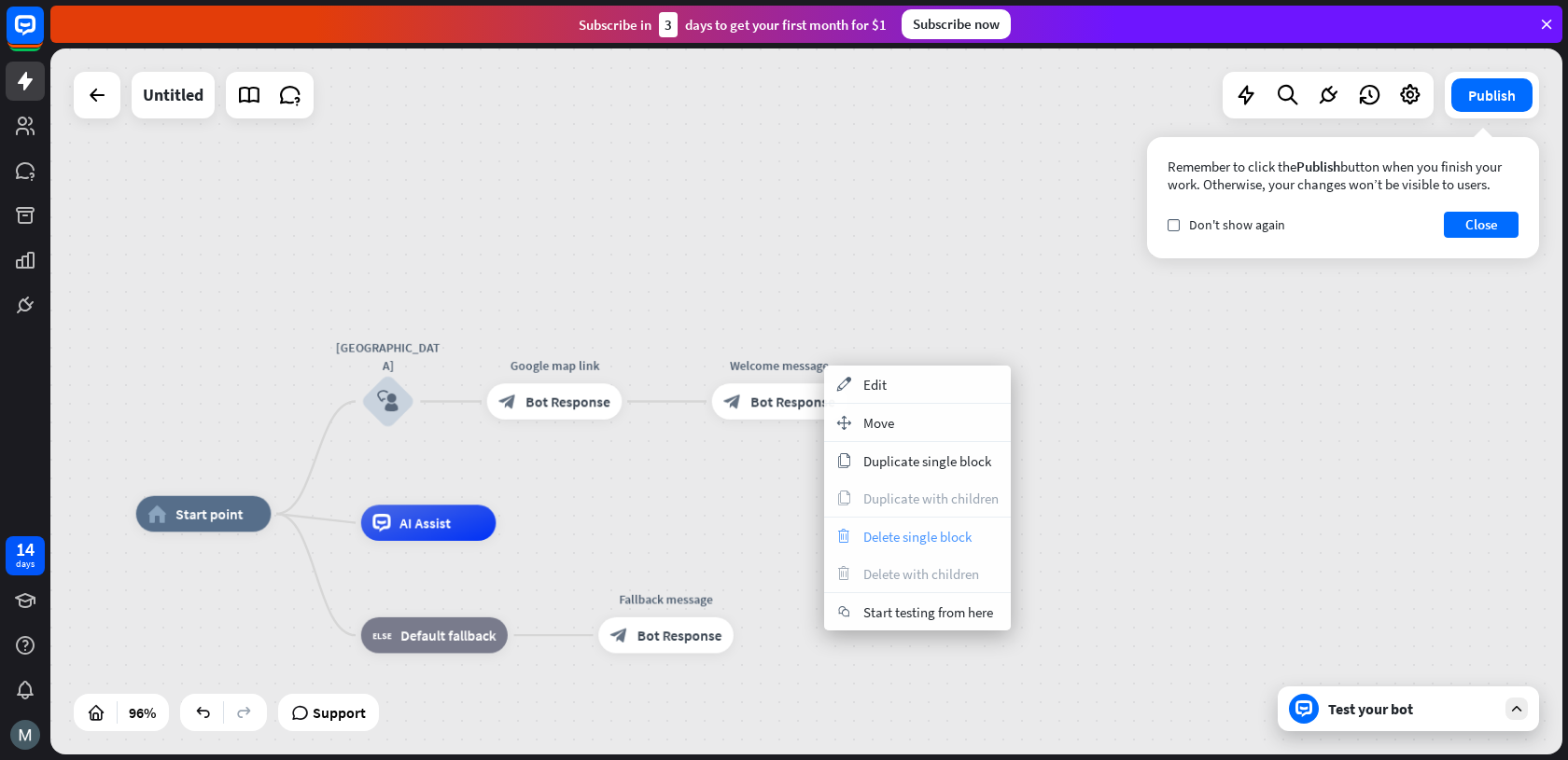
click at [869, 540] on span "Delete single block" at bounding box center [917, 537] width 108 height 18
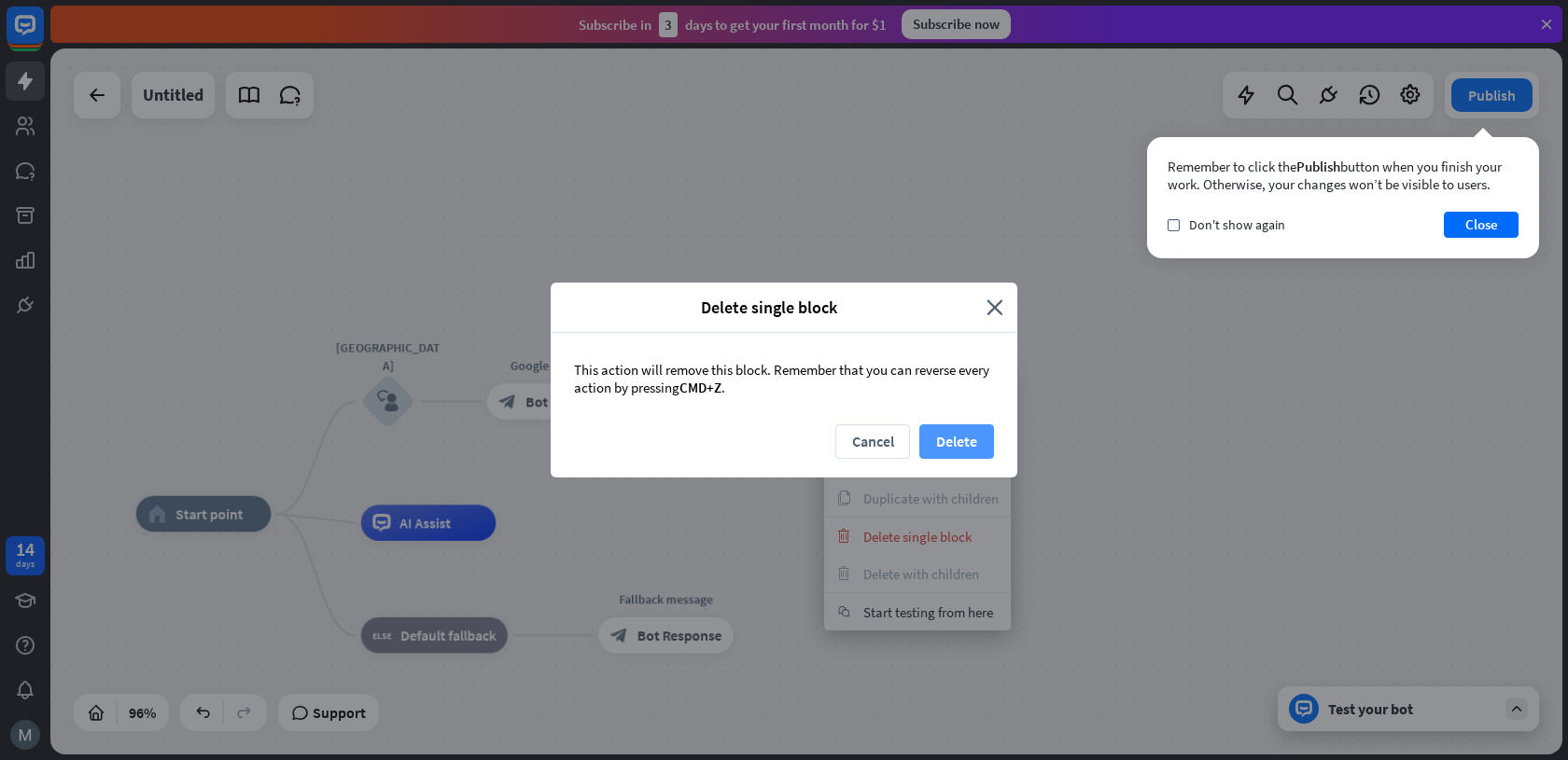
click at [983, 442] on button "Delete" at bounding box center [956, 442] width 74 height 35
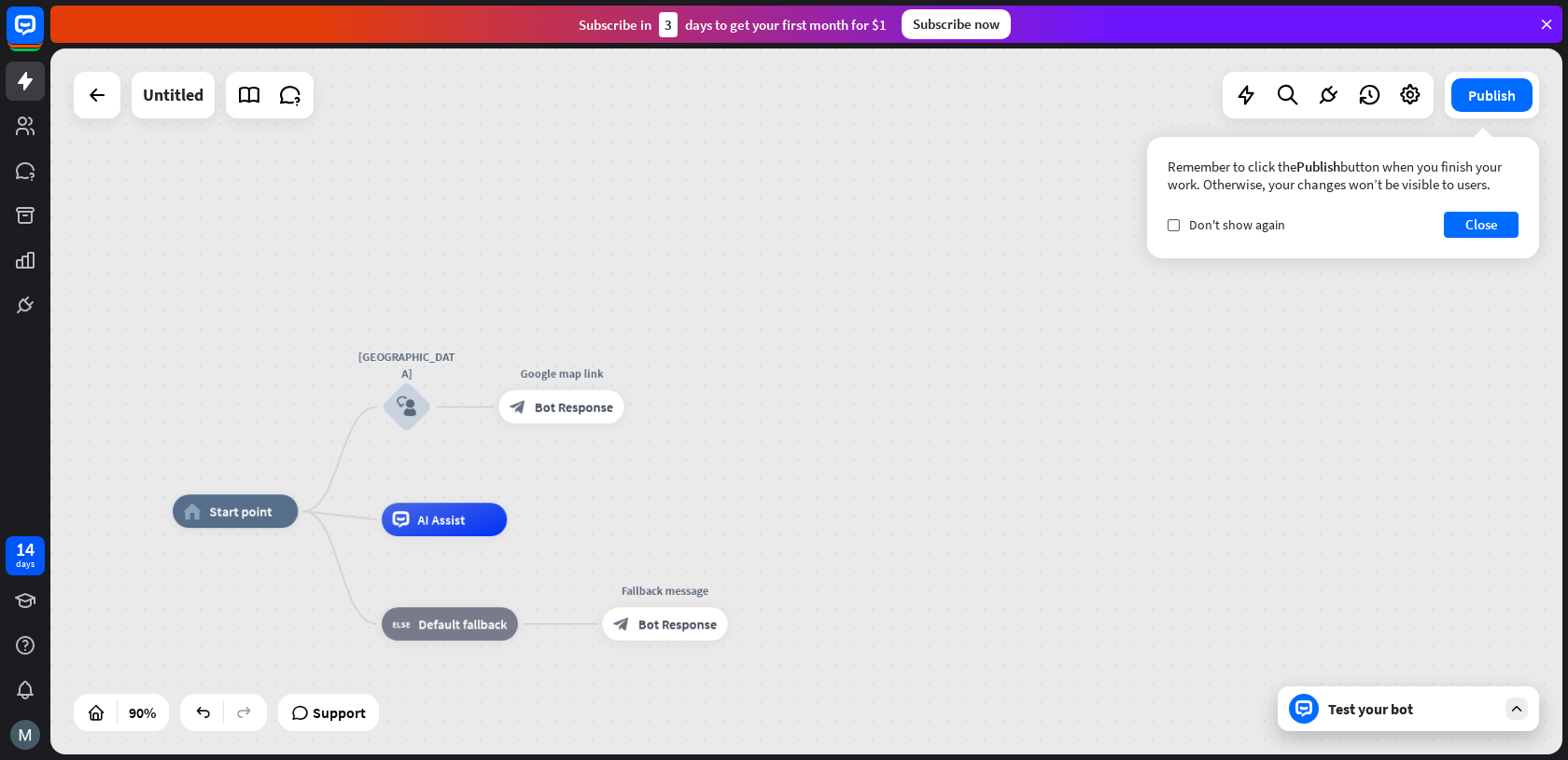
click at [1320, 705] on div "Test your bot" at bounding box center [1408, 709] width 261 height 45
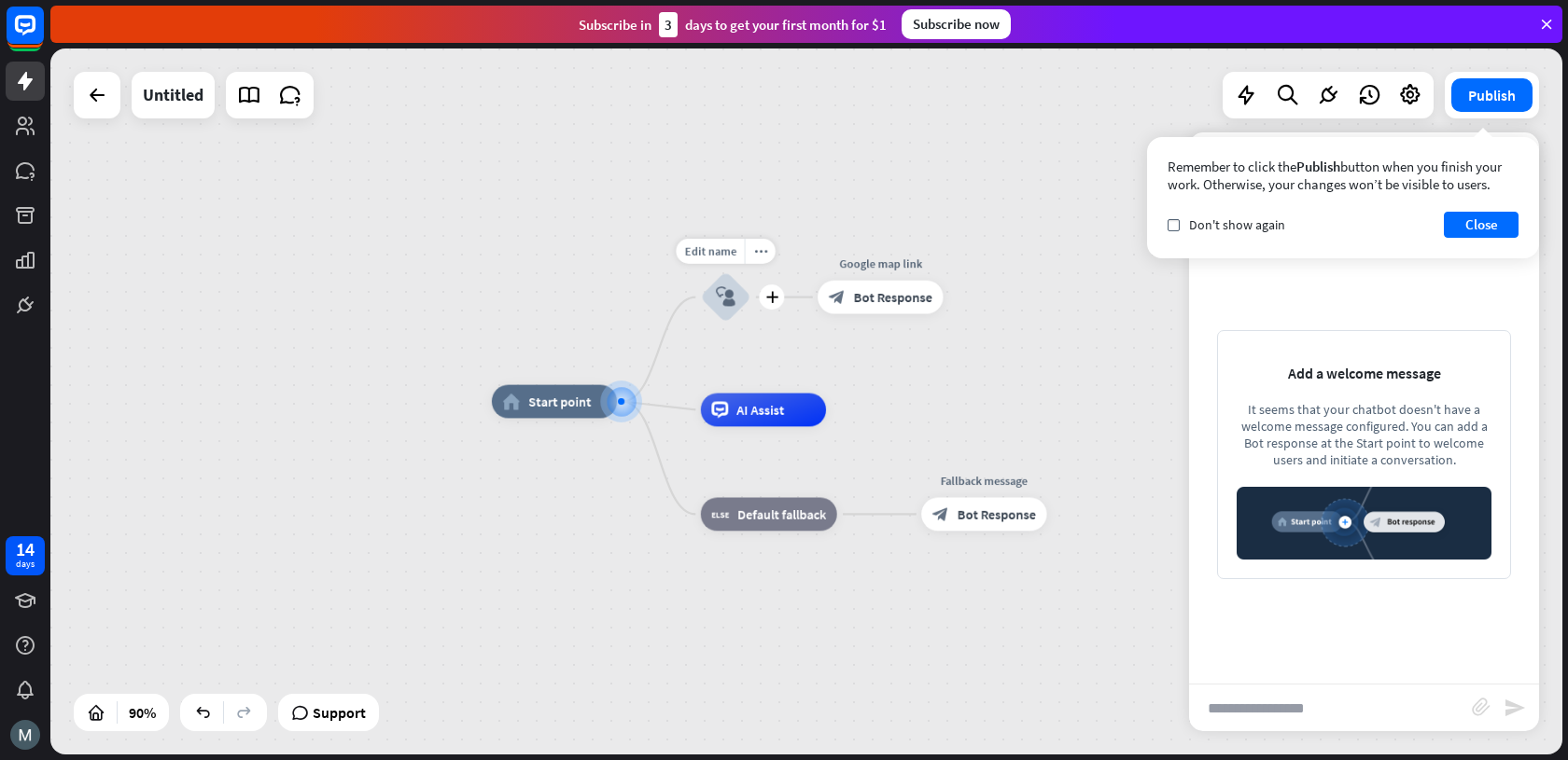
click at [733, 290] on icon "block_user_input" at bounding box center [726, 297] width 20 height 20
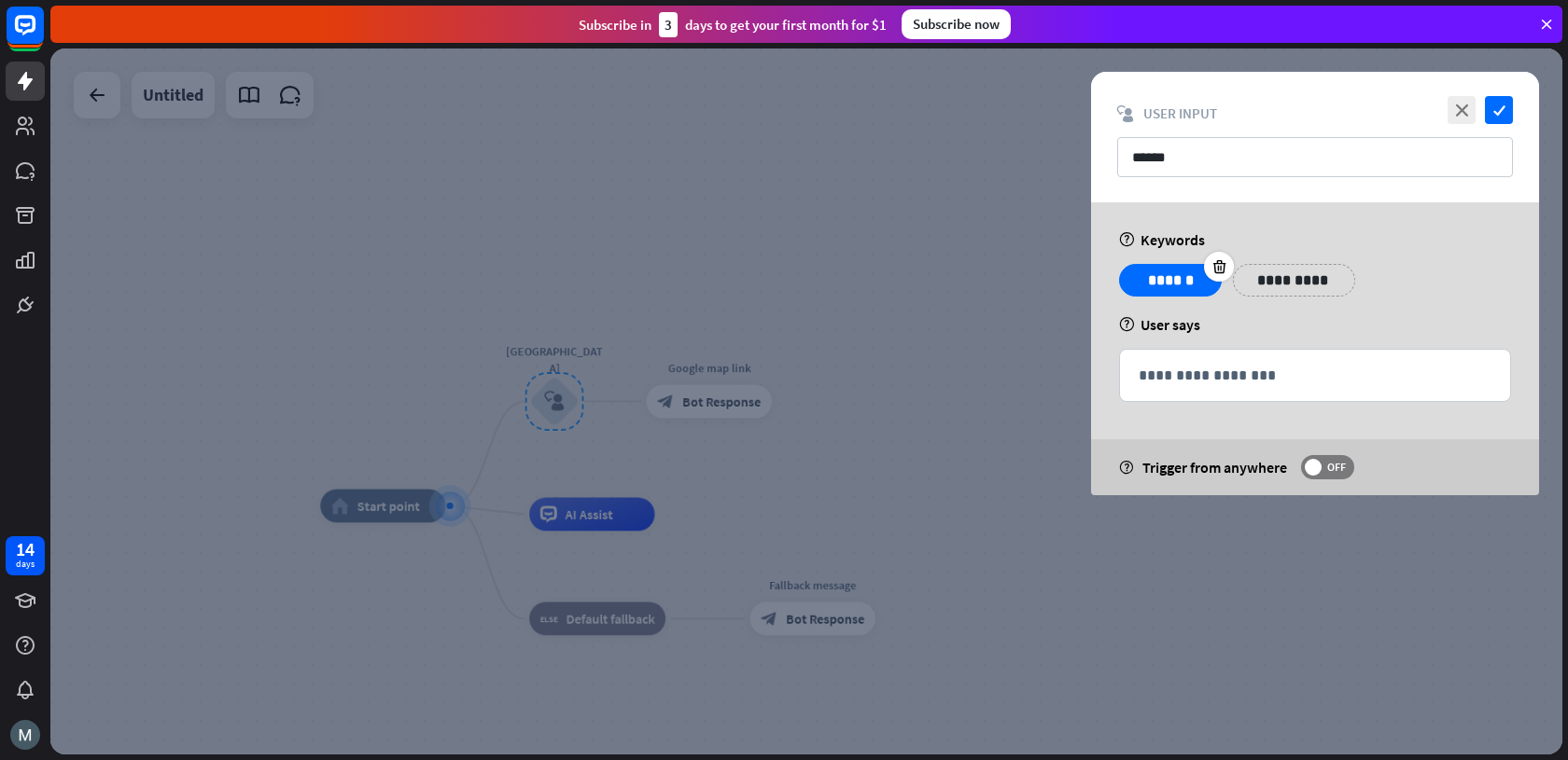
click at [1168, 274] on p "******" at bounding box center [1169, 280] width 74 height 24
click at [1181, 285] on p "******" at bounding box center [1169, 280] width 74 height 24
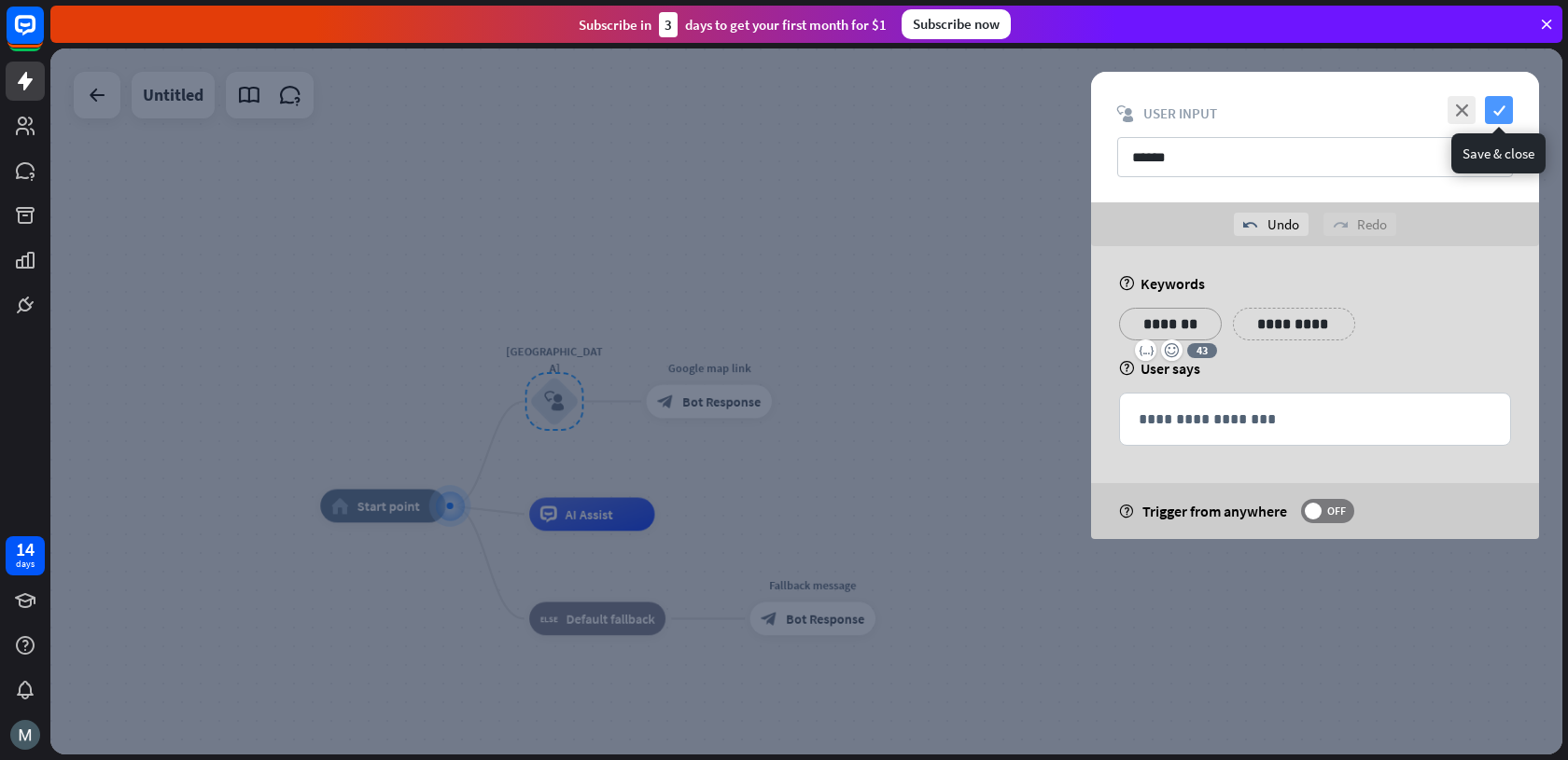
click at [1496, 111] on icon "check" at bounding box center [1499, 110] width 28 height 28
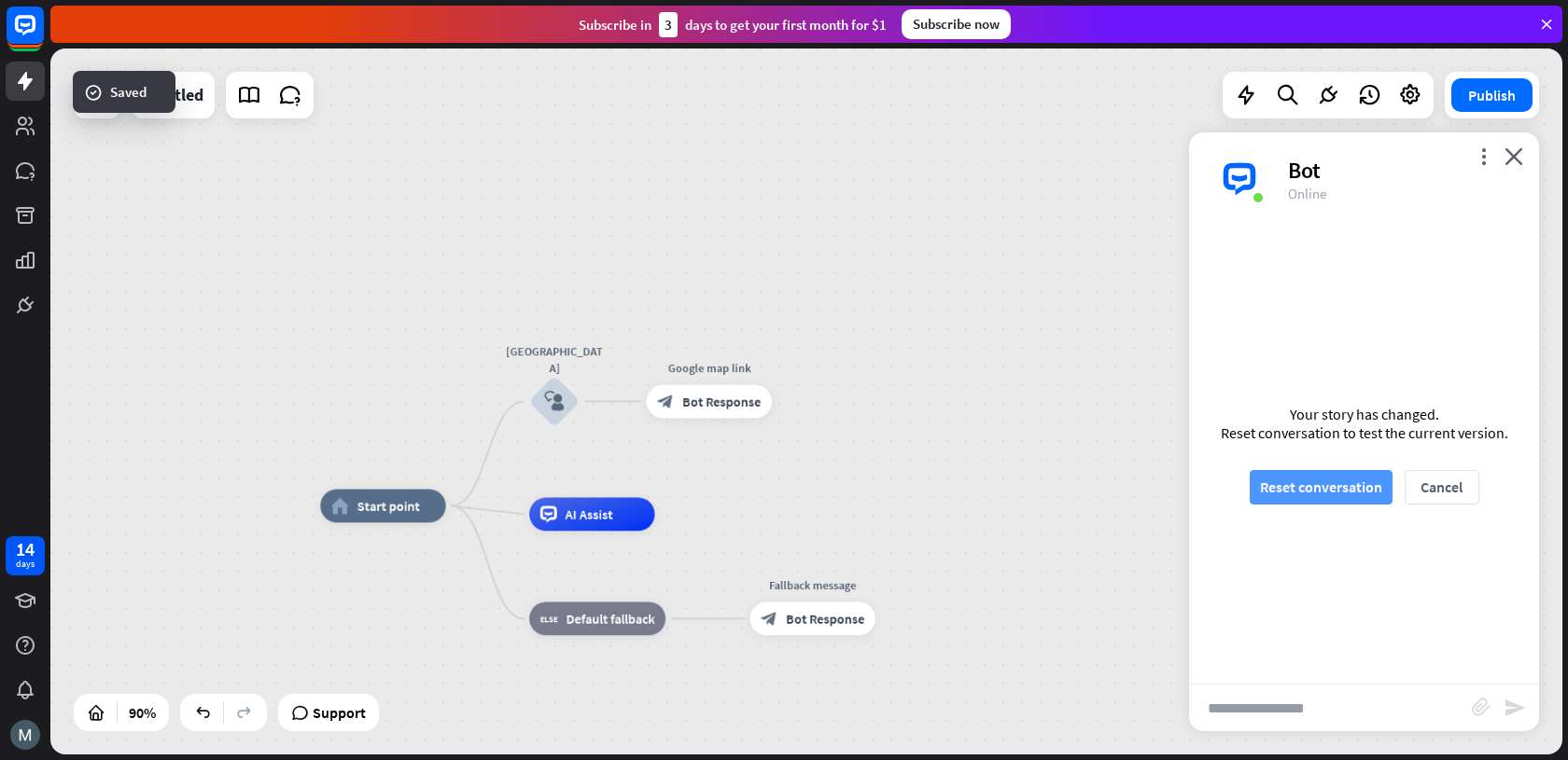
click at [1364, 492] on button "Reset conversation" at bounding box center [1321, 487] width 143 height 35
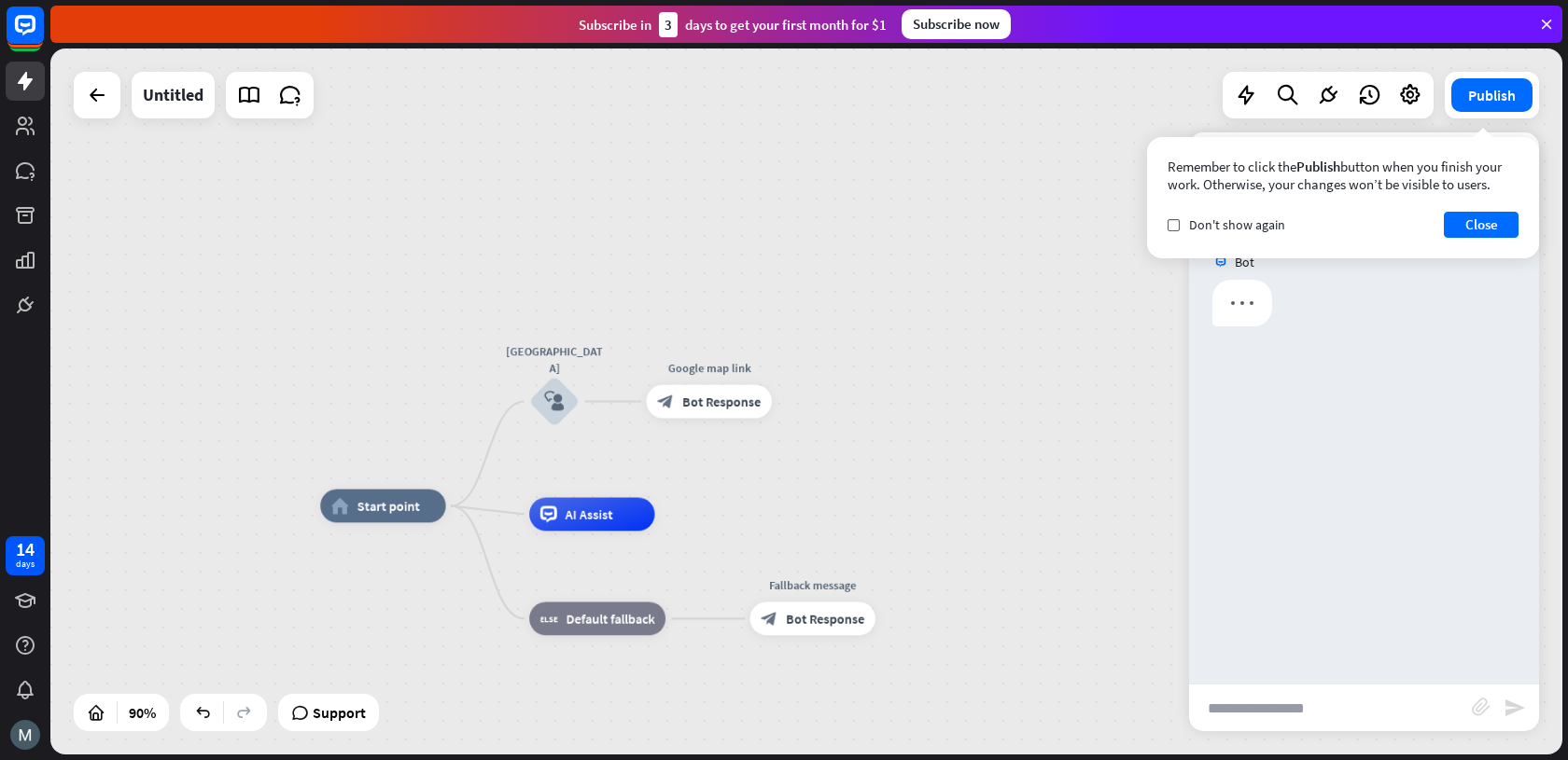
click at [1308, 699] on input "text" at bounding box center [1331, 708] width 283 height 47
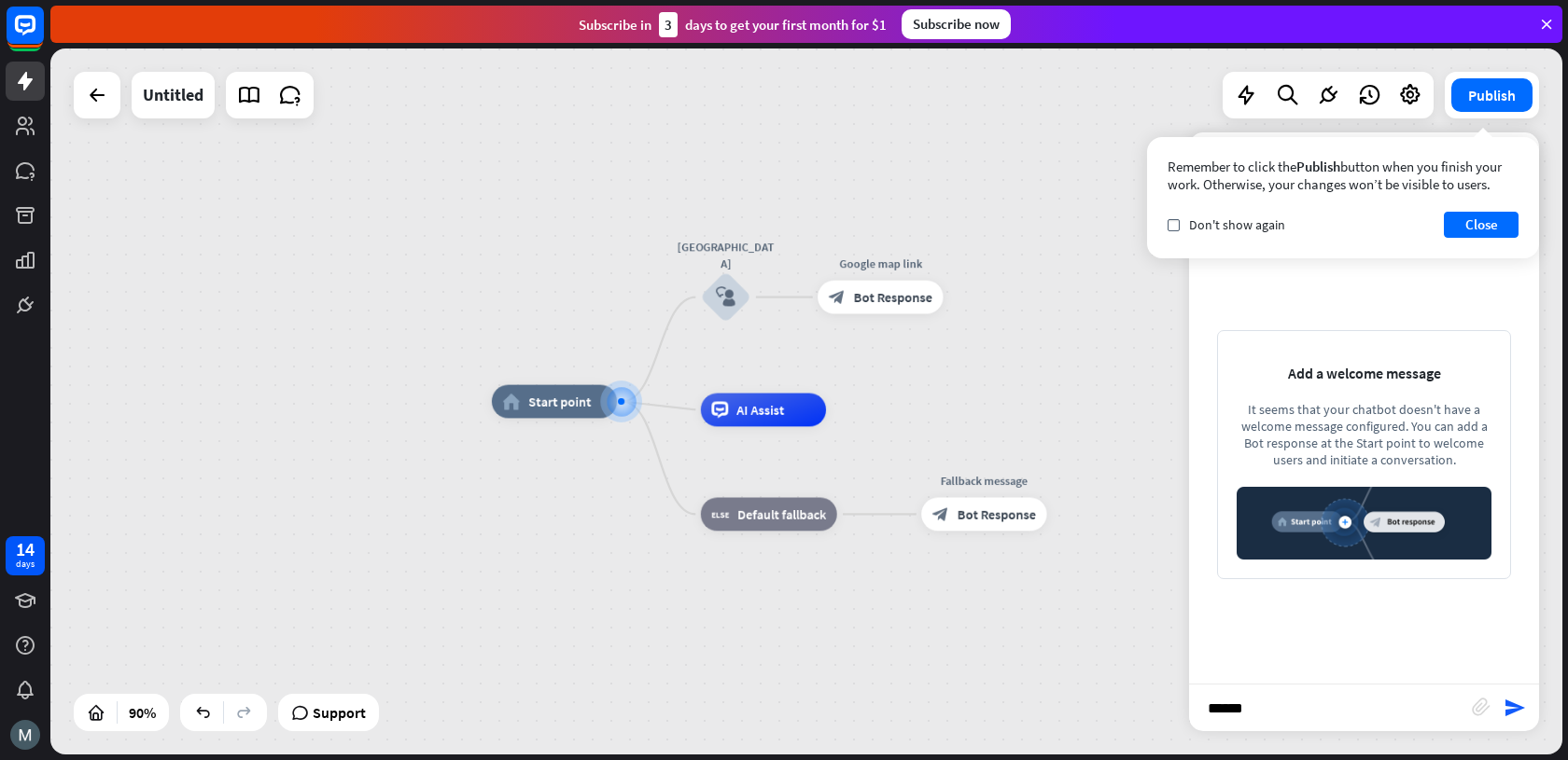
type input "*******"
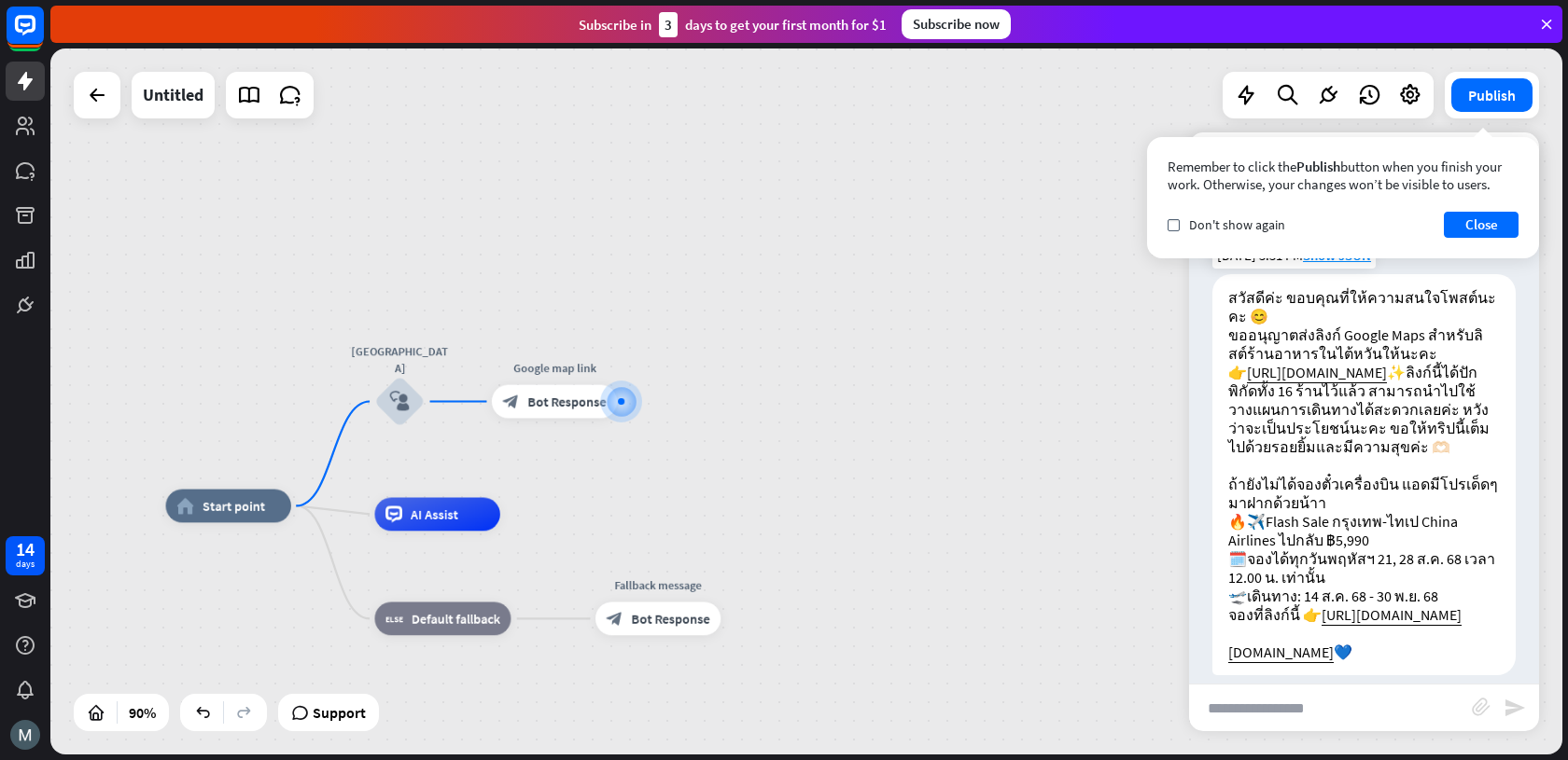
scroll to position [88, 0]
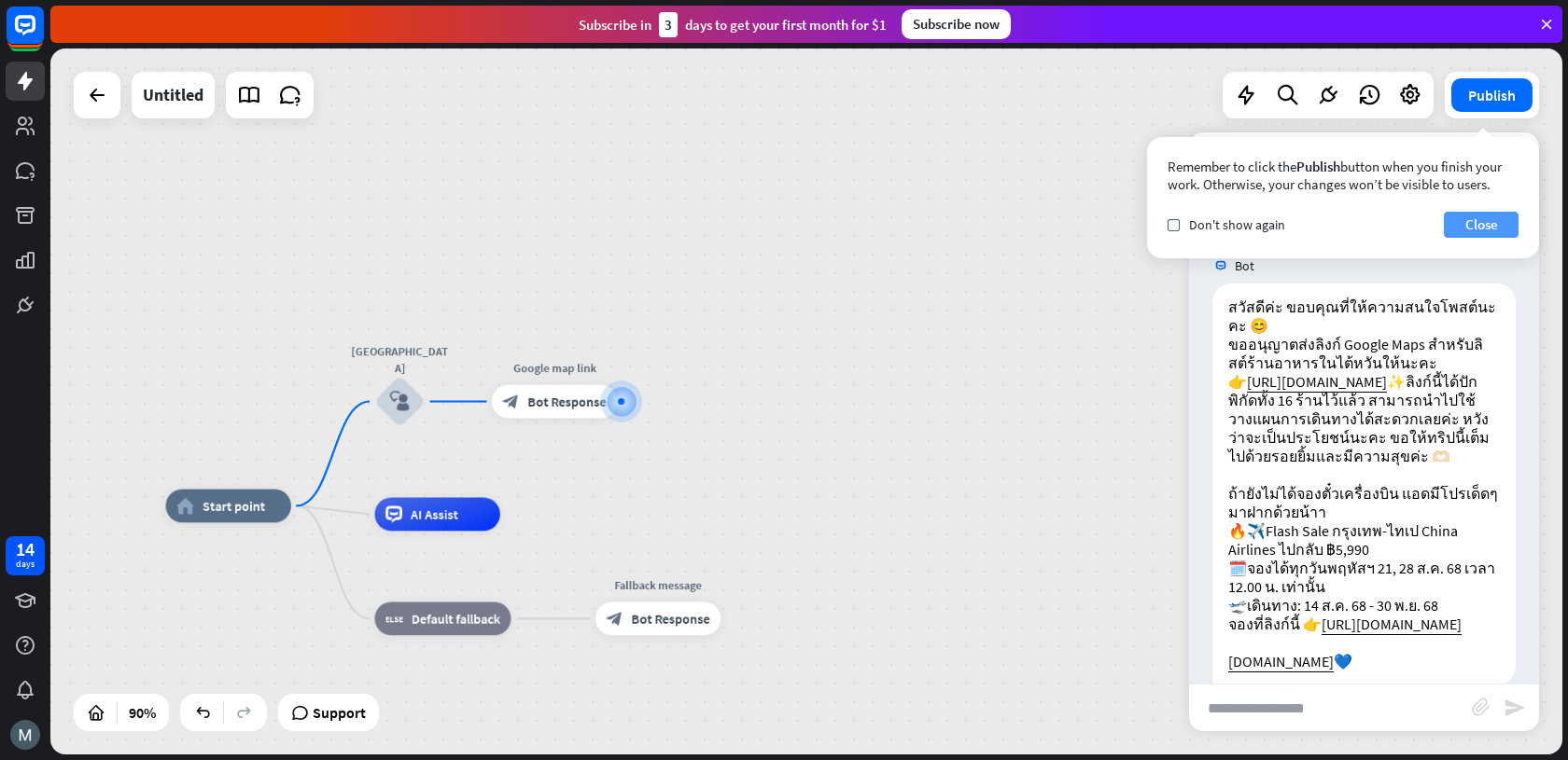
click at [1494, 223] on button "Close" at bounding box center [1480, 225] width 74 height 26
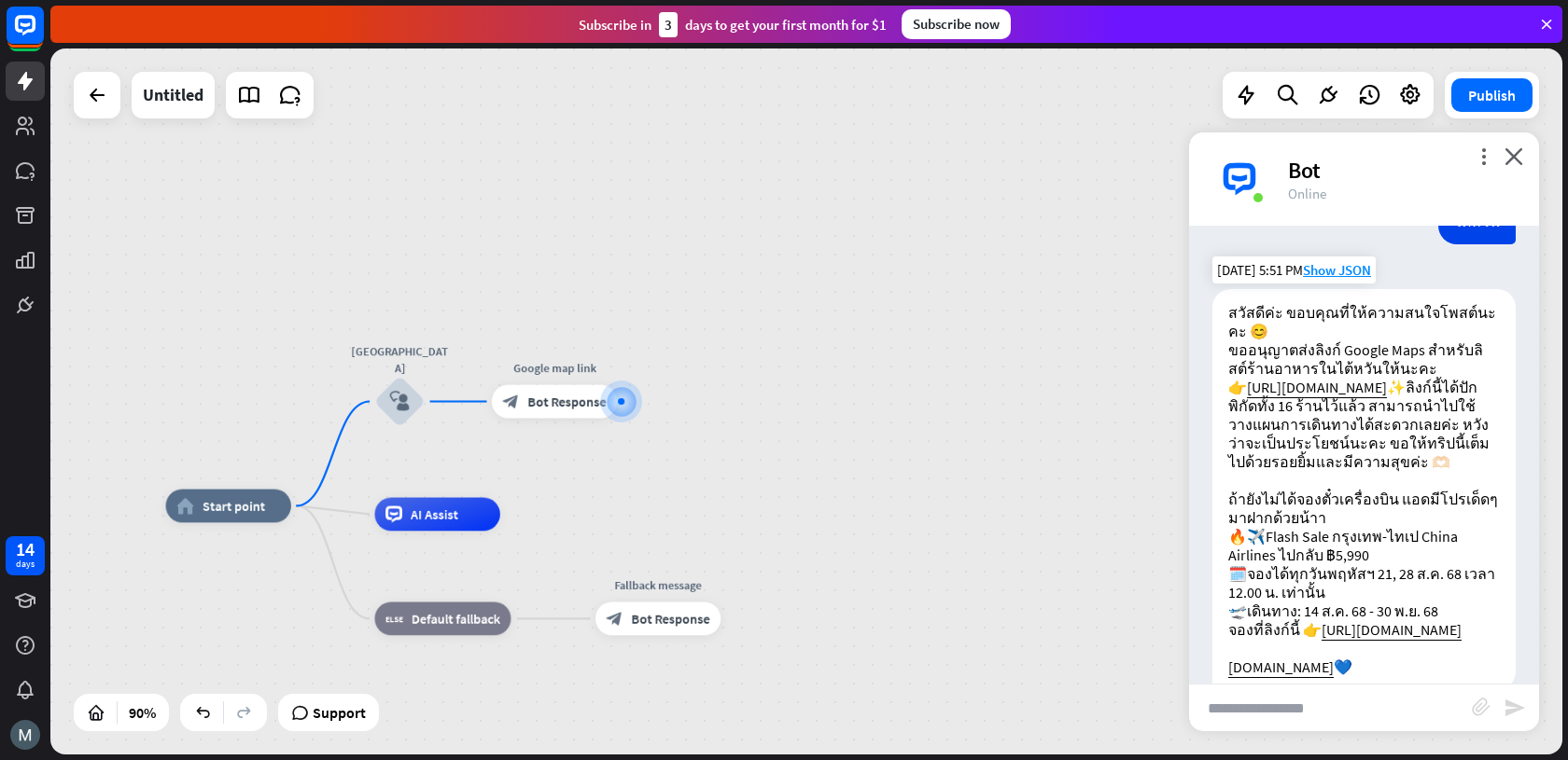
scroll to position [280, 0]
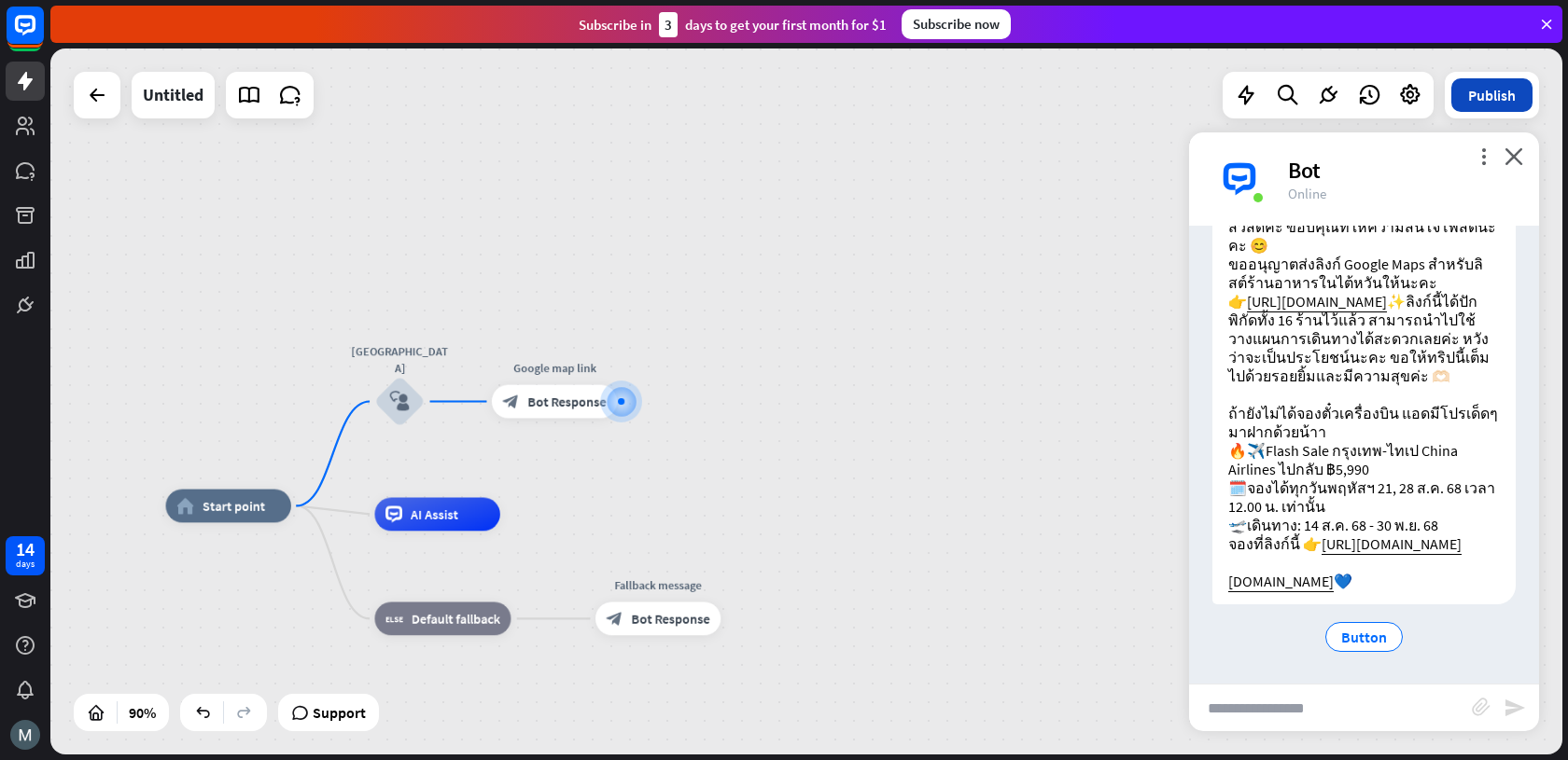
click at [1506, 107] on button "Publish" at bounding box center [1492, 95] width 81 height 34
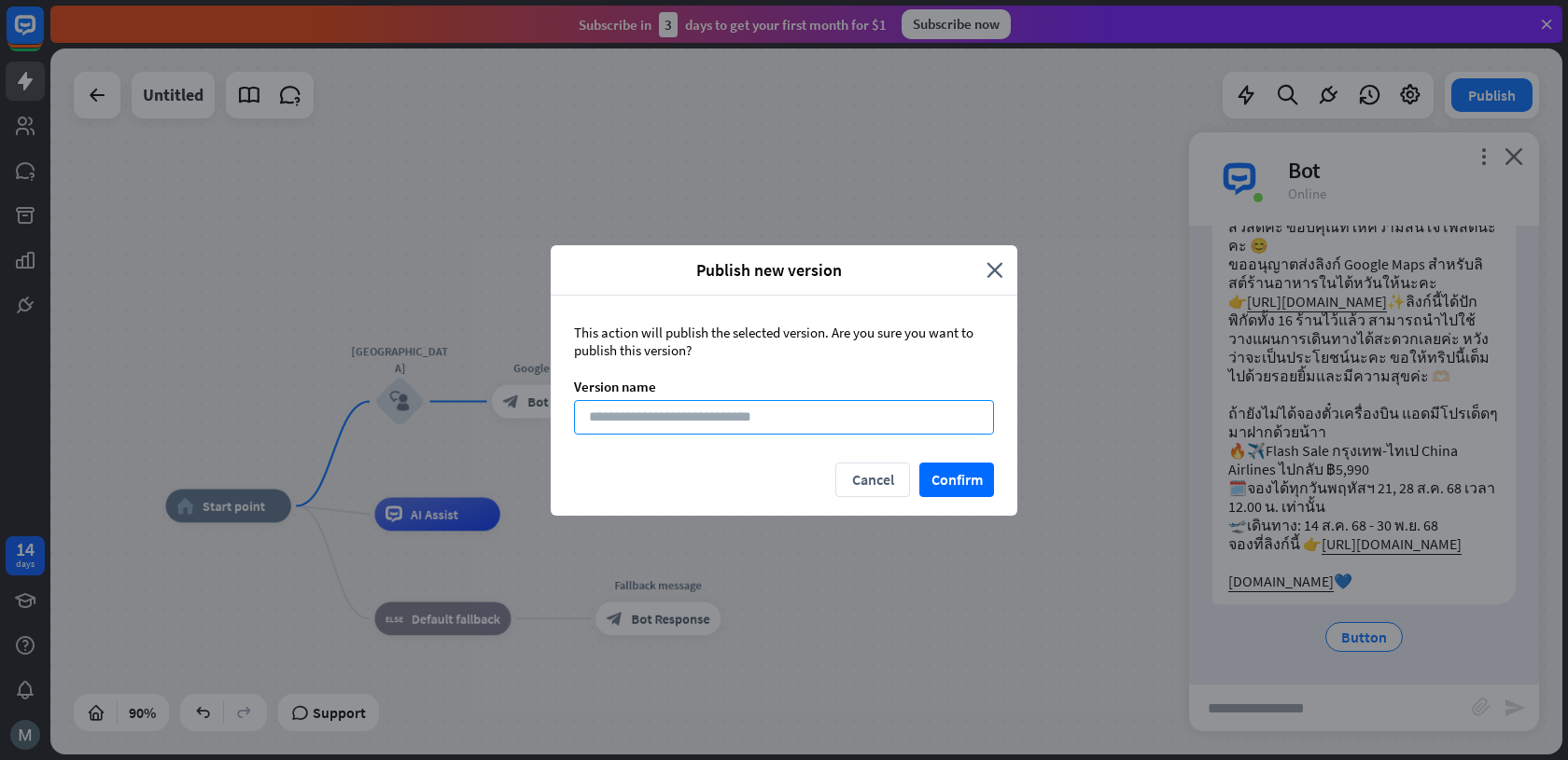
click at [798, 420] on input at bounding box center [784, 417] width 420 height 35
type input "*"
click at [588, 416] on input "**********" at bounding box center [784, 417] width 420 height 35
type input "**********"
click at [937, 477] on button "Confirm" at bounding box center [956, 479] width 74 height 35
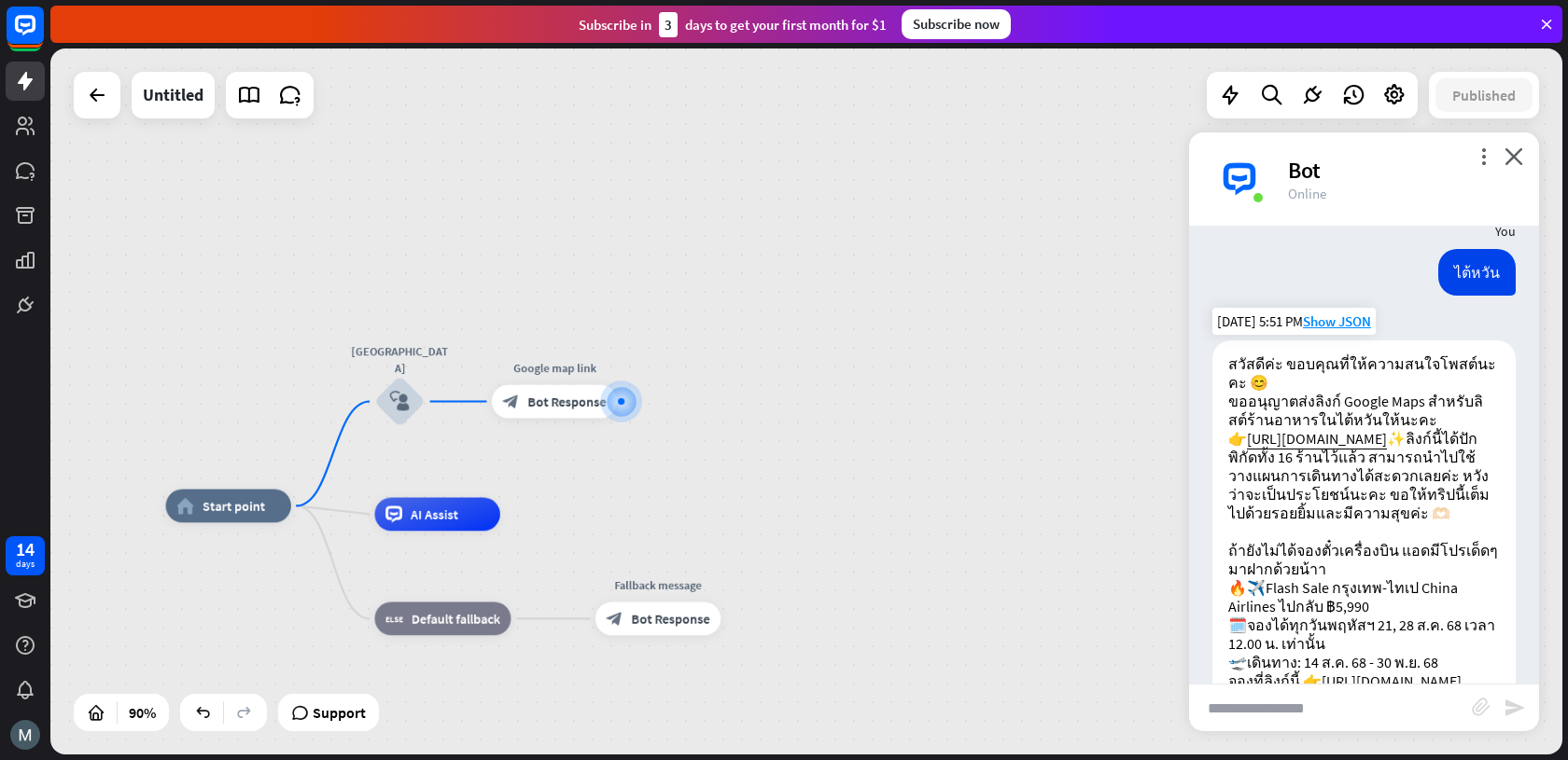
scroll to position [0, 0]
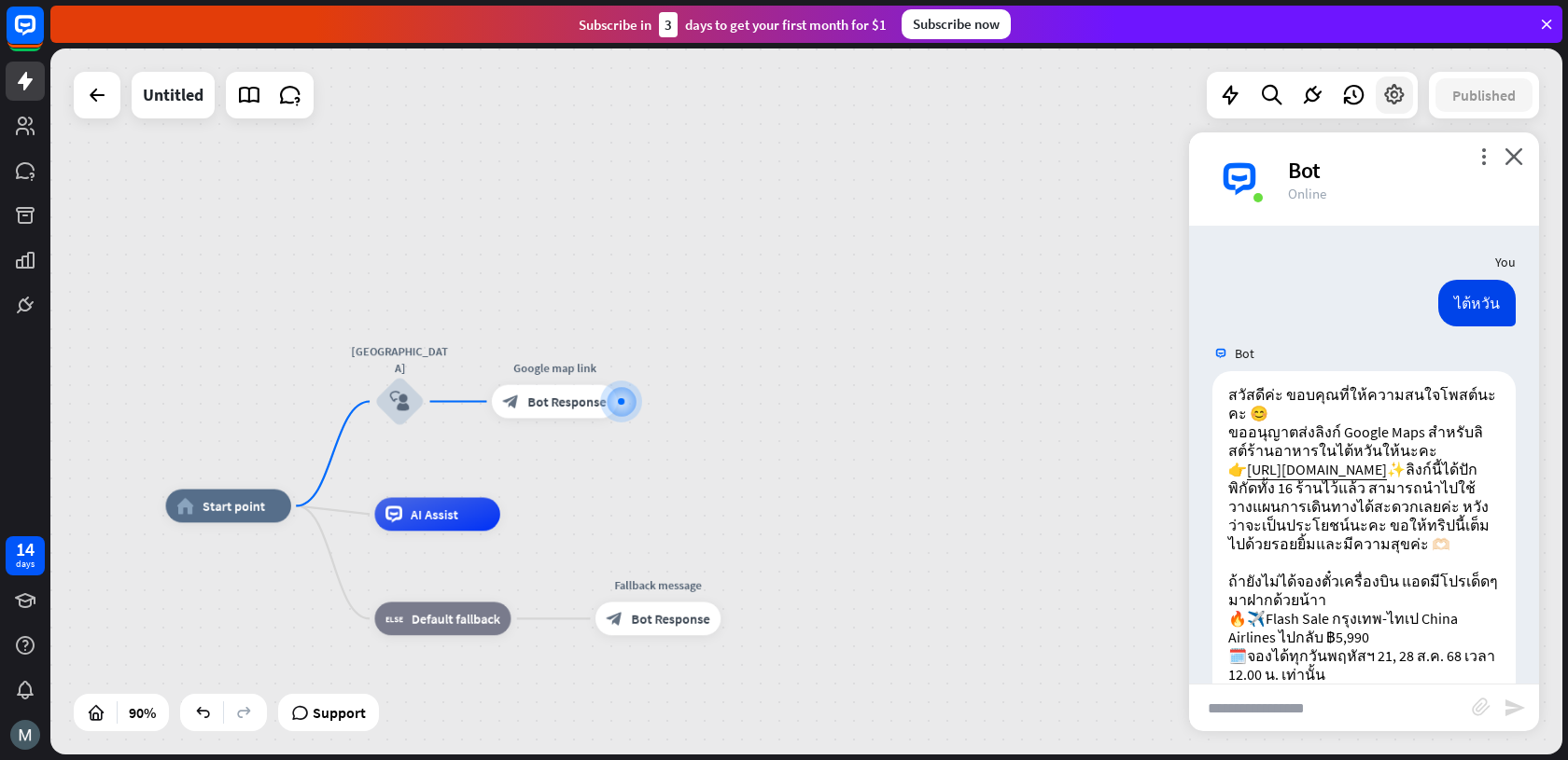
click at [1402, 101] on icon at bounding box center [1395, 95] width 24 height 24
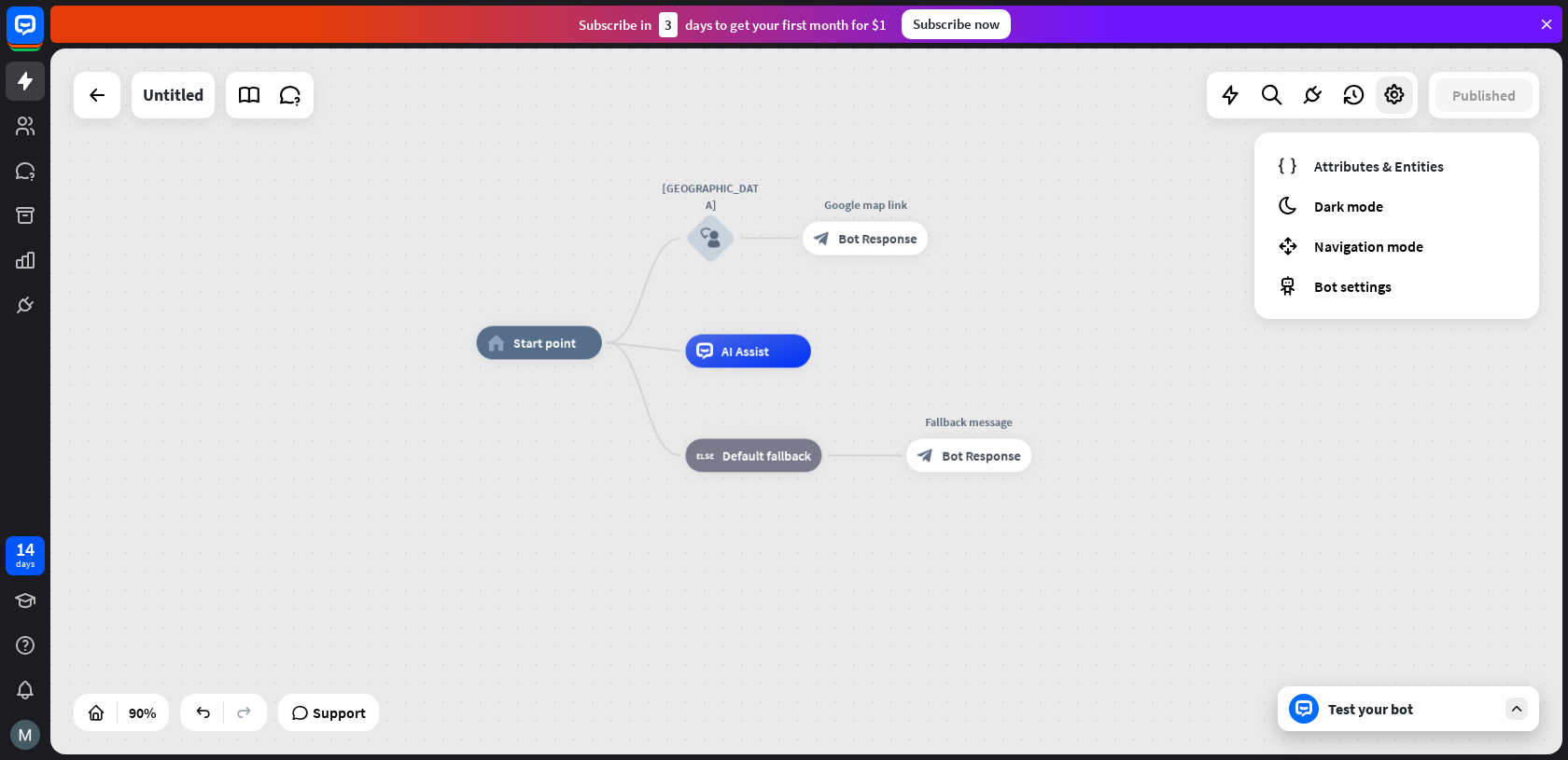
drag, startPoint x: 845, startPoint y: 385, endPoint x: 1130, endPoint y: 239, distance: 320.2
click at [1130, 239] on div "home_2 Start point [GEOGRAPHIC_DATA] block_user_input Google map link block_bot…" at bounding box center [806, 401] width 1511 height 706
click at [1426, 173] on span "Attributes & Entities" at bounding box center [1379, 166] width 130 height 19
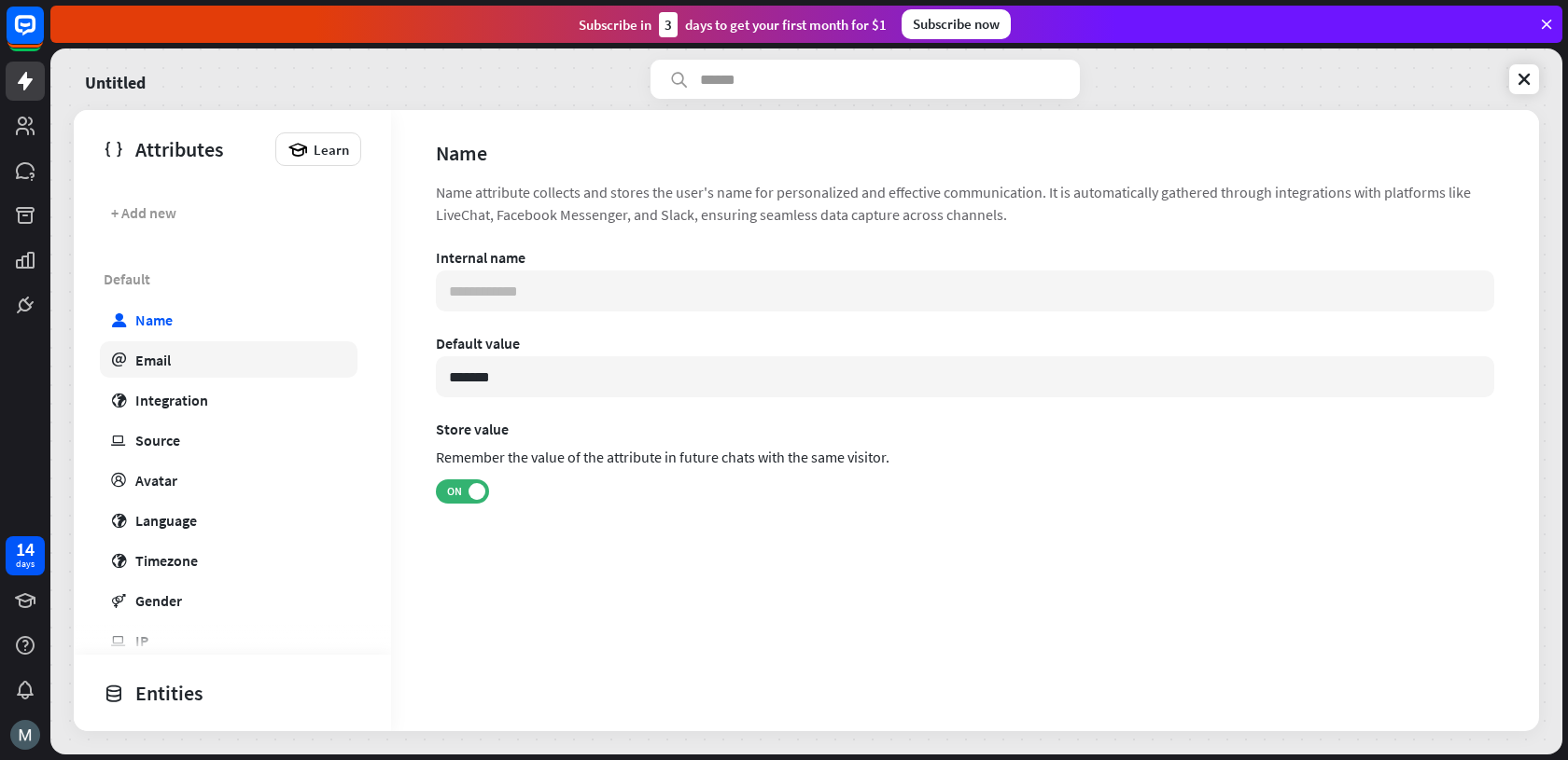
scroll to position [32, 0]
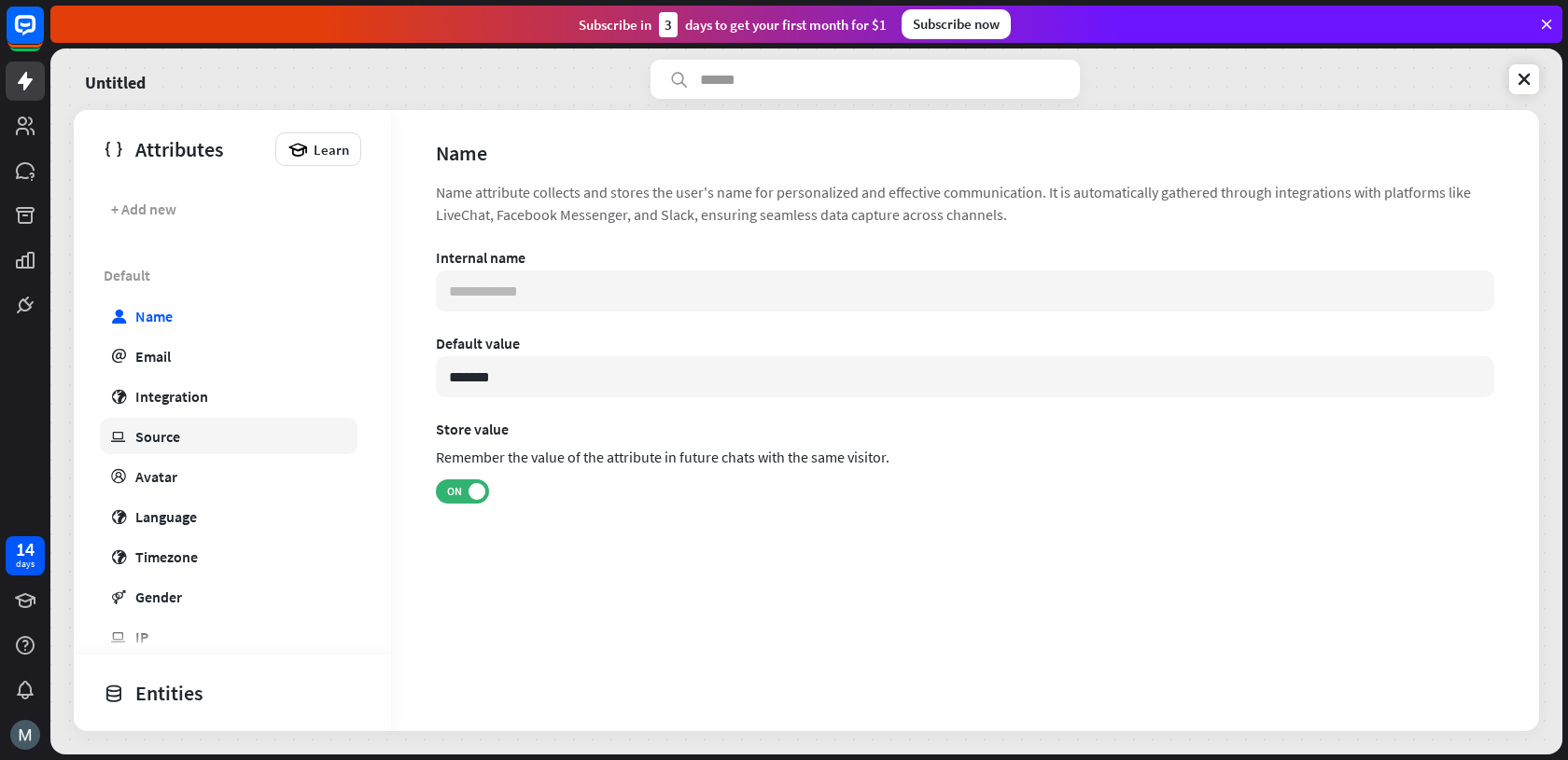
click at [231, 445] on link "ip Source" at bounding box center [228, 436] width 257 height 37
type input "**********"
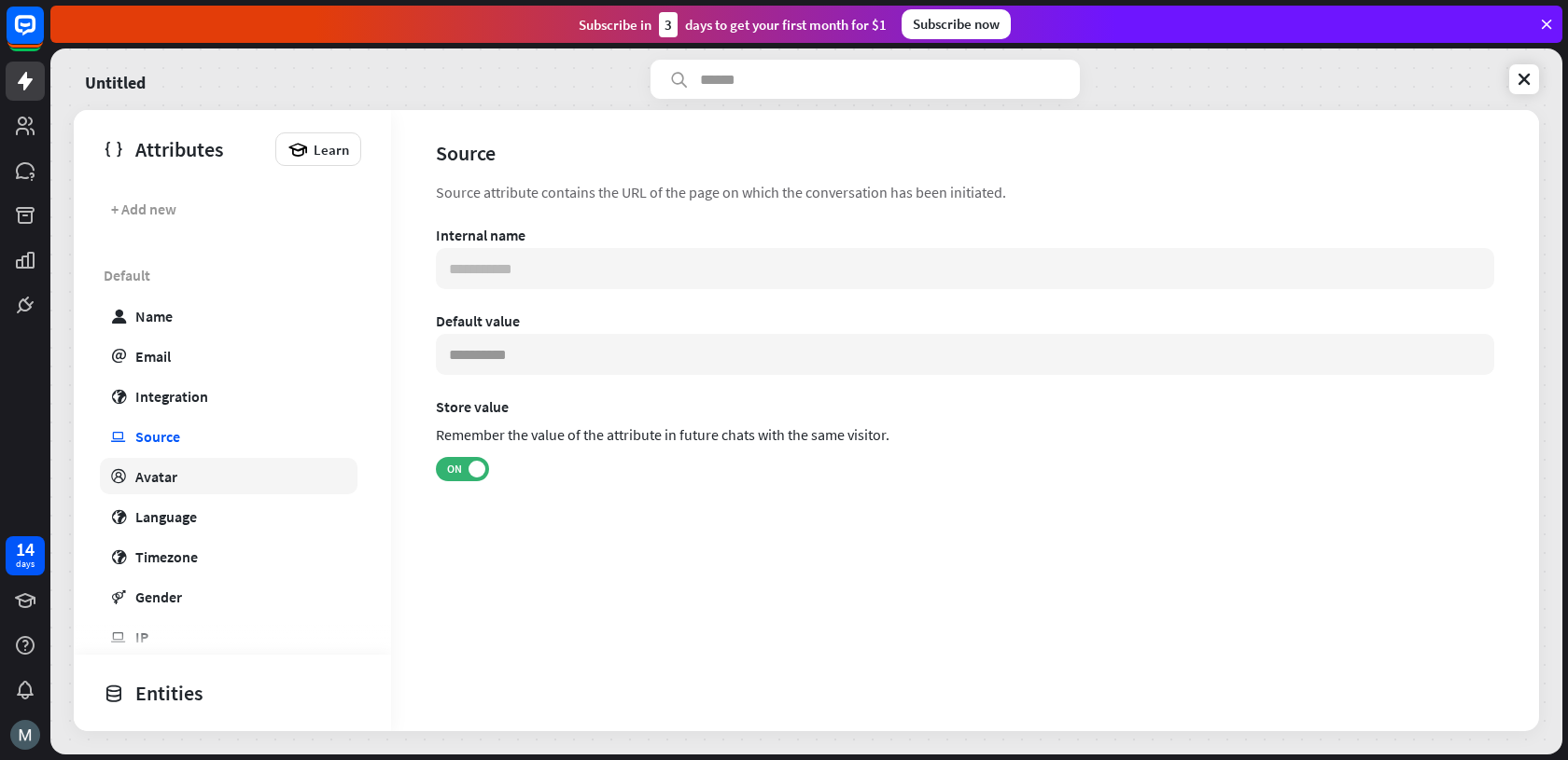
click at [223, 475] on link "profile Avatar" at bounding box center [228, 476] width 257 height 37
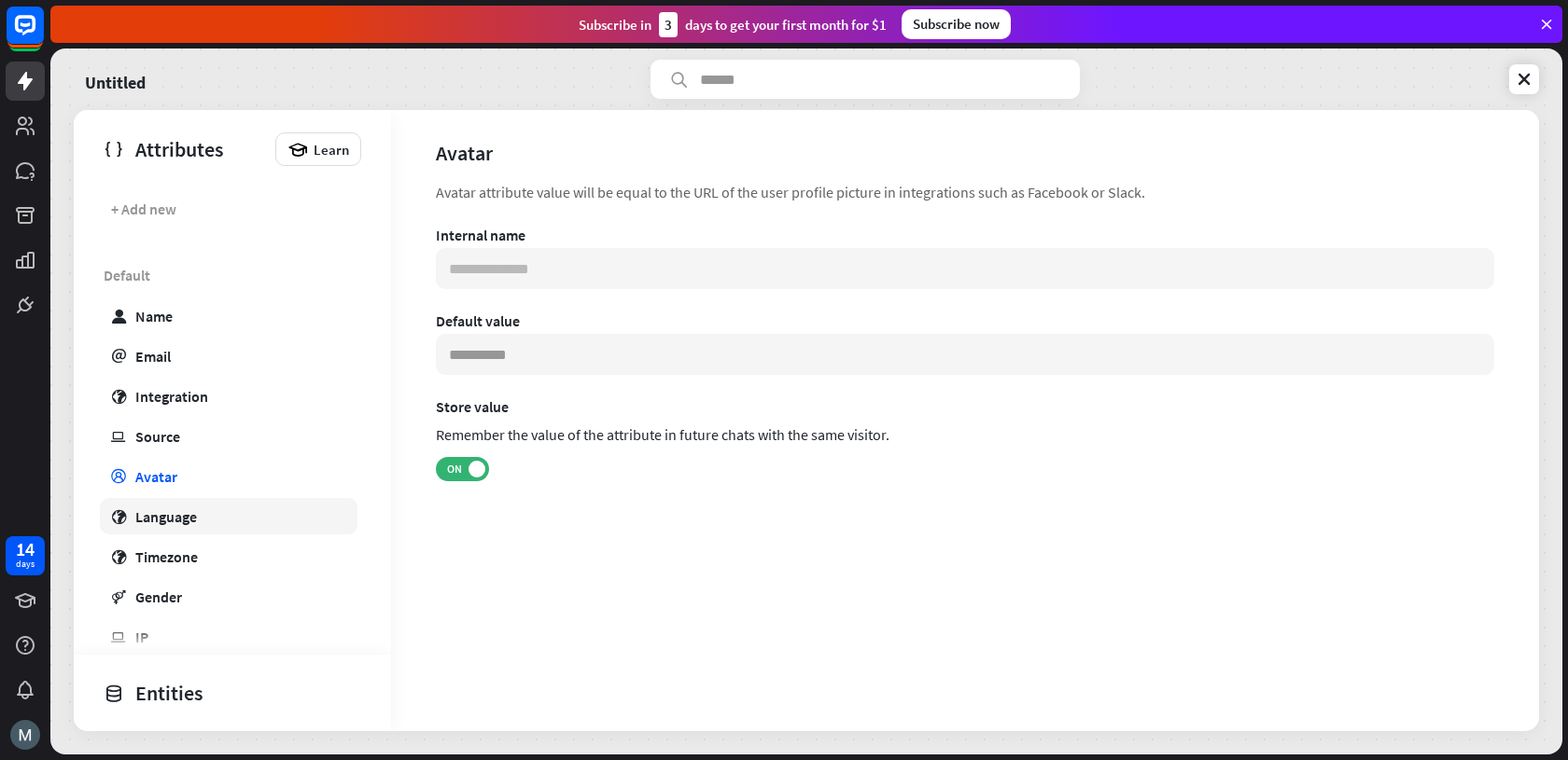
click at [205, 505] on link "globe Language" at bounding box center [228, 516] width 257 height 37
click at [179, 541] on link "globe Timezone" at bounding box center [228, 556] width 257 height 37
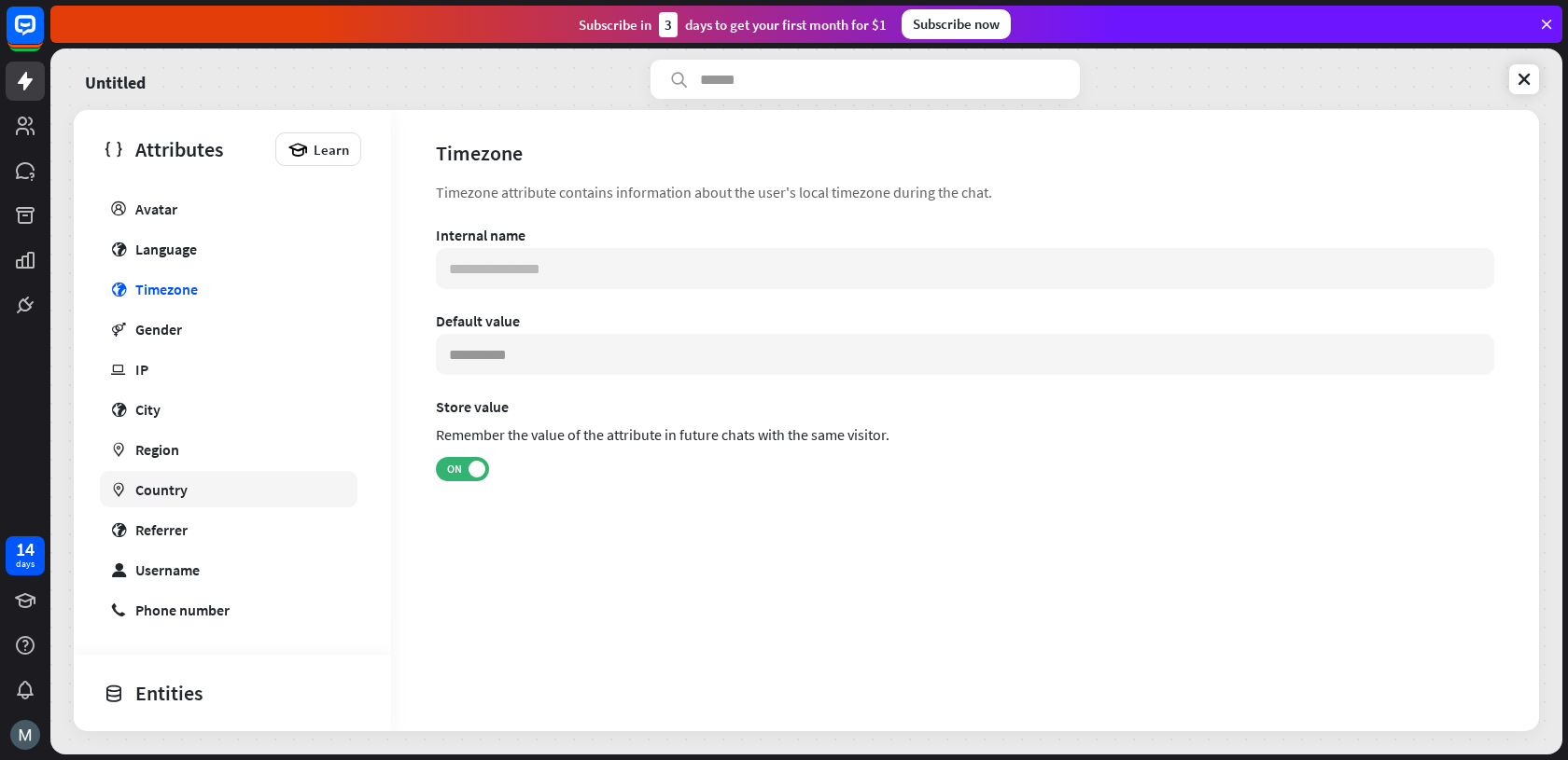
scroll to position [302, 0]
click at [200, 566] on div "Username" at bounding box center [168, 567] width 64 height 19
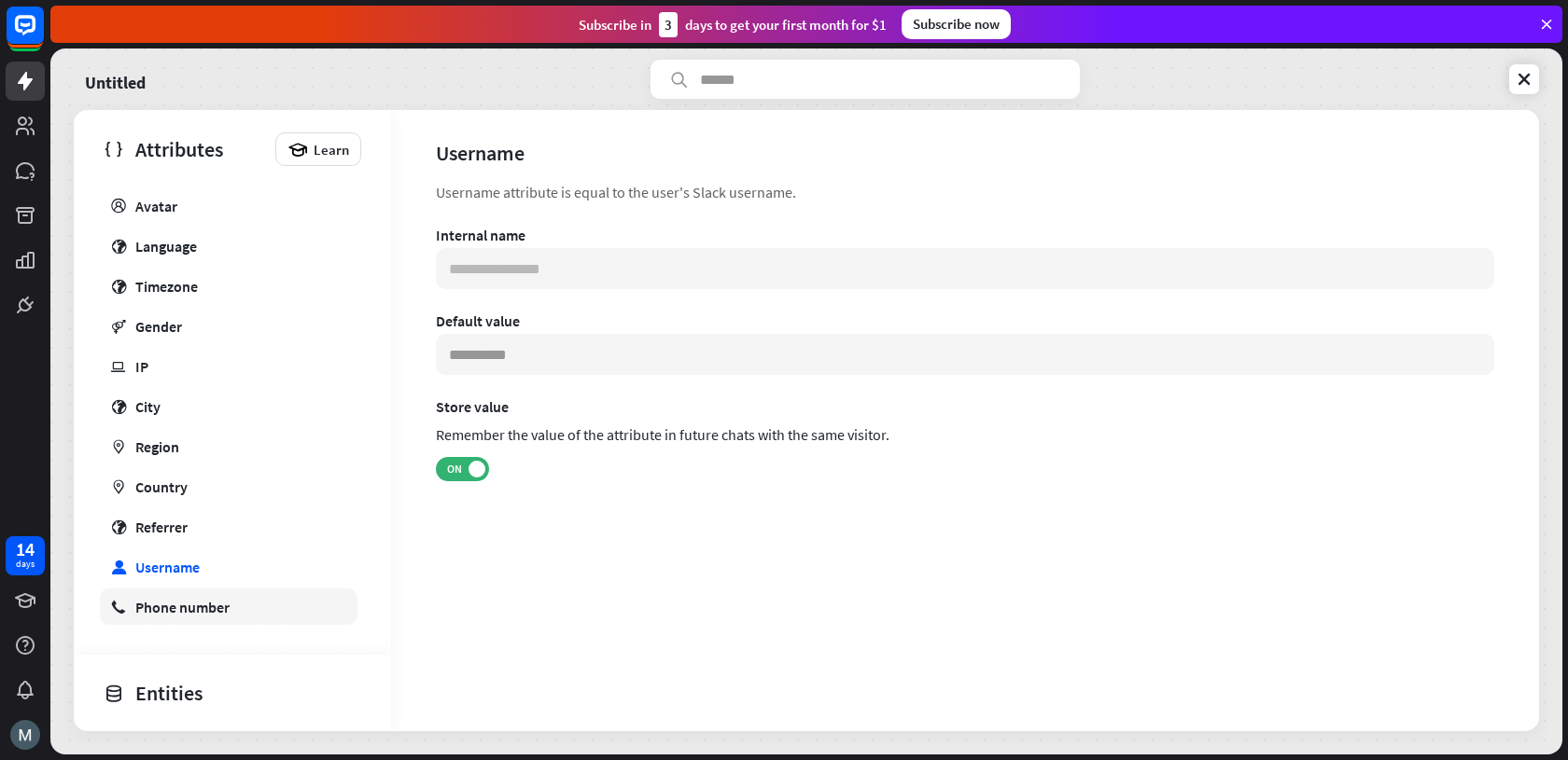
click at [203, 596] on link "phone Phone number" at bounding box center [228, 606] width 257 height 37
type input "**********"
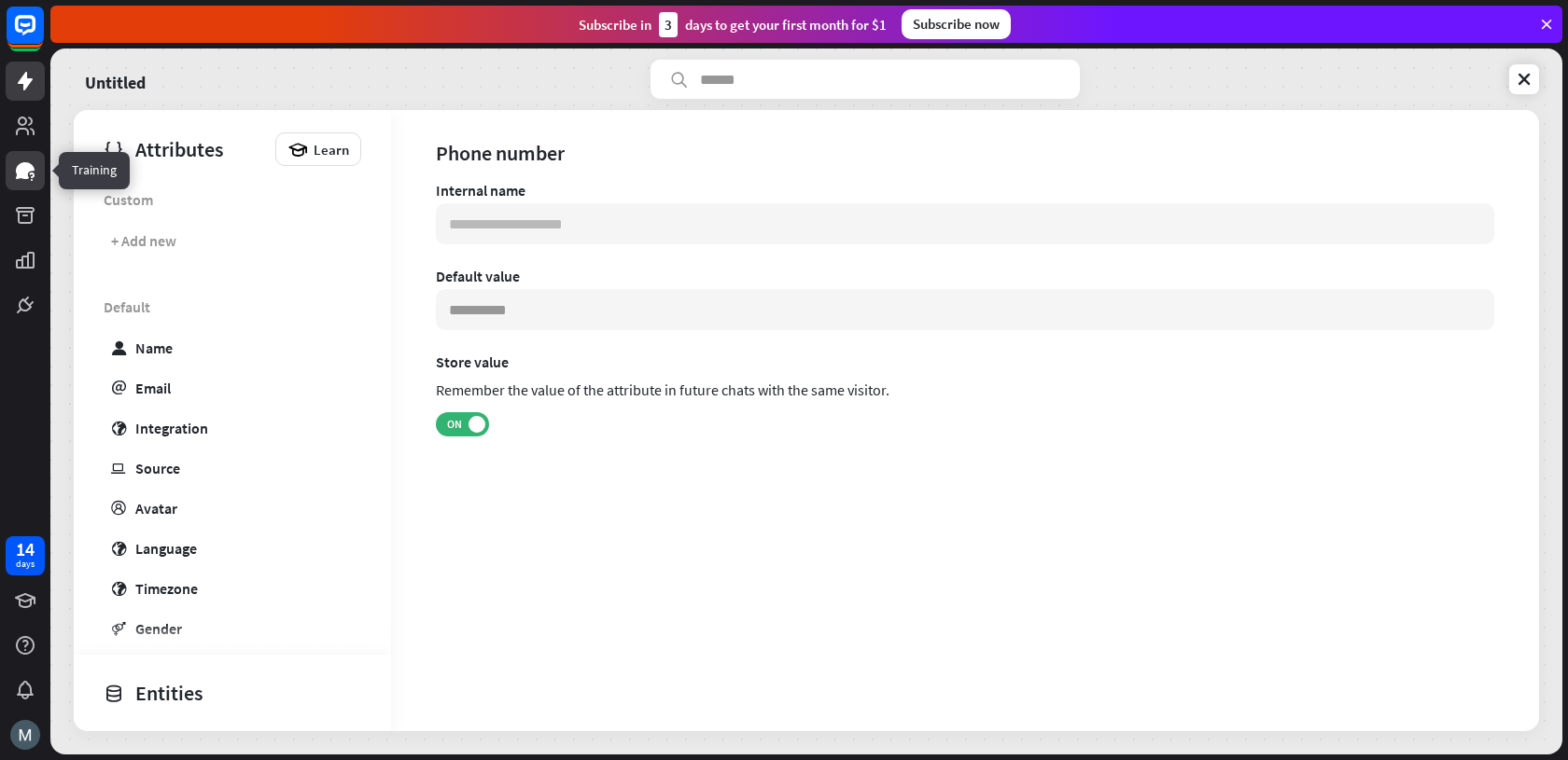
click at [16, 172] on icon at bounding box center [25, 170] width 19 height 17
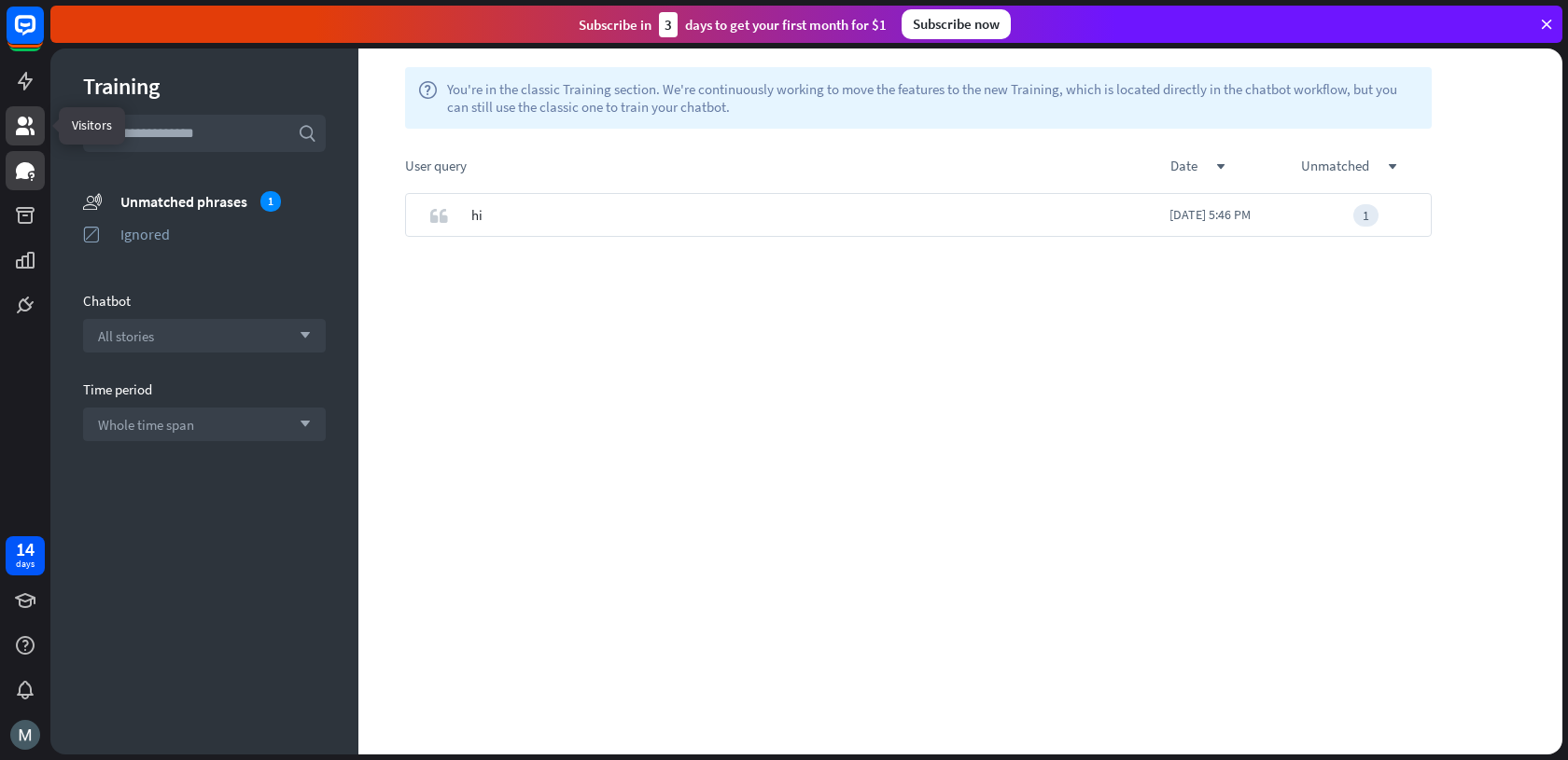
click at [21, 123] on icon at bounding box center [25, 126] width 19 height 19
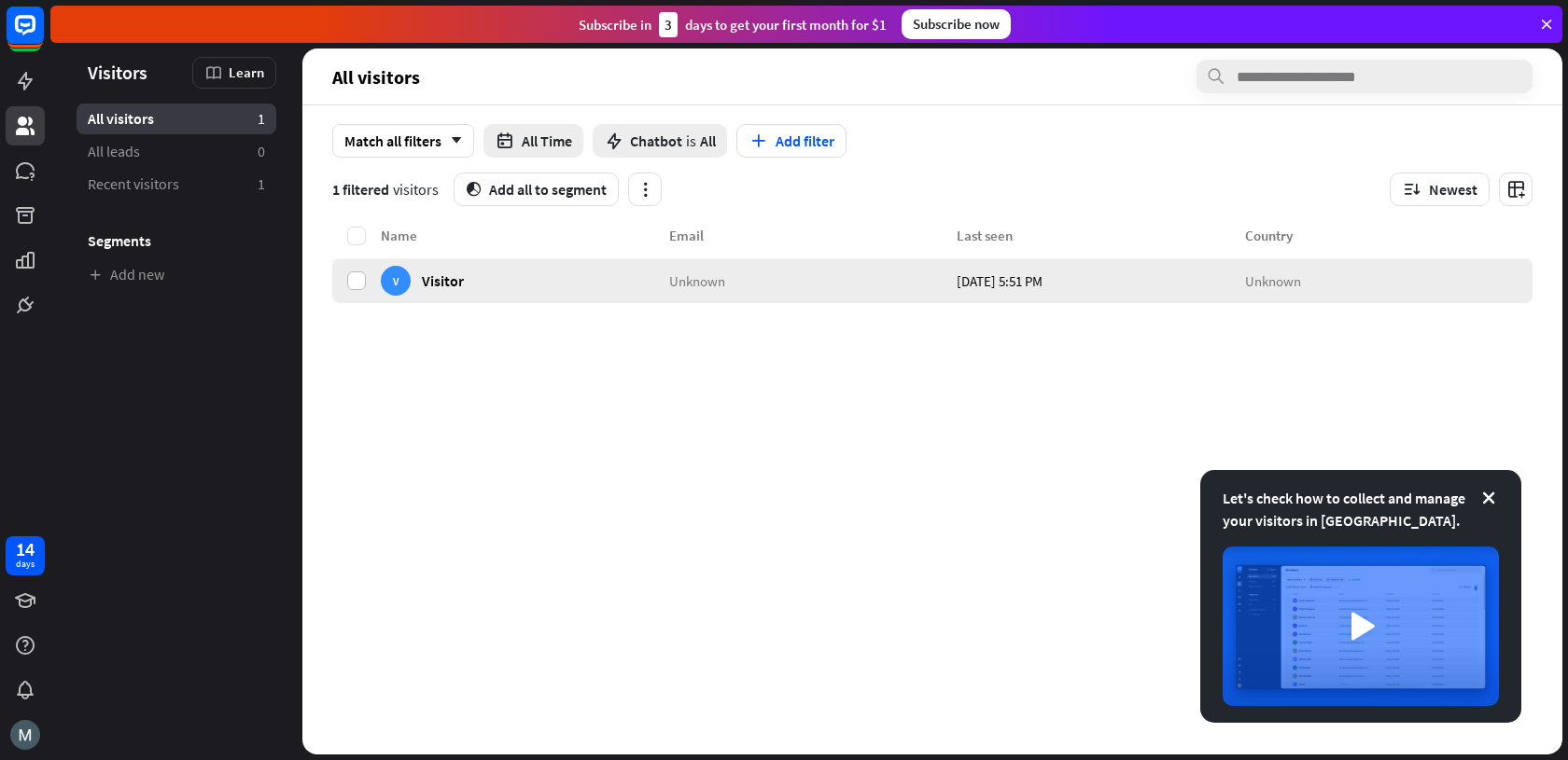
click at [350, 281] on label at bounding box center [356, 281] width 19 height 19
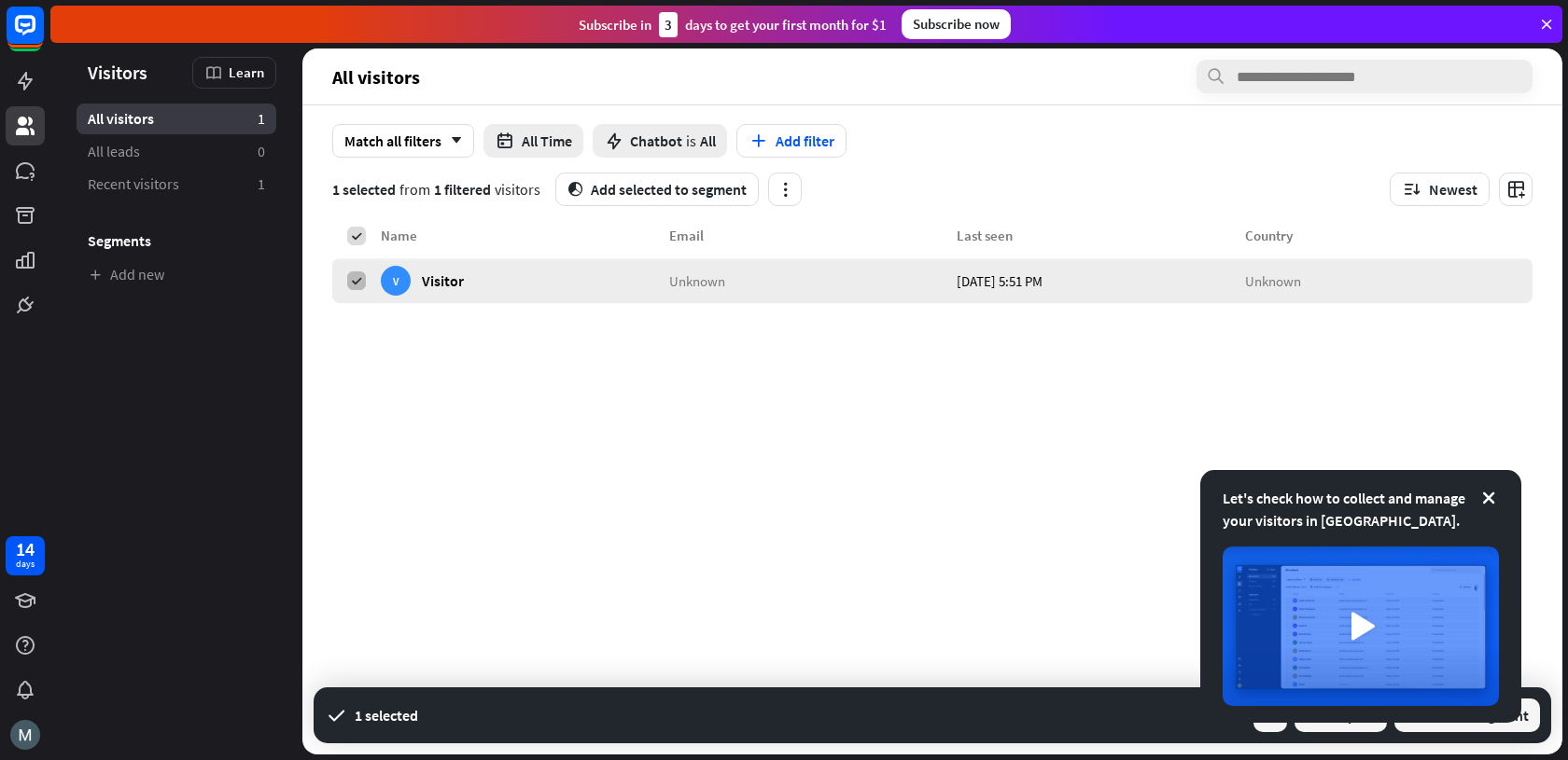
click at [350, 281] on icon at bounding box center [356, 281] width 13 height 13
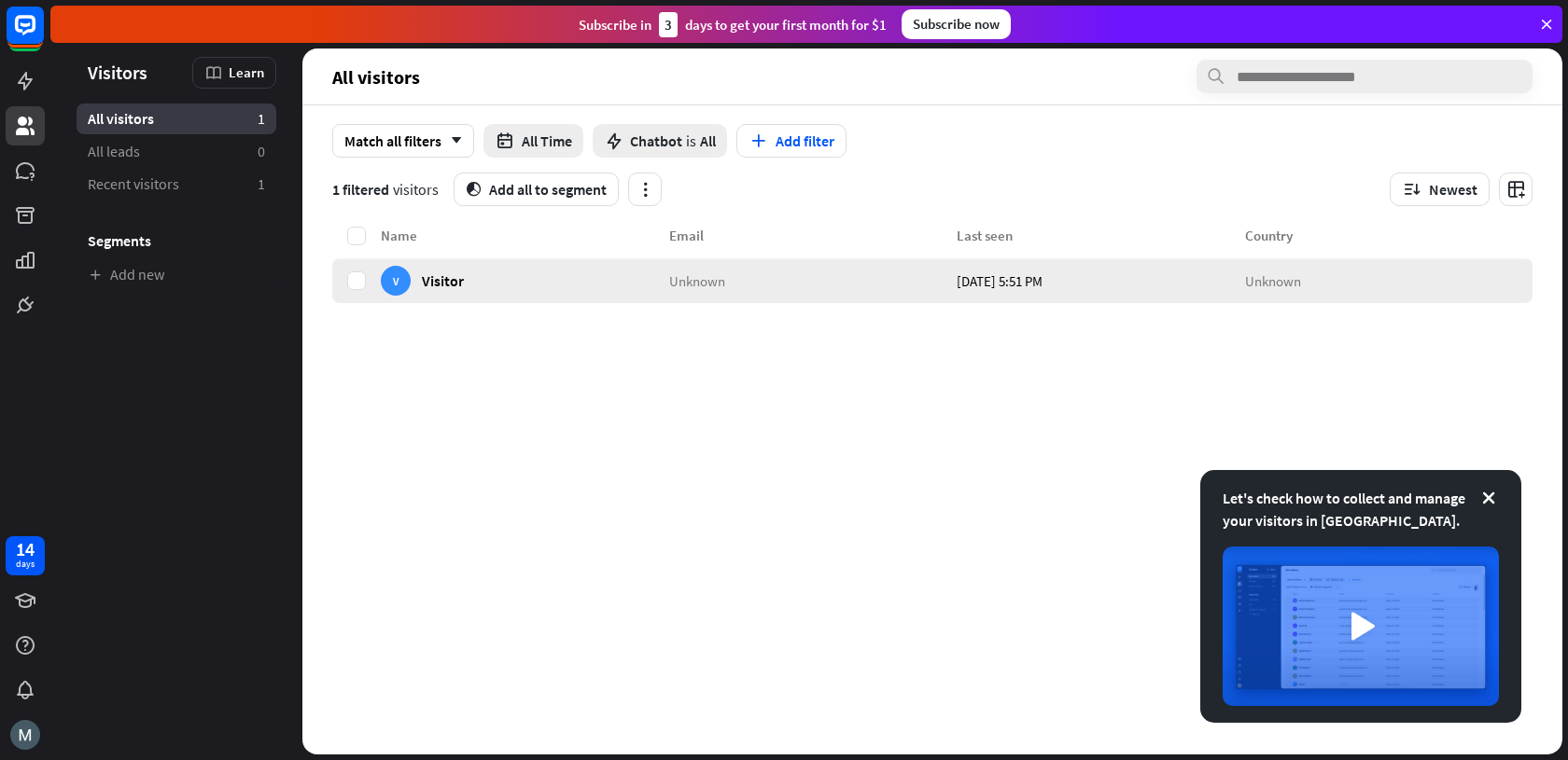
click at [519, 299] on div "V Visitor" at bounding box center [525, 281] width 288 height 45
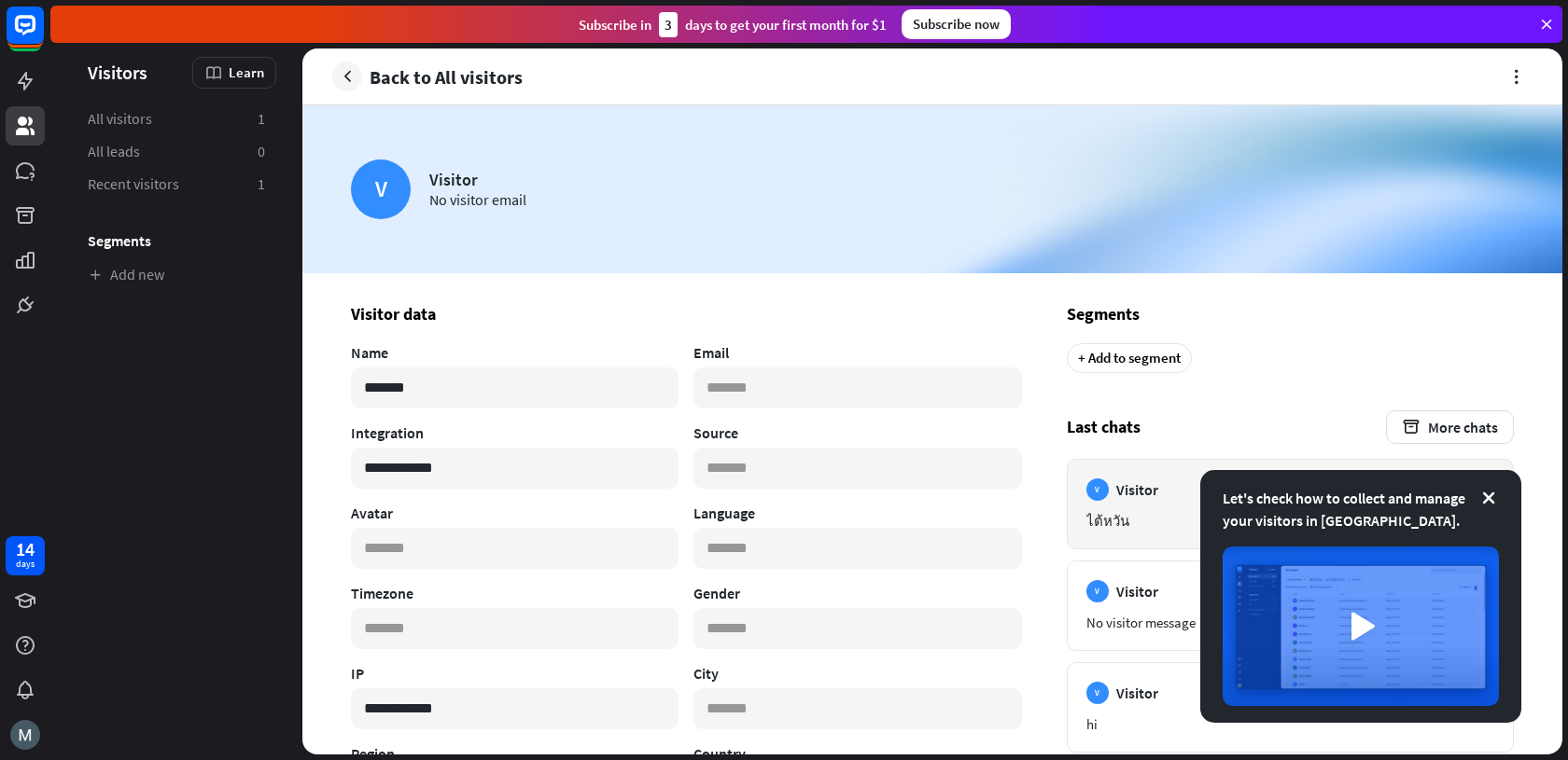
click at [1119, 535] on article "V Visitor [DATE] 5:51 PM ไต้หวัน" at bounding box center [1290, 504] width 447 height 90
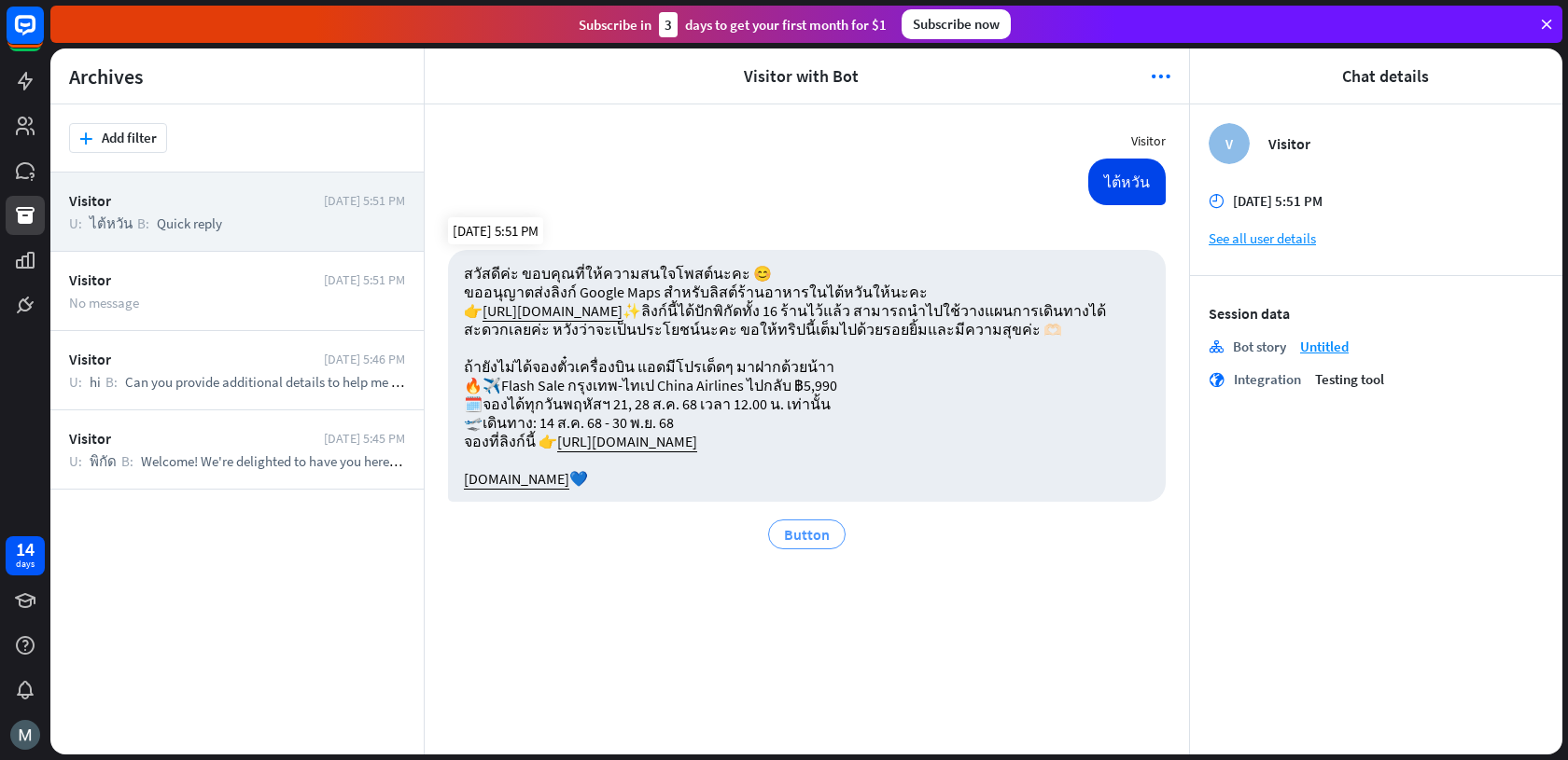
click at [792, 543] on span "Button" at bounding box center [807, 535] width 46 height 19
click at [12, 304] on link at bounding box center [25, 305] width 40 height 40
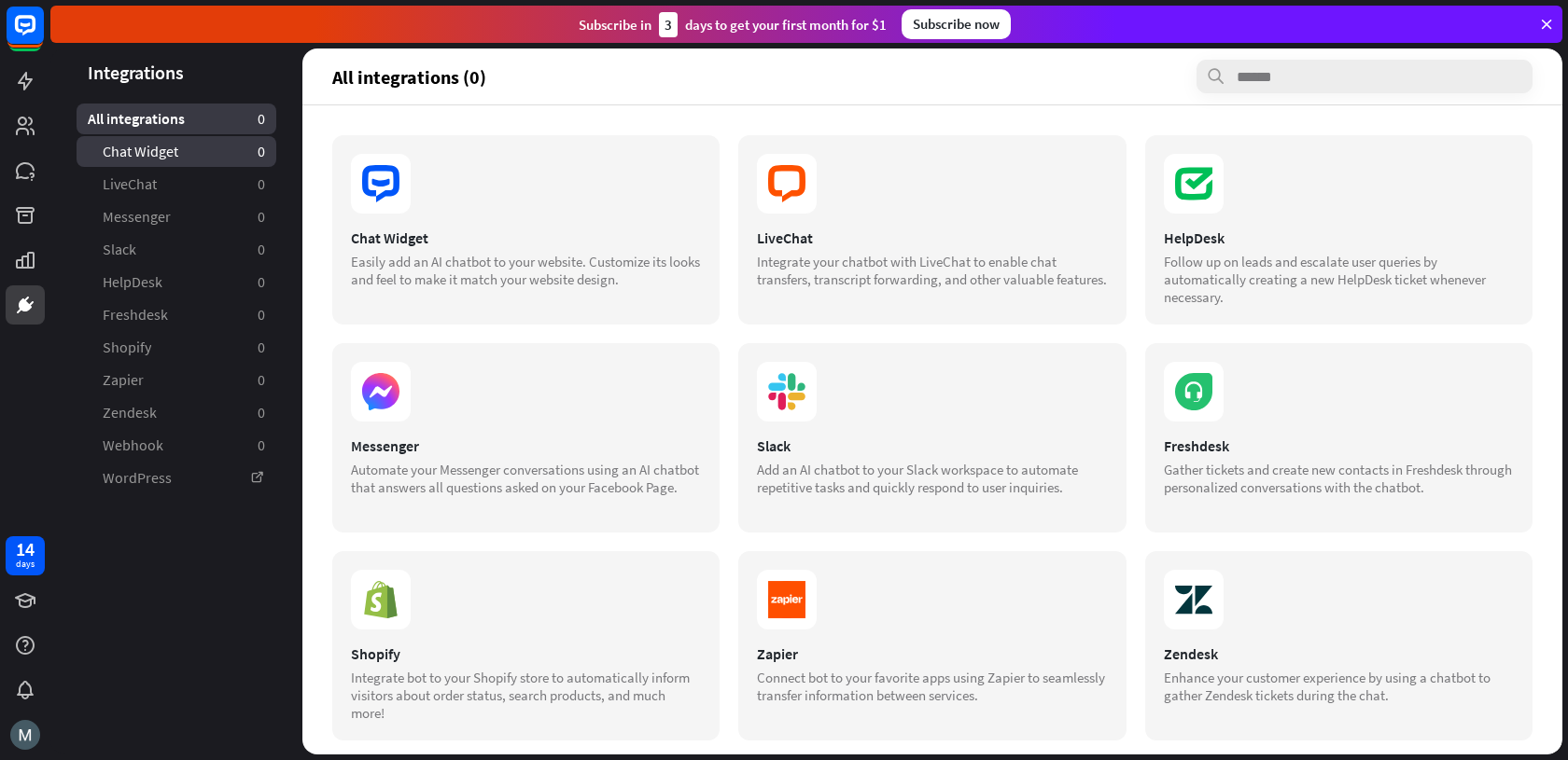
click at [145, 148] on span "Chat Widget" at bounding box center [140, 152] width 75 height 20
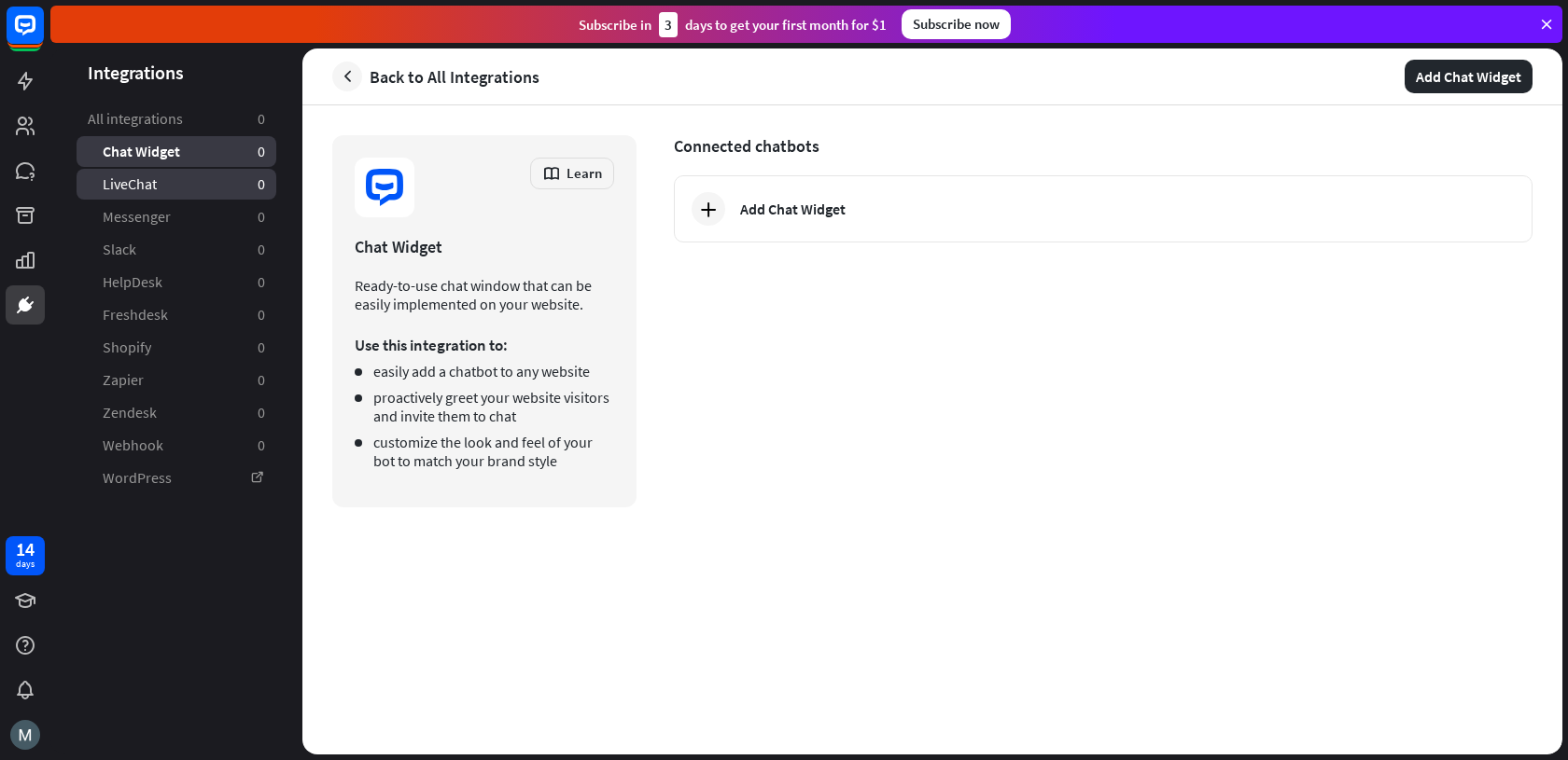
click at [150, 190] on span "LiveChat" at bounding box center [129, 184] width 54 height 20
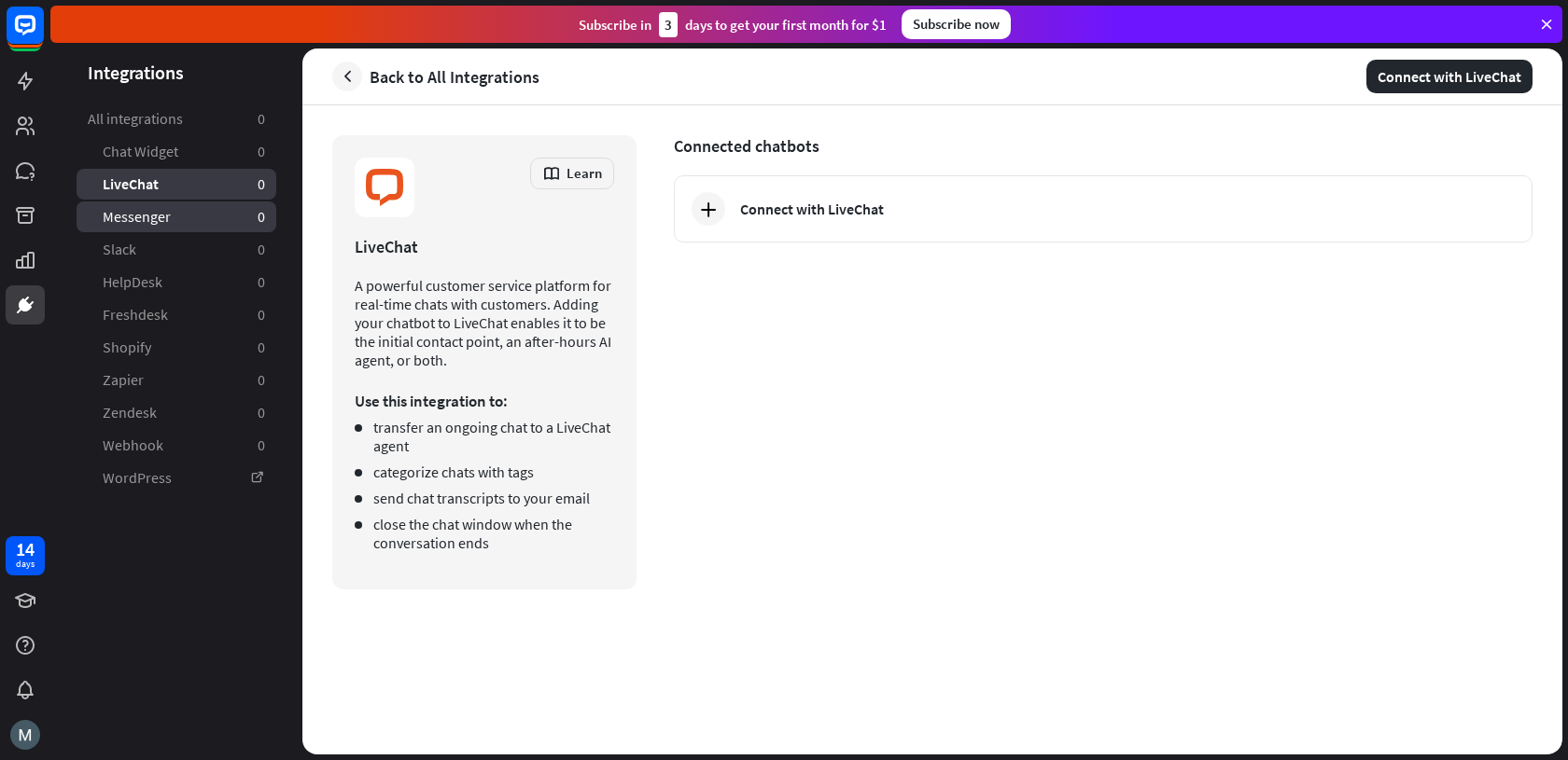
click at [130, 219] on span "Messenger" at bounding box center [137, 217] width 68 height 20
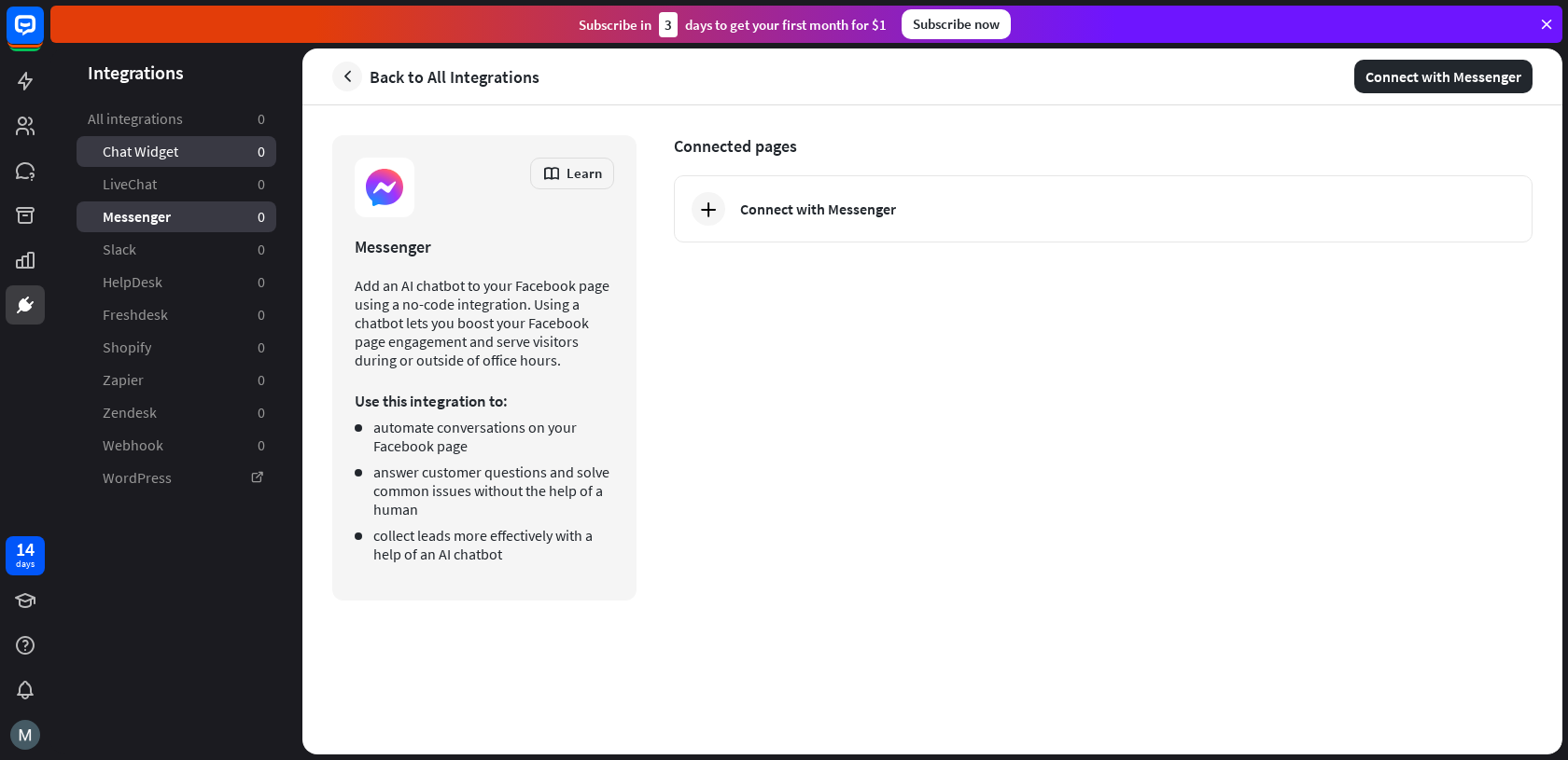
click at [153, 159] on span "Chat Widget" at bounding box center [140, 152] width 75 height 20
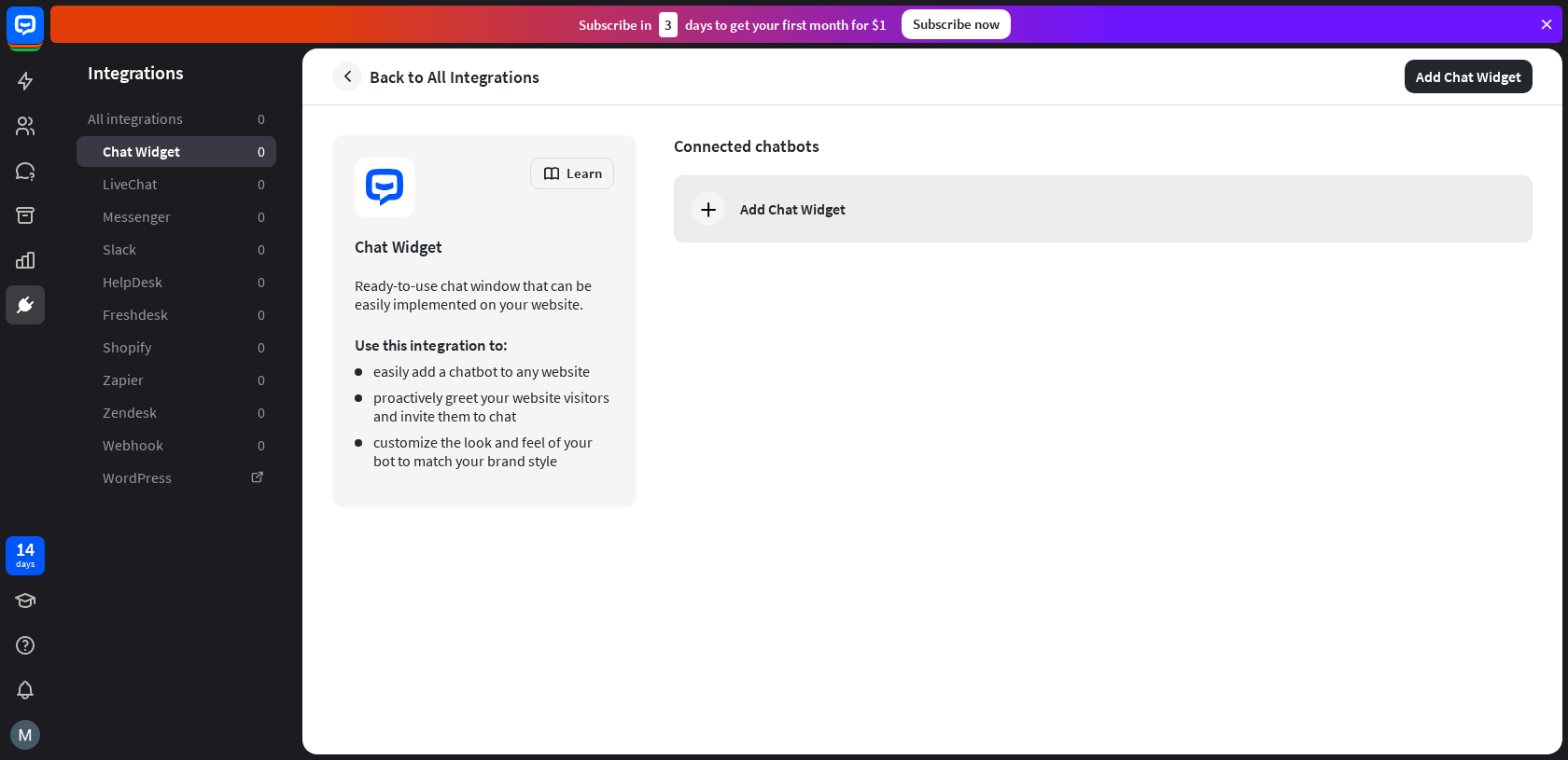
click at [850, 225] on div "Add Chat Widget" at bounding box center [1102, 208] width 858 height 67
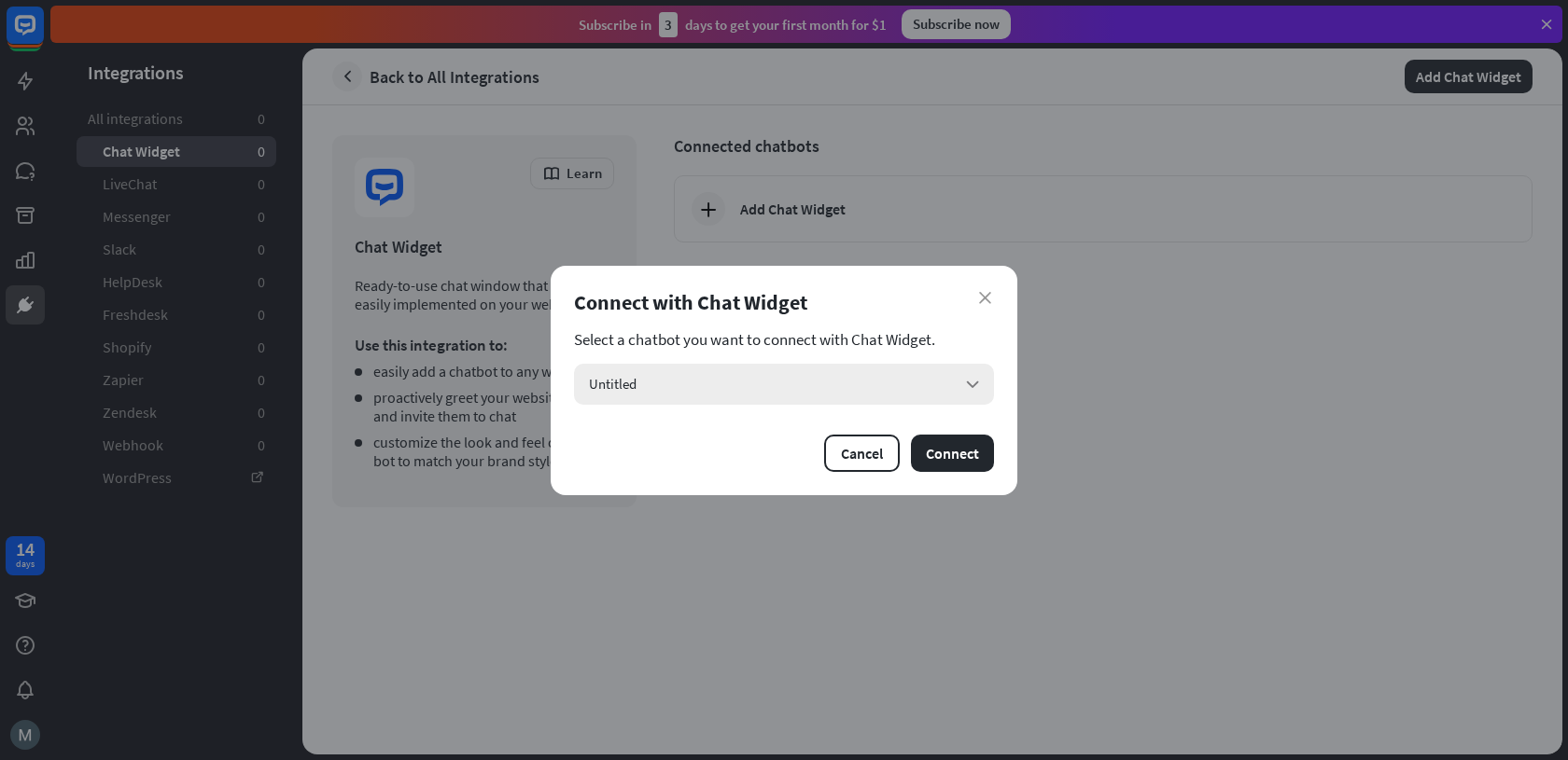
click at [796, 380] on div "Untitled arrow_down" at bounding box center [784, 384] width 420 height 41
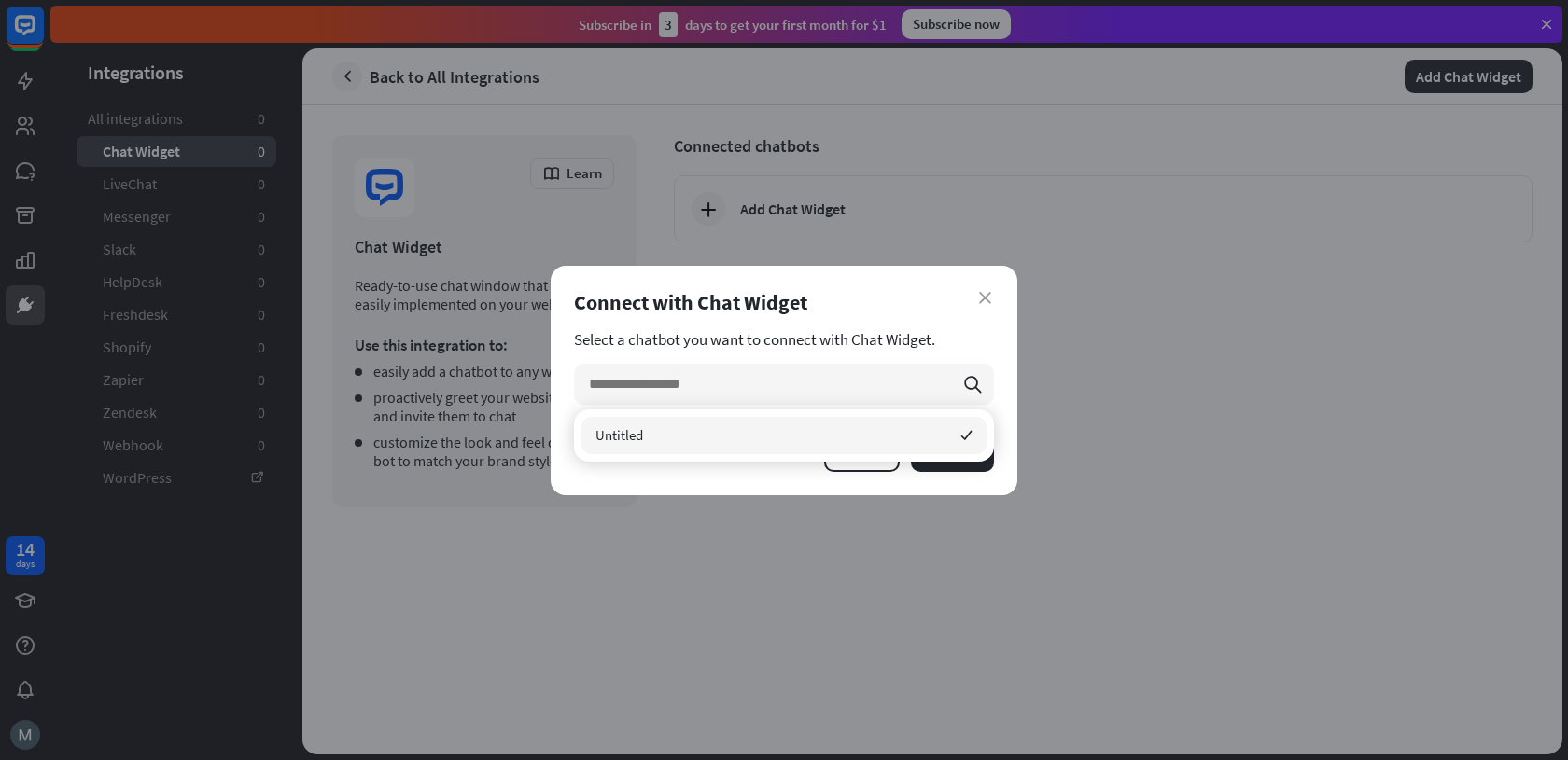
click at [825, 320] on div "close Connect with Chat Widget Select a chatbot you want to connect with Chat W…" at bounding box center [783, 380] width 466 height 230
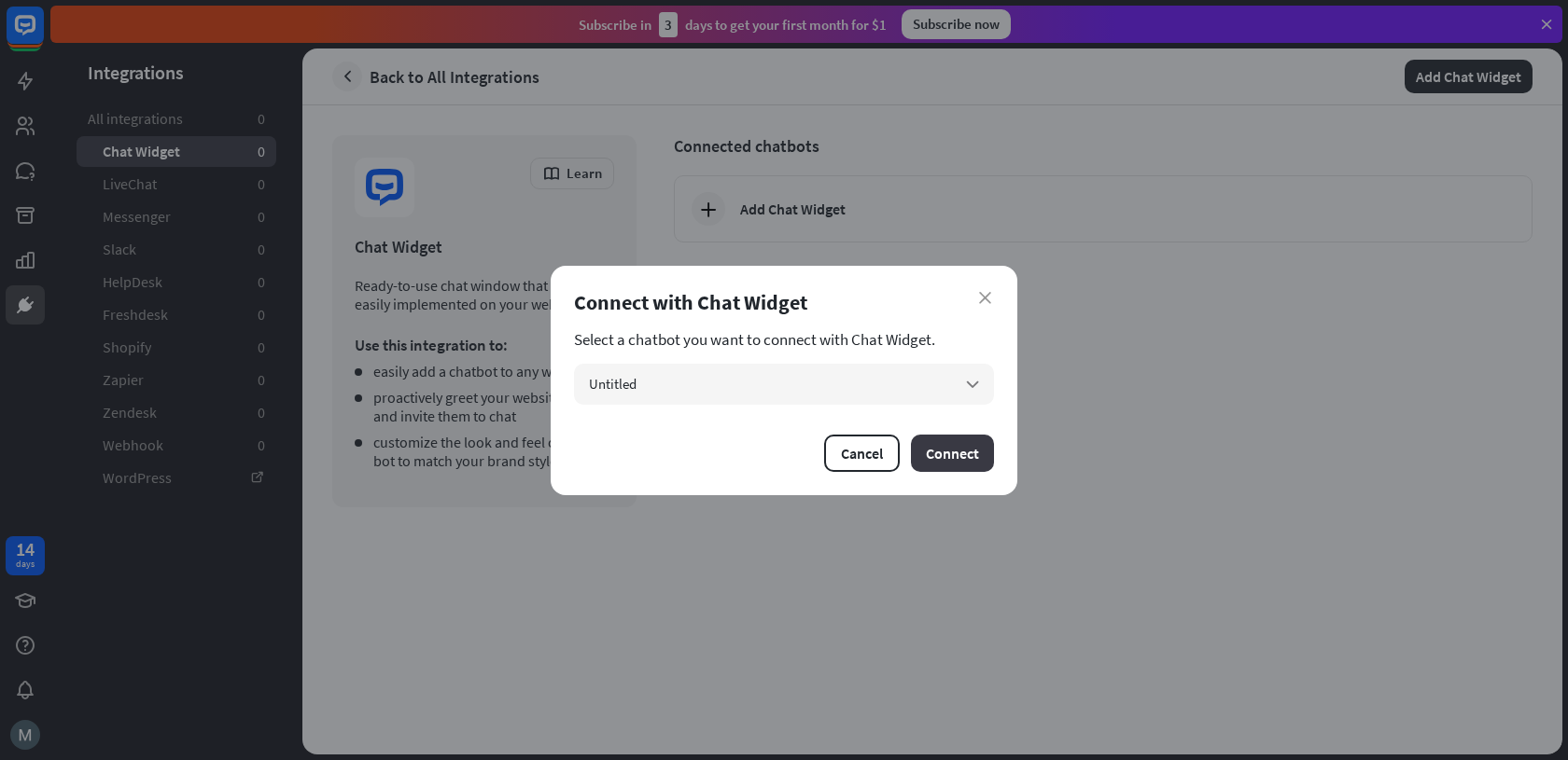
click at [944, 445] on button "Connect" at bounding box center [953, 453] width 83 height 38
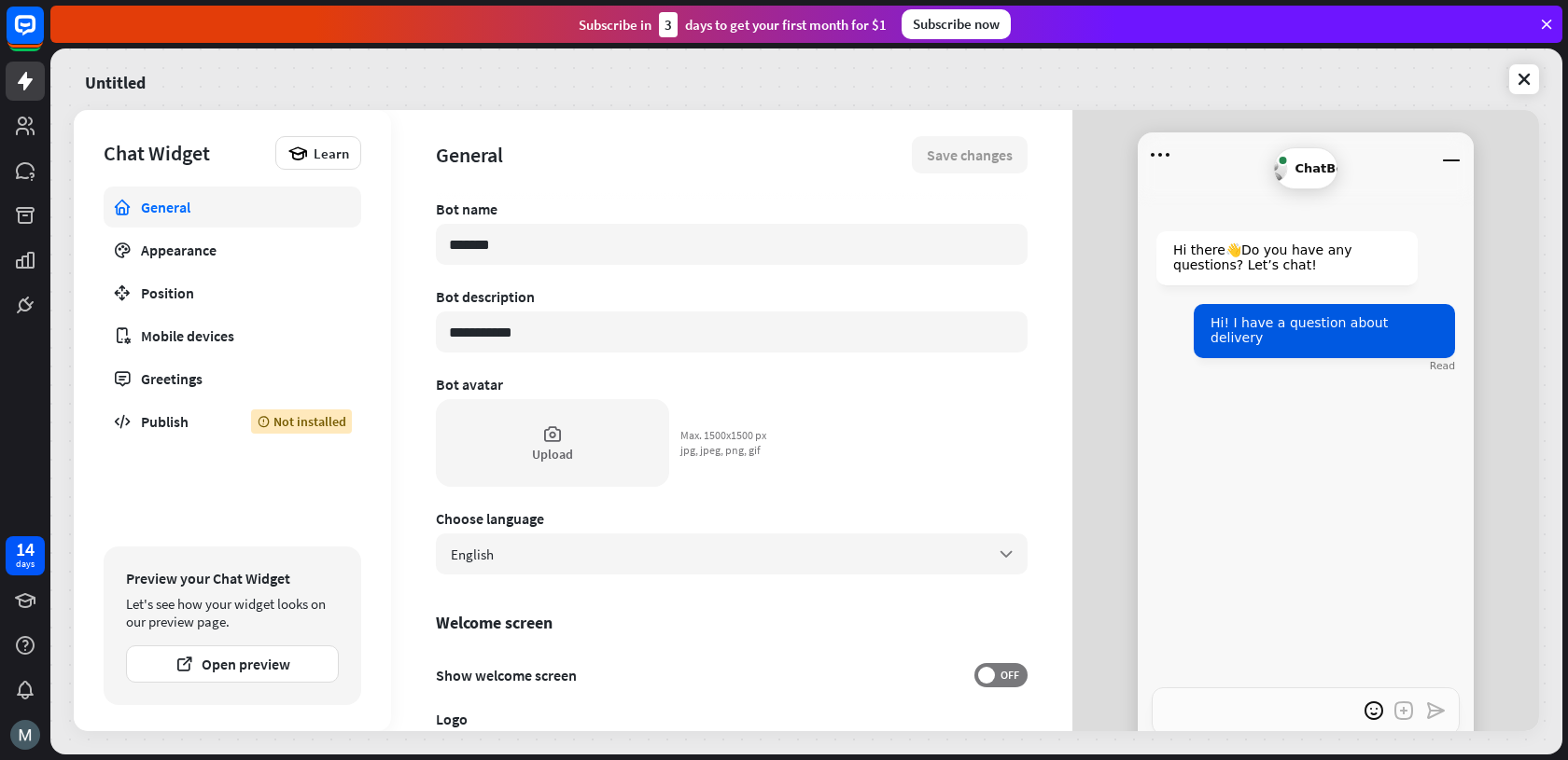
type textarea "*"
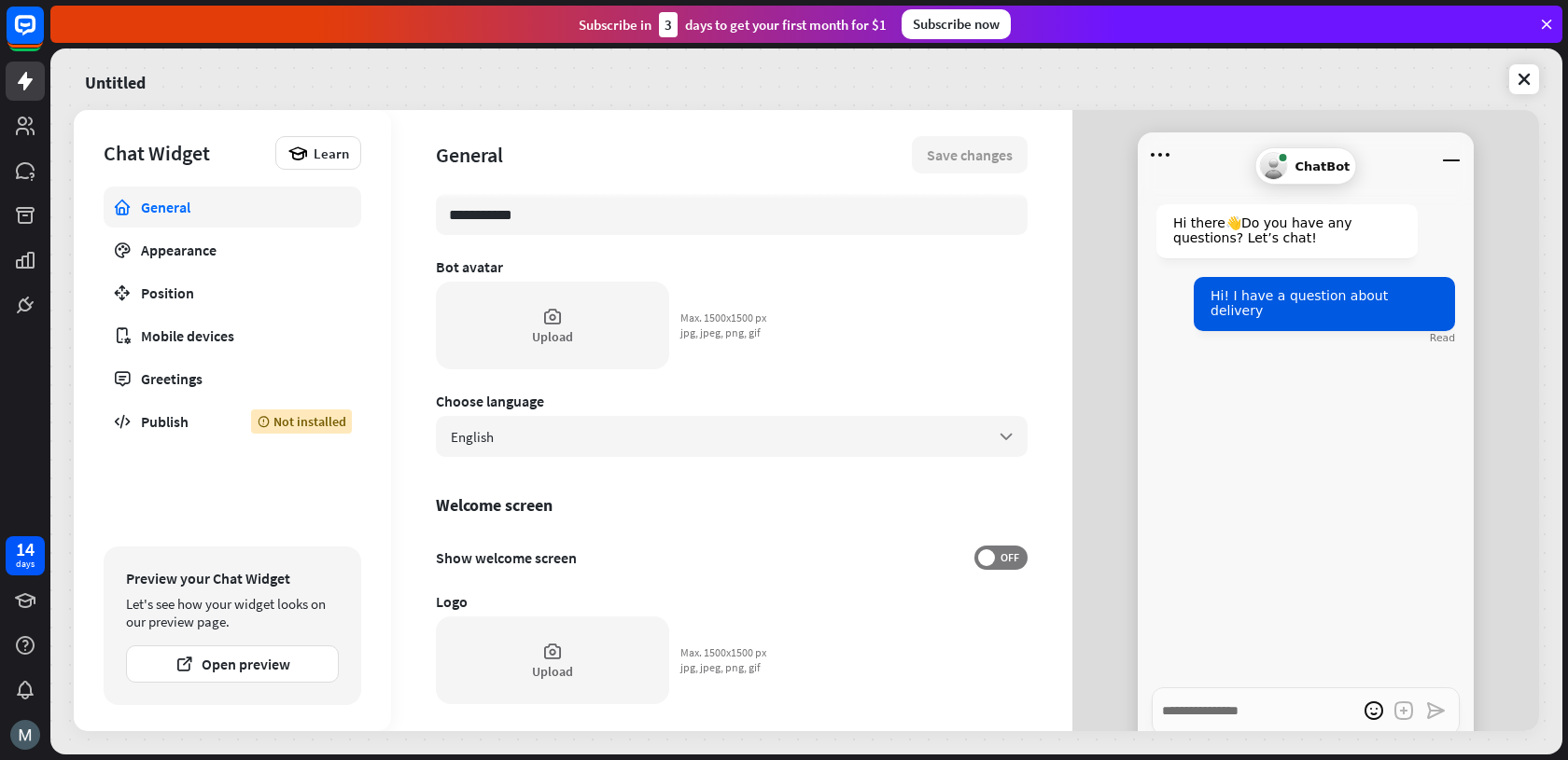
scroll to position [117, 0]
click at [21, 83] on icon at bounding box center [25, 81] width 15 height 19
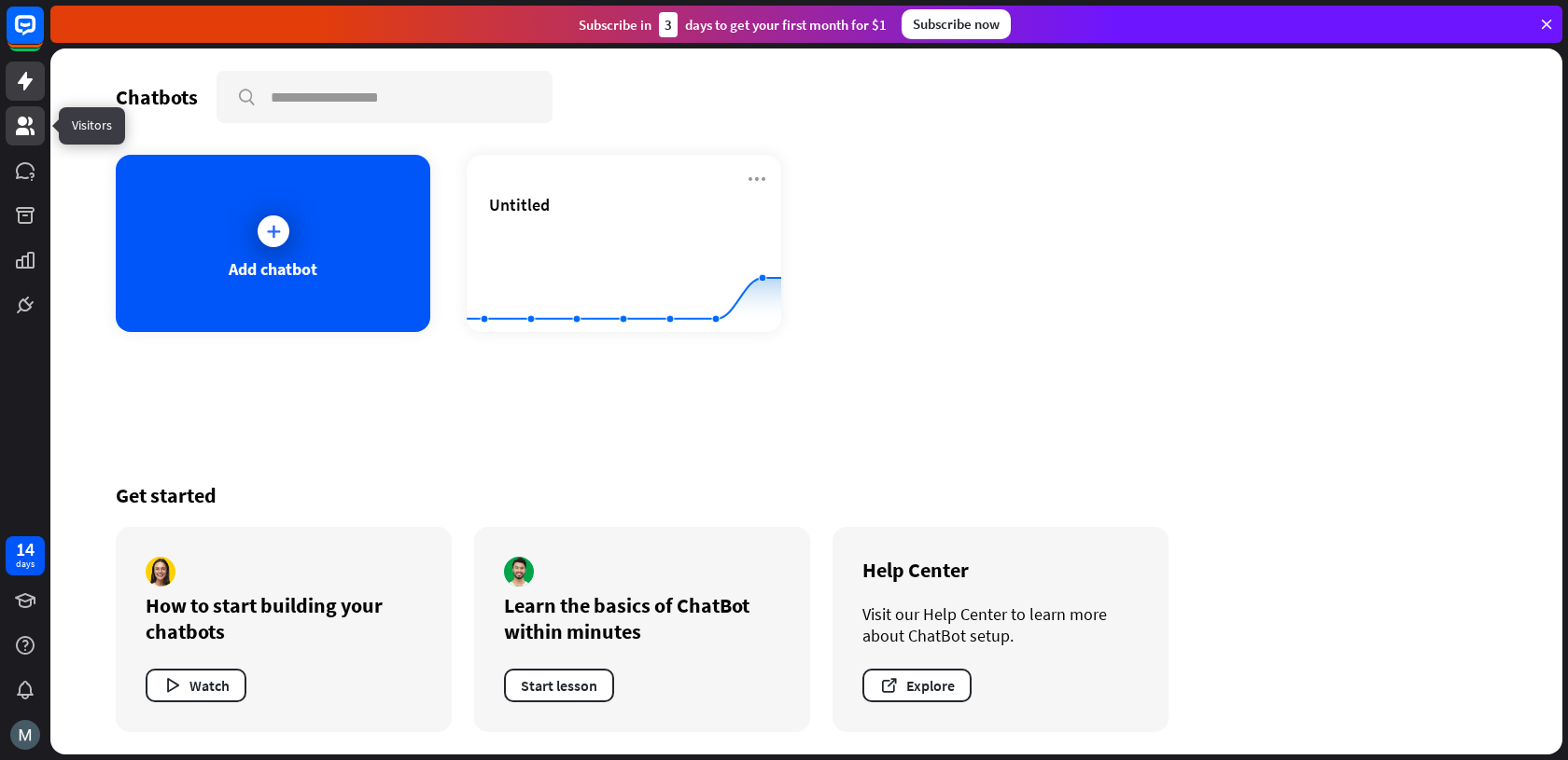
click at [28, 136] on icon at bounding box center [25, 126] width 23 height 23
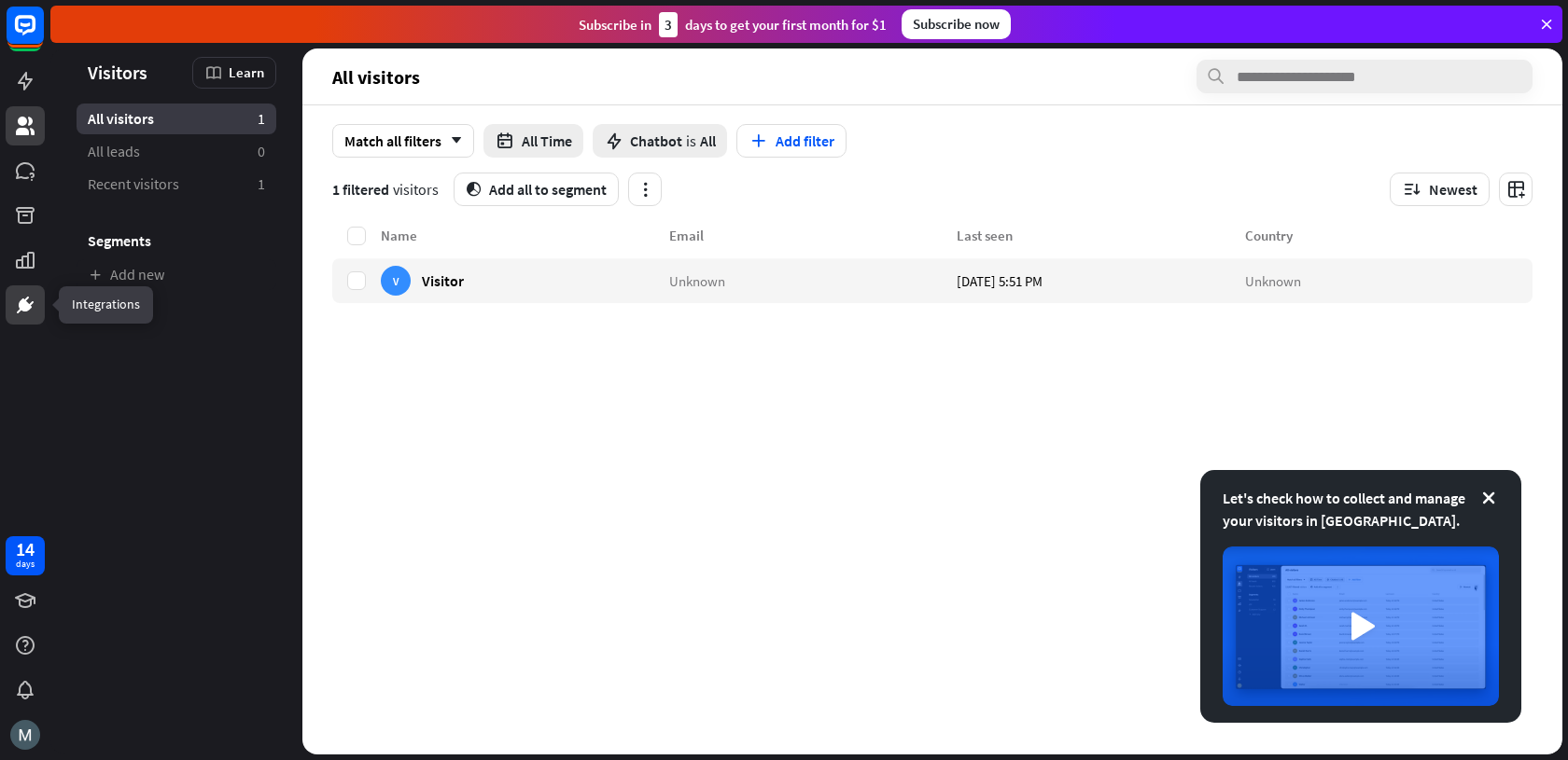
click at [38, 302] on link at bounding box center [25, 305] width 40 height 40
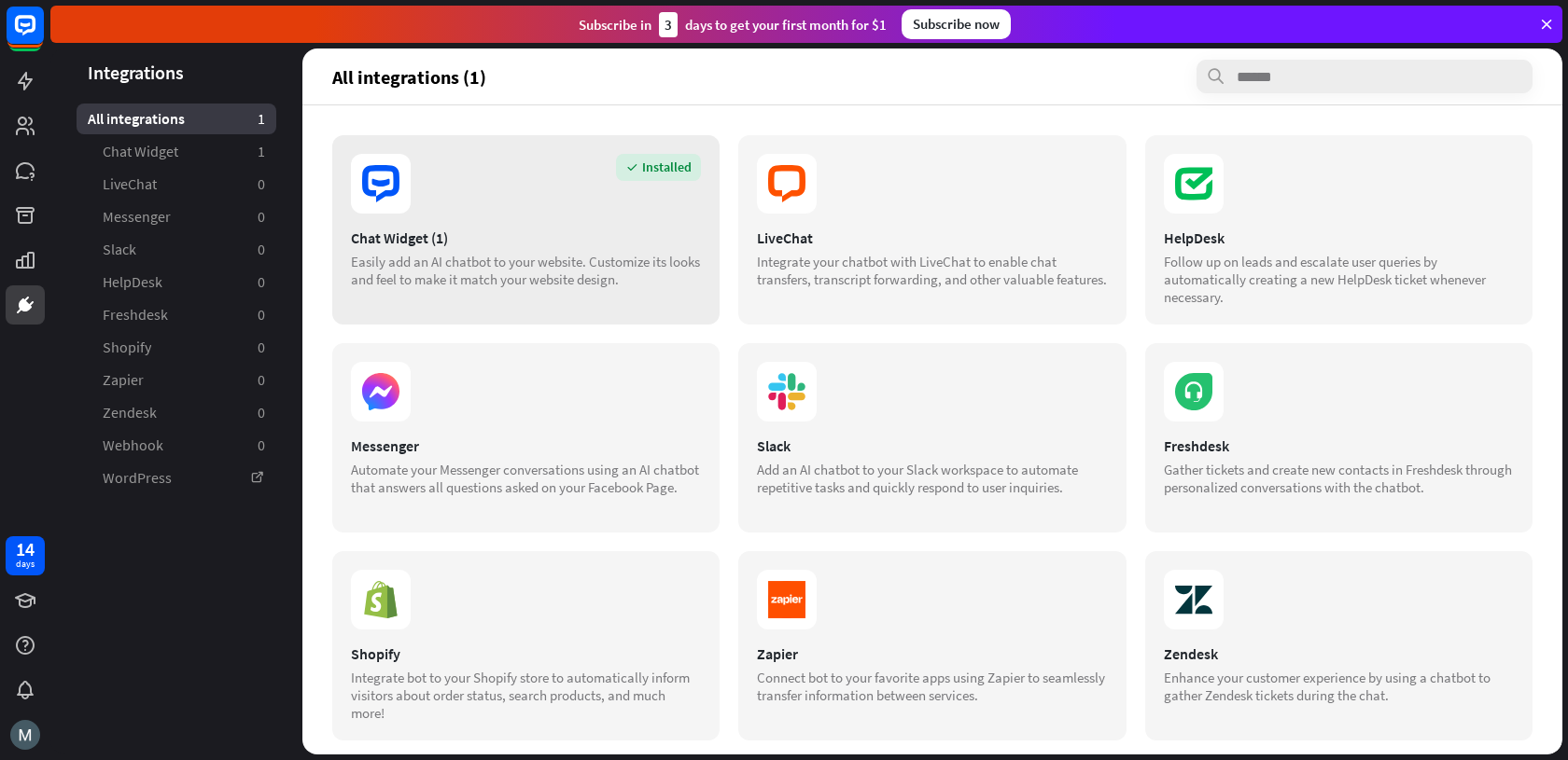
click at [537, 253] on div "Easily add an AI chatbot to your website. Customize its looks and feel to make …" at bounding box center [525, 270] width 350 height 36
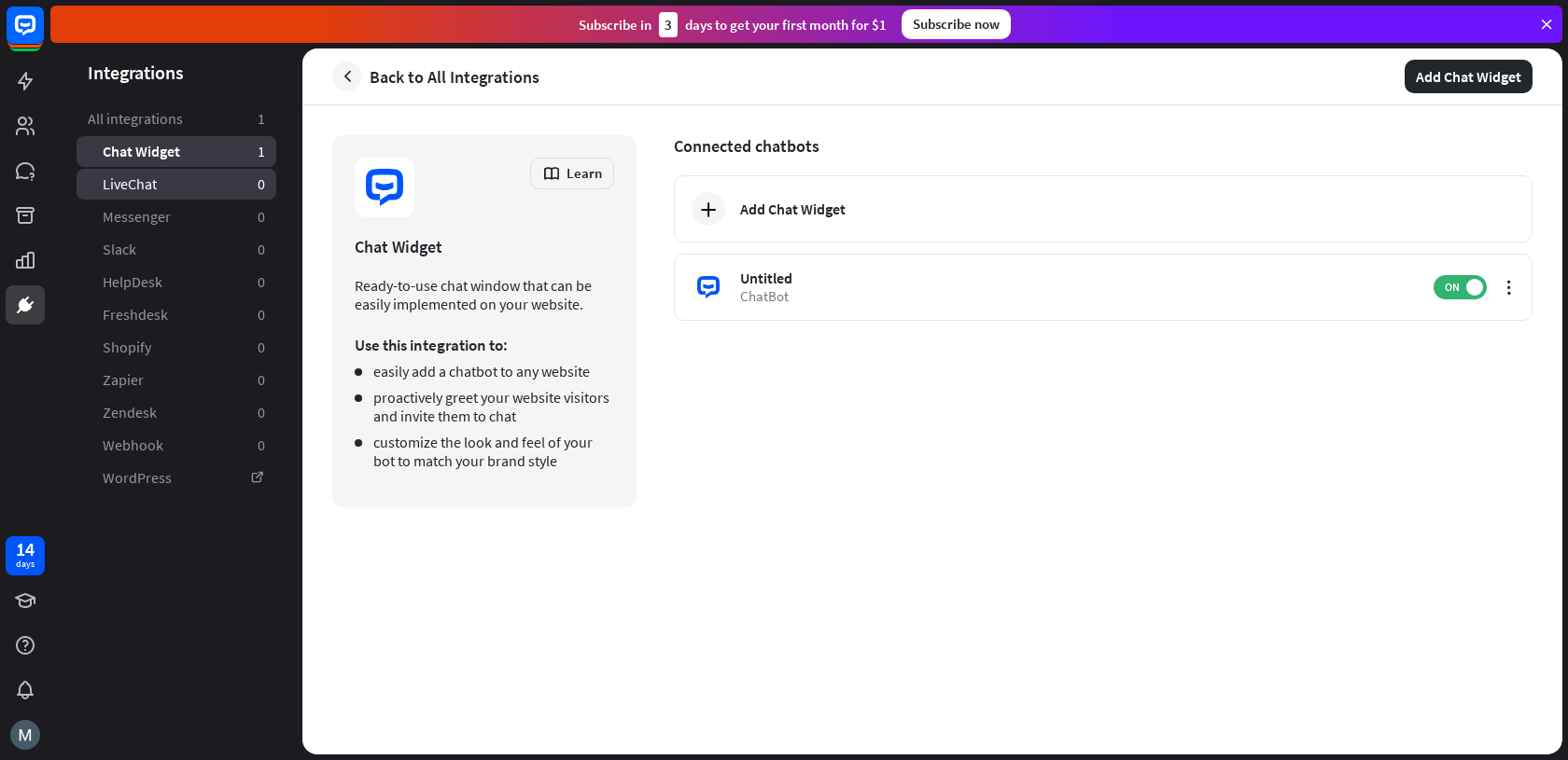
click at [226, 183] on link "LiveChat 0" at bounding box center [176, 184] width 200 height 31
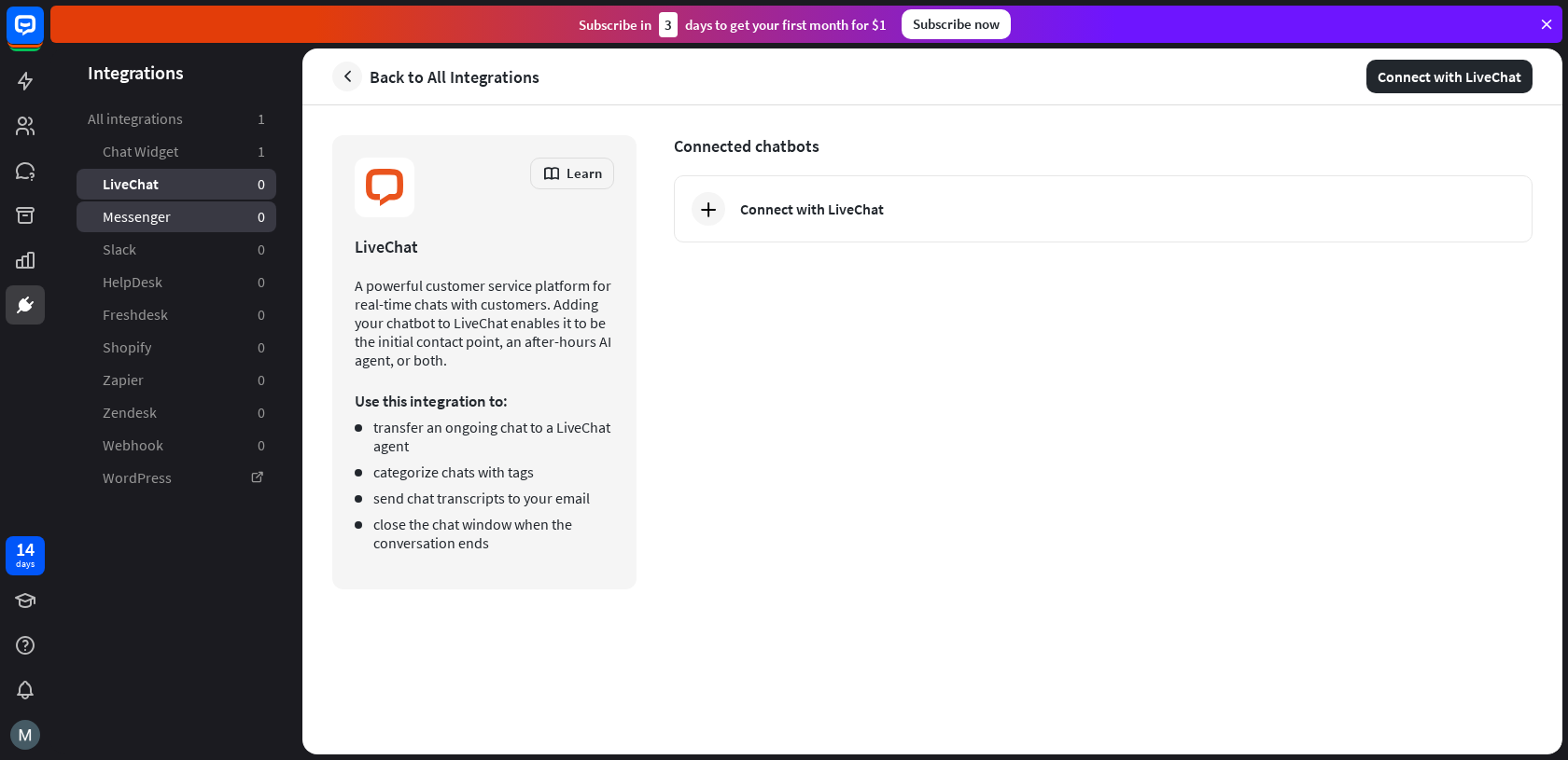
click at [212, 212] on link "Messenger 0" at bounding box center [176, 217] width 200 height 31
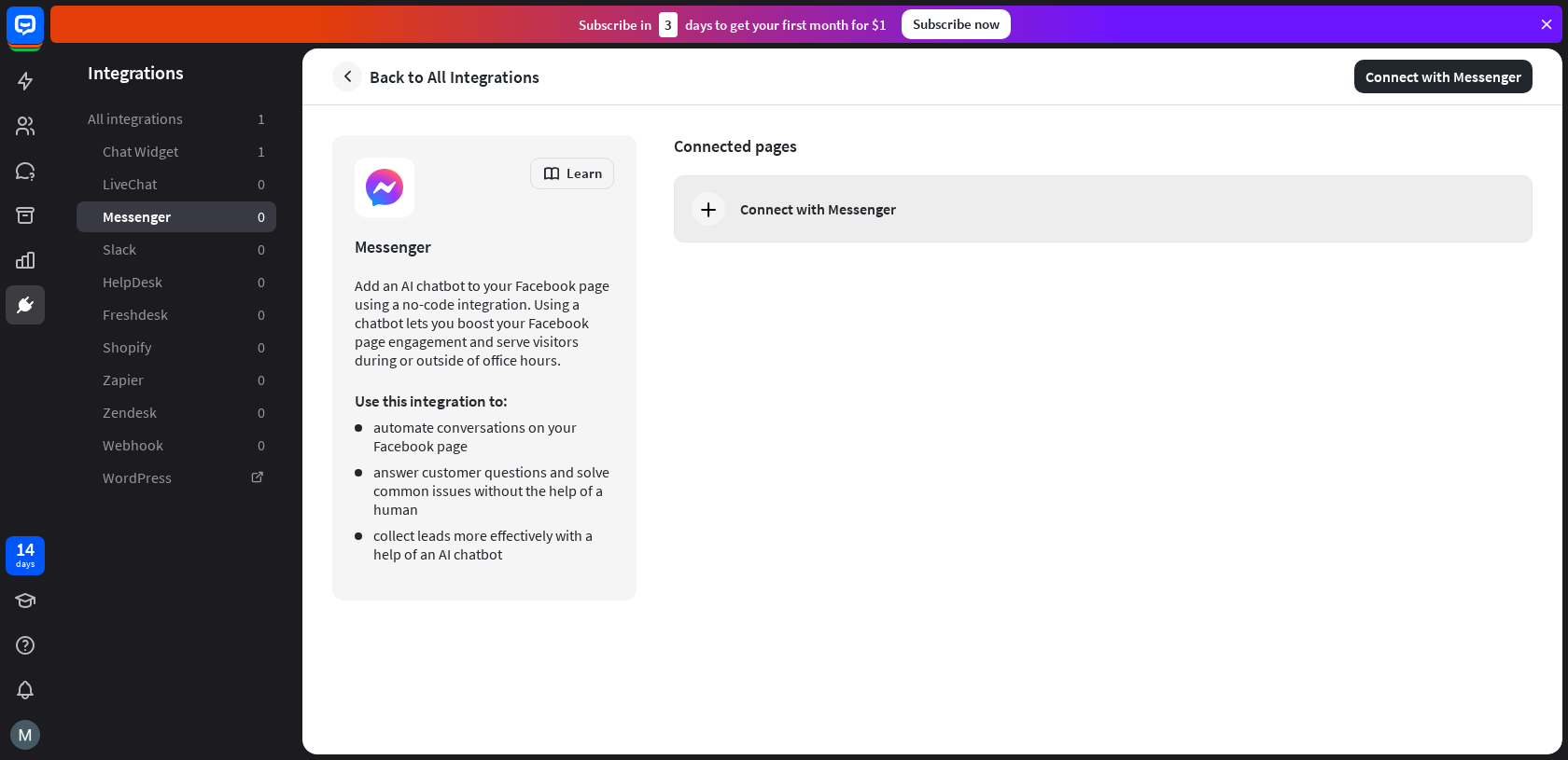
click at [897, 227] on div "Connect with Messenger" at bounding box center [1102, 208] width 858 height 67
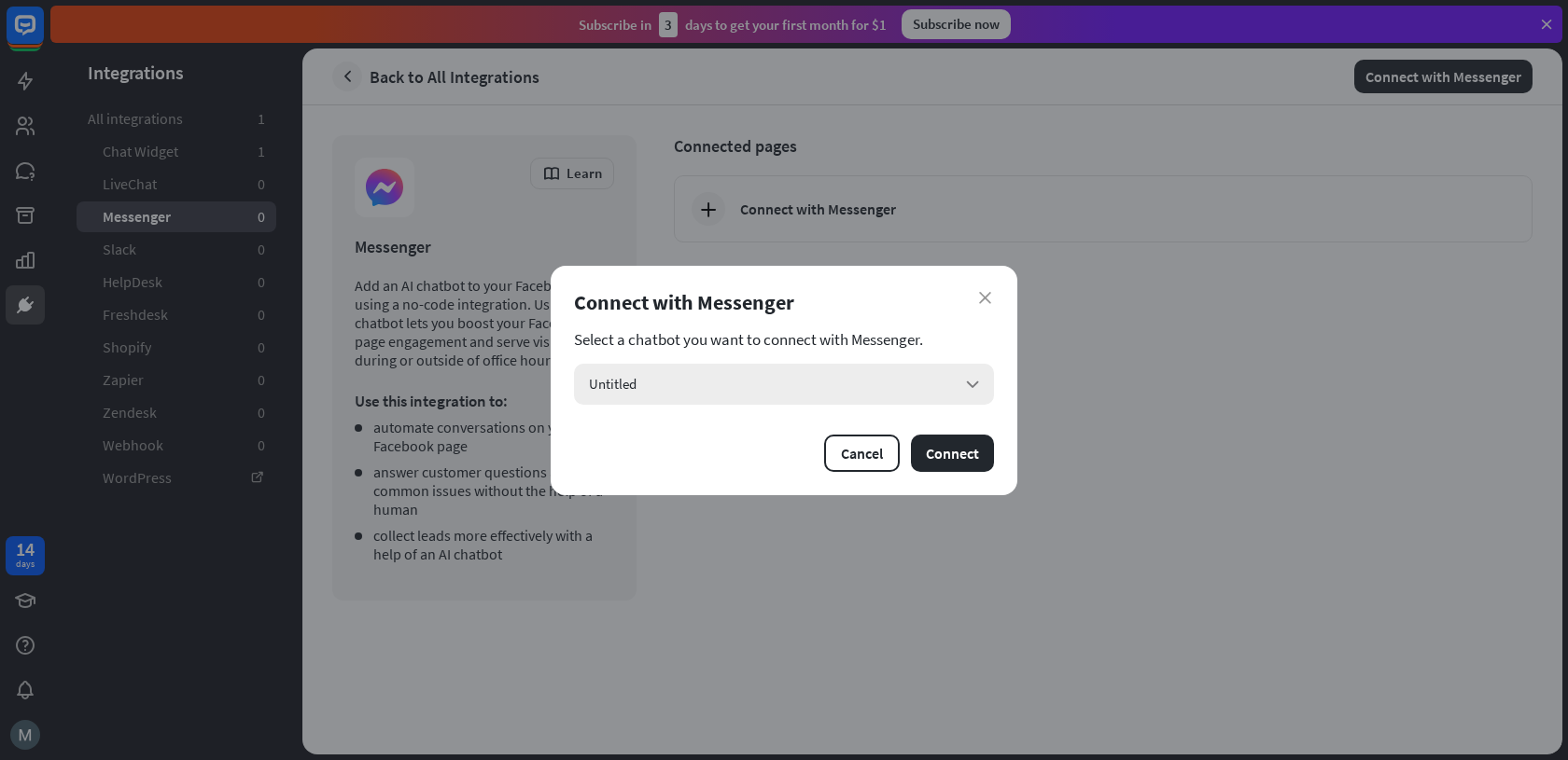
click at [761, 398] on div "Untitled arrow_down" at bounding box center [784, 384] width 420 height 41
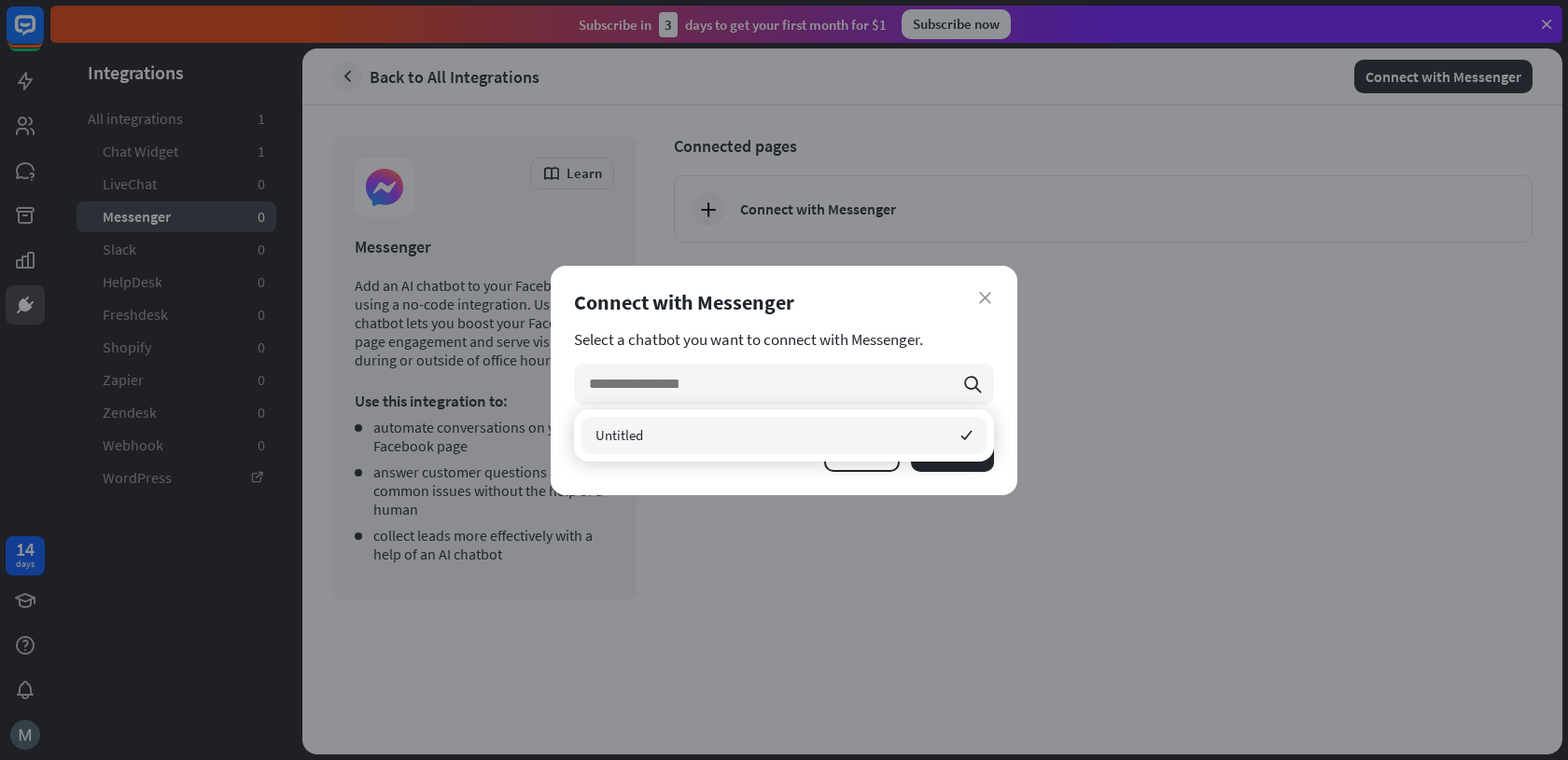
click at [717, 472] on div "close Connect with Messenger Select a chatbot you want to connect with Messenge…" at bounding box center [783, 380] width 466 height 230
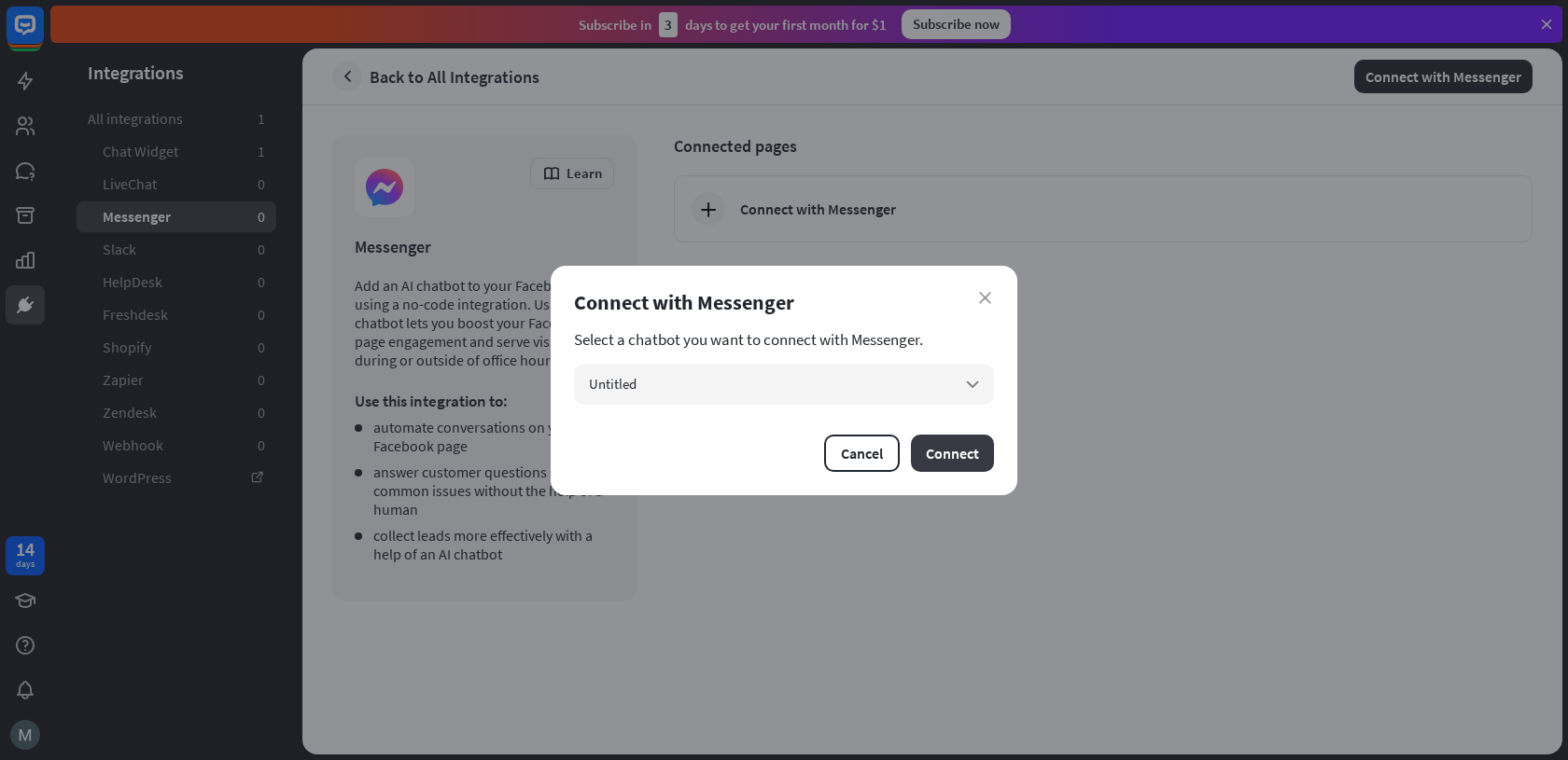
click at [963, 461] on button "Connect" at bounding box center [953, 453] width 83 height 38
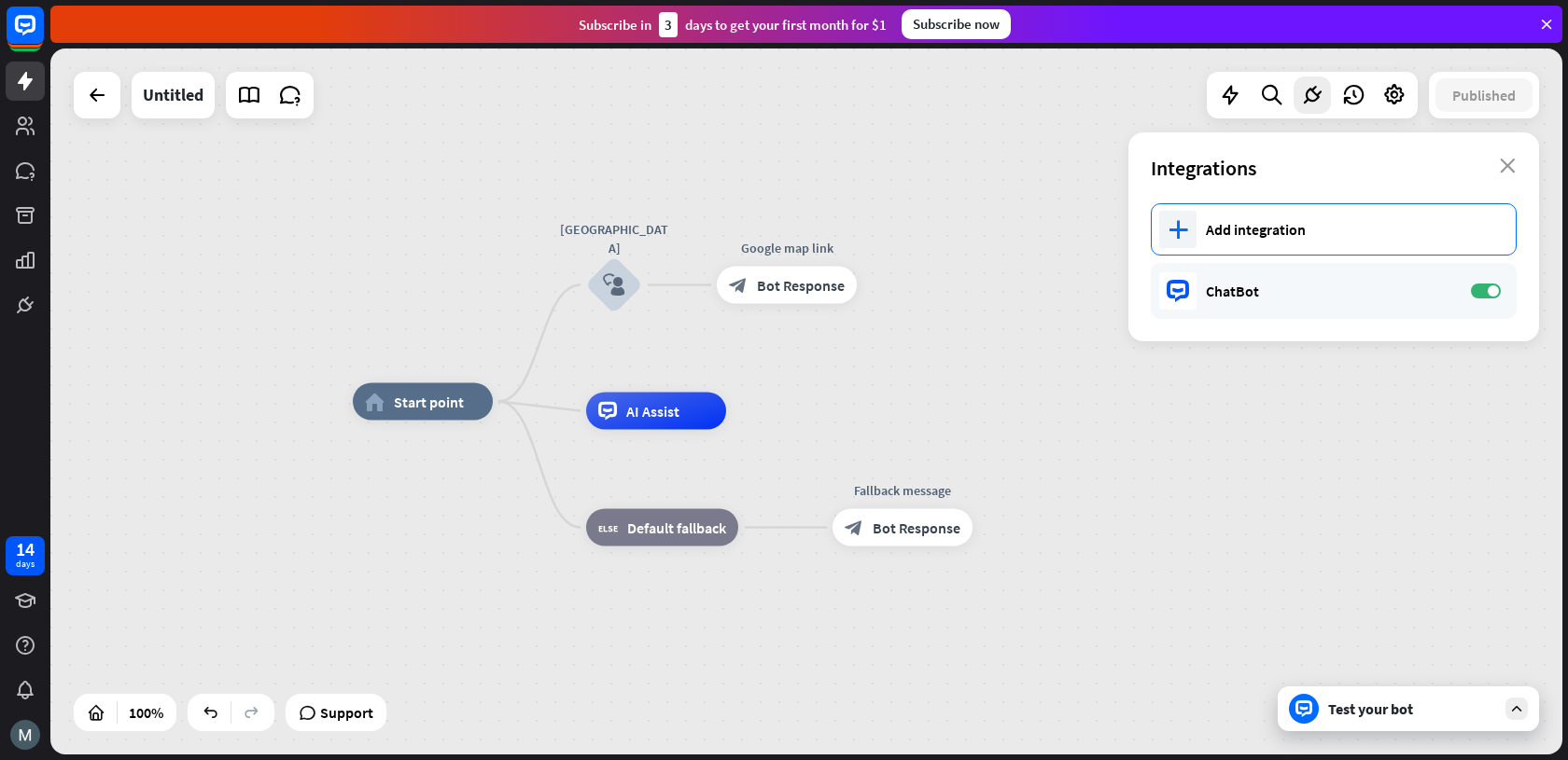
click at [1315, 237] on div "Add integration" at bounding box center [1351, 230] width 291 height 19
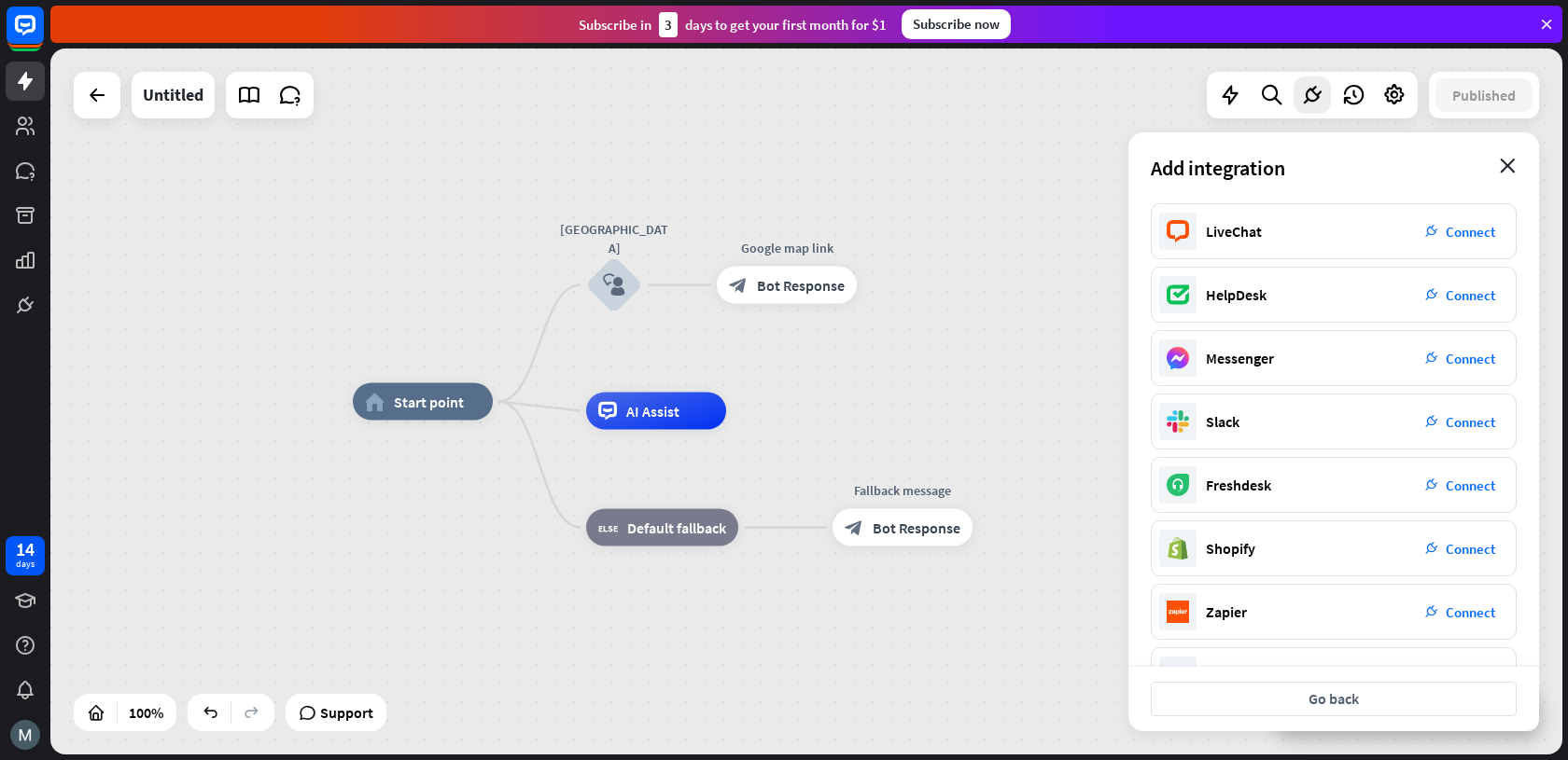
click at [1513, 161] on icon "close" at bounding box center [1507, 166] width 16 height 15
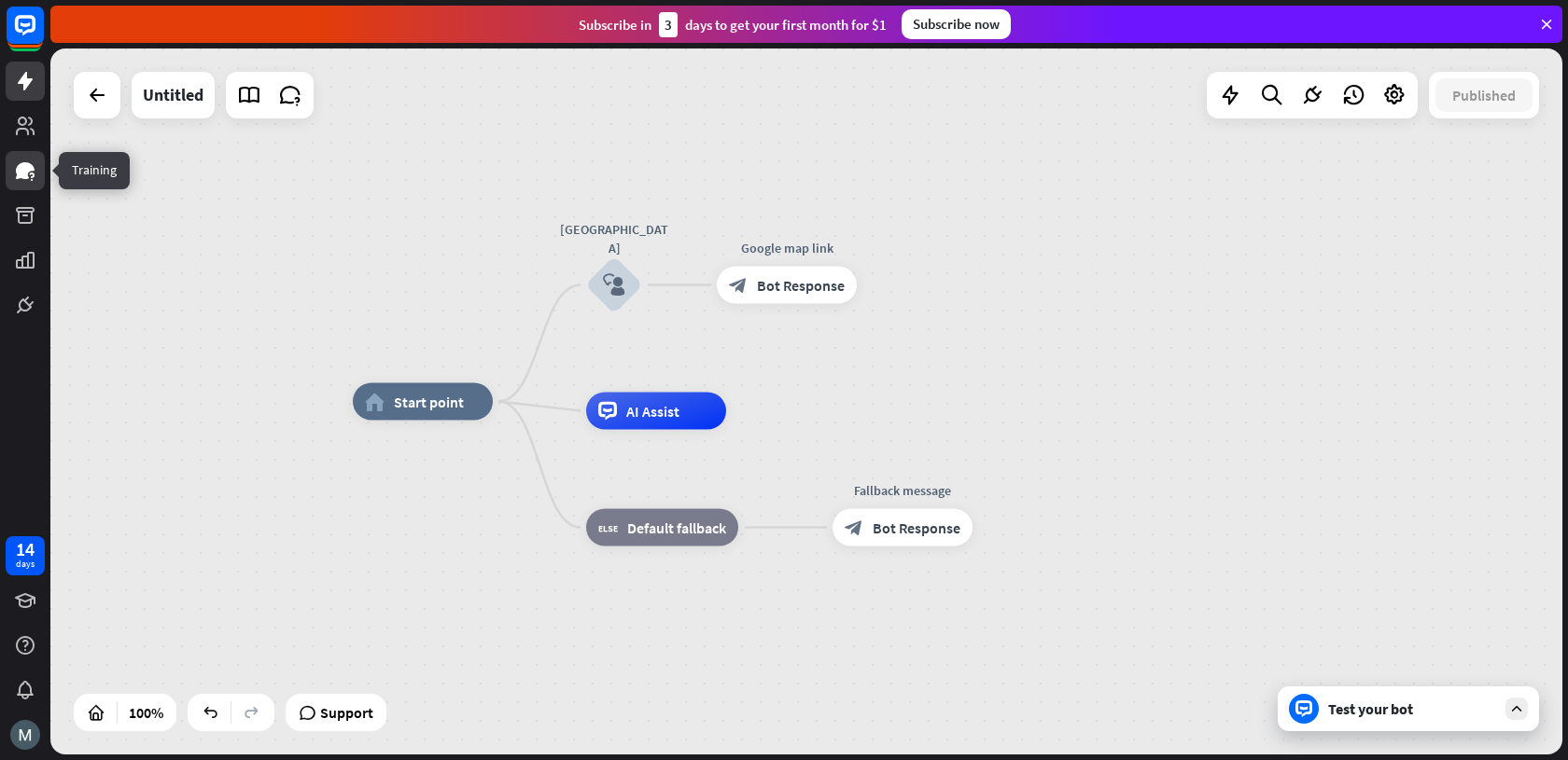
click at [39, 174] on link at bounding box center [25, 170] width 40 height 40
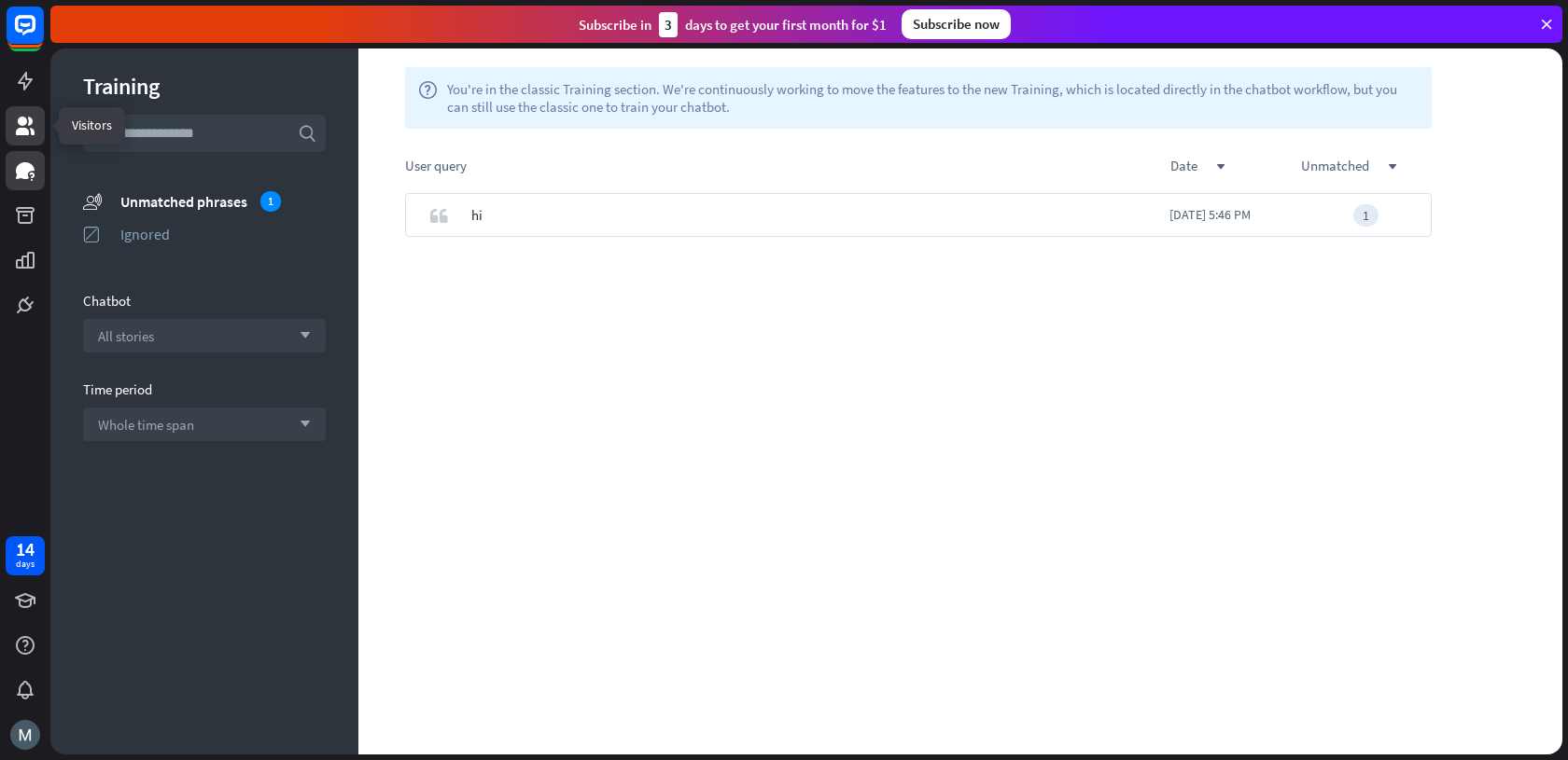
click at [42, 127] on link at bounding box center [25, 126] width 40 height 40
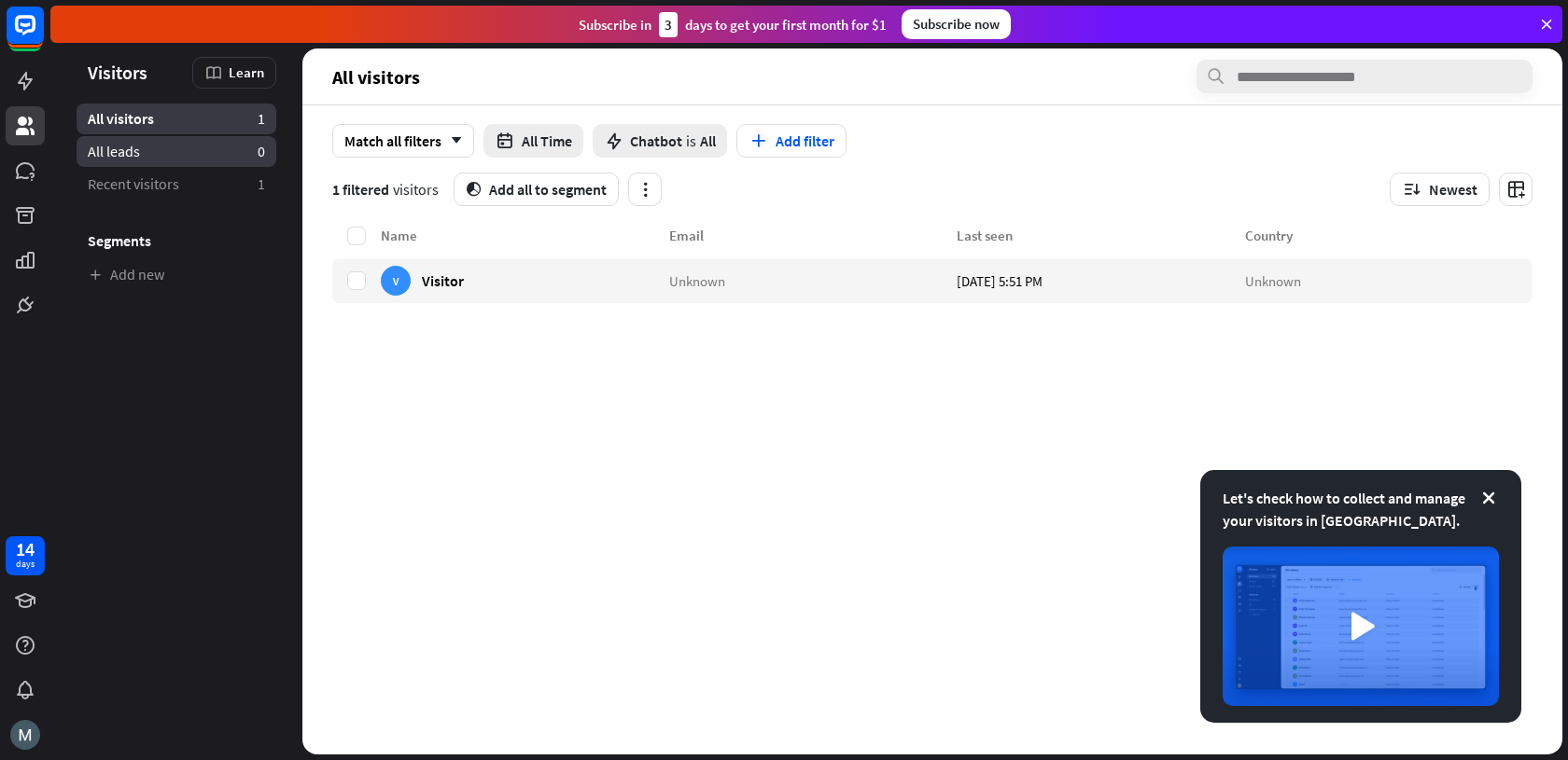
click at [152, 165] on link "All leads 0" at bounding box center [176, 152] width 200 height 31
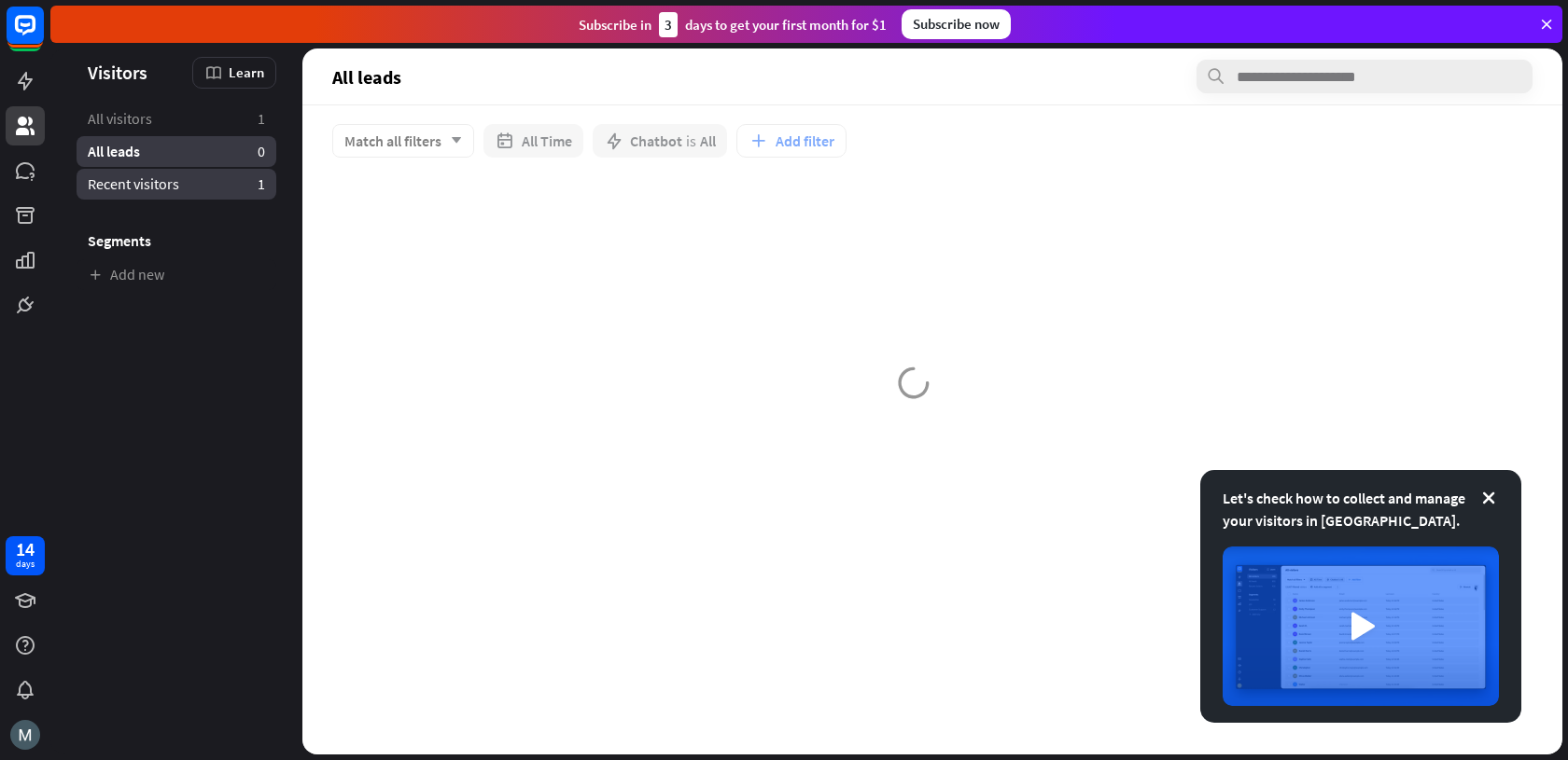
click at [149, 183] on span "Recent visitors" at bounding box center [133, 184] width 91 height 20
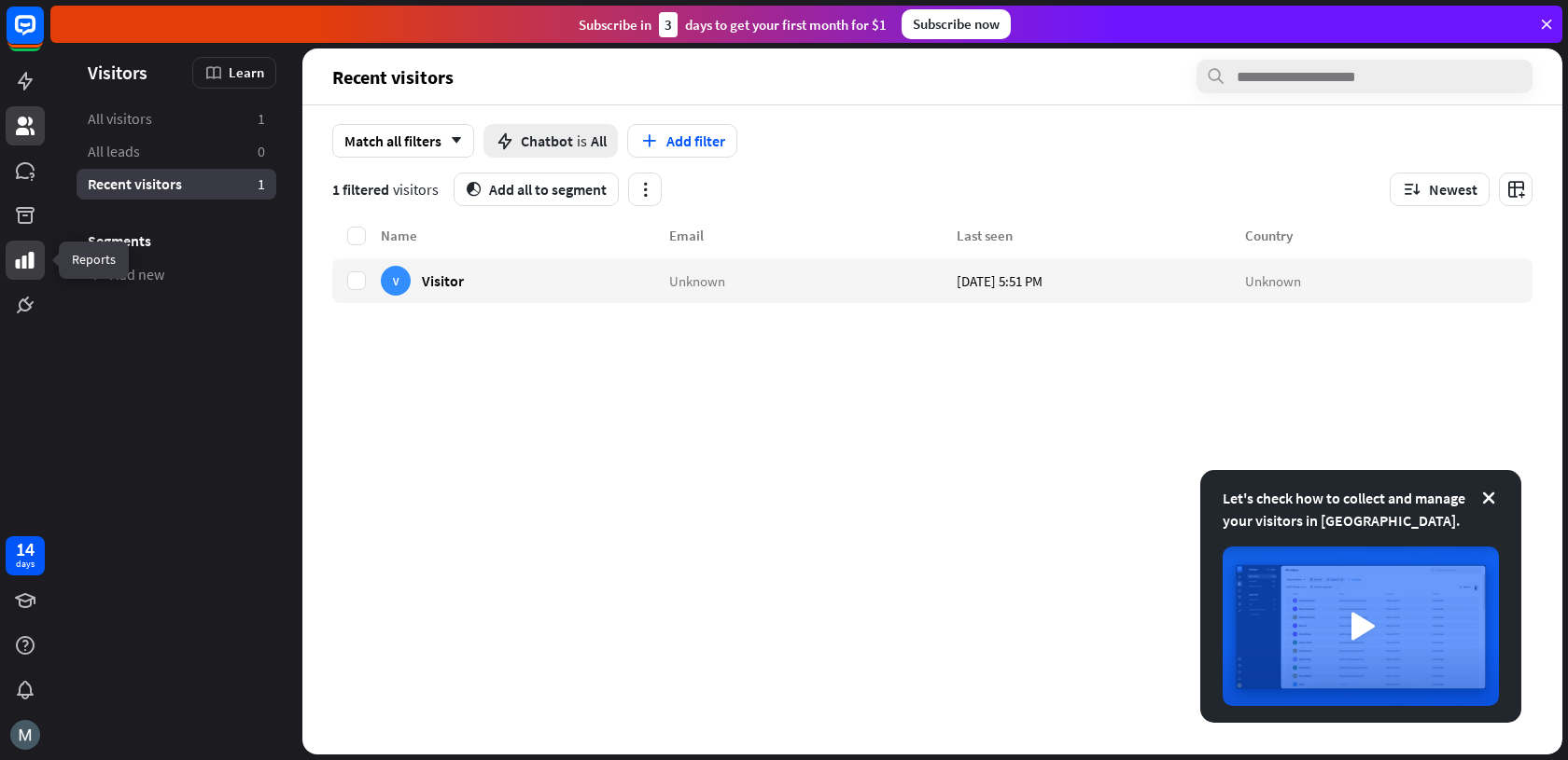
click at [20, 251] on icon at bounding box center [25, 260] width 23 height 23
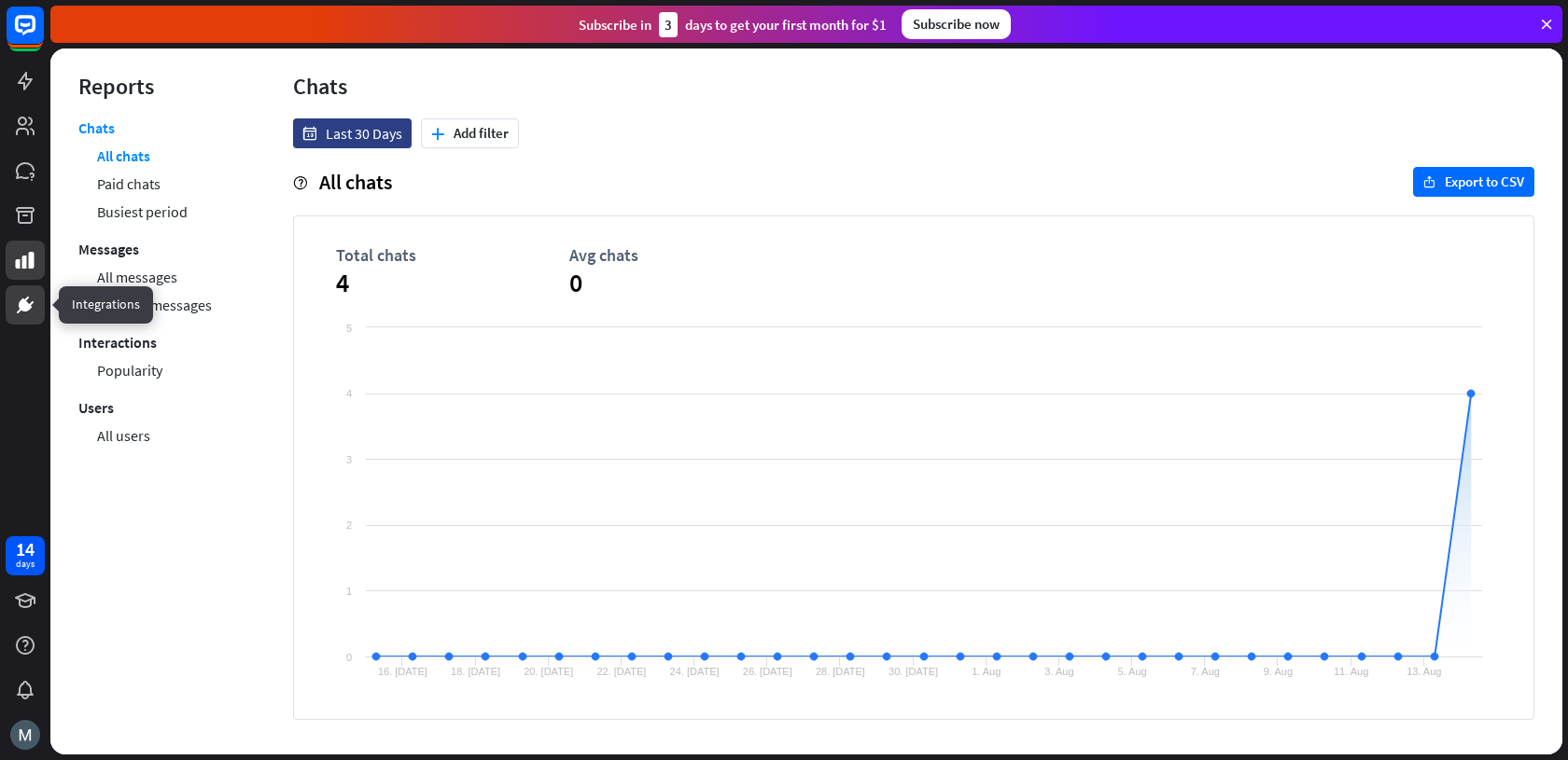
click at [22, 291] on link at bounding box center [25, 305] width 40 height 40
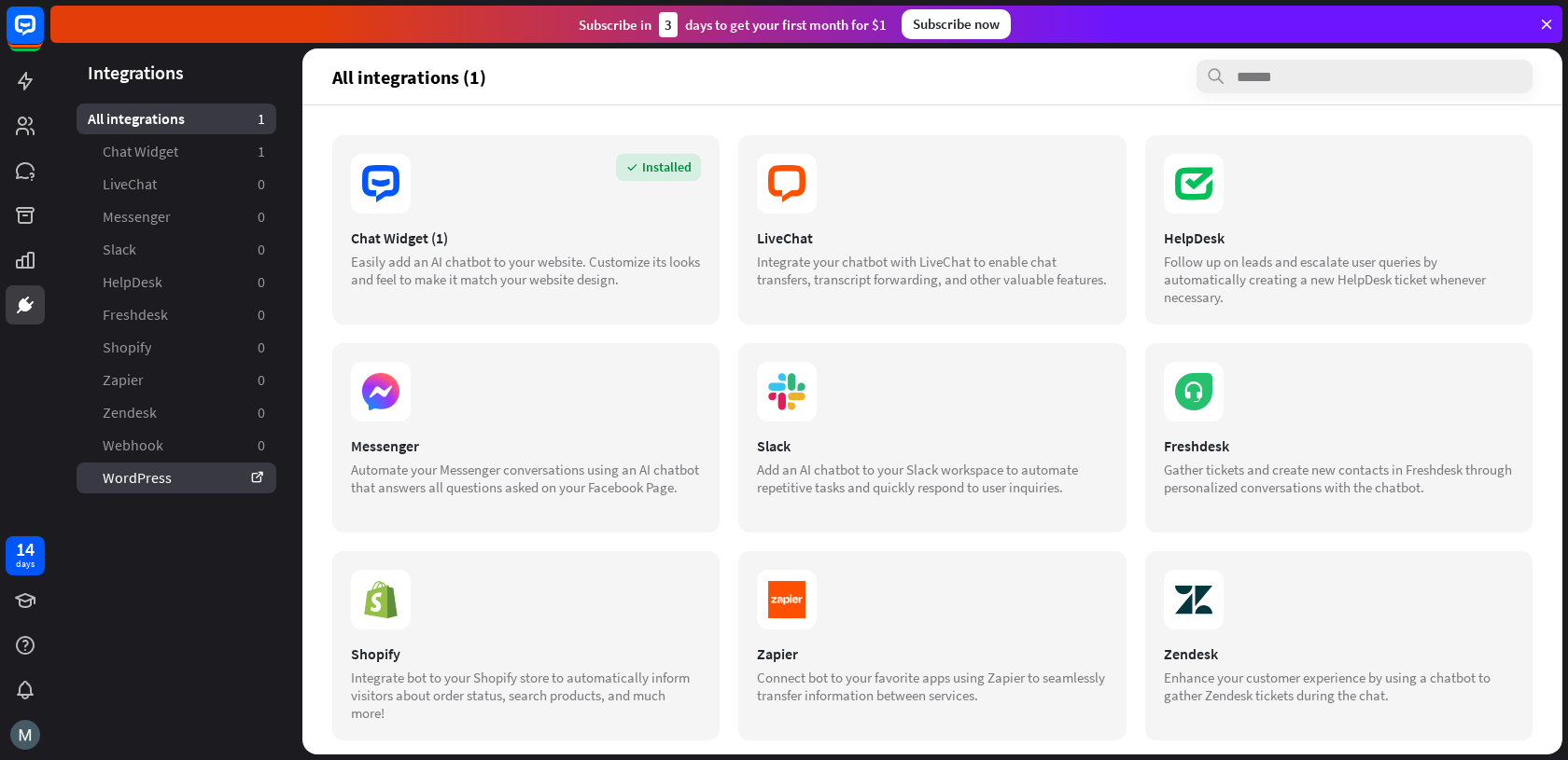
click at [198, 483] on link "WordPress" at bounding box center [176, 477] width 200 height 31
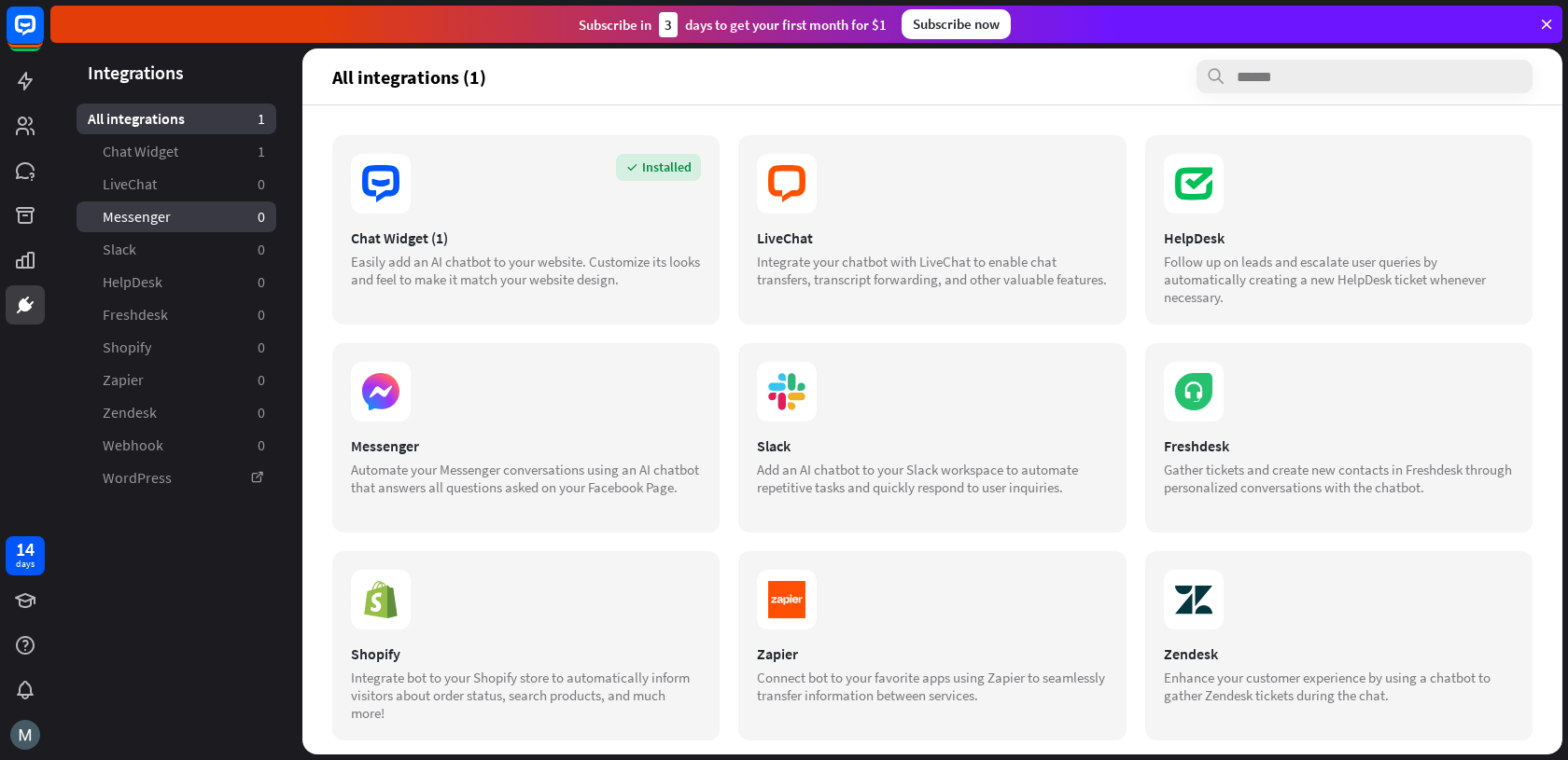
click at [229, 222] on link "Messenger 0" at bounding box center [176, 217] width 200 height 31
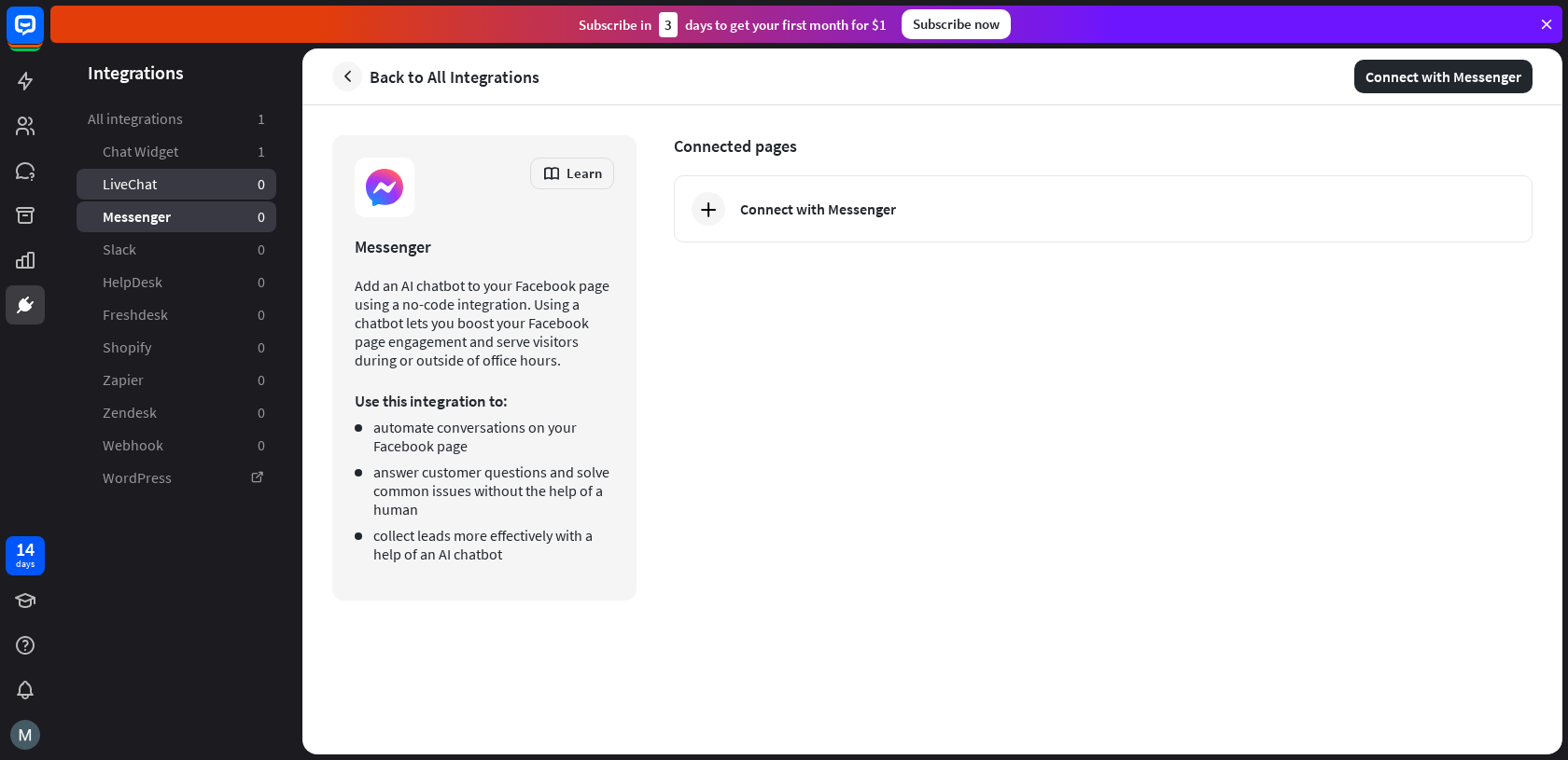
click at [184, 180] on link "LiveChat 0" at bounding box center [176, 184] width 200 height 31
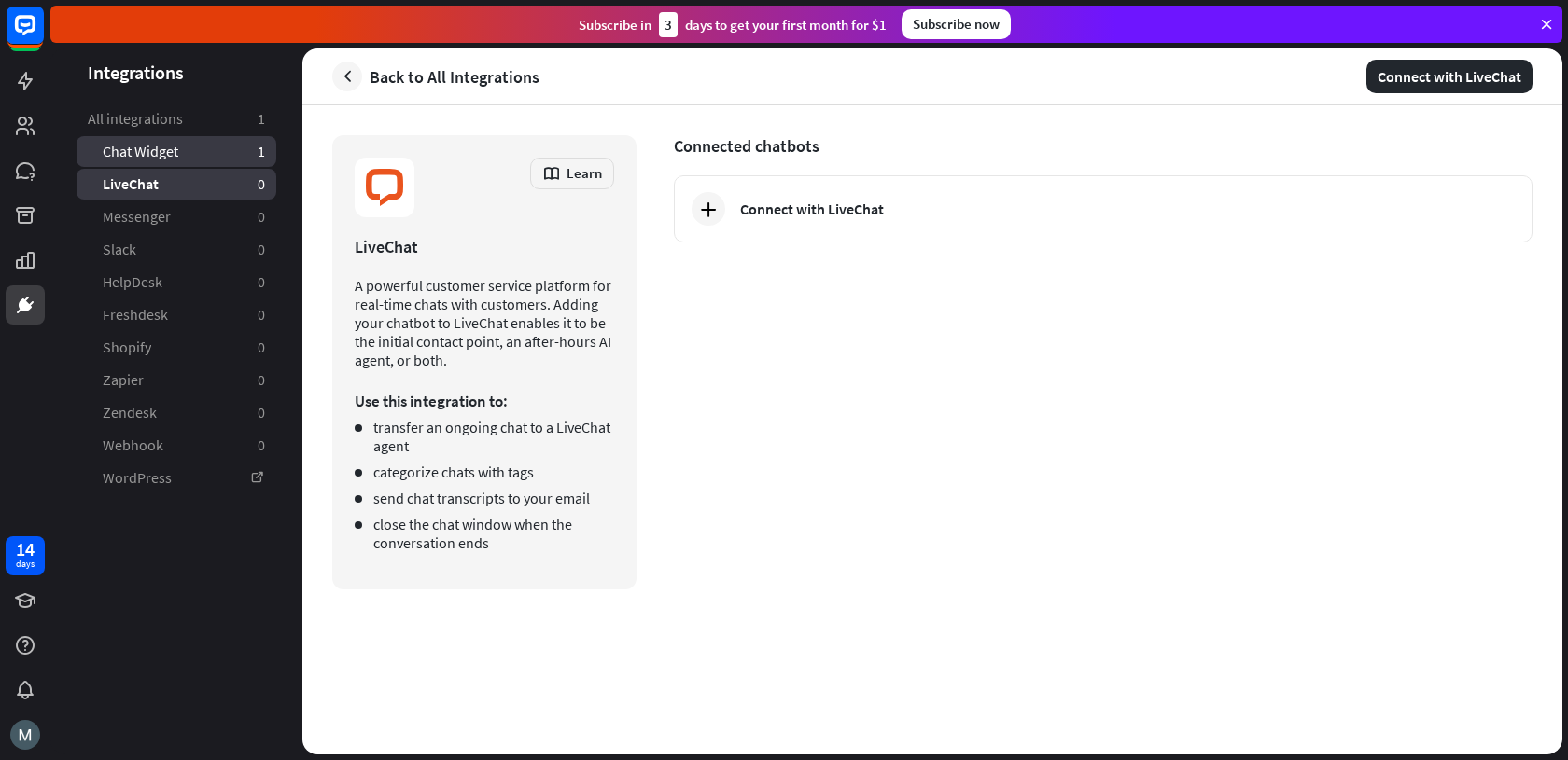
click at [201, 152] on link "Chat Widget 1" at bounding box center [176, 152] width 200 height 31
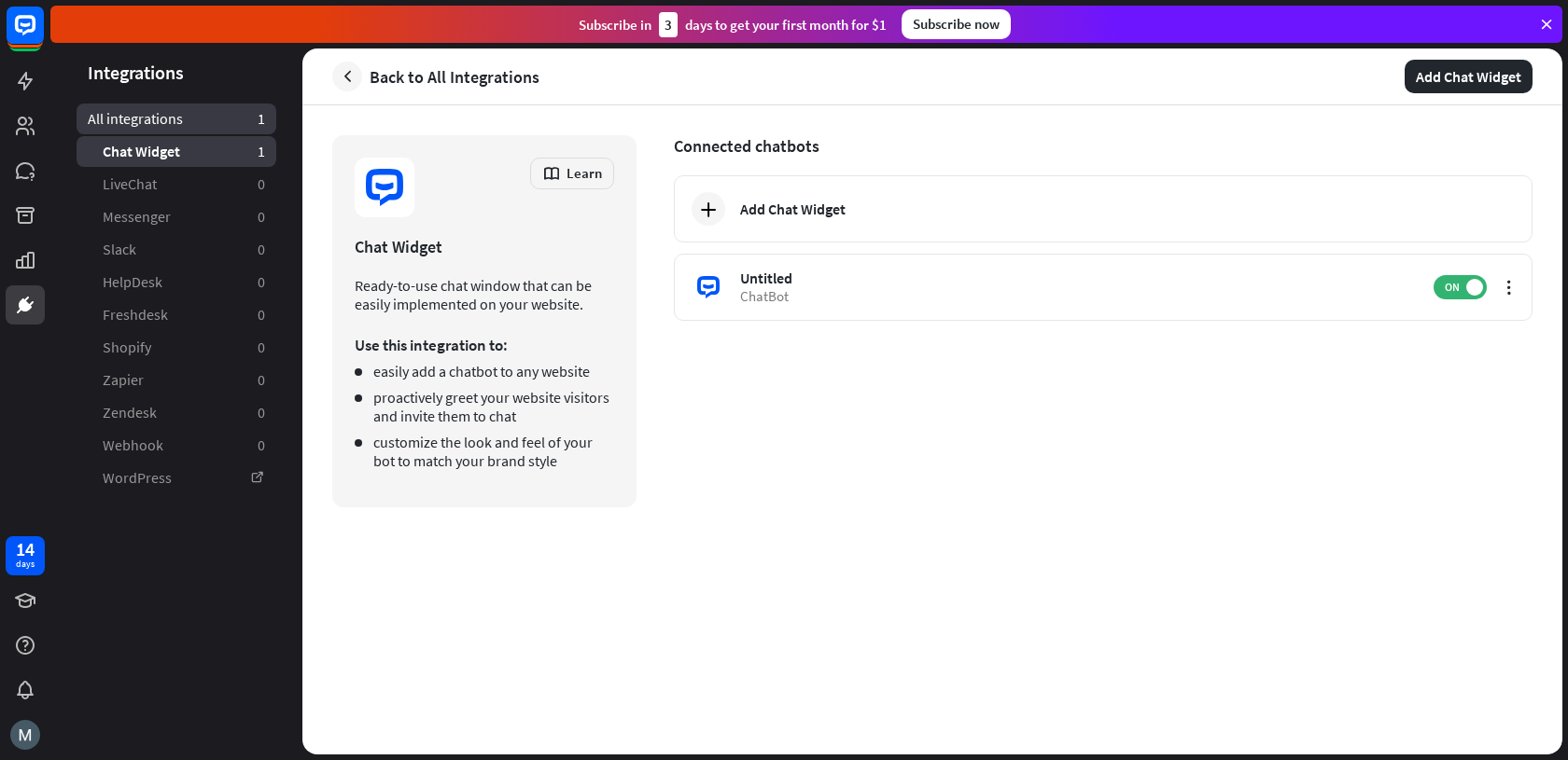
click at [207, 129] on link "All integrations 1" at bounding box center [176, 119] width 200 height 31
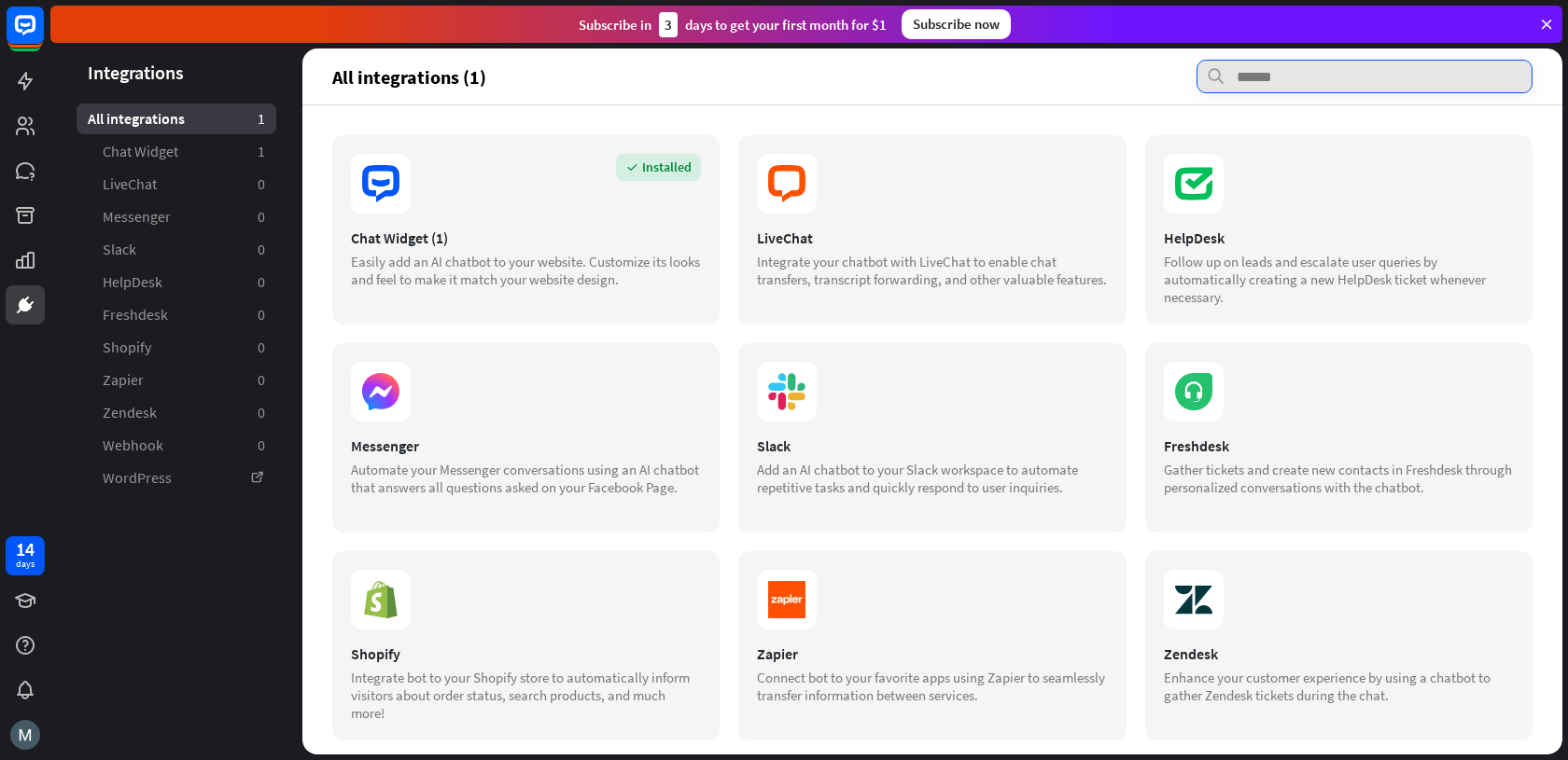
click at [1268, 76] on input "text" at bounding box center [1364, 76] width 336 height 34
type input "*"
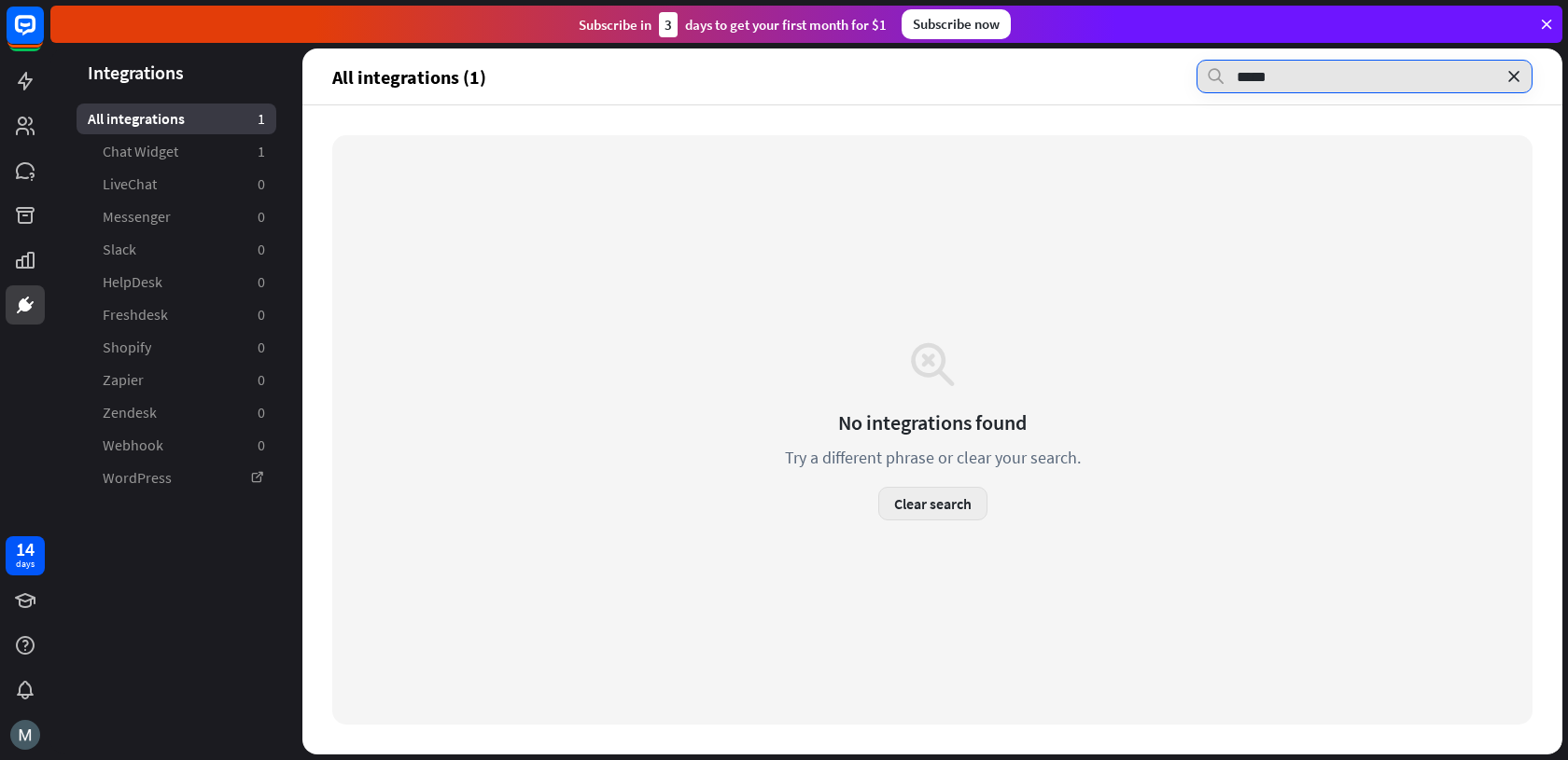
type input "*****"
click at [933, 509] on button "Clear search" at bounding box center [933, 504] width 109 height 34
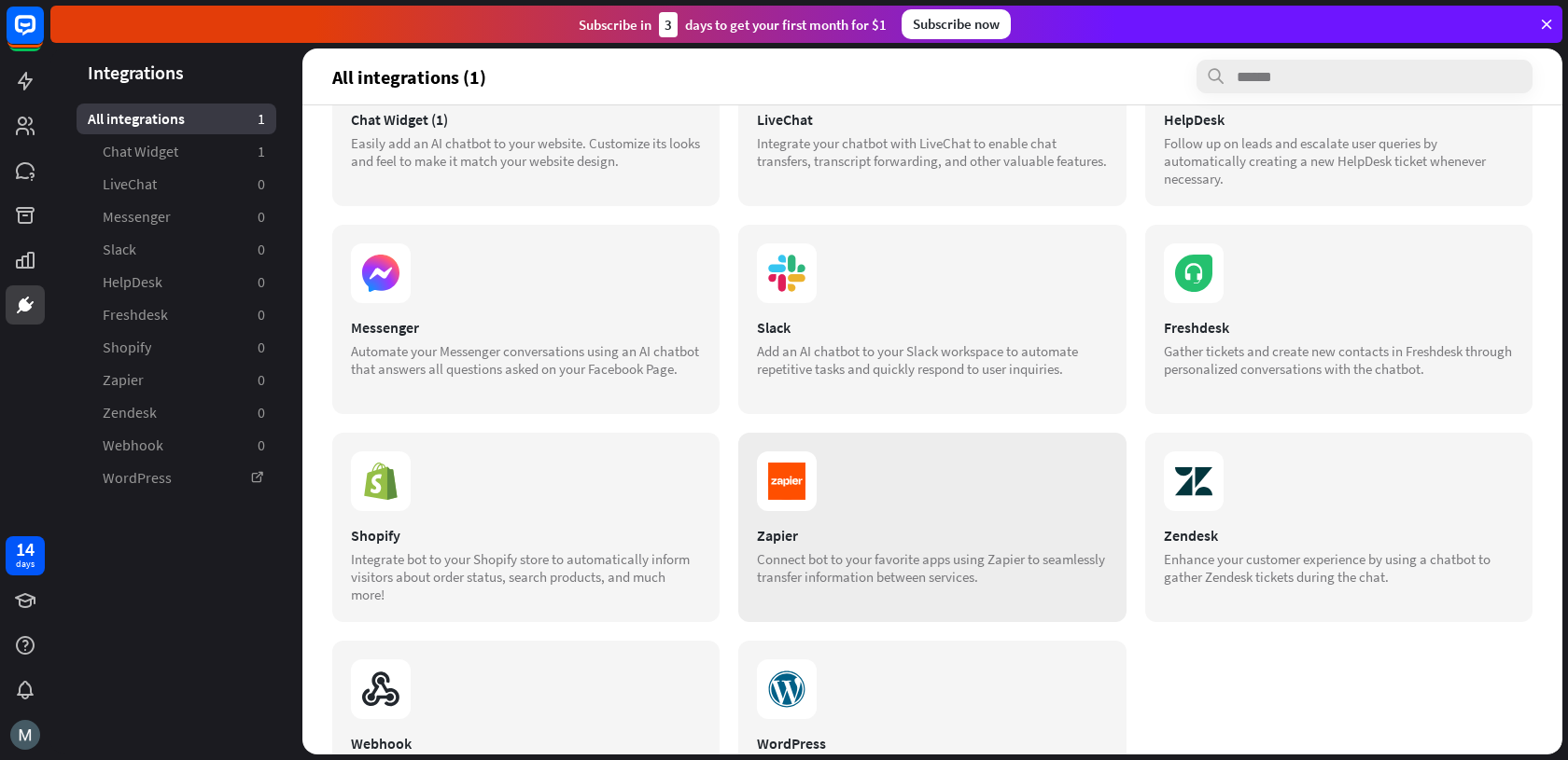
scroll to position [224, 0]
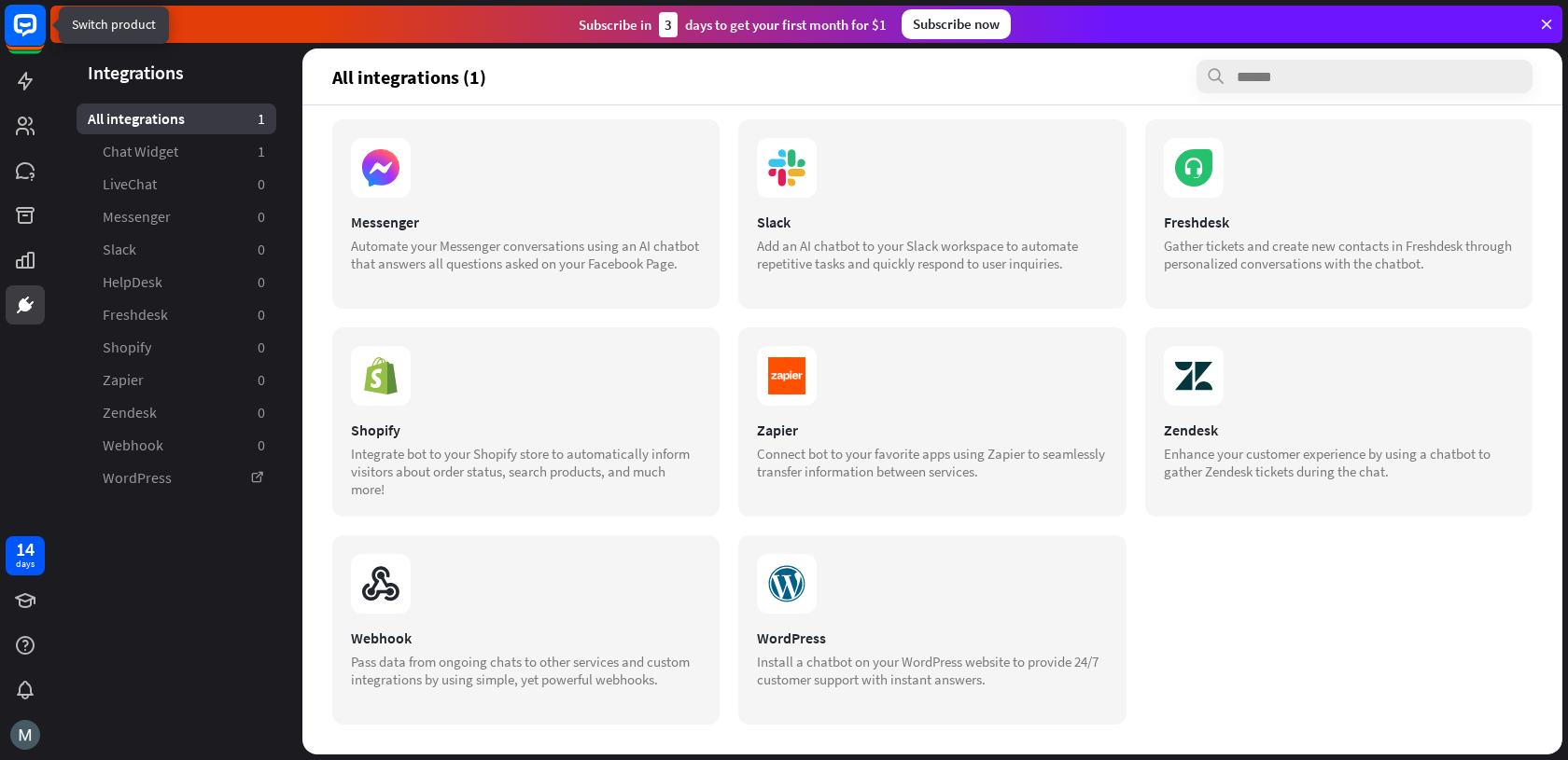
click at [24, 38] on rect at bounding box center [25, 25] width 41 height 41
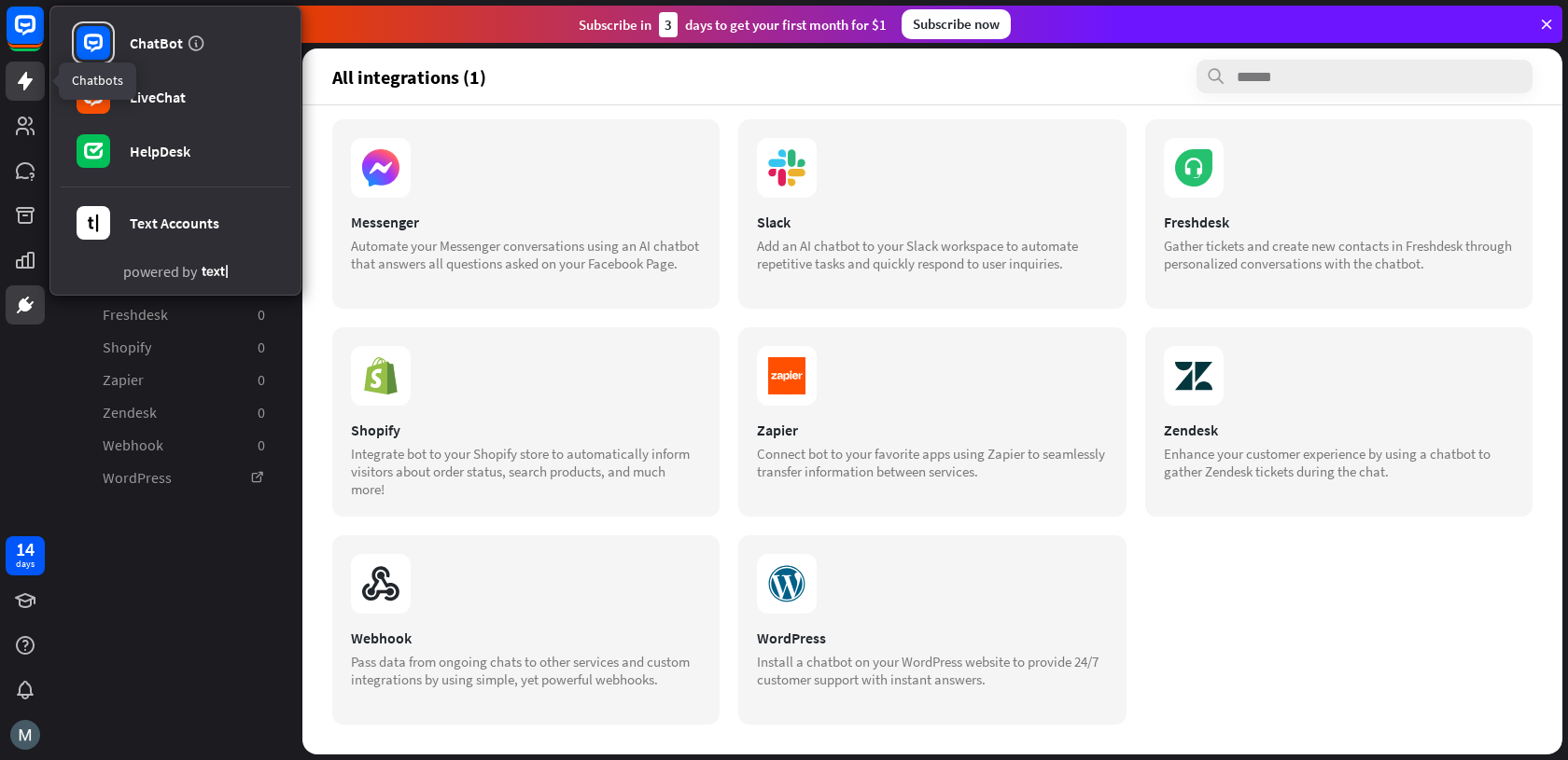
click at [23, 84] on icon at bounding box center [25, 81] width 23 height 23
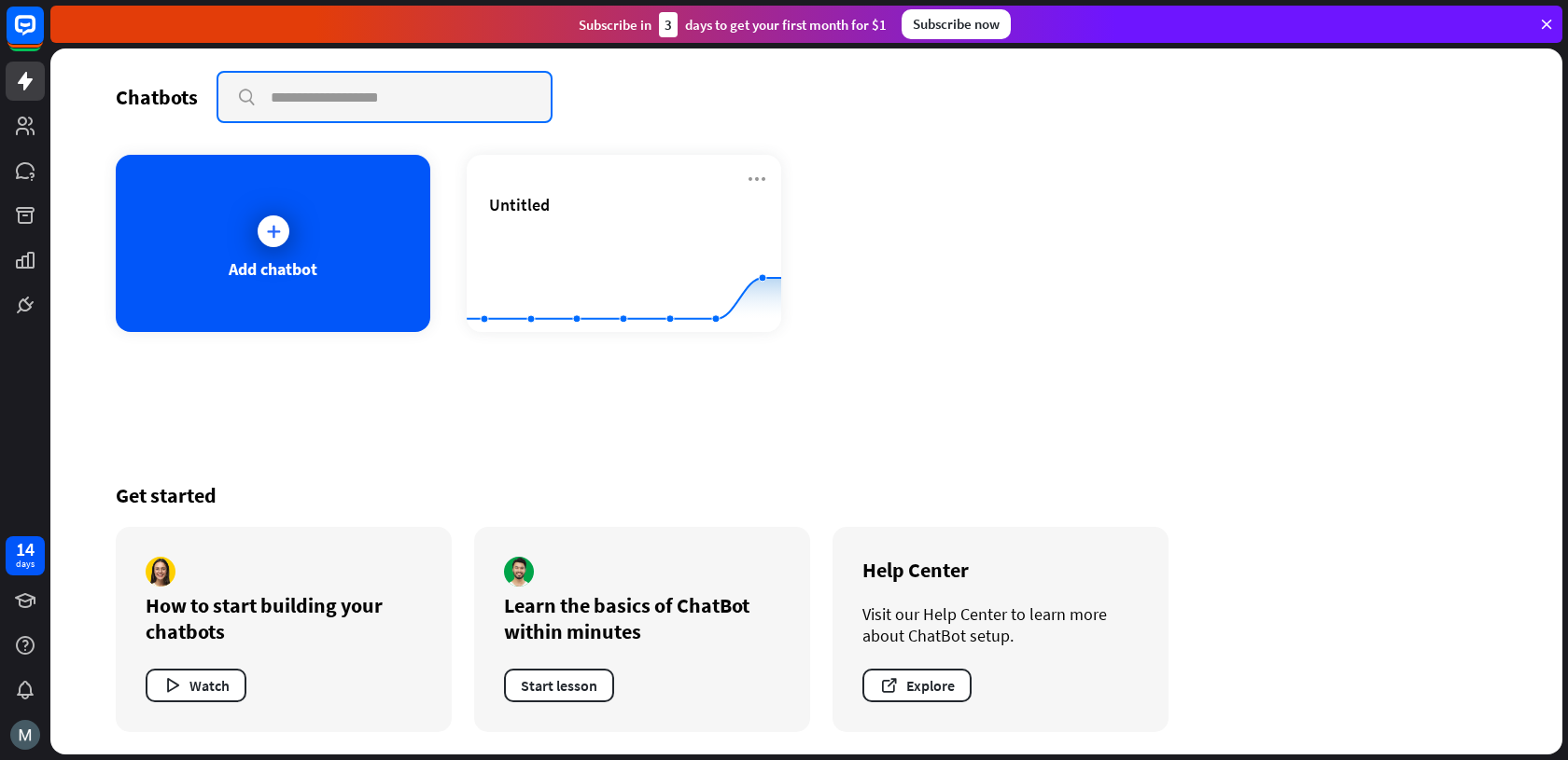
click at [361, 78] on input "text" at bounding box center [384, 96] width 333 height 48
type input "*********"
click at [227, 694] on button "Watch" at bounding box center [195, 686] width 101 height 34
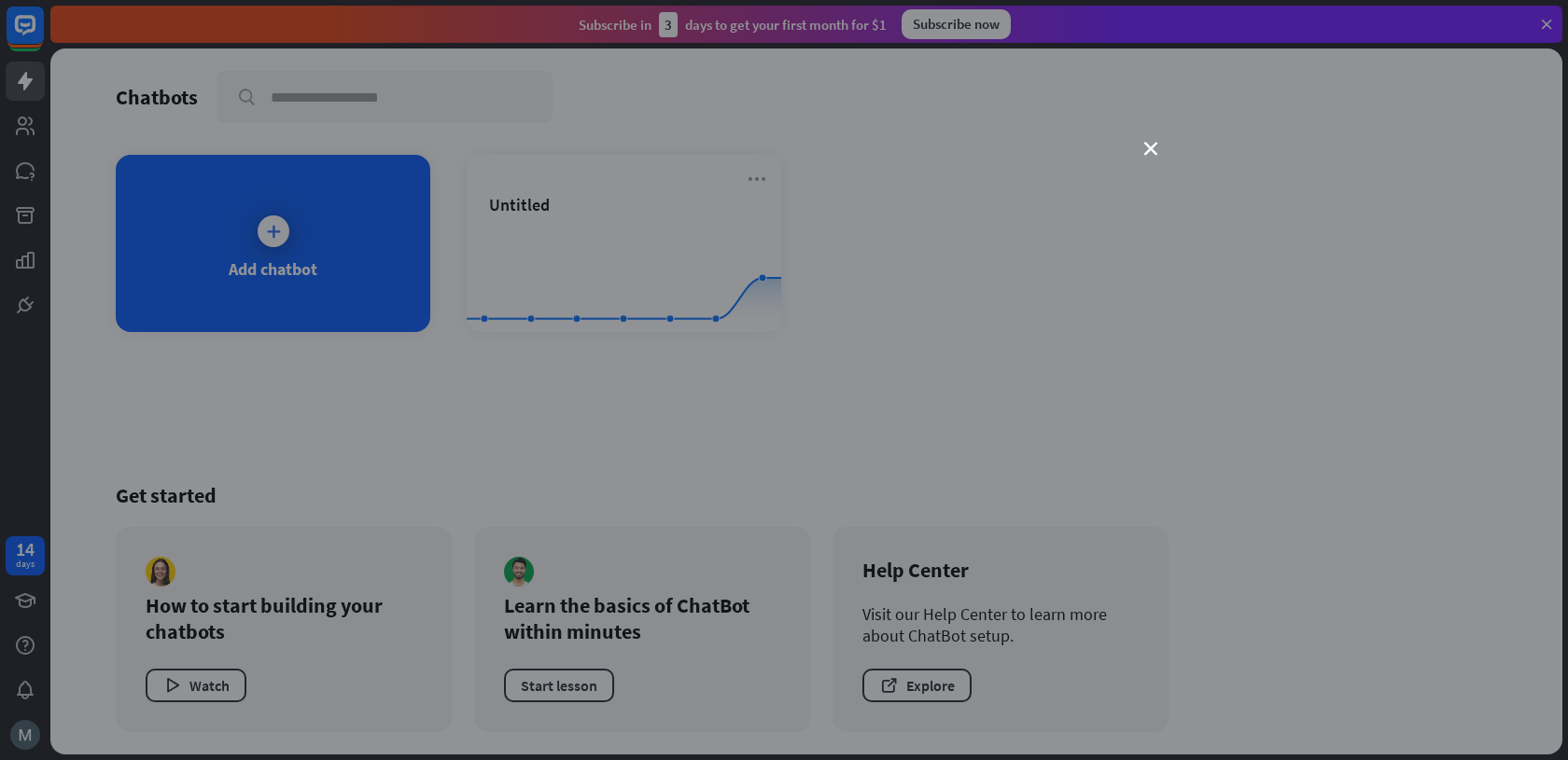
click at [1211, 169] on div "close" at bounding box center [784, 380] width 1568 height 760
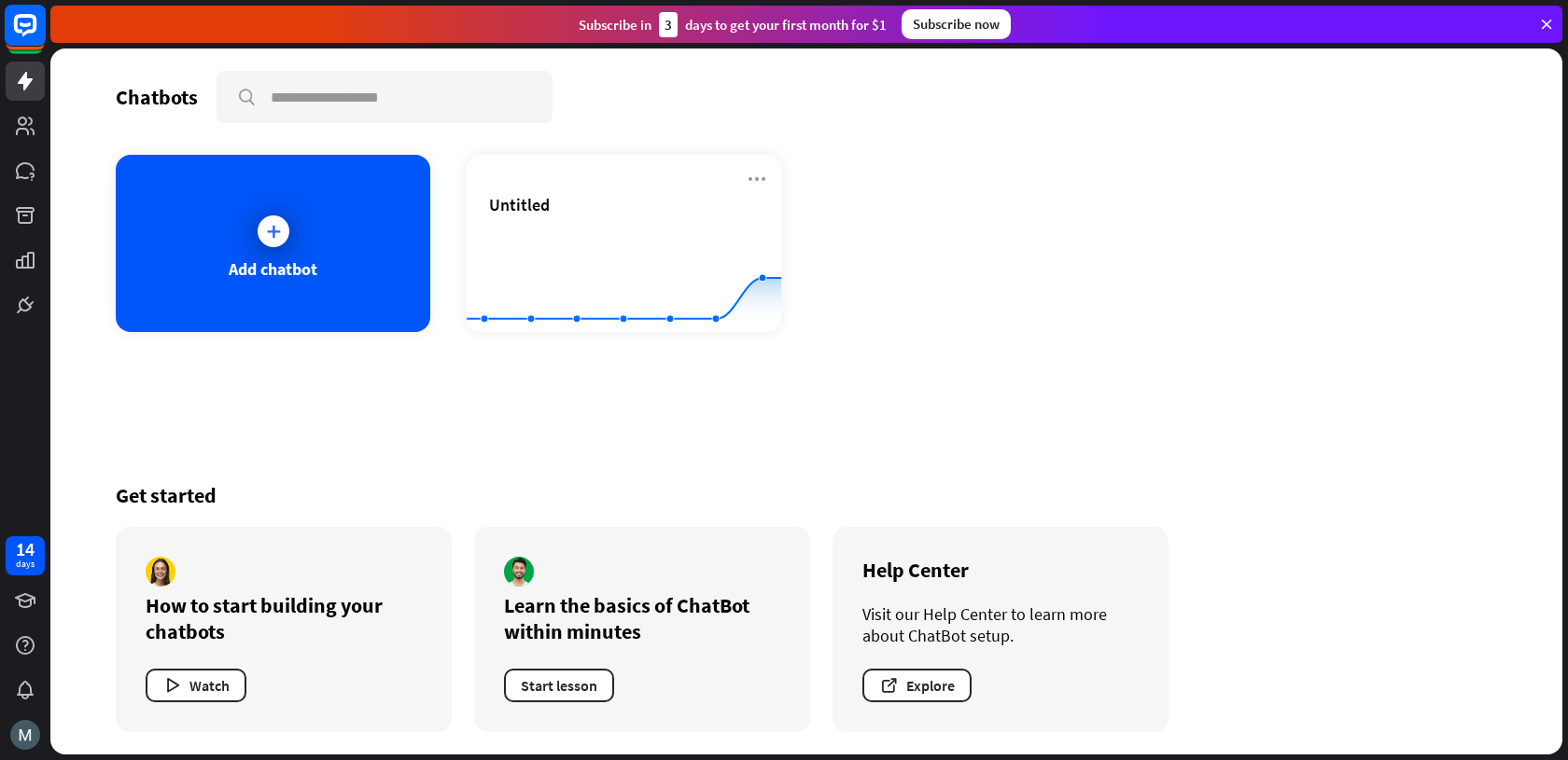
click at [17, 34] on rect at bounding box center [25, 25] width 41 height 41
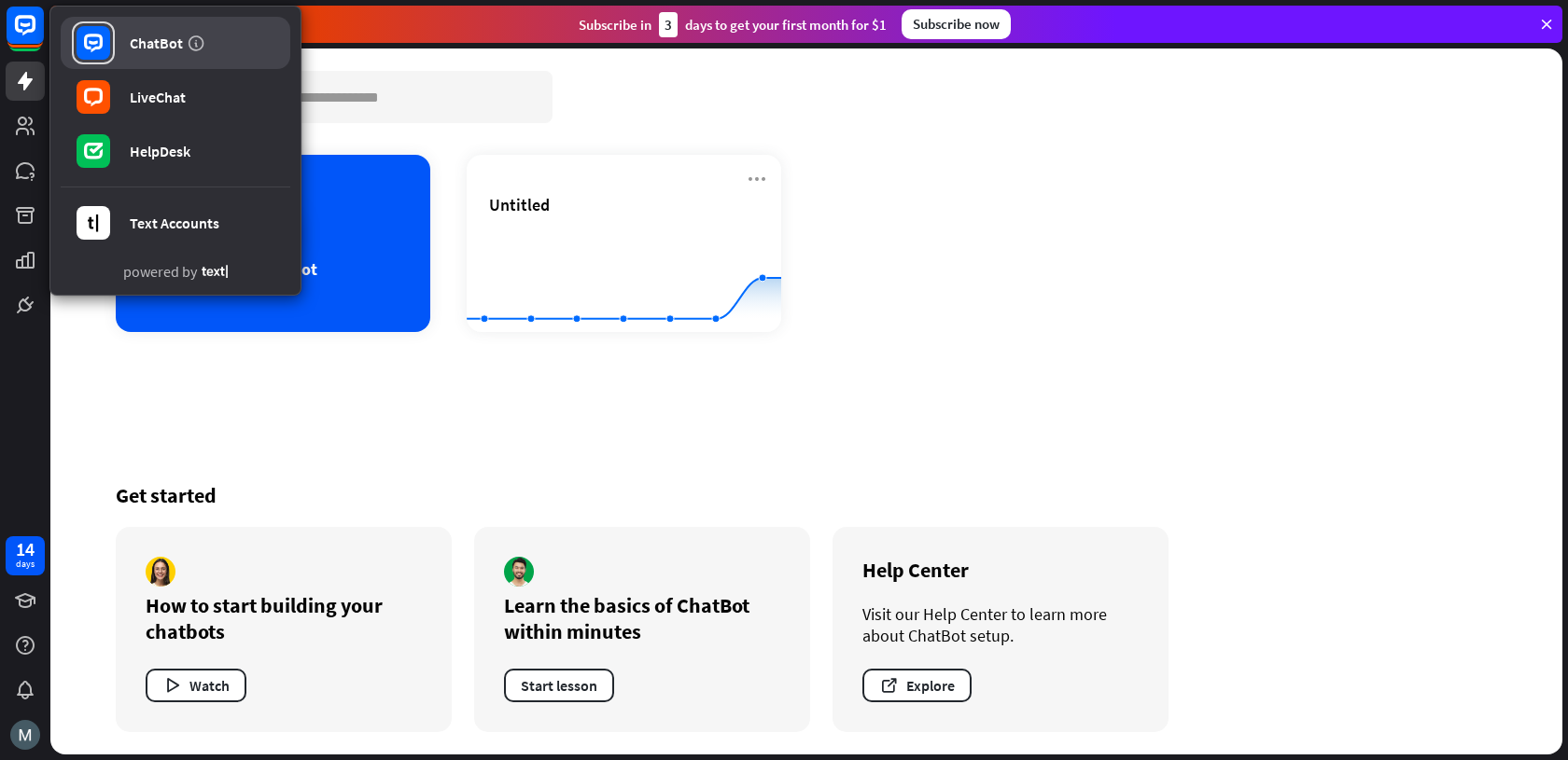
click at [131, 31] on link "ChatBot" at bounding box center [175, 42] width 230 height 52
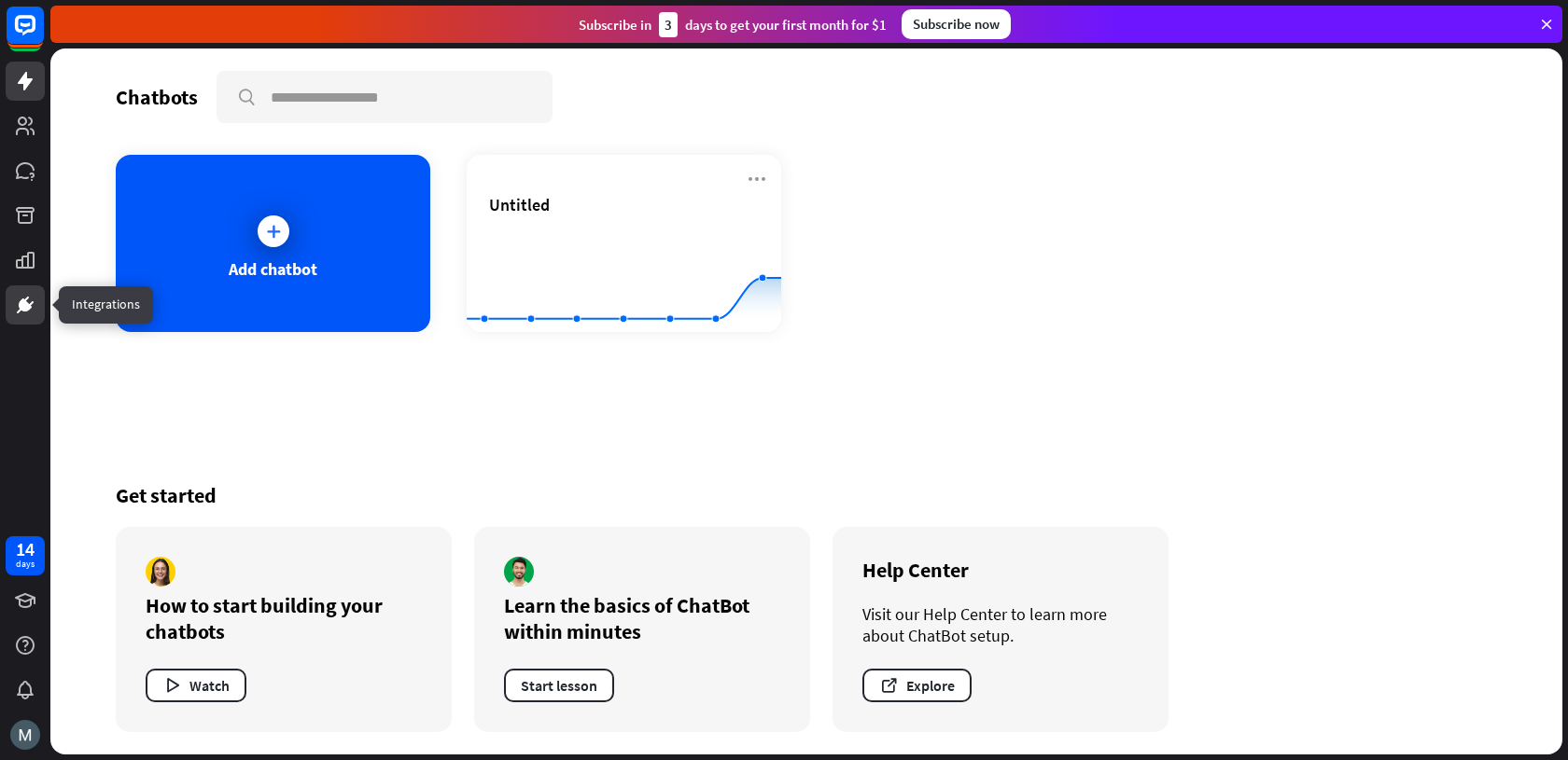
click at [8, 307] on link at bounding box center [25, 305] width 40 height 40
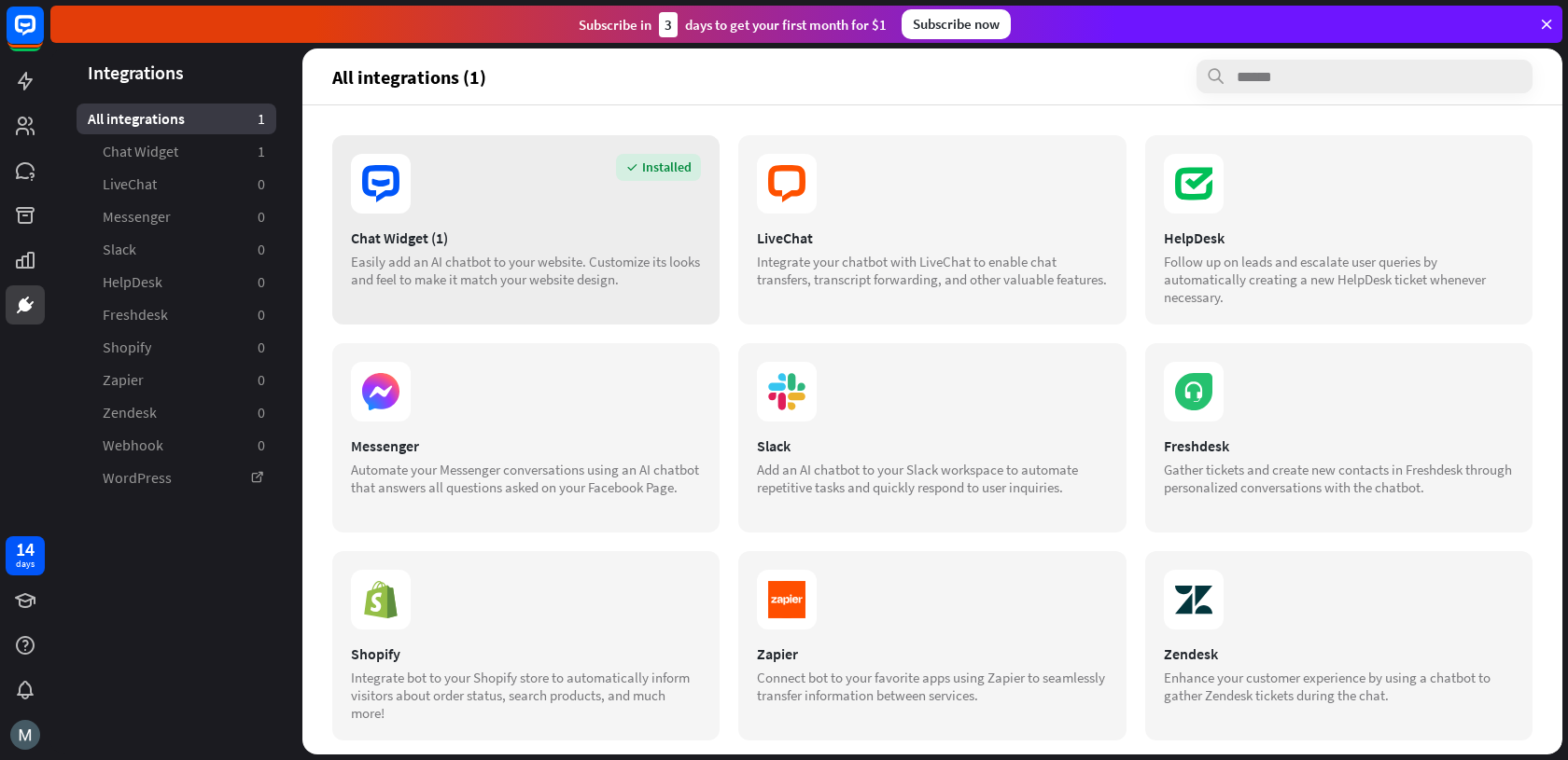
click at [404, 211] on icon at bounding box center [380, 183] width 59 height 59
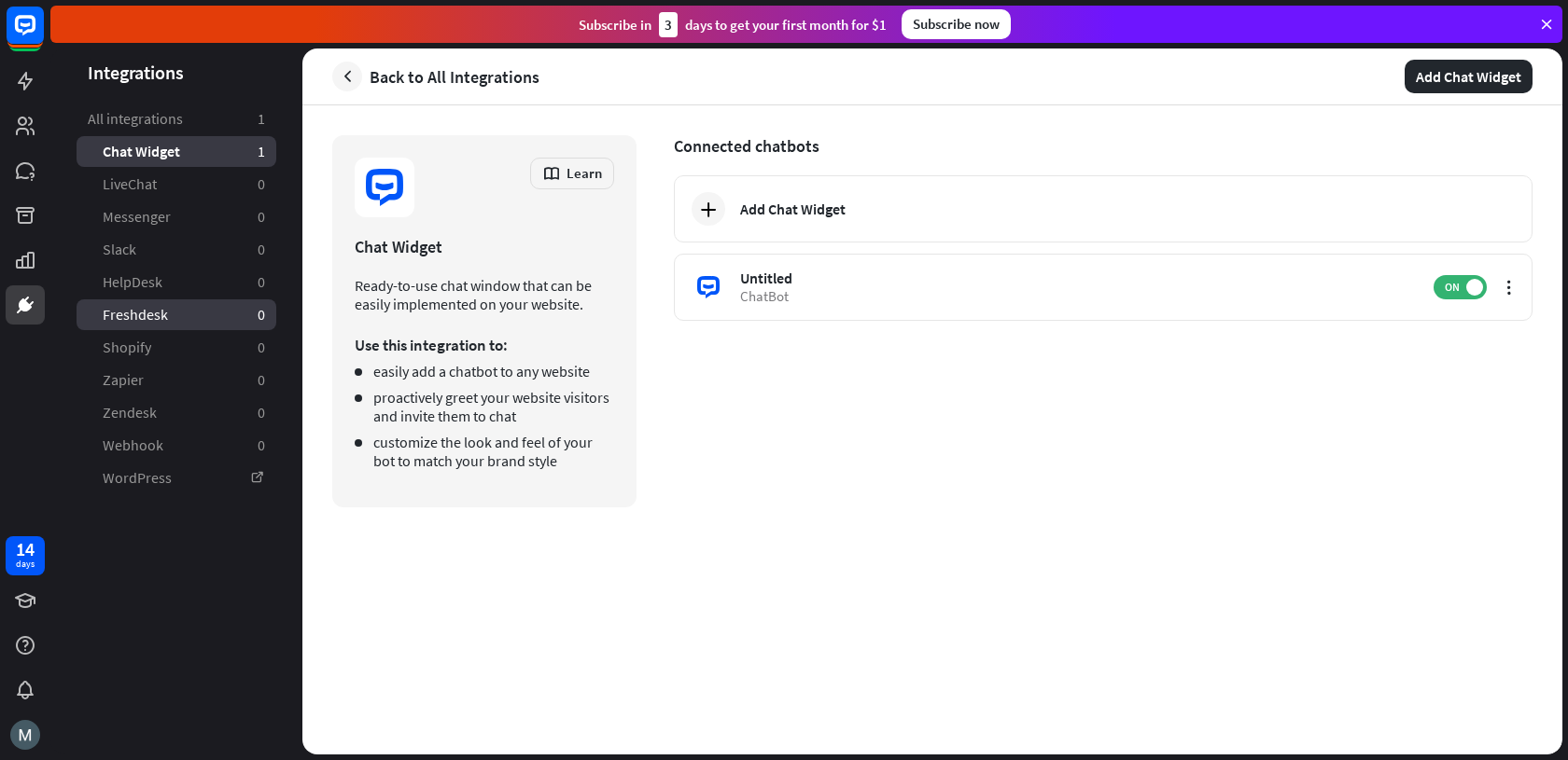
click at [192, 327] on link "Freshdesk 0" at bounding box center [176, 315] width 200 height 31
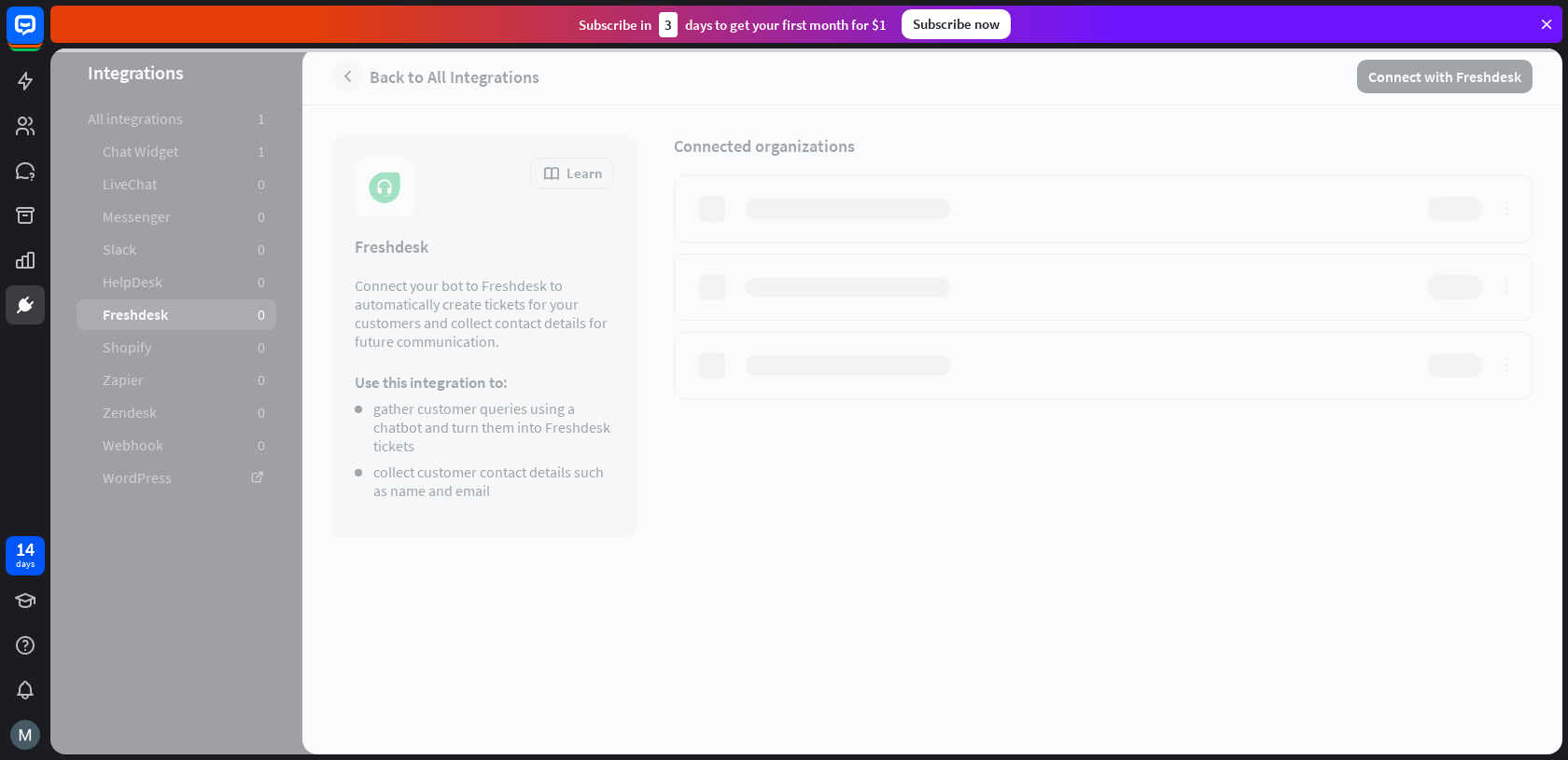
click at [172, 353] on div at bounding box center [806, 401] width 1511 height 706
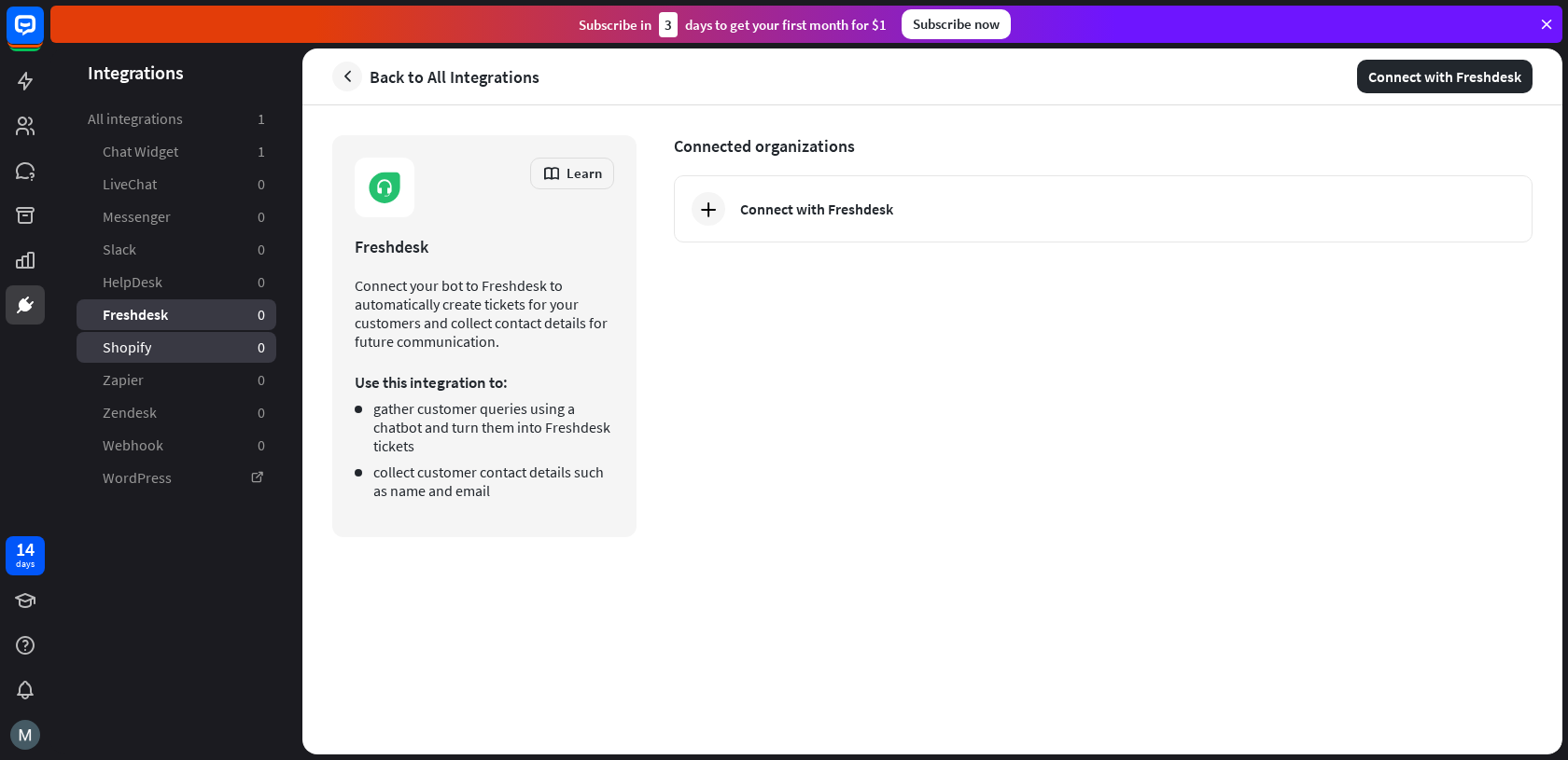
click at [169, 354] on link "Shopify 0" at bounding box center [176, 348] width 200 height 31
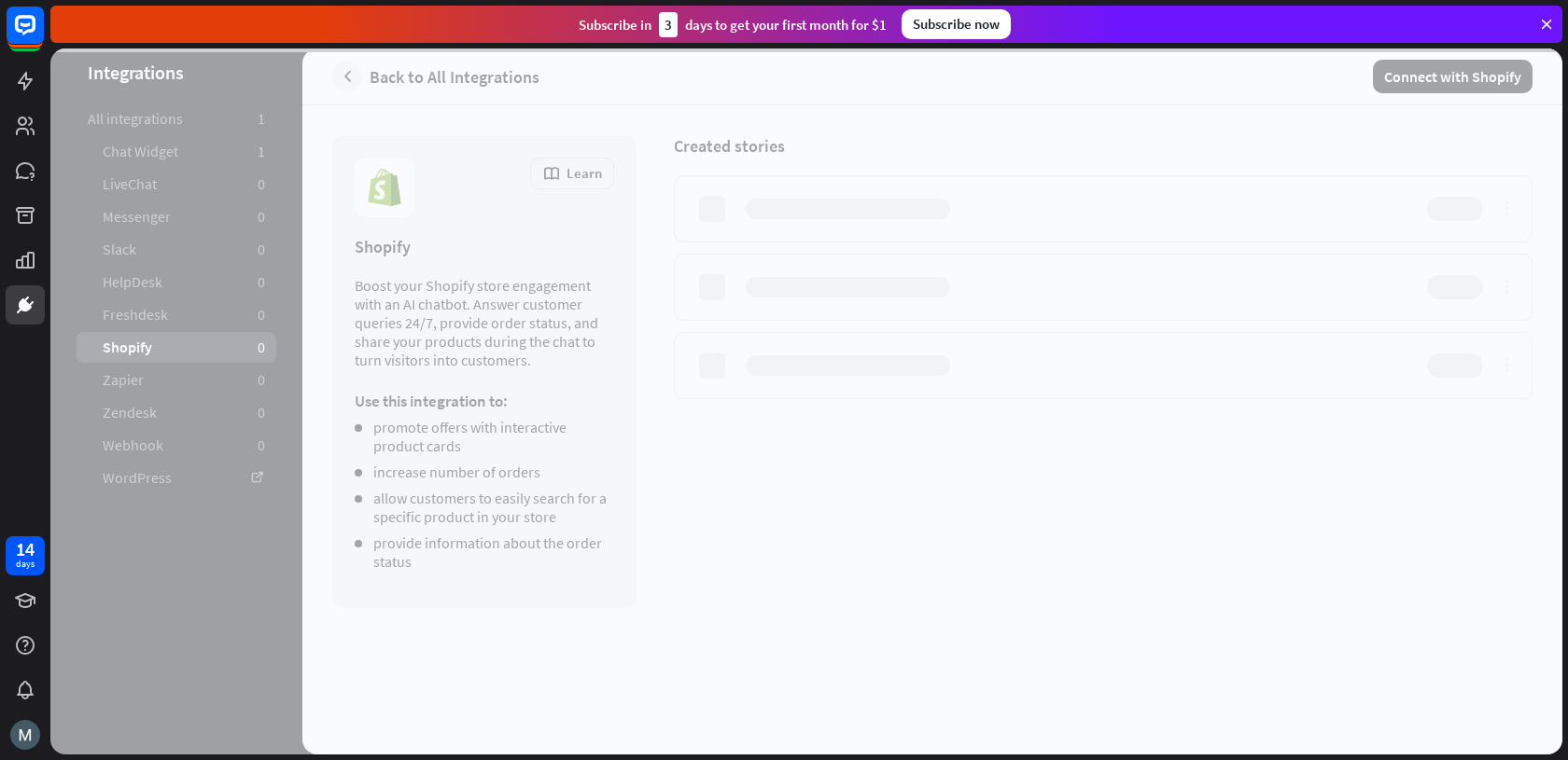
click at [167, 385] on div at bounding box center [806, 401] width 1511 height 706
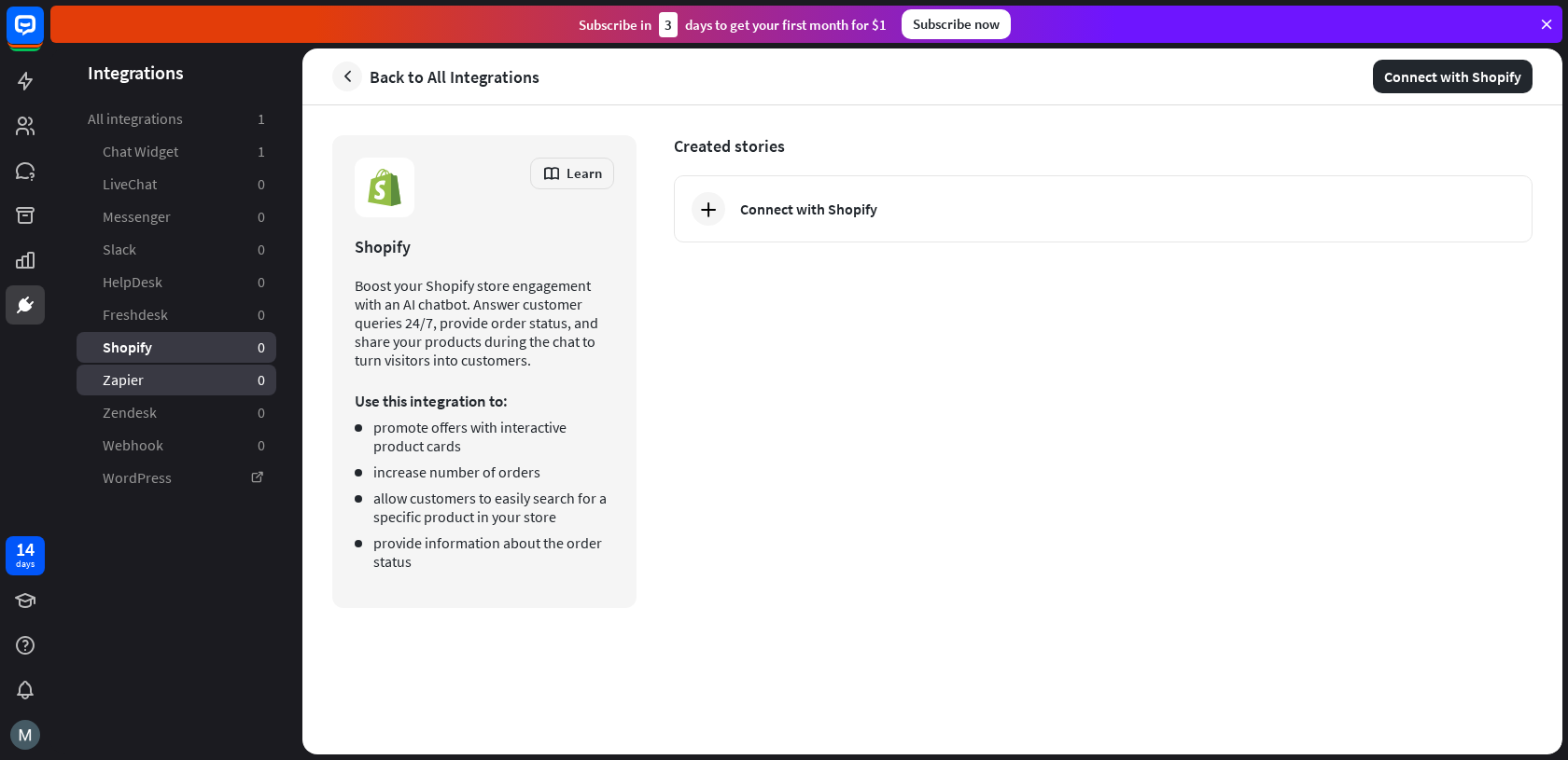
click at [160, 387] on link "Zapier 0" at bounding box center [176, 380] width 200 height 31
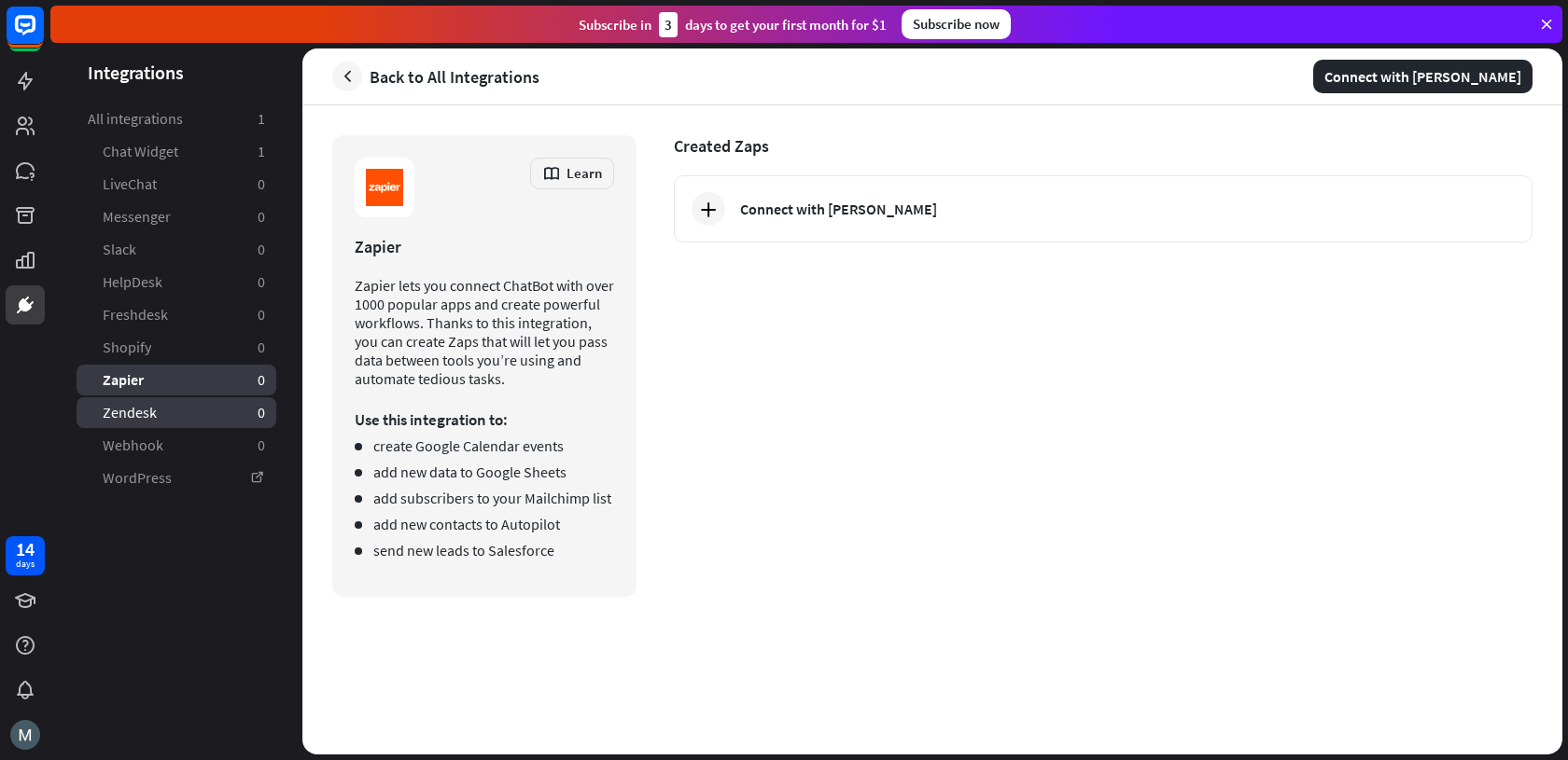
click at [138, 417] on span "Zendesk" at bounding box center [129, 412] width 54 height 20
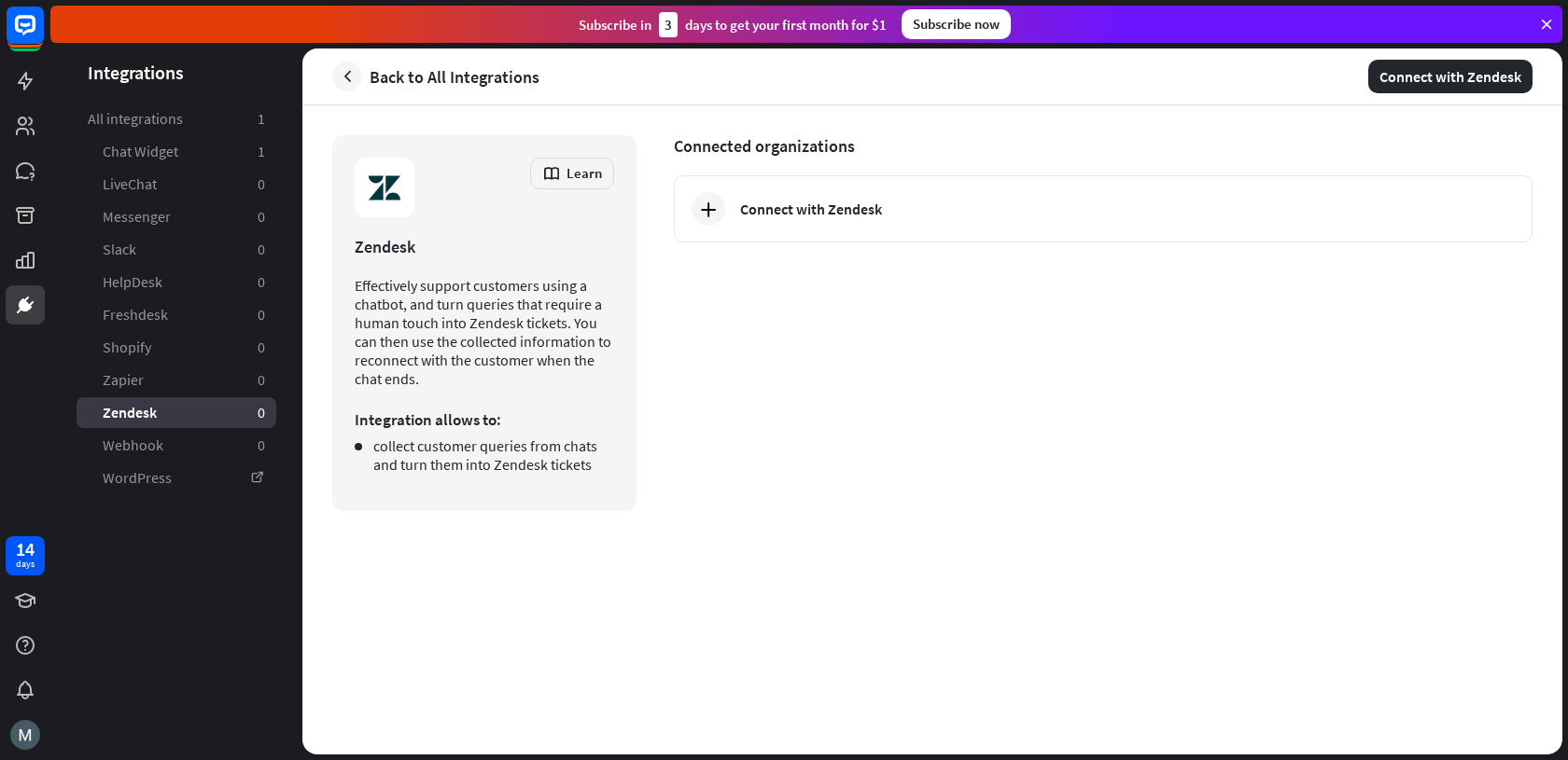
click at [134, 445] on div at bounding box center [806, 401] width 1511 height 706
click at [133, 457] on link "Webhook 0" at bounding box center [176, 445] width 200 height 31
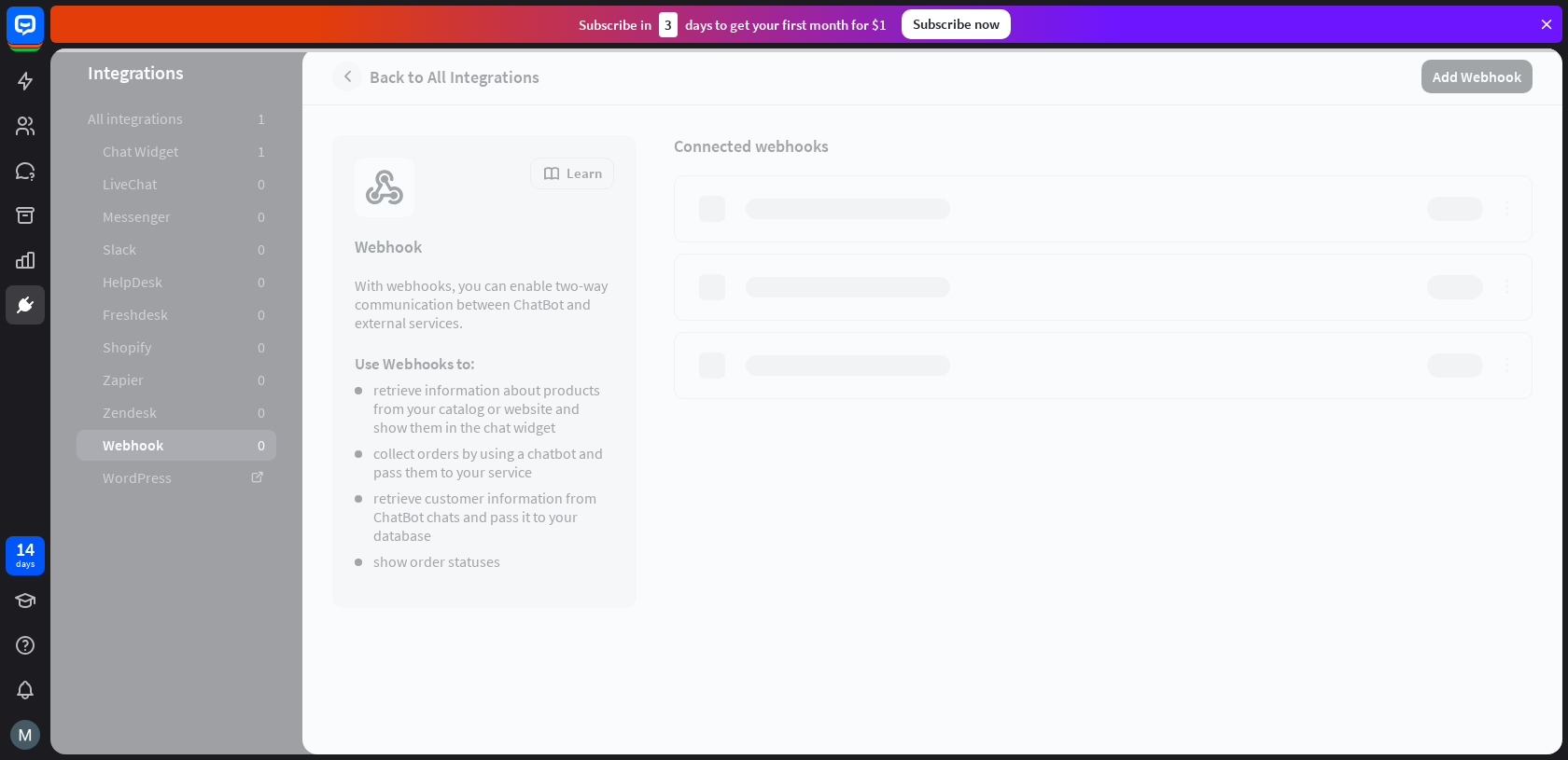
click at [126, 477] on div at bounding box center [806, 401] width 1511 height 706
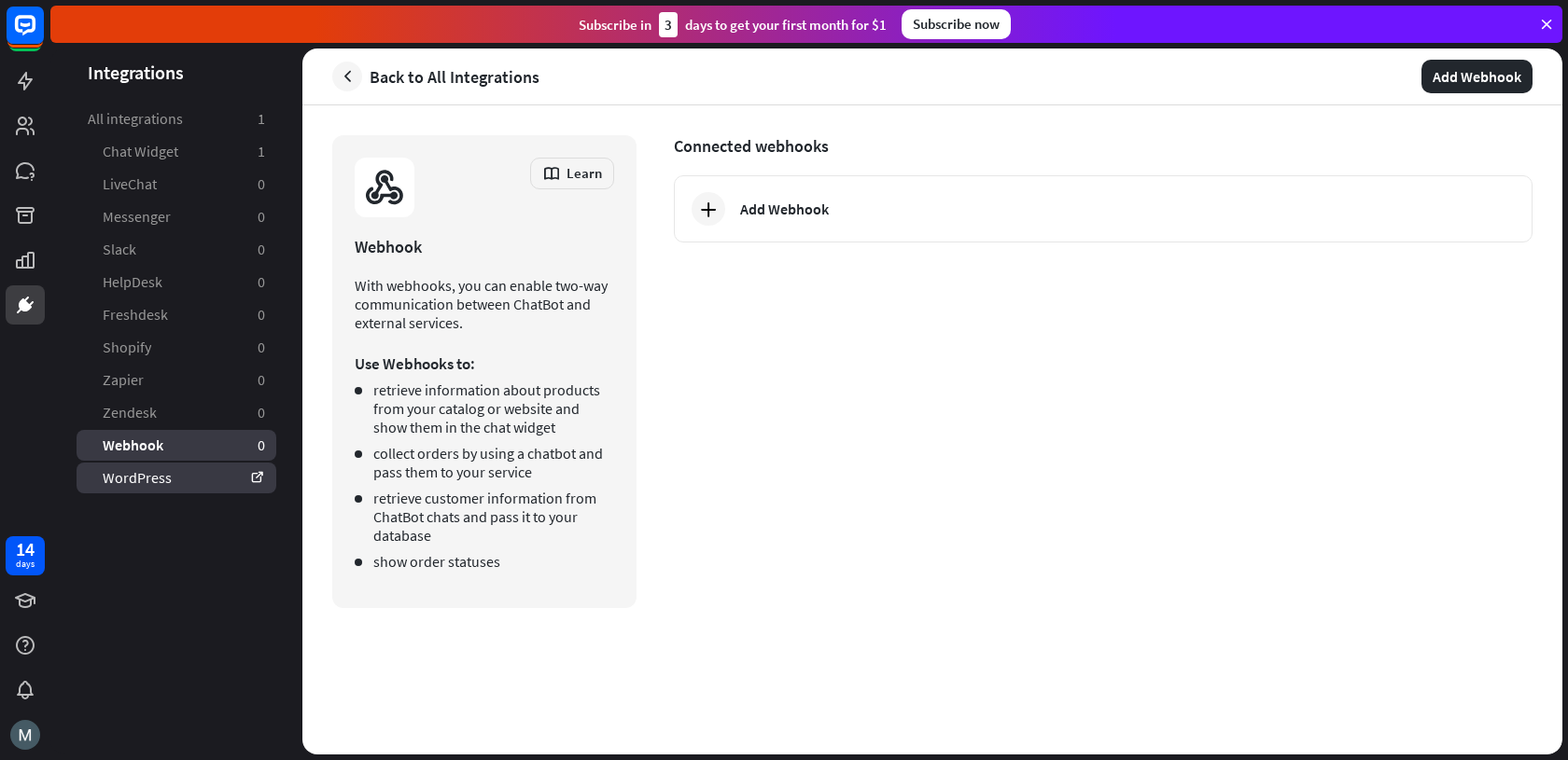
click at [135, 462] on link "WordPress" at bounding box center [176, 477] width 200 height 31
